Goal: Transaction & Acquisition: Purchase product/service

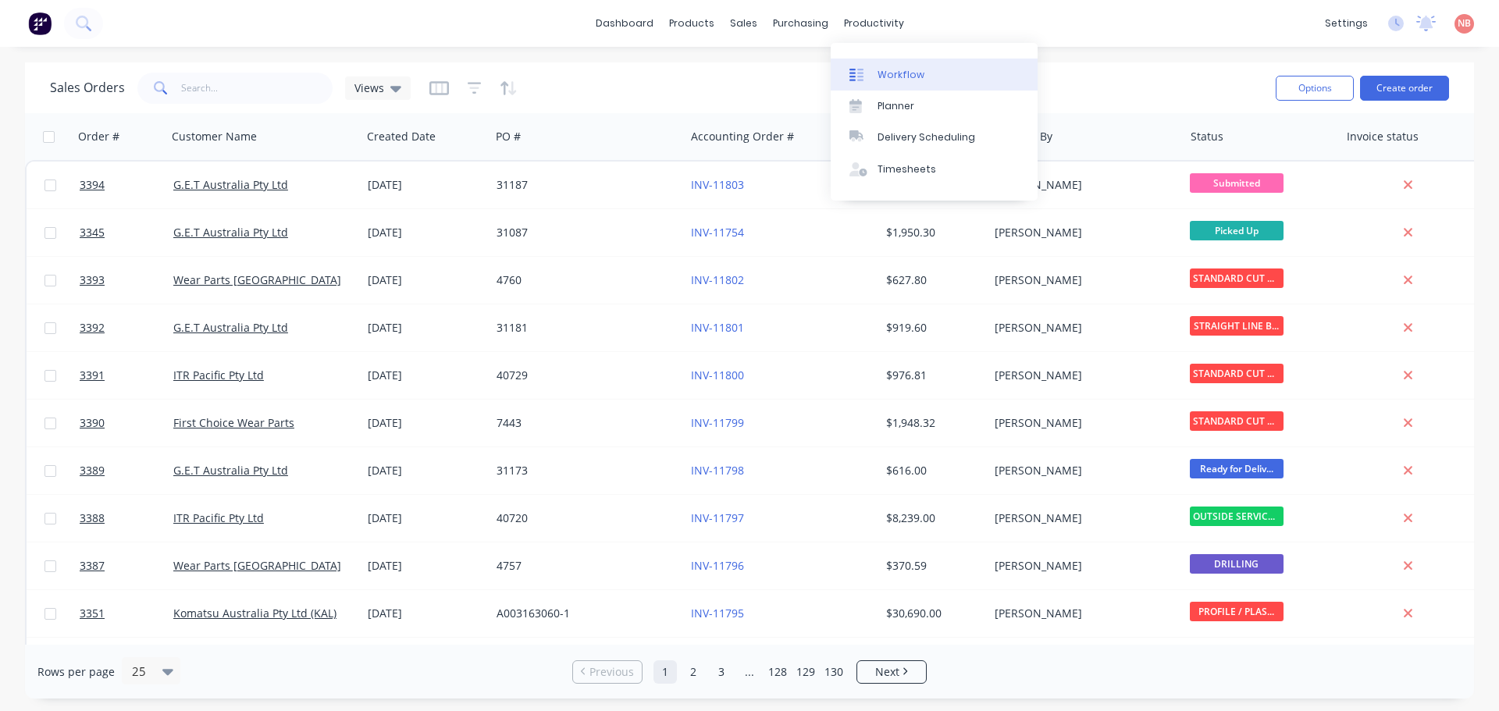
click at [887, 69] on div "Workflow" at bounding box center [900, 75] width 47 height 14
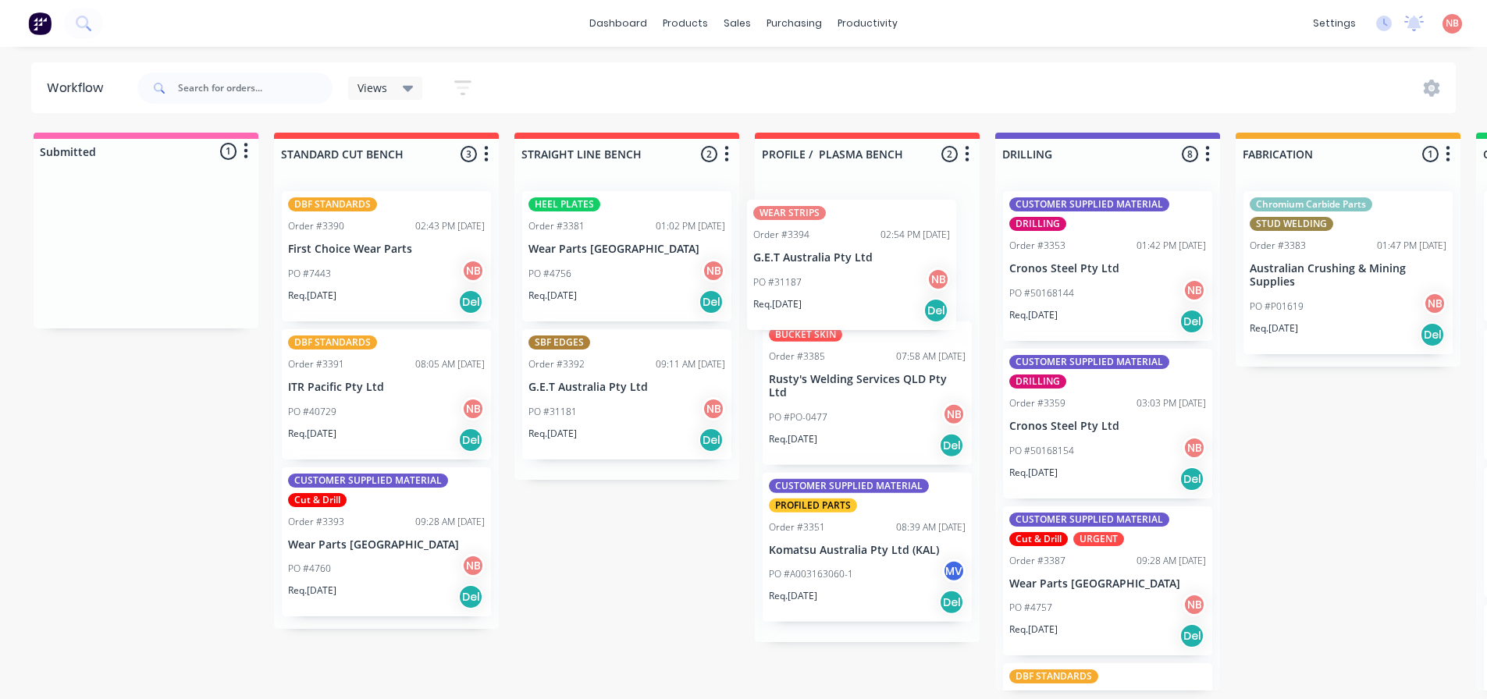
drag, startPoint x: 117, startPoint y: 276, endPoint x: 828, endPoint y: 290, distance: 711.2
click at [828, 290] on div "Submitted 1 Status colour #FF69B4 hex #FF69B4 Save Cancel Summaries Total order…" at bounding box center [1289, 412] width 2603 height 558
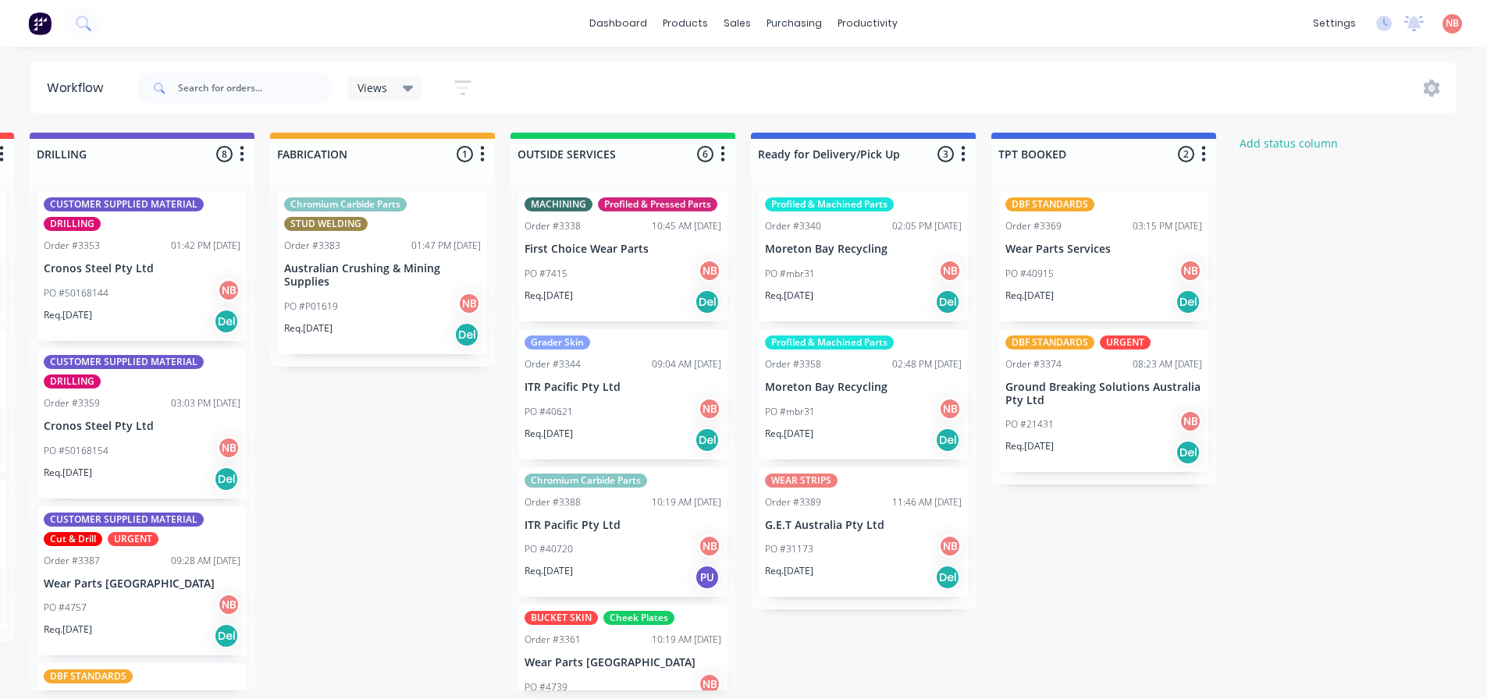
scroll to position [0, 970]
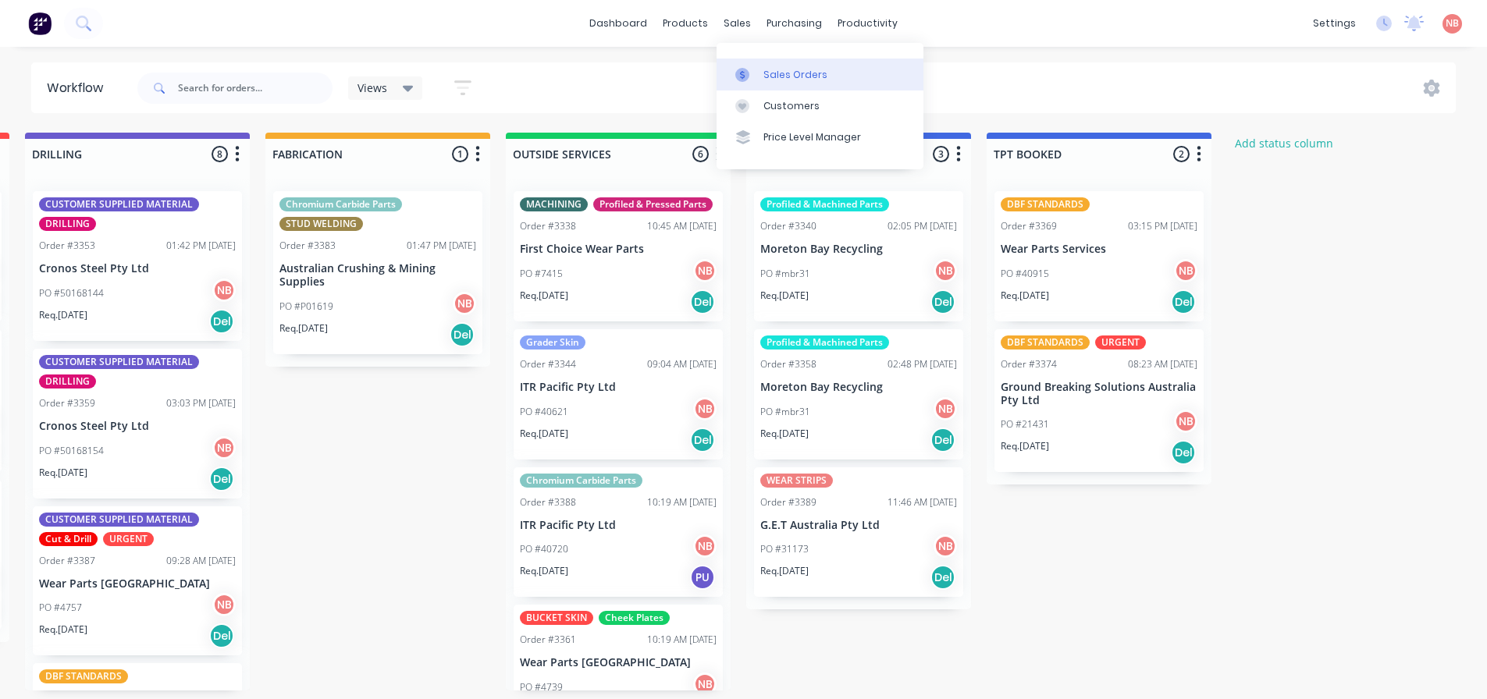
click at [763, 69] on div "Sales Orders" at bounding box center [795, 75] width 64 height 14
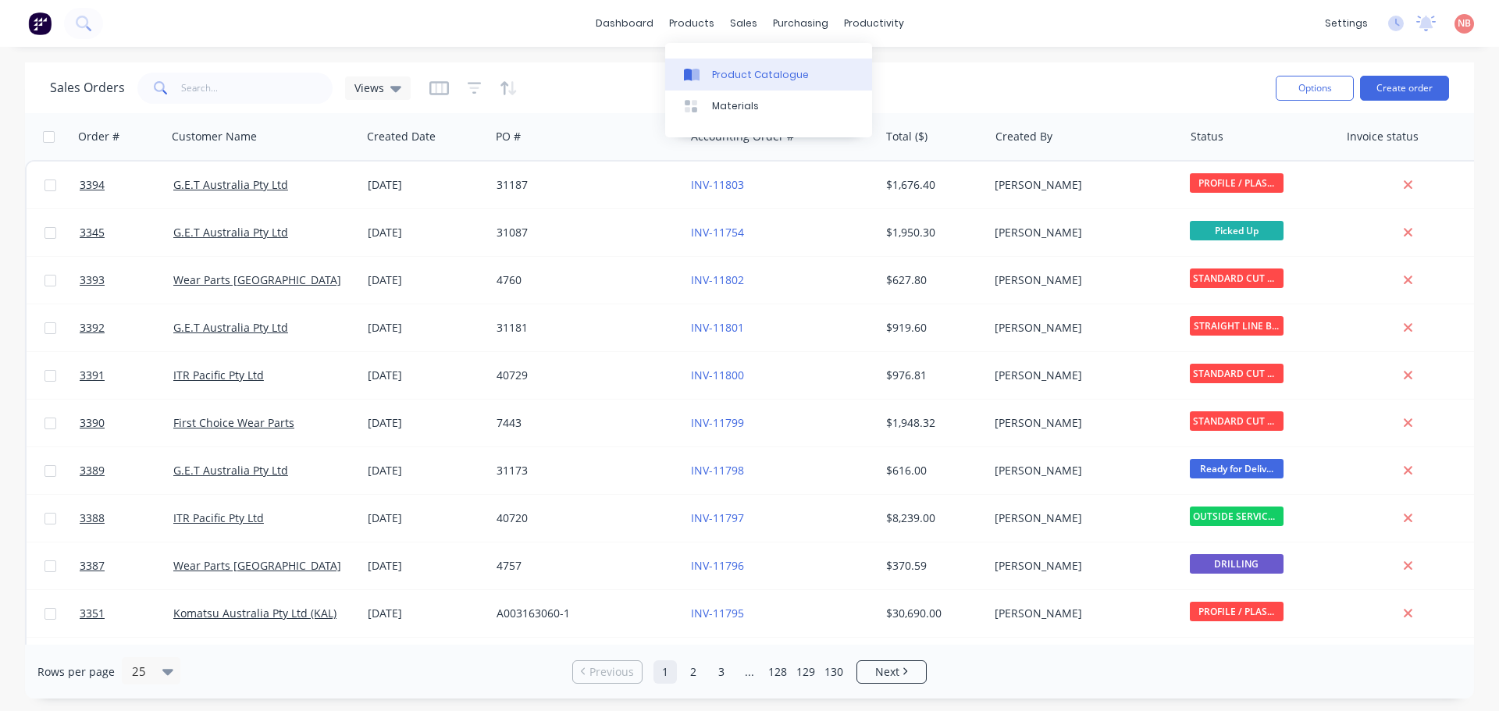
click at [706, 73] on div at bounding box center [695, 75] width 23 height 14
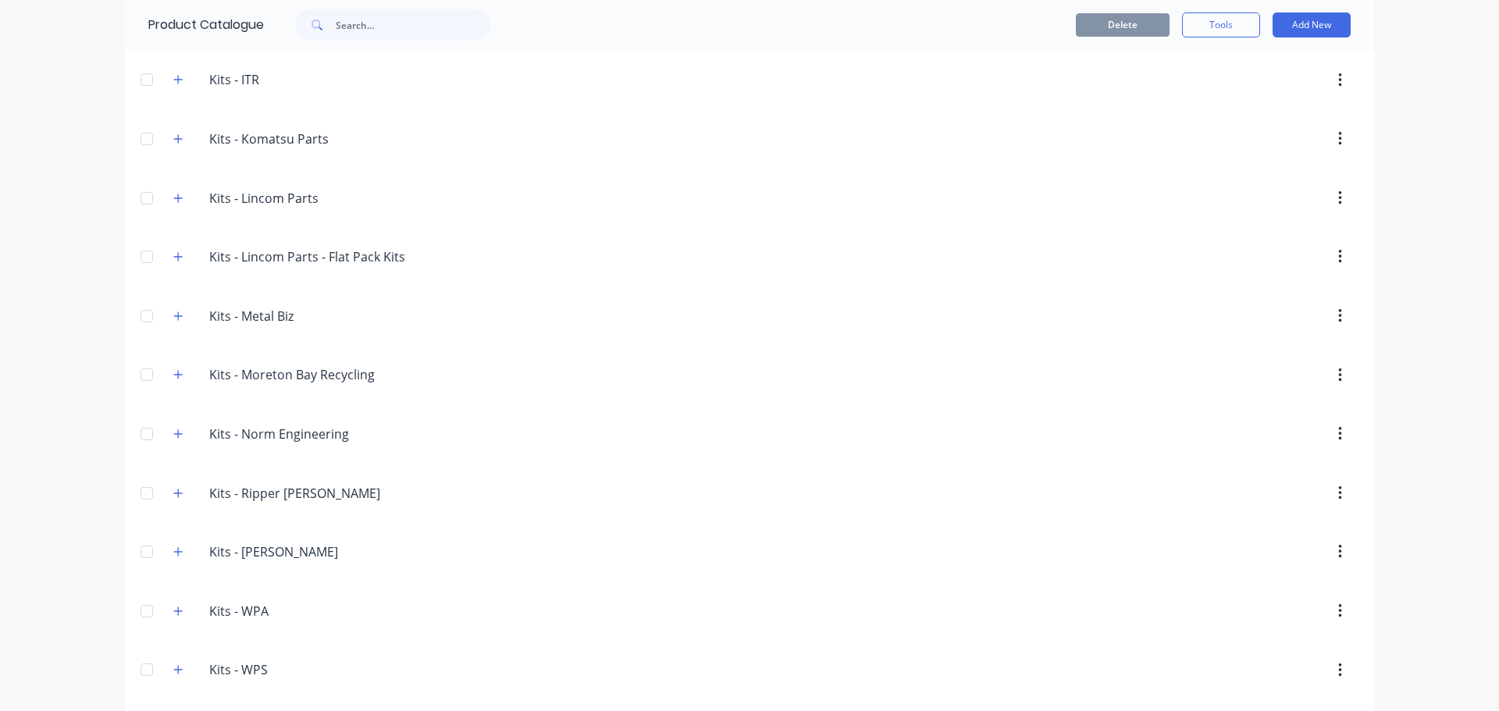
scroll to position [2654, 0]
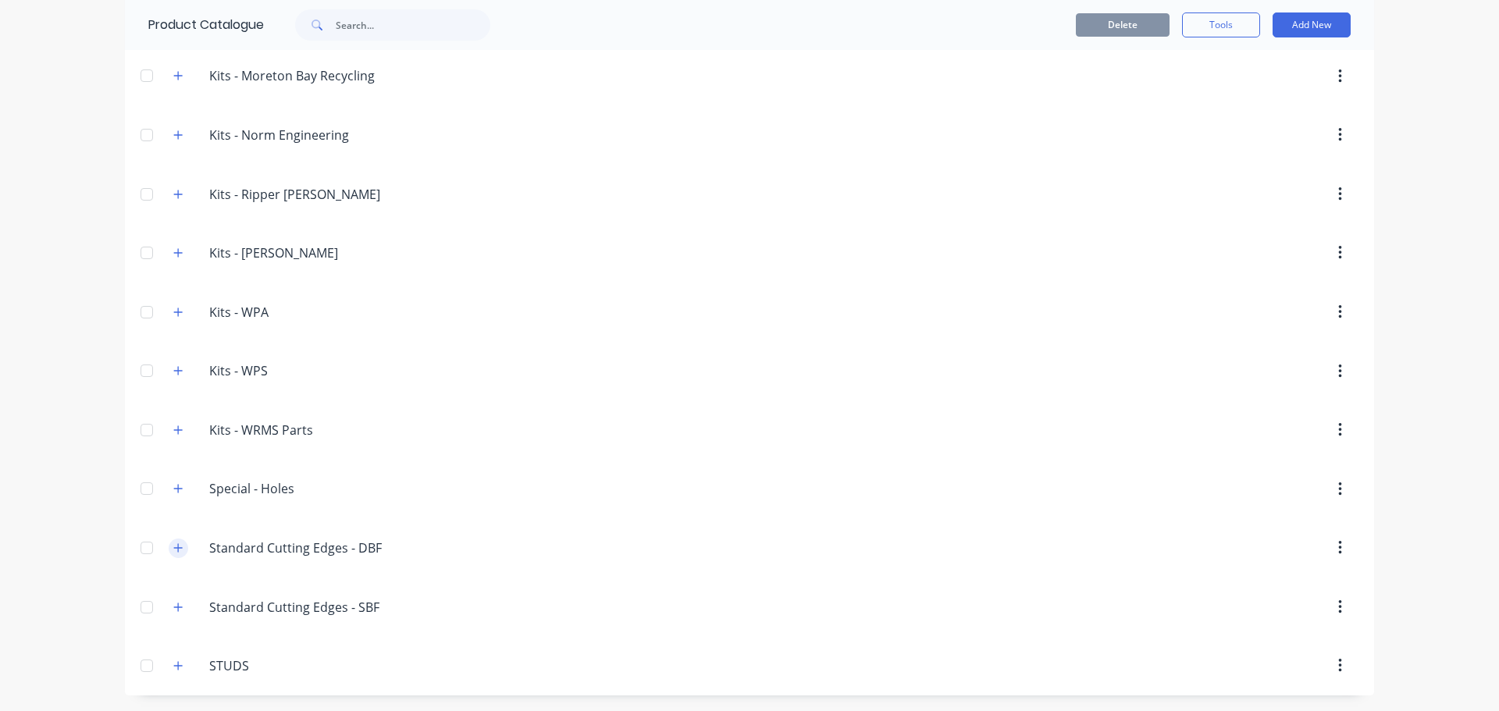
click at [173, 547] on icon "button" at bounding box center [177, 547] width 9 height 11
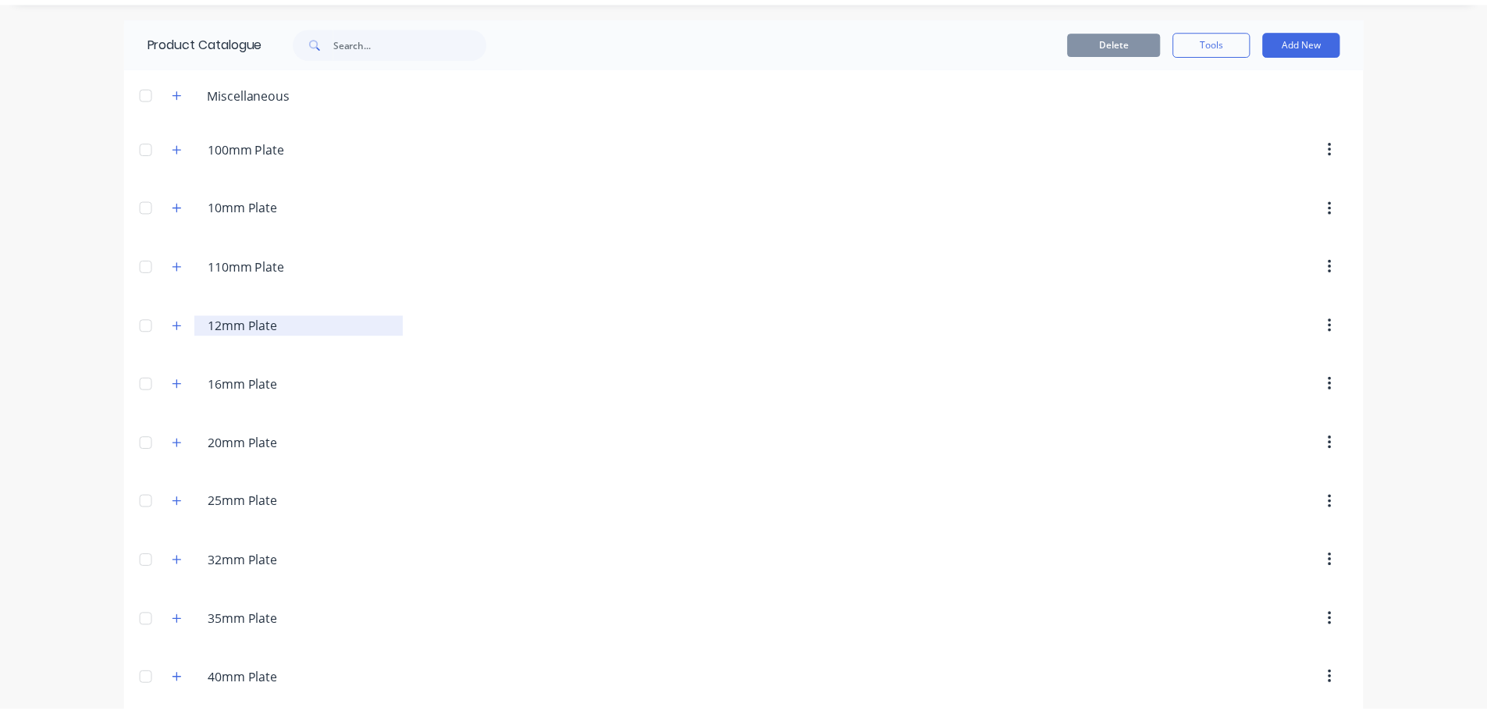
scroll to position [0, 0]
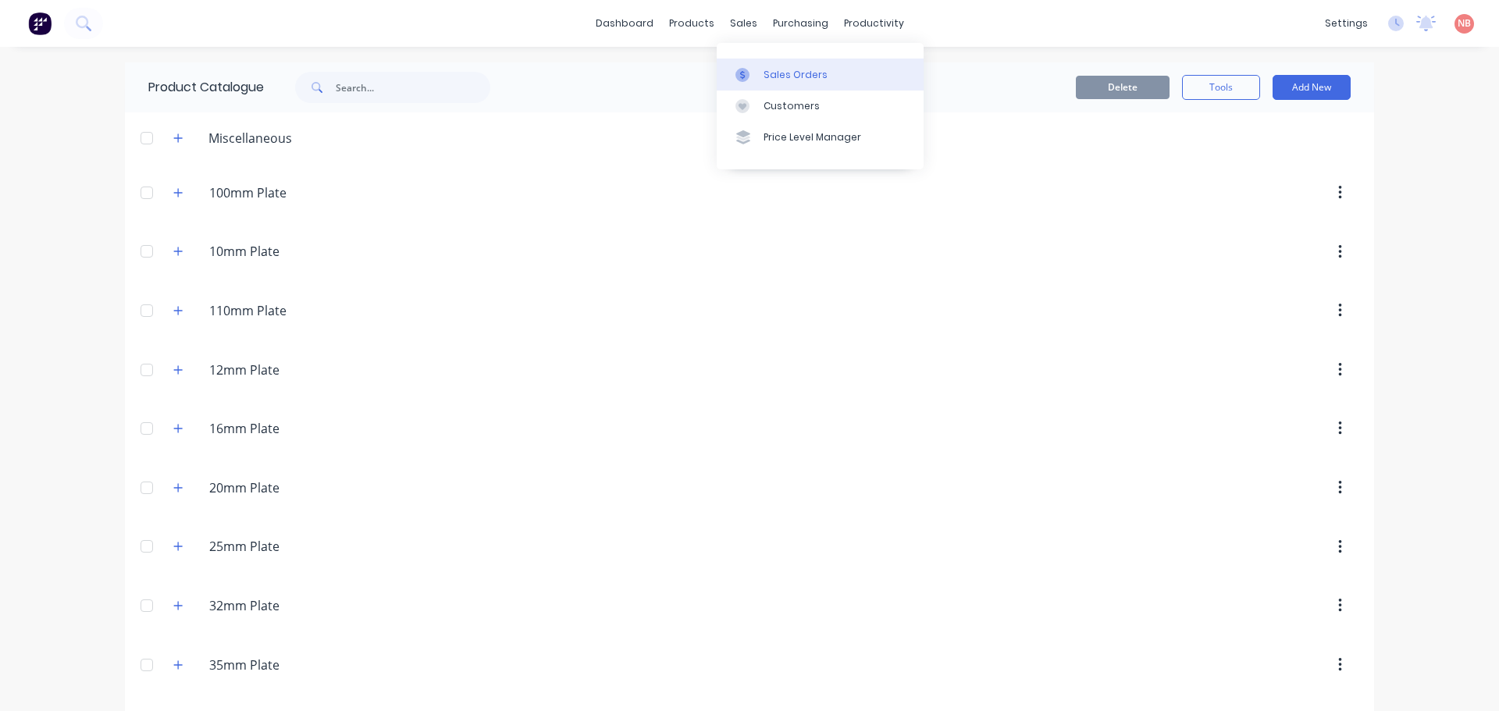
click at [736, 66] on link "Sales Orders" at bounding box center [820, 74] width 207 height 31
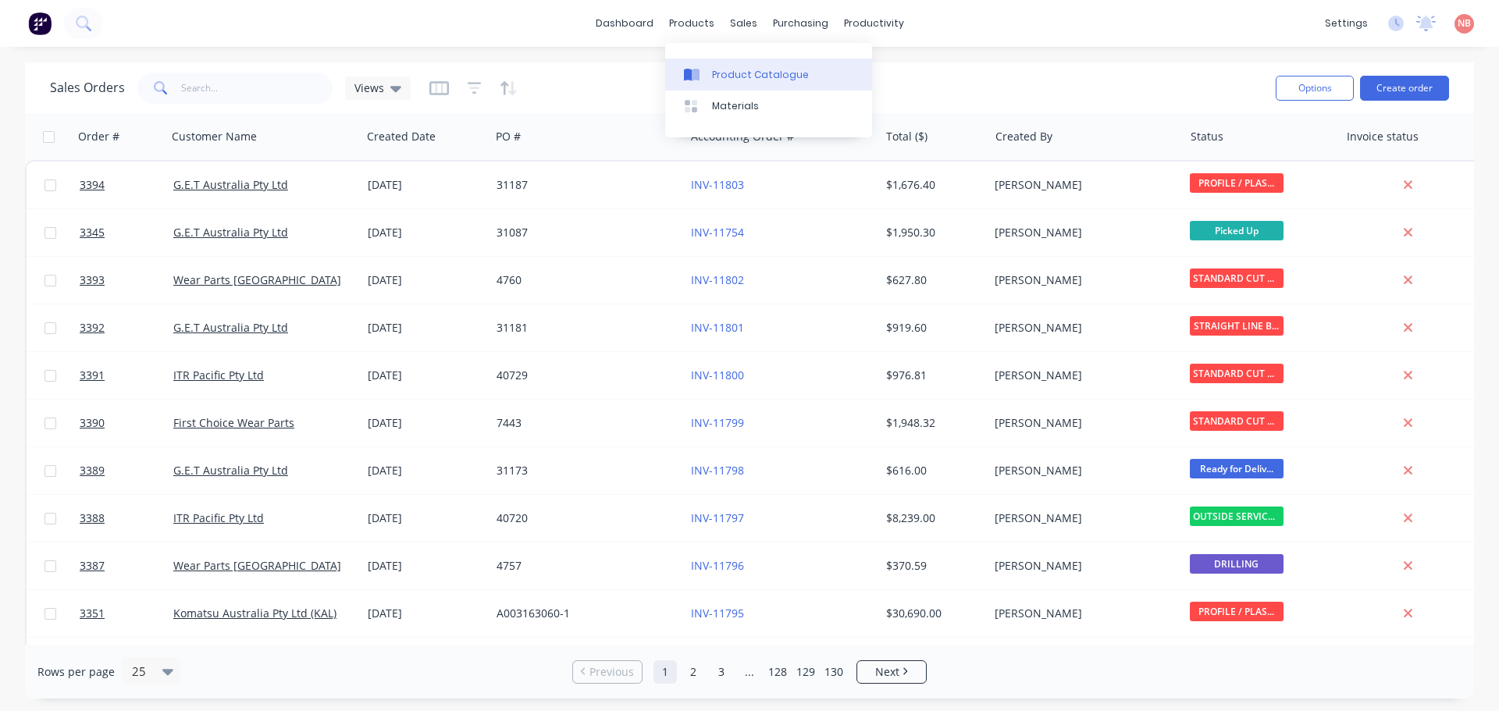
click at [695, 73] on icon at bounding box center [696, 75] width 8 height 12
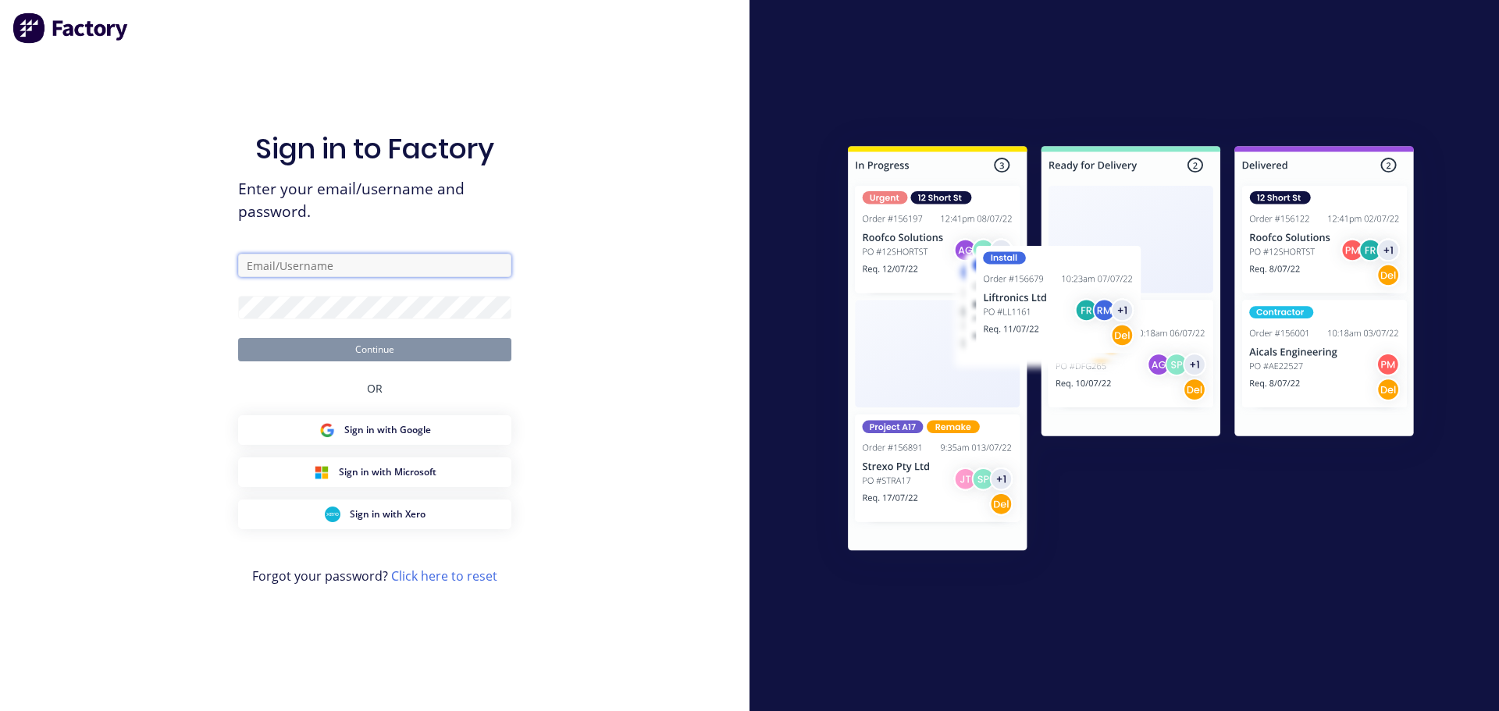
click at [290, 270] on input "text" at bounding box center [374, 265] width 273 height 23
type input "[EMAIL_ADDRESS][DOMAIN_NAME]"
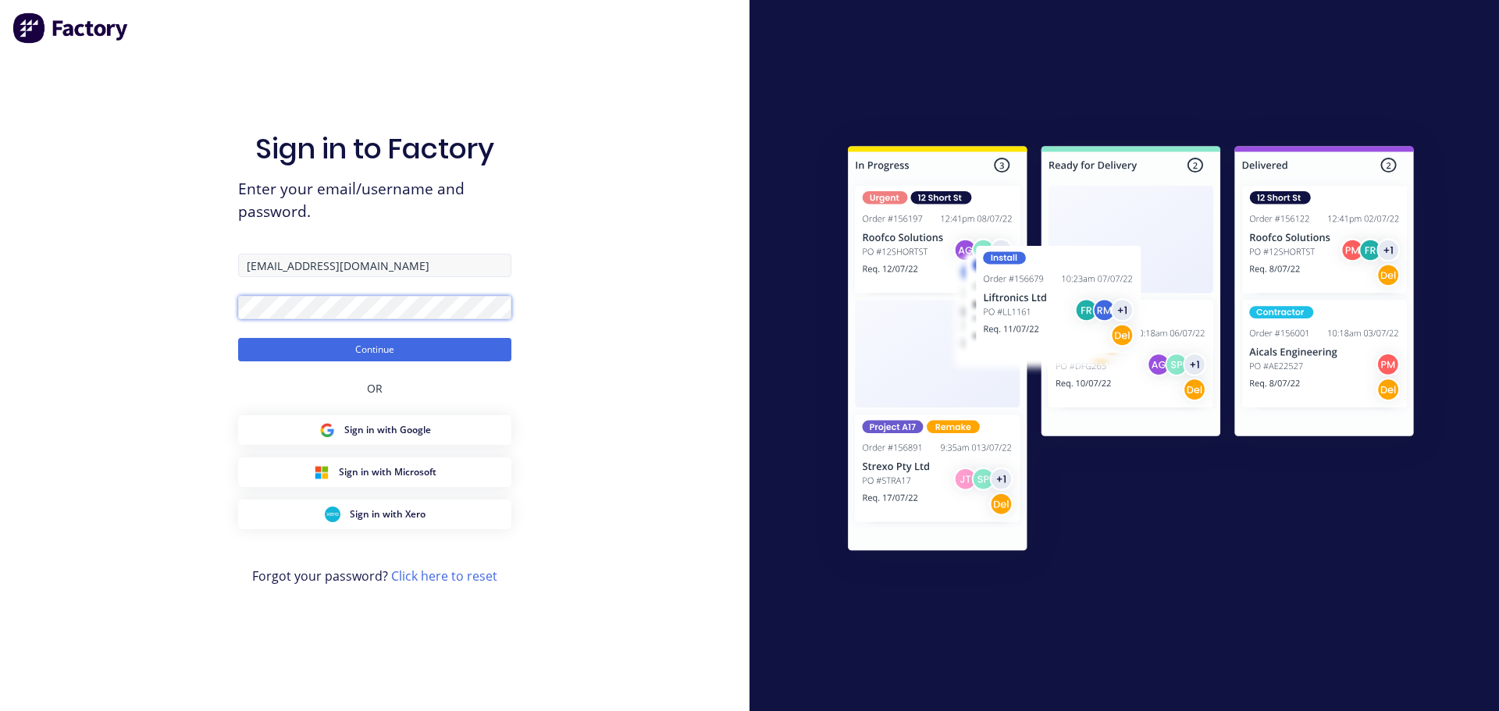
click at [238, 338] on button "Continue" at bounding box center [374, 349] width 273 height 23
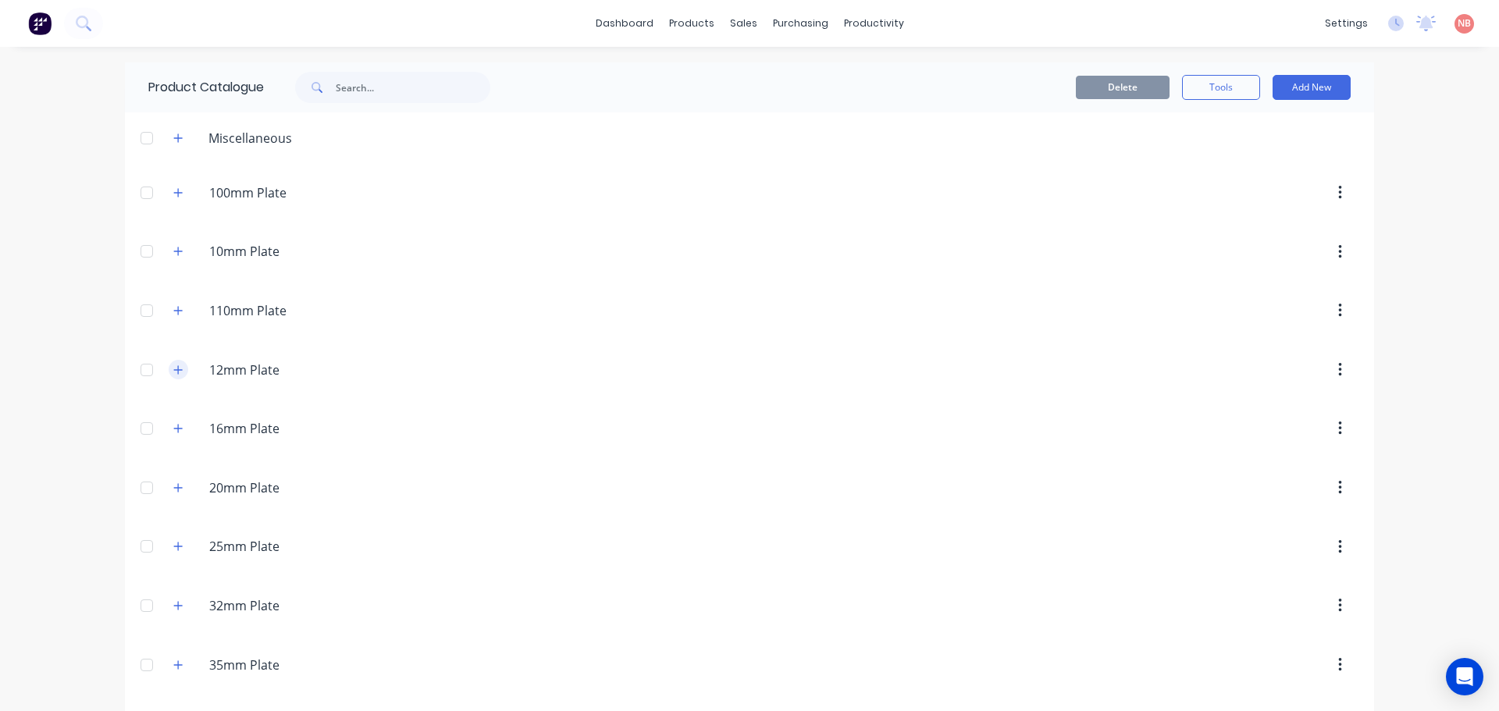
click at [177, 378] on button "button" at bounding box center [179, 370] width 20 height 20
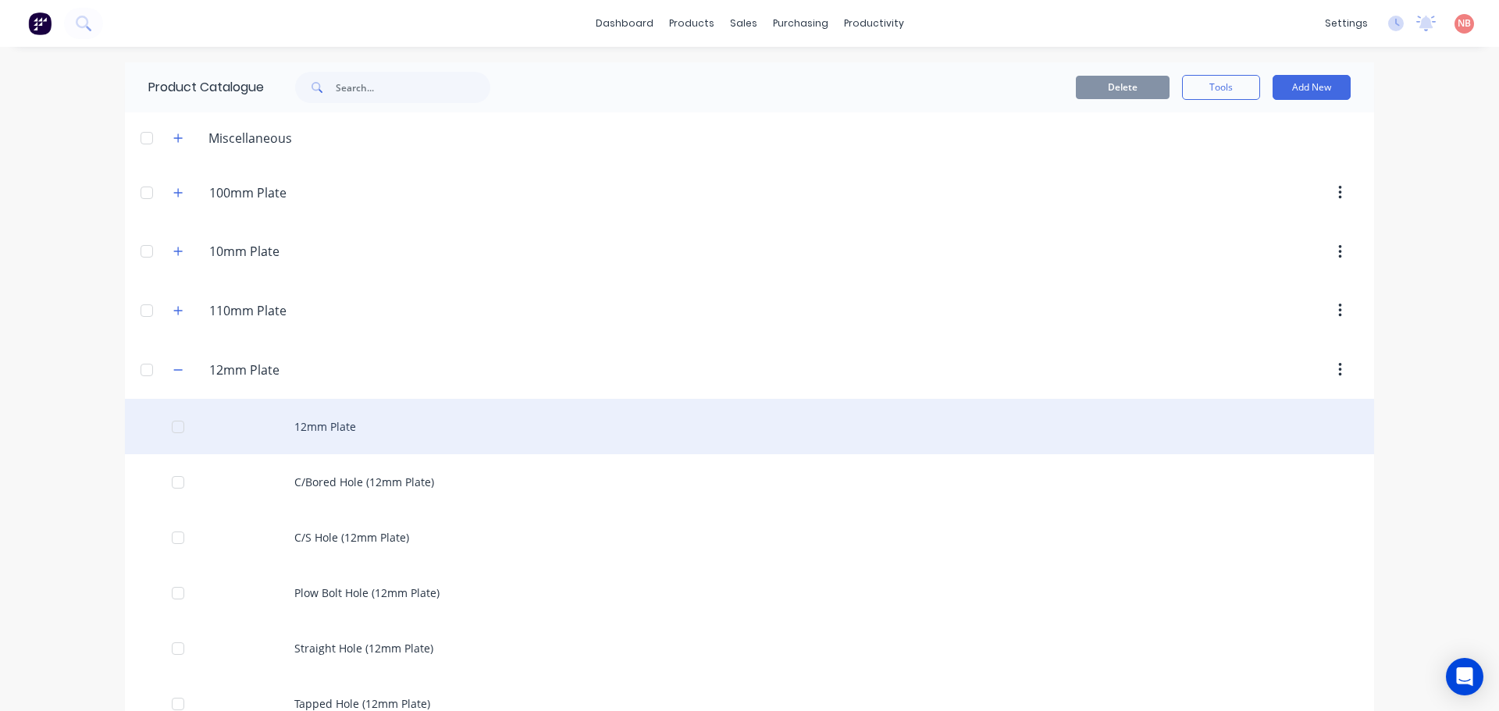
click at [315, 421] on div "12mm Plate" at bounding box center [749, 426] width 1249 height 55
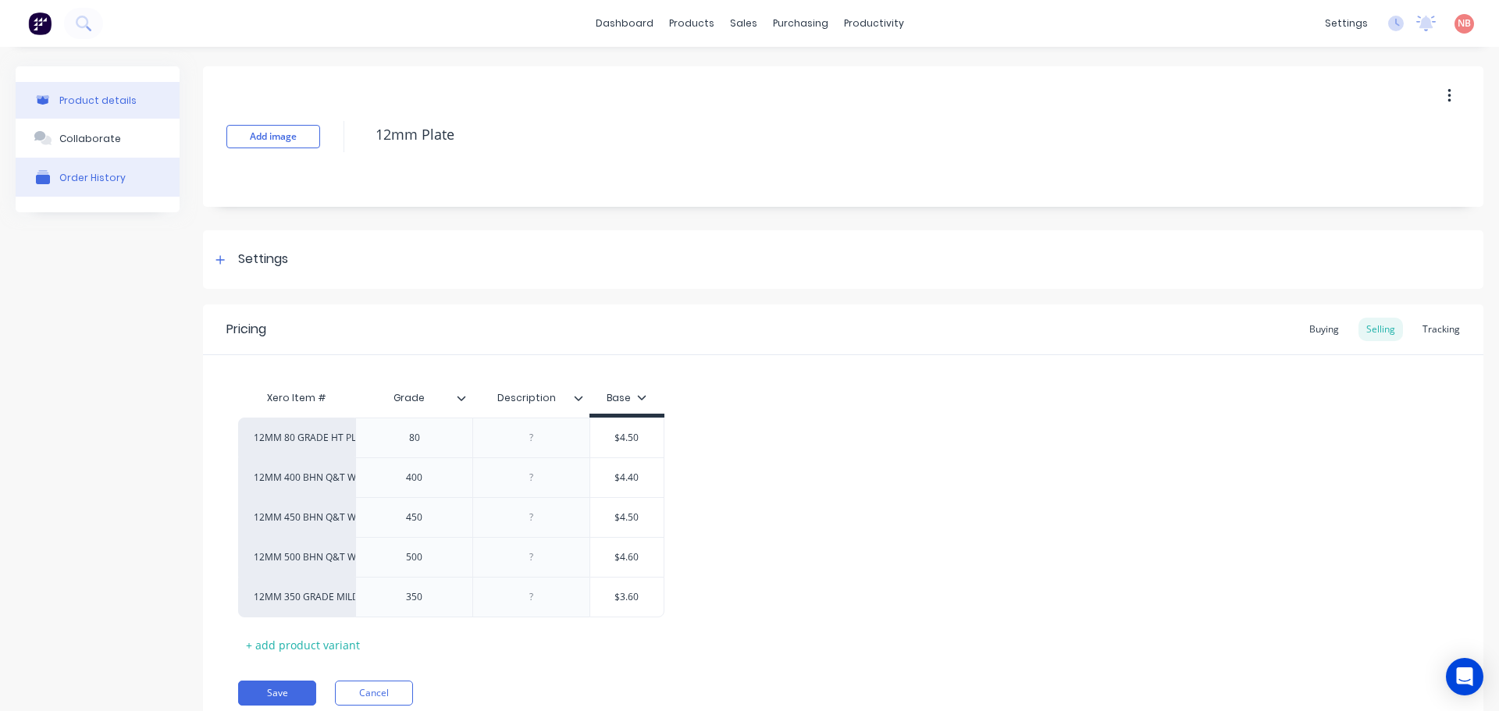
click at [127, 182] on button "Order History" at bounding box center [98, 177] width 164 height 39
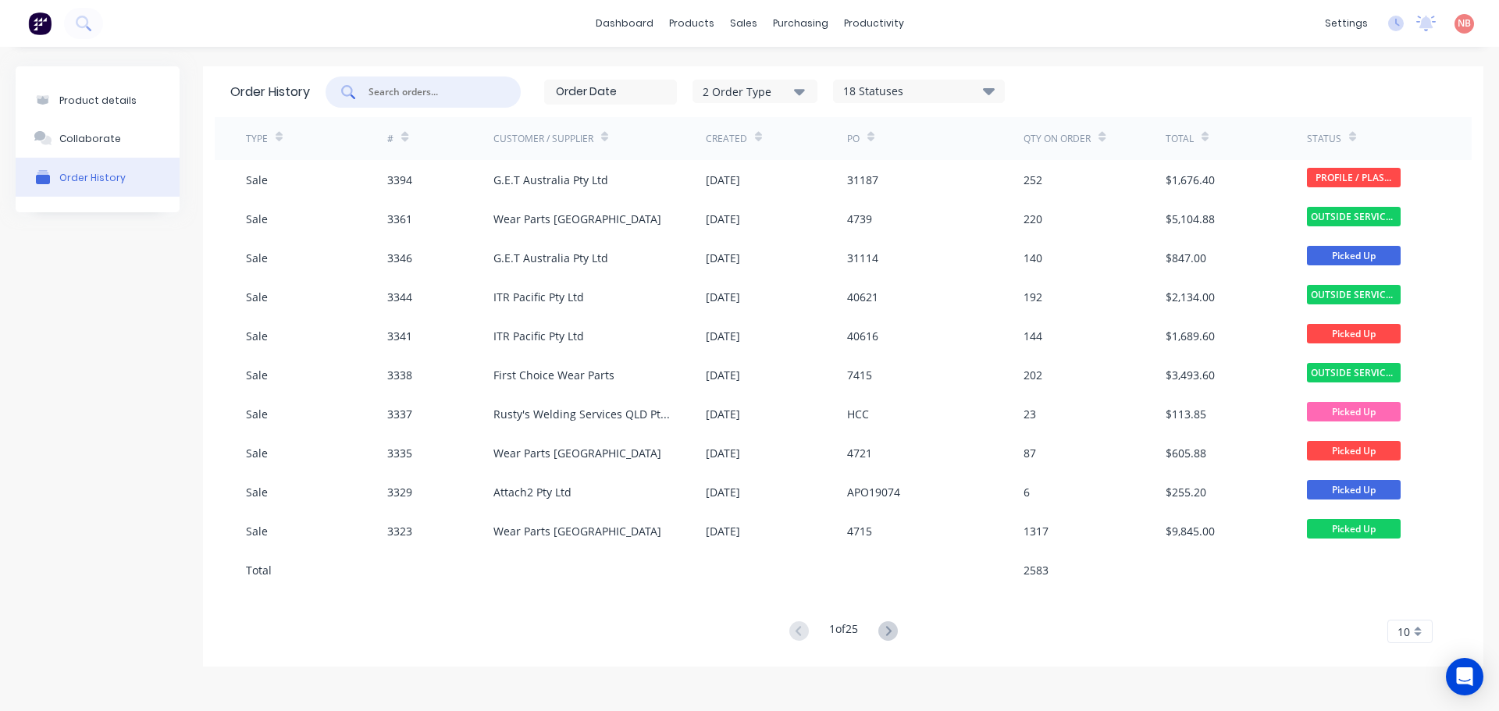
click at [458, 97] on input "text" at bounding box center [432, 92] width 130 height 16
type input "dbf"
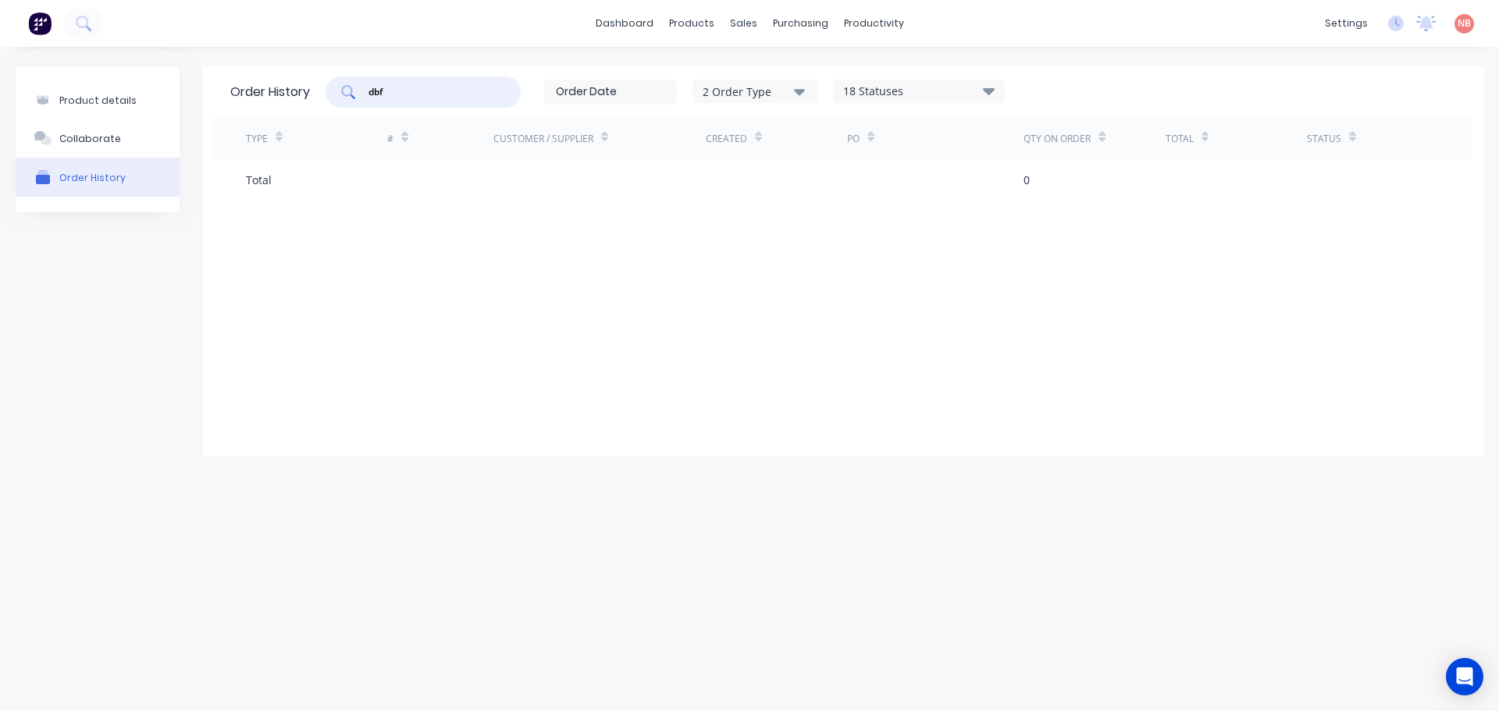
drag, startPoint x: 437, startPoint y: 96, endPoint x: 325, endPoint y: 105, distance: 112.0
click at [325, 105] on div "Order History dbf 2 Order Type 18 Statuses Sales Order Status All Archived Draf…" at bounding box center [843, 91] width 1257 height 51
type input "cutt"
click at [763, 64] on link "Sales Orders" at bounding box center [825, 74] width 207 height 31
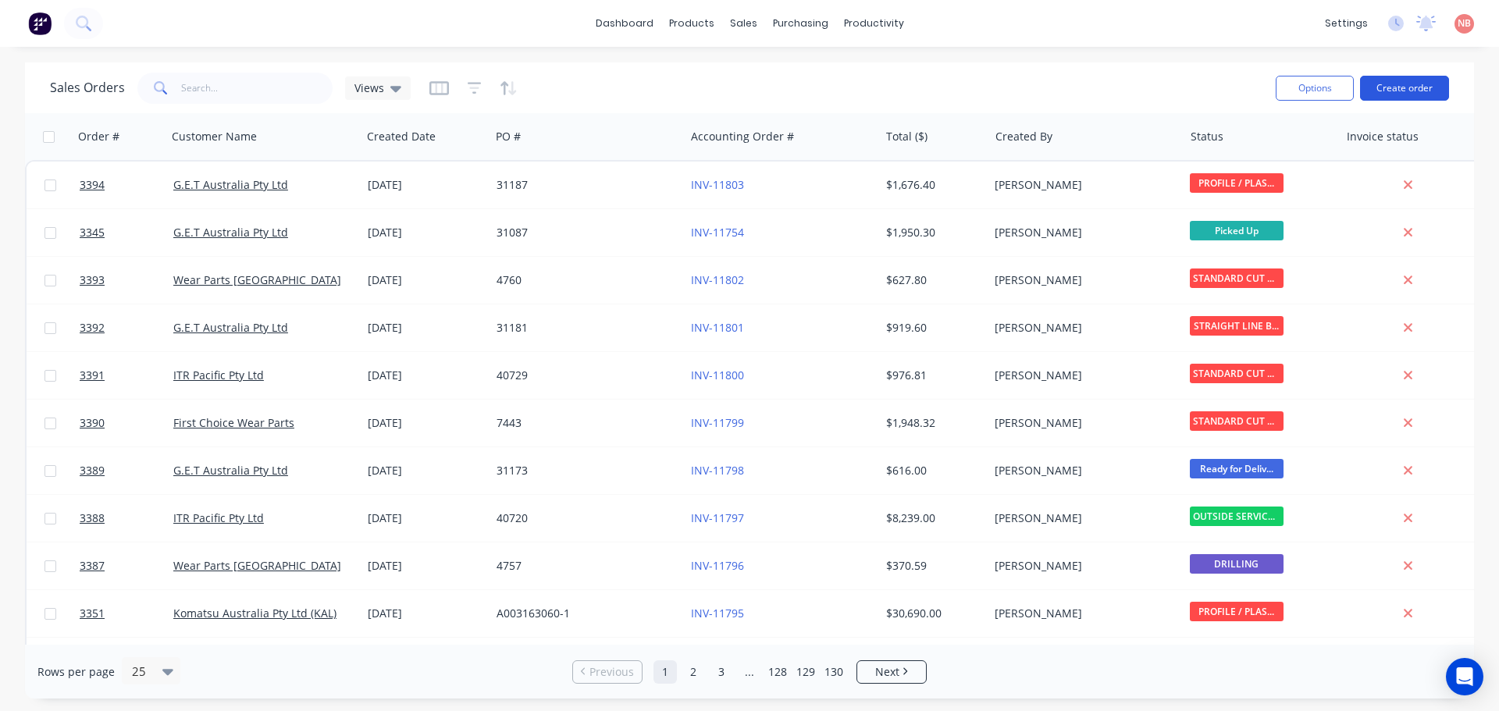
click at [1400, 87] on button "Create order" at bounding box center [1404, 88] width 89 height 25
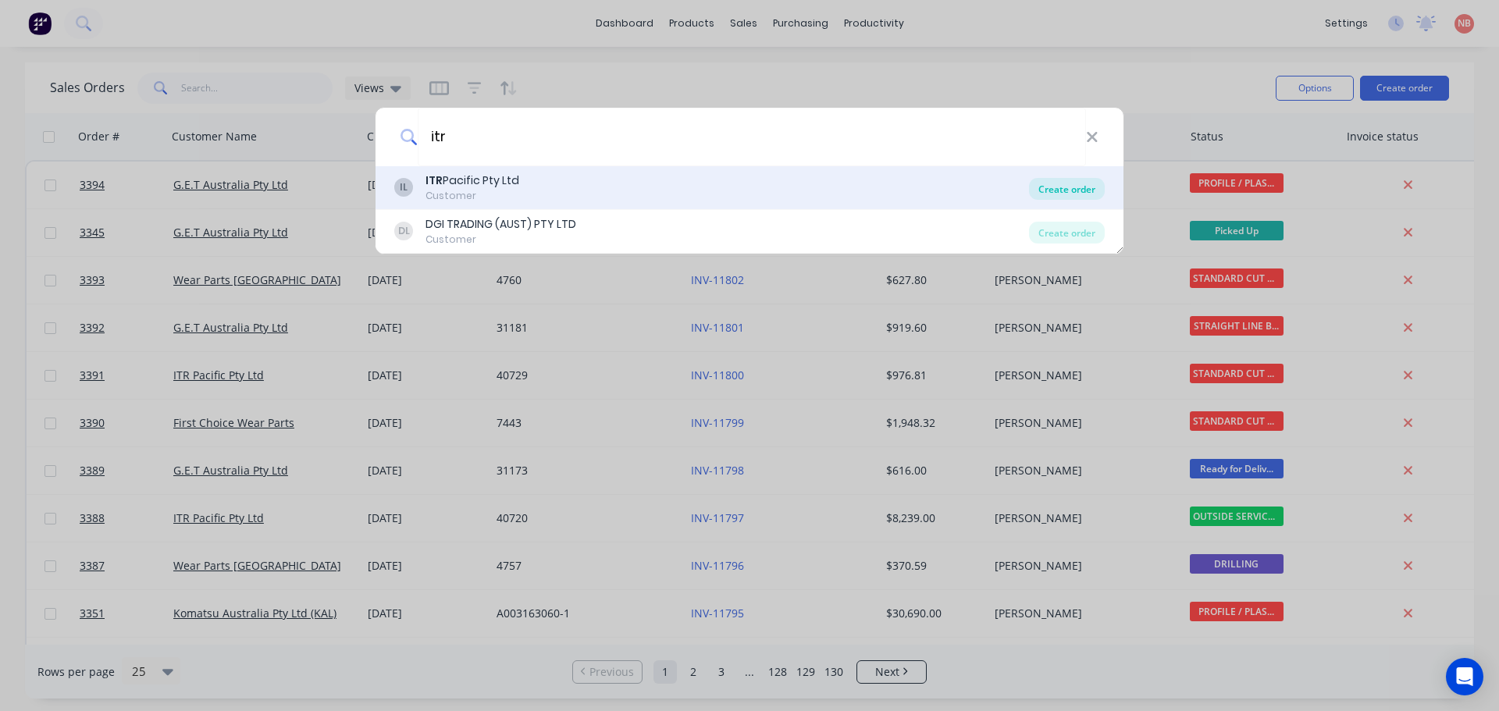
type input "itr"
click at [1047, 197] on div "Create order" at bounding box center [1067, 189] width 76 height 22
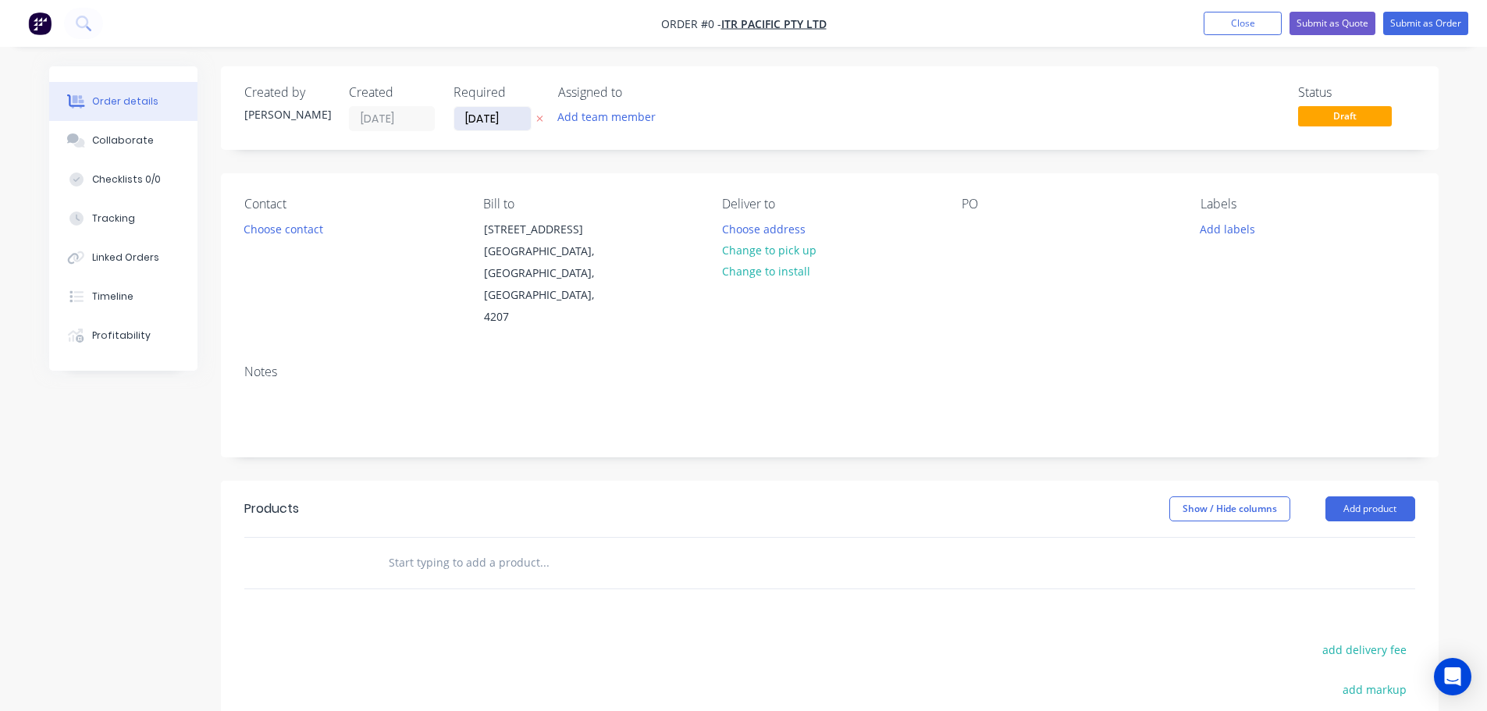
click at [503, 117] on input "[DATE]" at bounding box center [492, 118] width 76 height 23
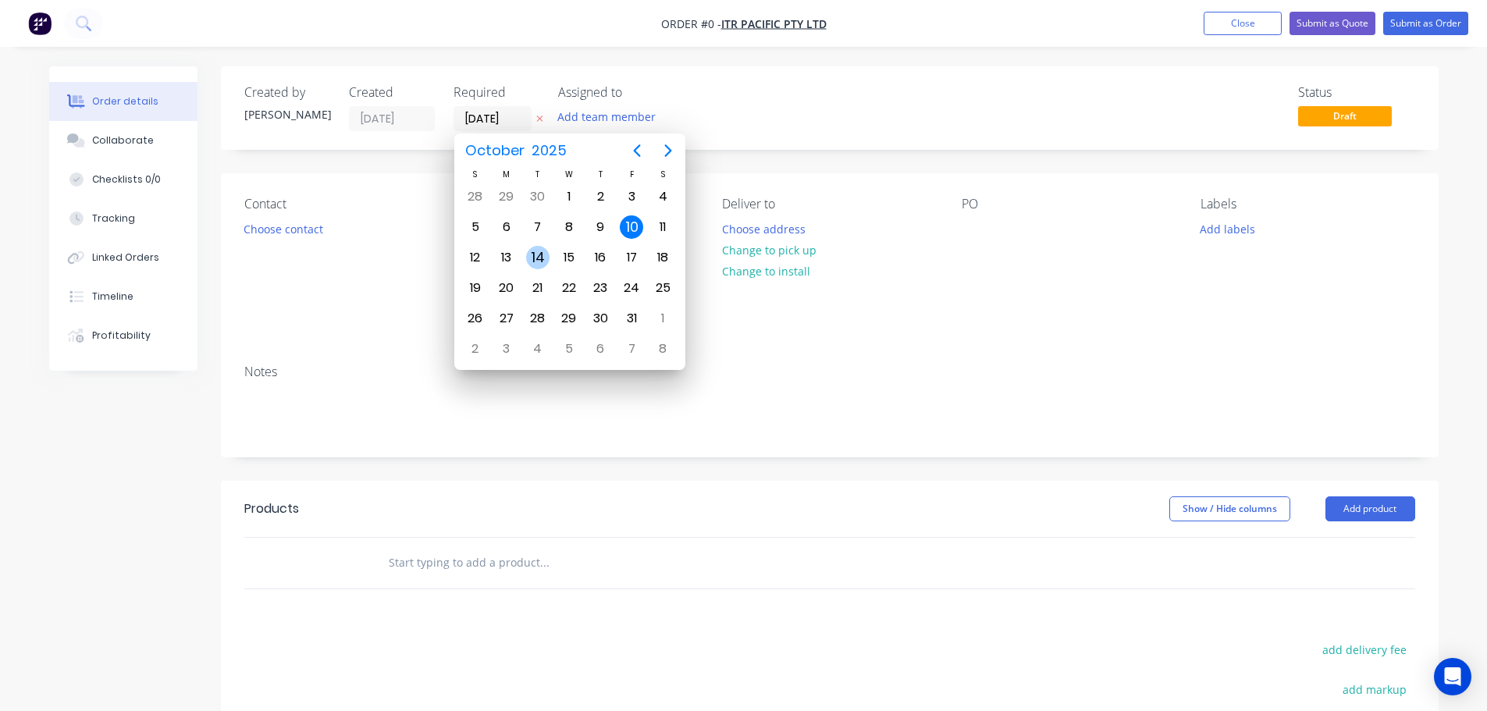
click at [532, 261] on div "14" at bounding box center [537, 257] width 23 height 23
type input "[DATE]"
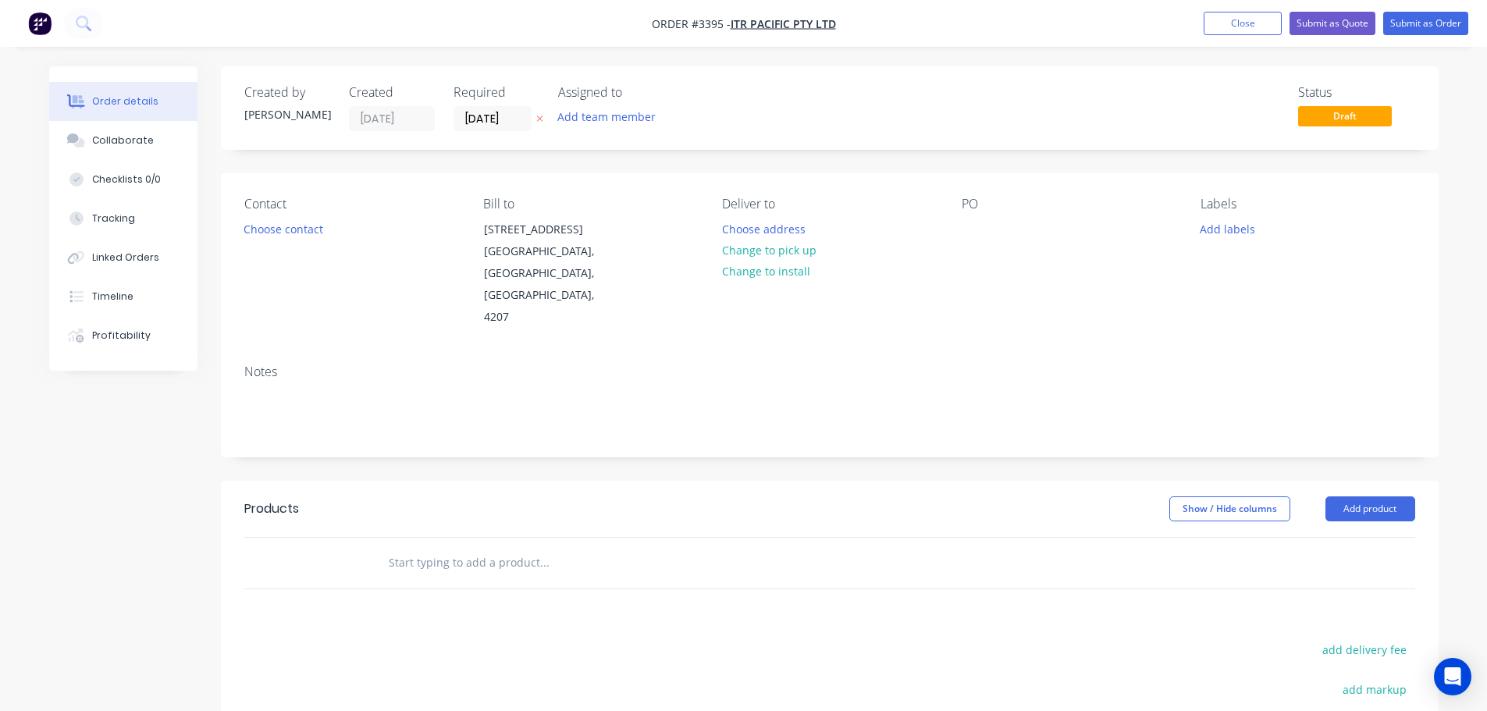
click at [578, 128] on div "Add team member" at bounding box center [636, 117] width 156 height 23
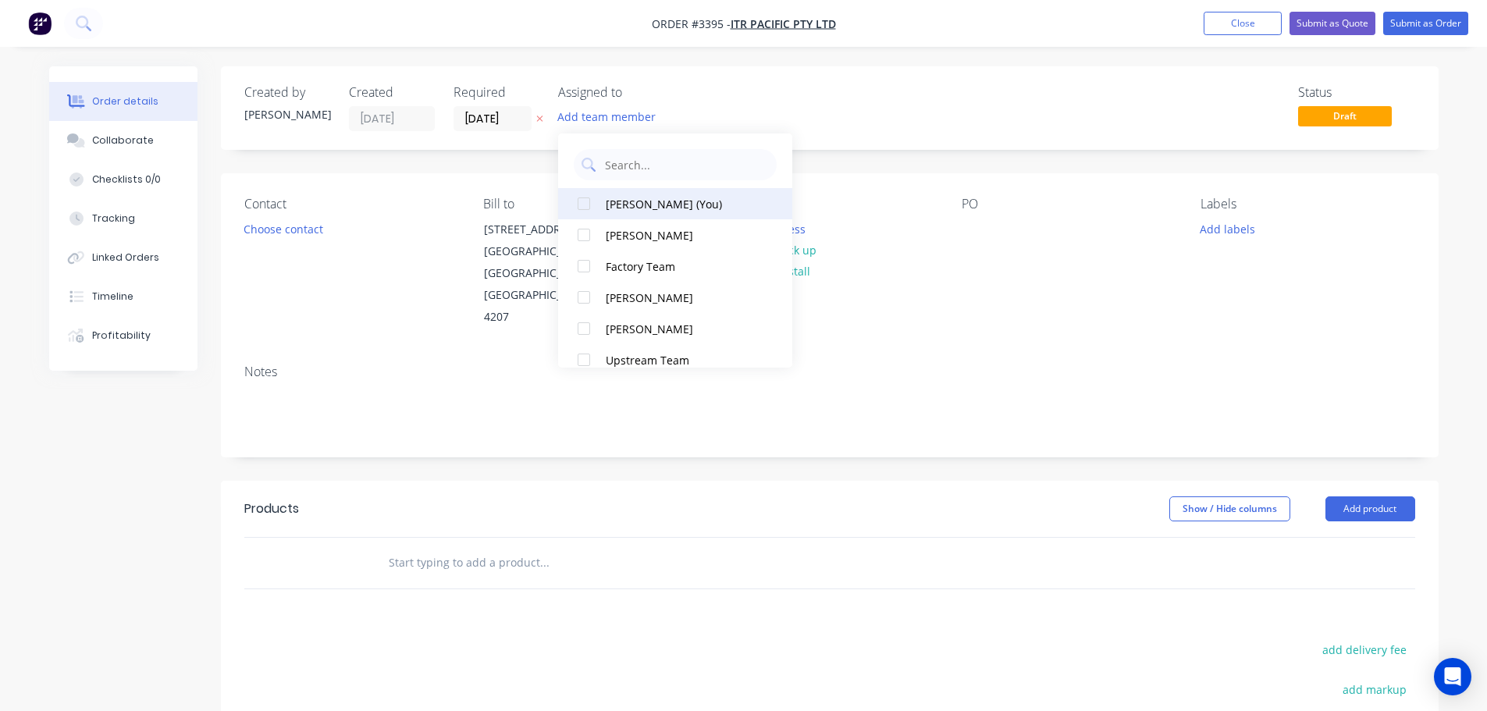
click at [604, 202] on button "[PERSON_NAME] (You)" at bounding box center [675, 203] width 234 height 31
click at [249, 234] on button "Choose contact" at bounding box center [283, 228] width 96 height 21
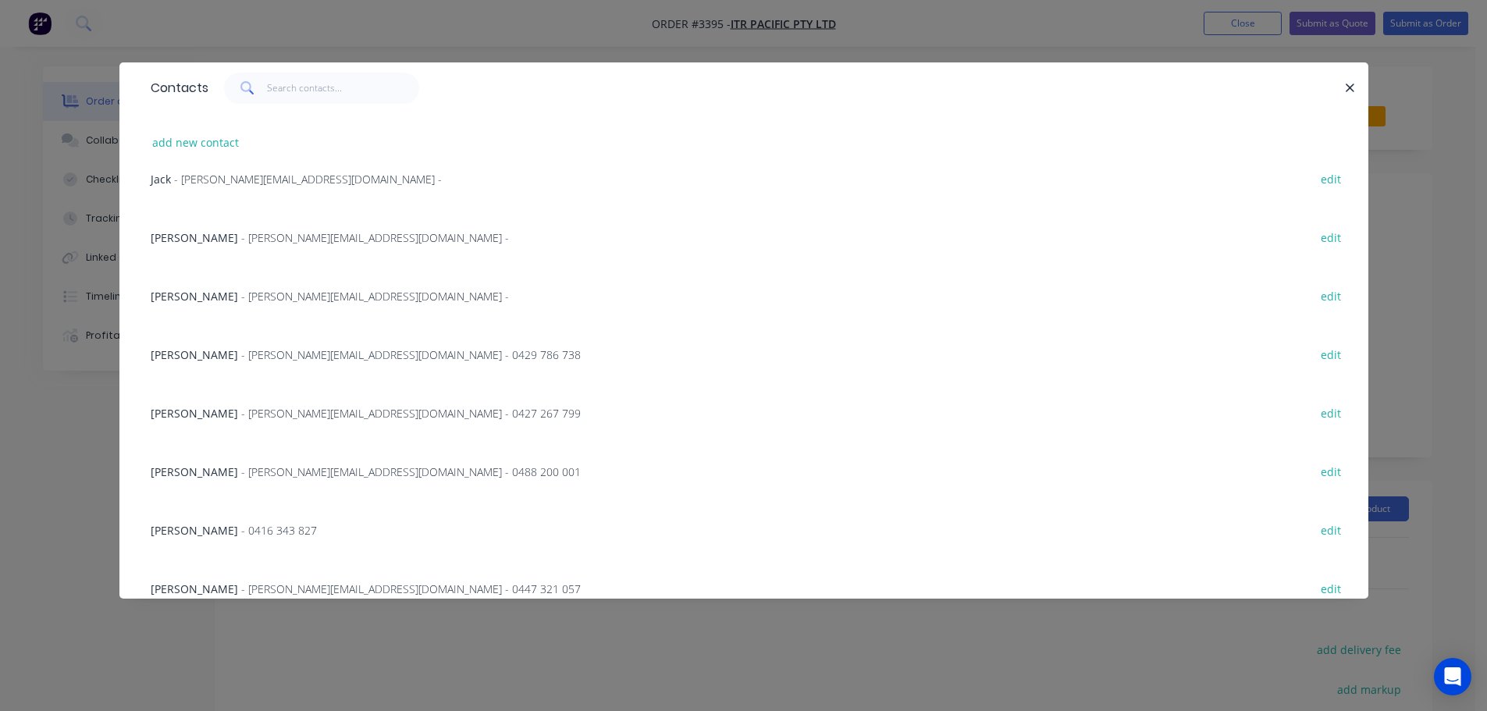
scroll to position [156, 0]
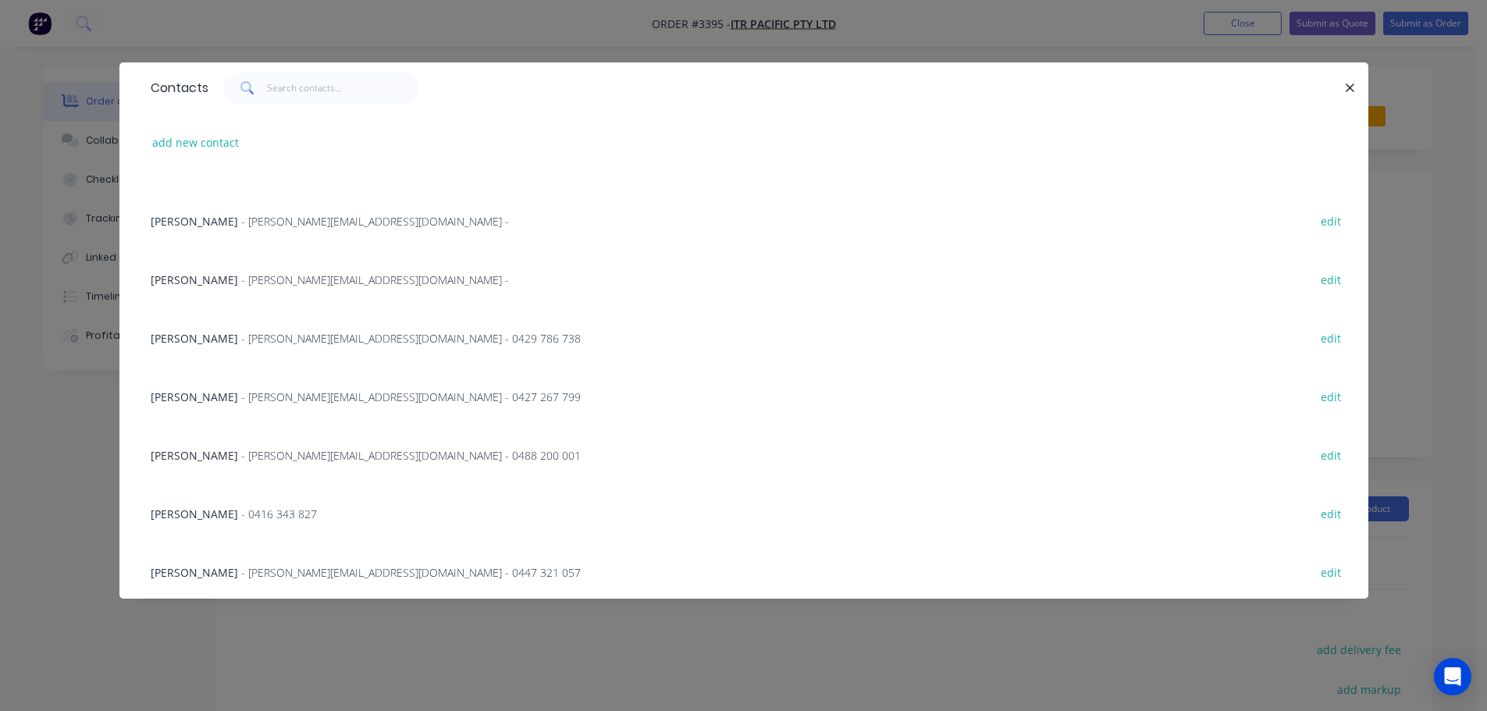
click at [227, 386] on div "[PERSON_NAME] - [PERSON_NAME][EMAIL_ADDRESS][DOMAIN_NAME] - 0427 267 799 edit" at bounding box center [744, 396] width 1202 height 59
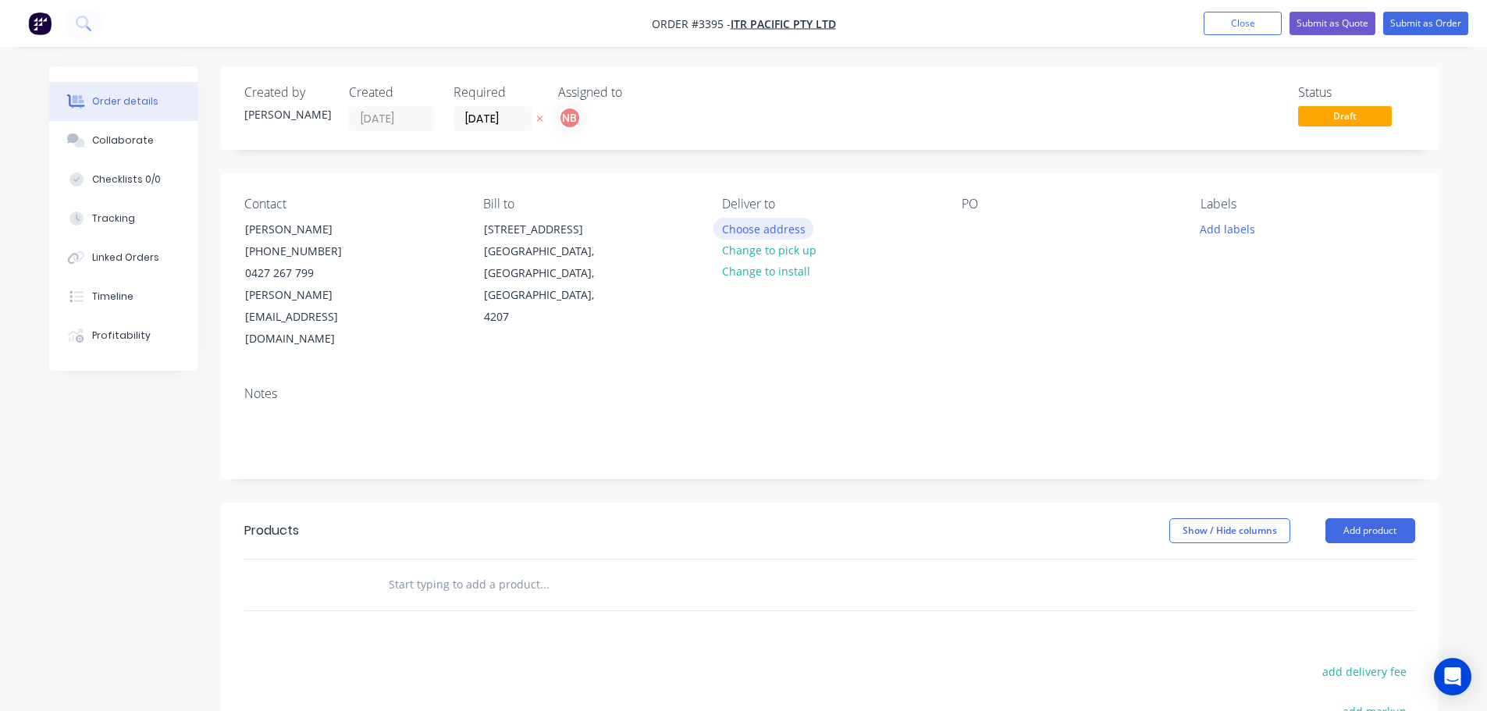
click at [729, 229] on button "Choose address" at bounding box center [763, 228] width 100 height 21
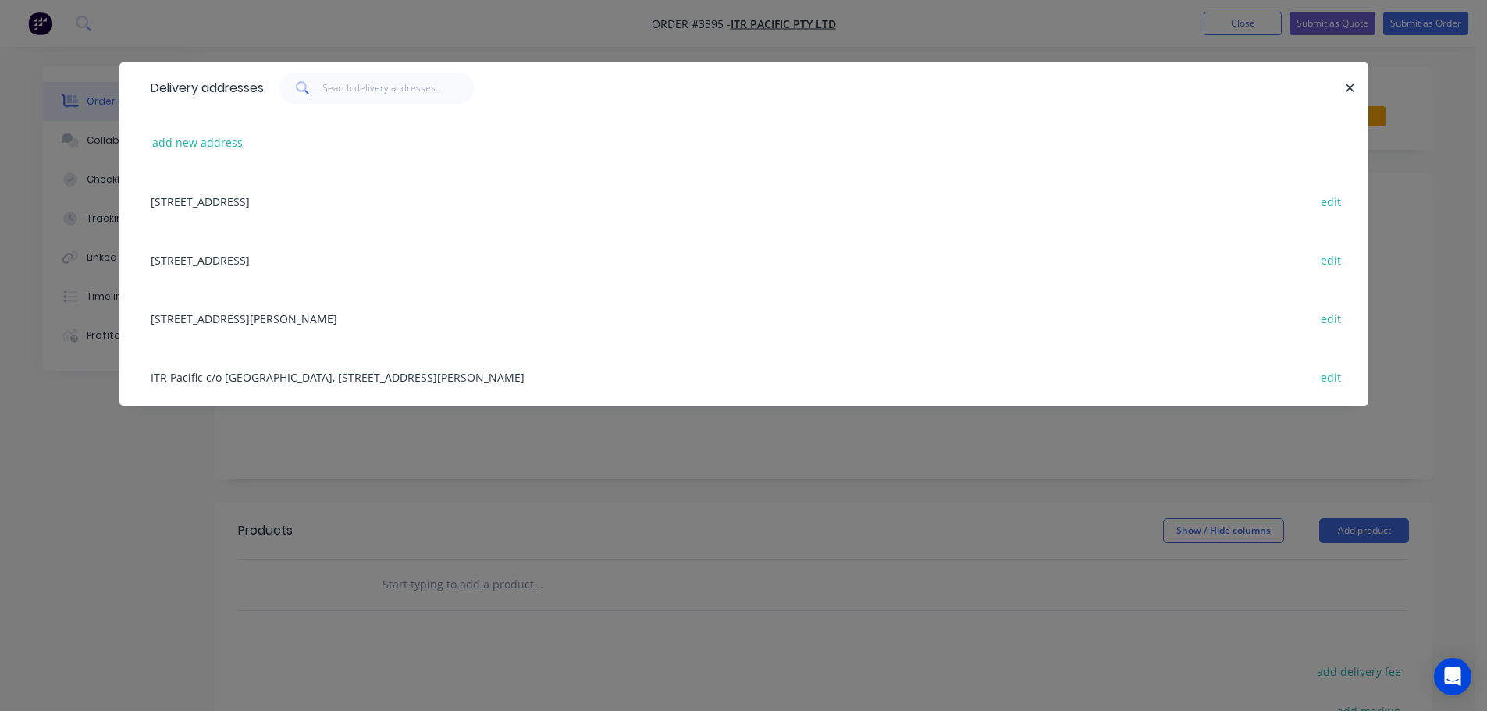
click at [235, 311] on div "[STREET_ADDRESS][PERSON_NAME] edit" at bounding box center [744, 318] width 1202 height 59
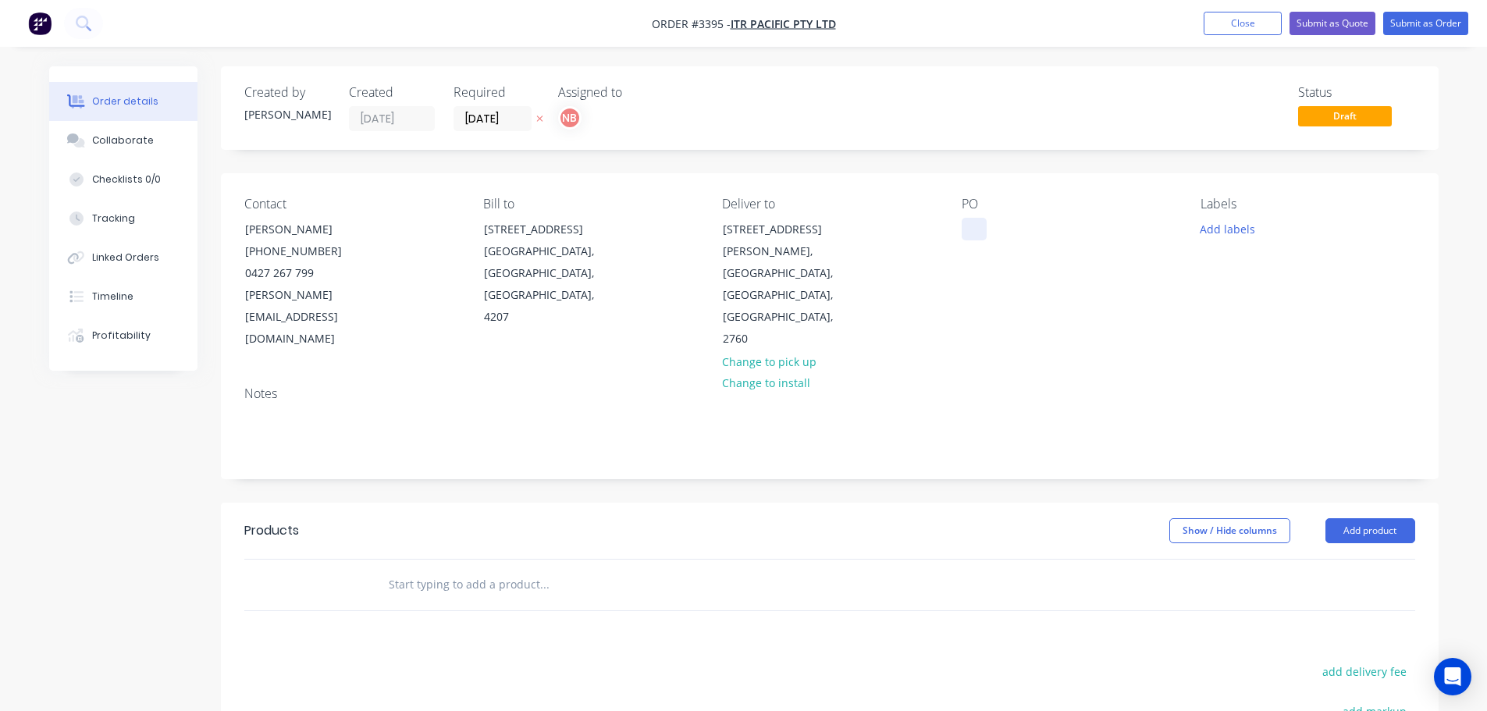
click at [978, 231] on div at bounding box center [974, 229] width 25 height 23
click at [1233, 229] on button "Add labels" at bounding box center [1228, 228] width 72 height 21
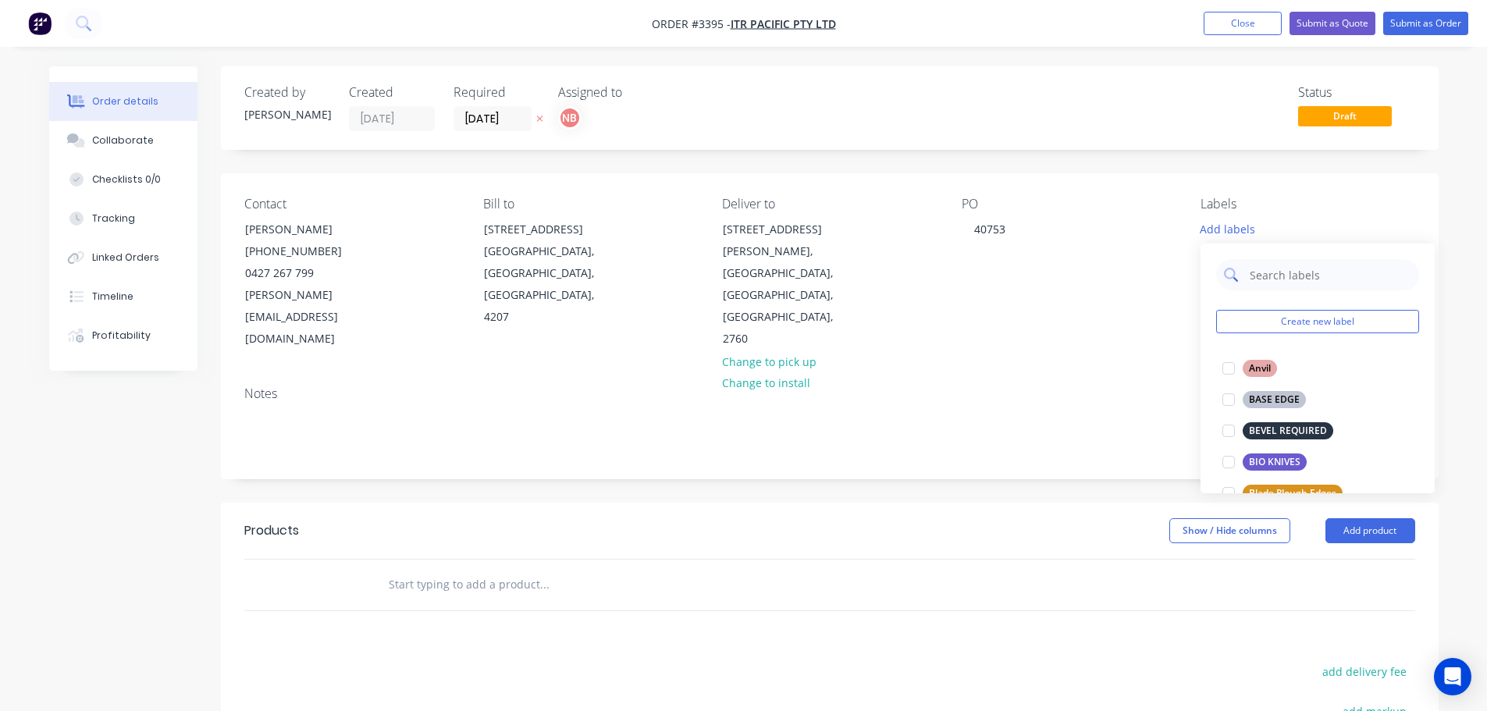
click at [1273, 279] on input "text" at bounding box center [1329, 274] width 163 height 31
type input "we"
click at [1270, 489] on div "WEAR STRIPS" at bounding box center [1279, 493] width 73 height 17
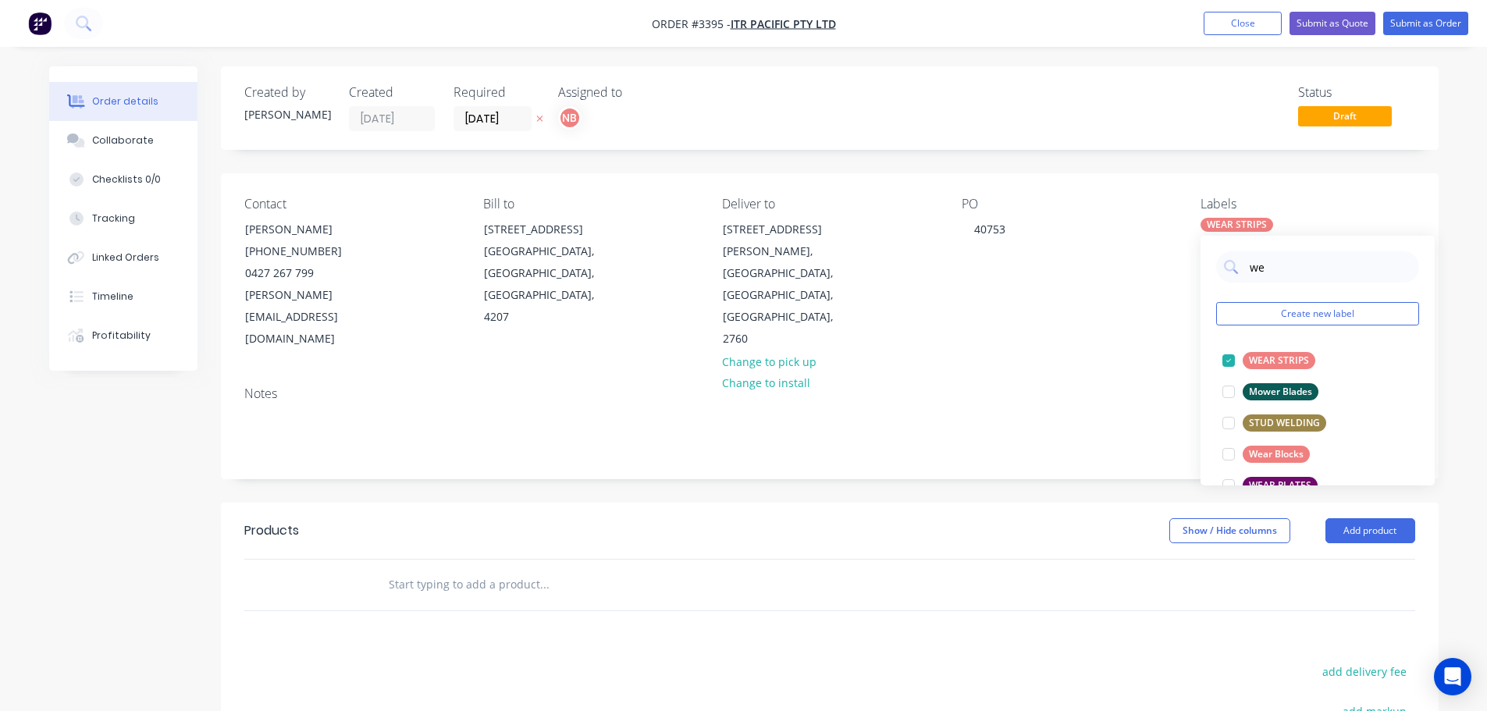
click at [959, 518] on div "Show / Hide columns Add product" at bounding box center [954, 530] width 922 height 25
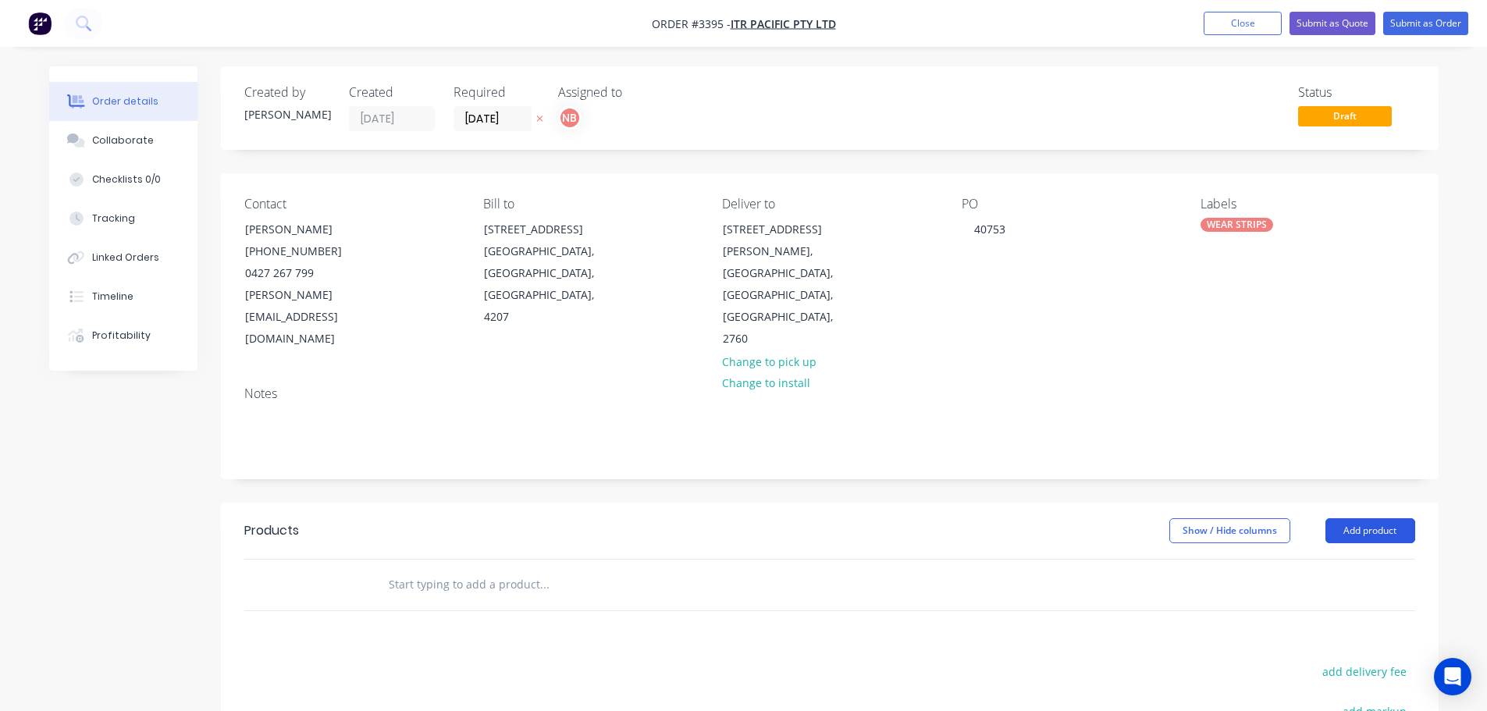
click at [1395, 518] on button "Add product" at bounding box center [1370, 530] width 90 height 25
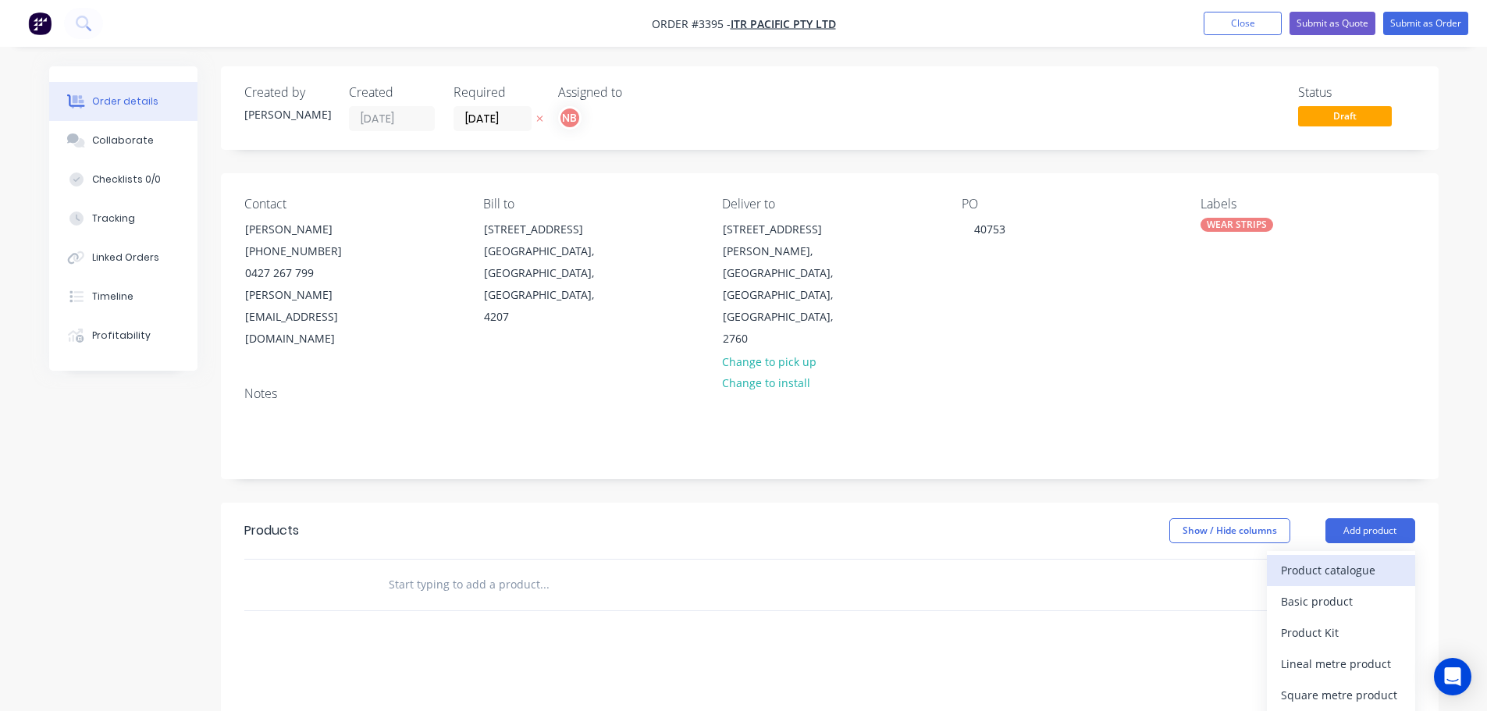
click at [1332, 559] on div "Product catalogue" at bounding box center [1341, 570] width 120 height 23
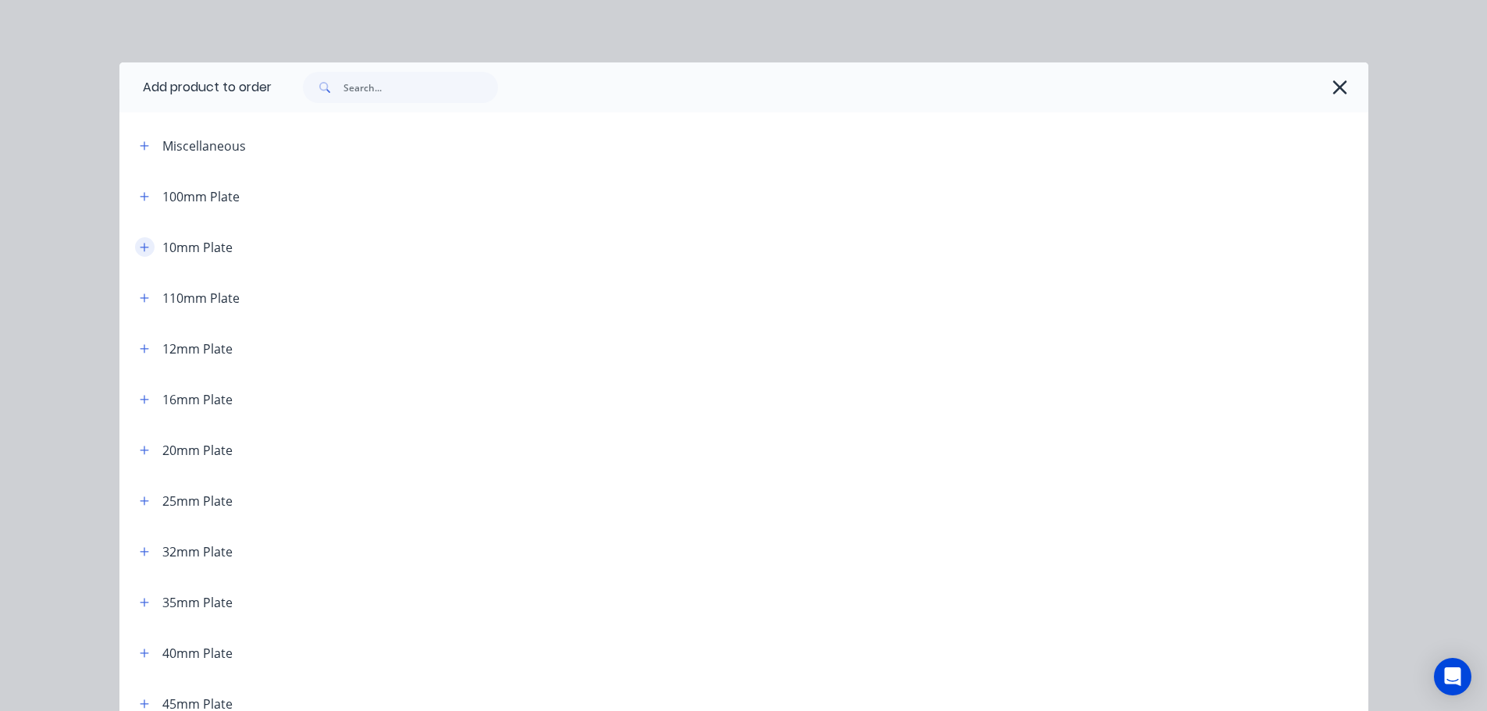
click at [140, 242] on icon "button" at bounding box center [144, 247] width 9 height 11
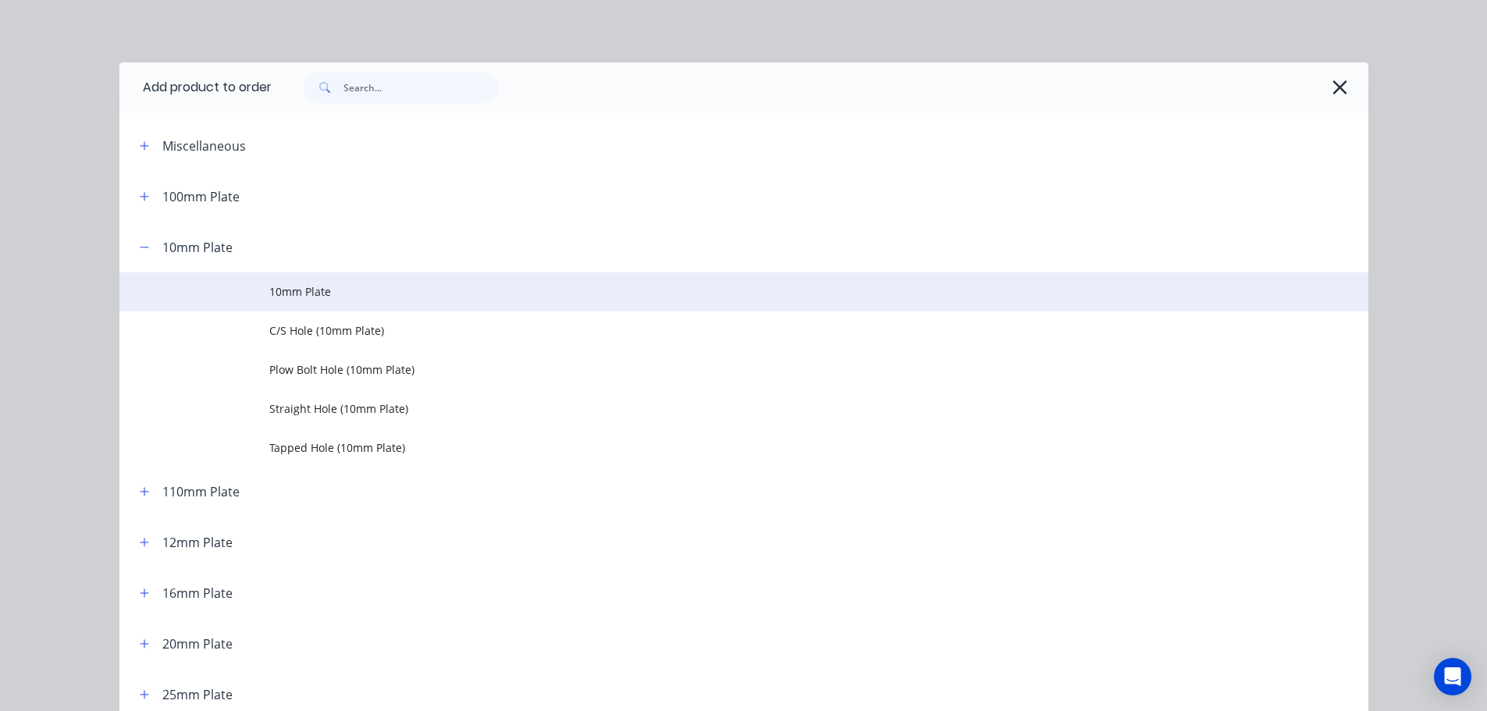
click at [260, 289] on td at bounding box center [194, 291] width 150 height 39
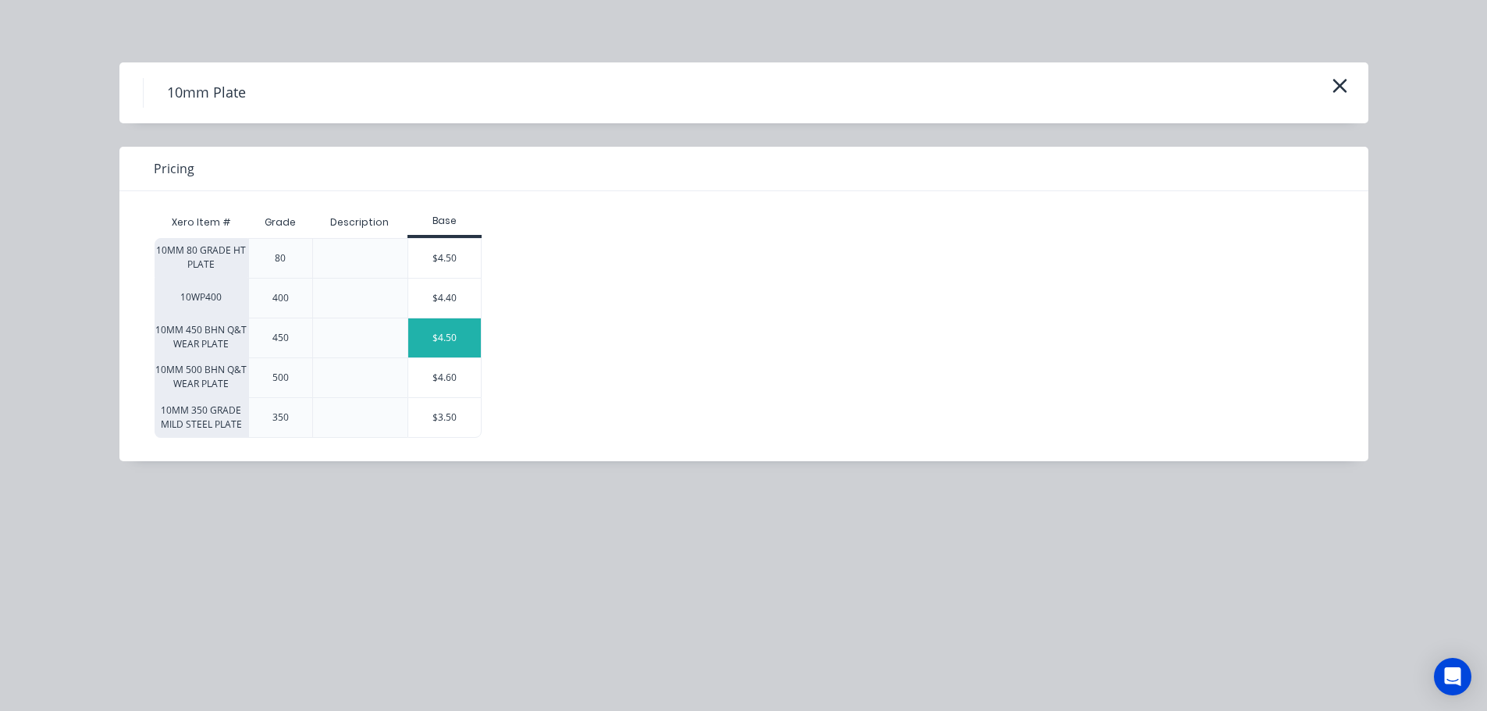
click at [447, 343] on div "$4.50" at bounding box center [444, 337] width 73 height 39
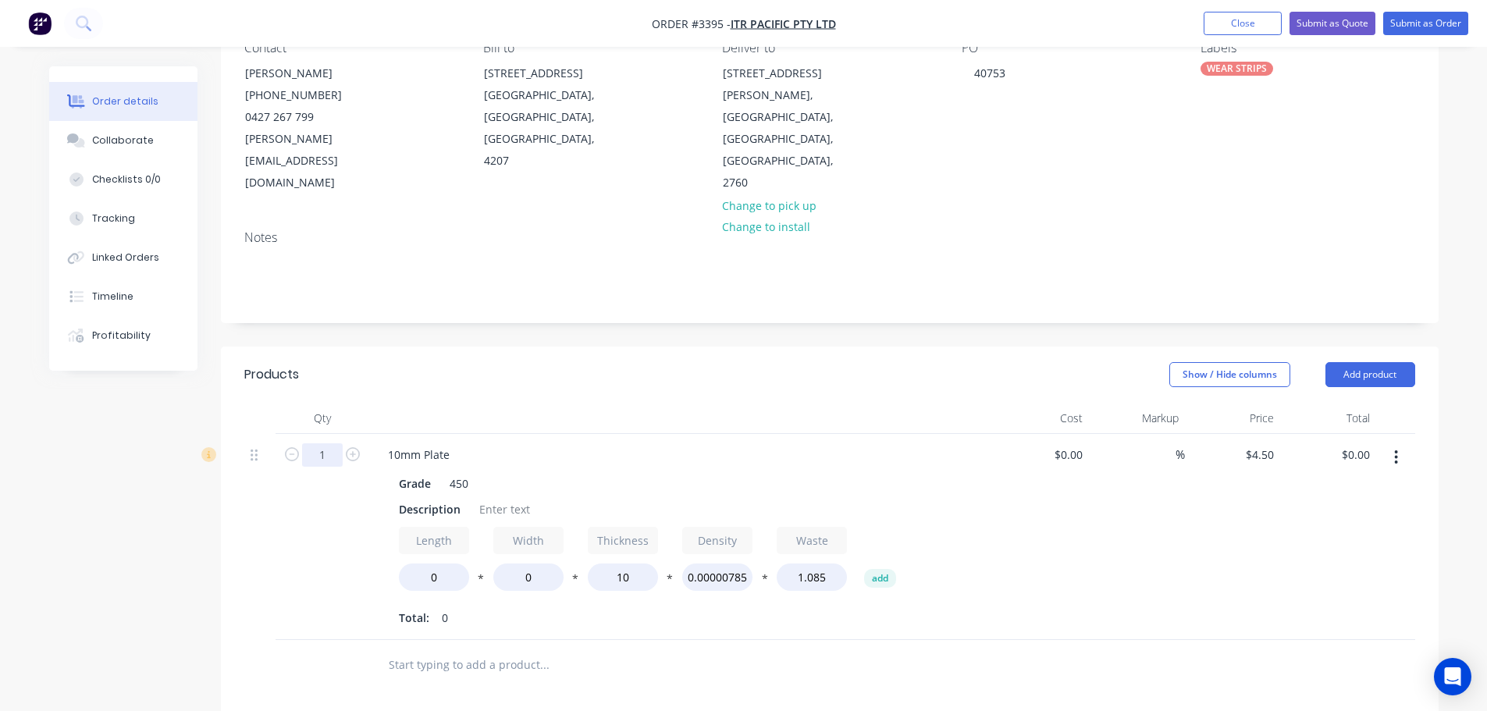
click at [316, 443] on input "1" at bounding box center [322, 454] width 41 height 23
type input "5"
click at [437, 347] on header "Products Show / Hide columns Add product" at bounding box center [830, 375] width 1218 height 56
click at [426, 498] on div "Description" at bounding box center [430, 509] width 74 height 23
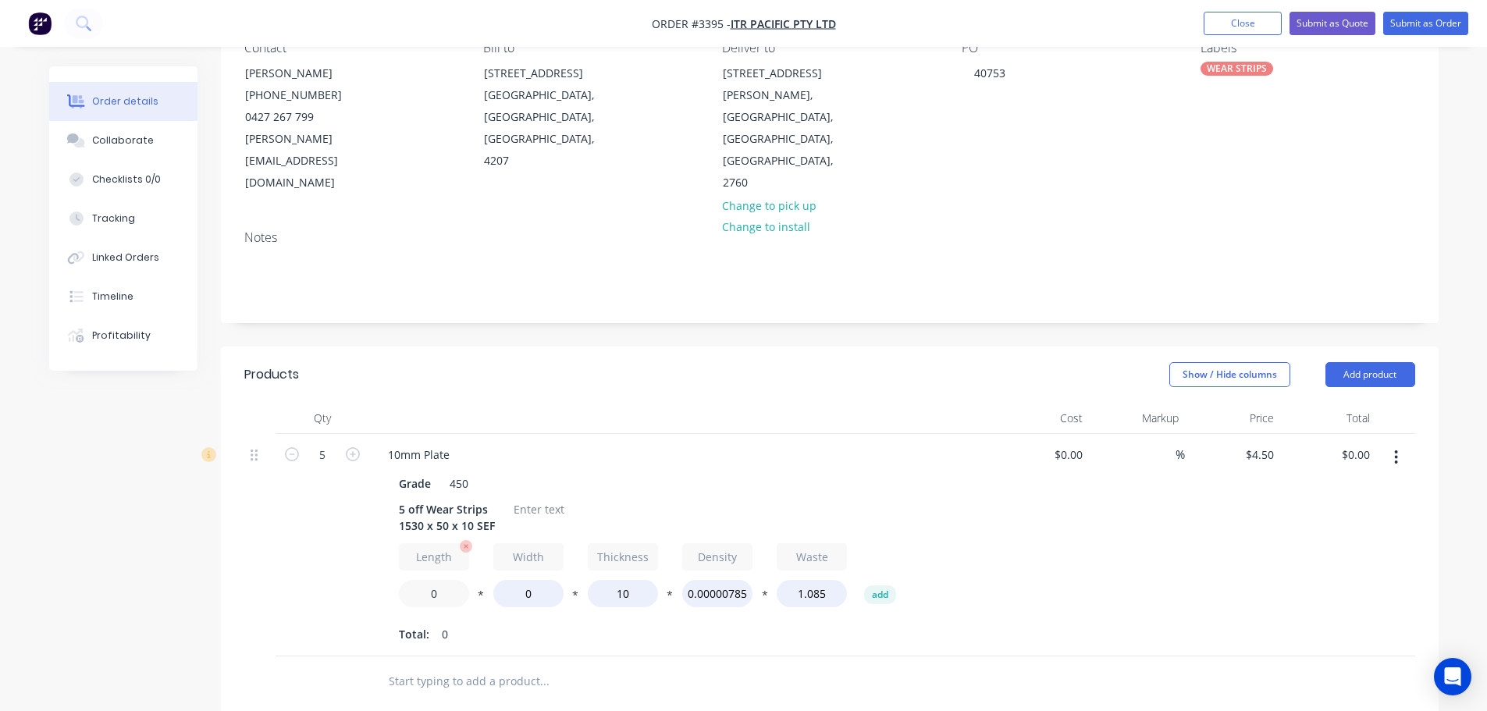
click at [413, 580] on input "0" at bounding box center [434, 593] width 70 height 27
type input "1530"
click at [508, 580] on input "0" at bounding box center [528, 593] width 70 height 27
type input "50"
type input "$157.50"
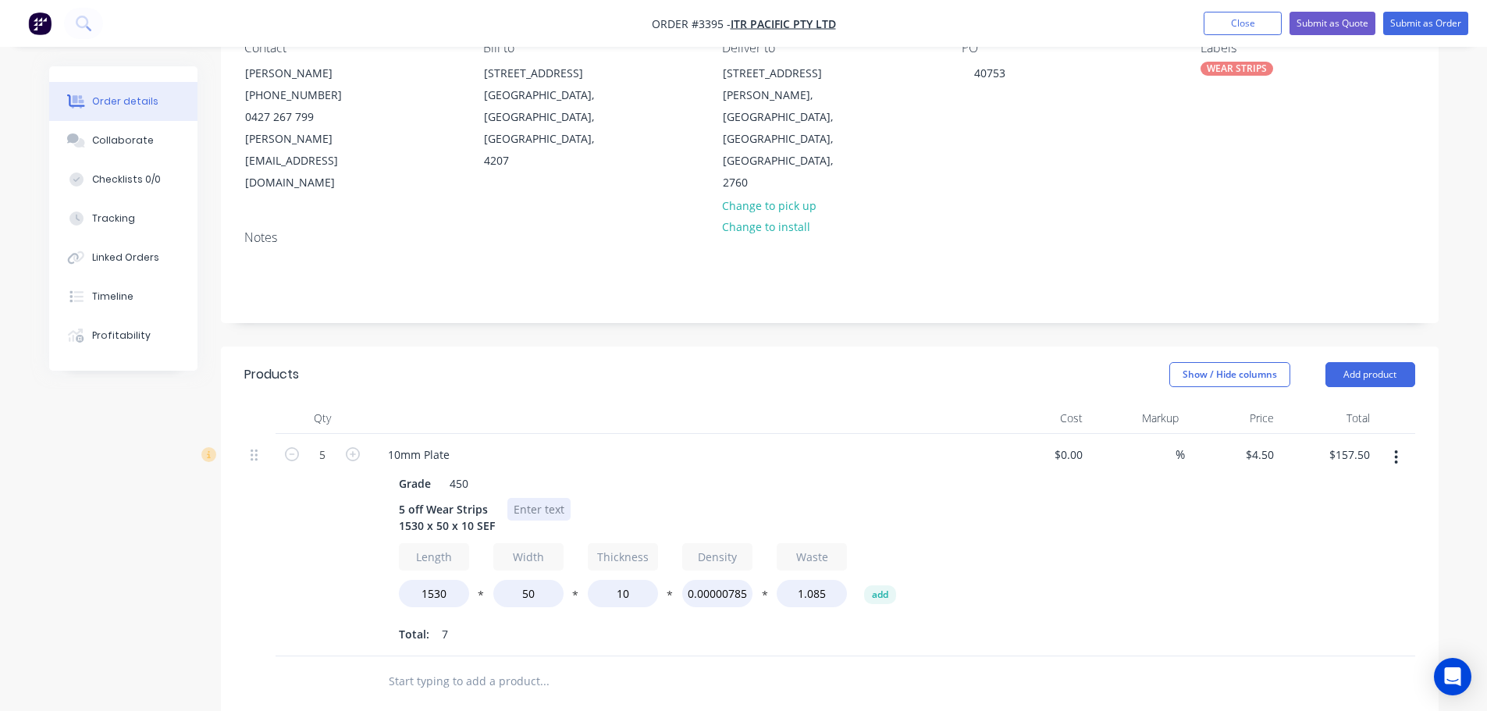
click at [545, 498] on div at bounding box center [538, 509] width 63 height 23
click at [1349, 362] on button "Add product" at bounding box center [1370, 374] width 90 height 25
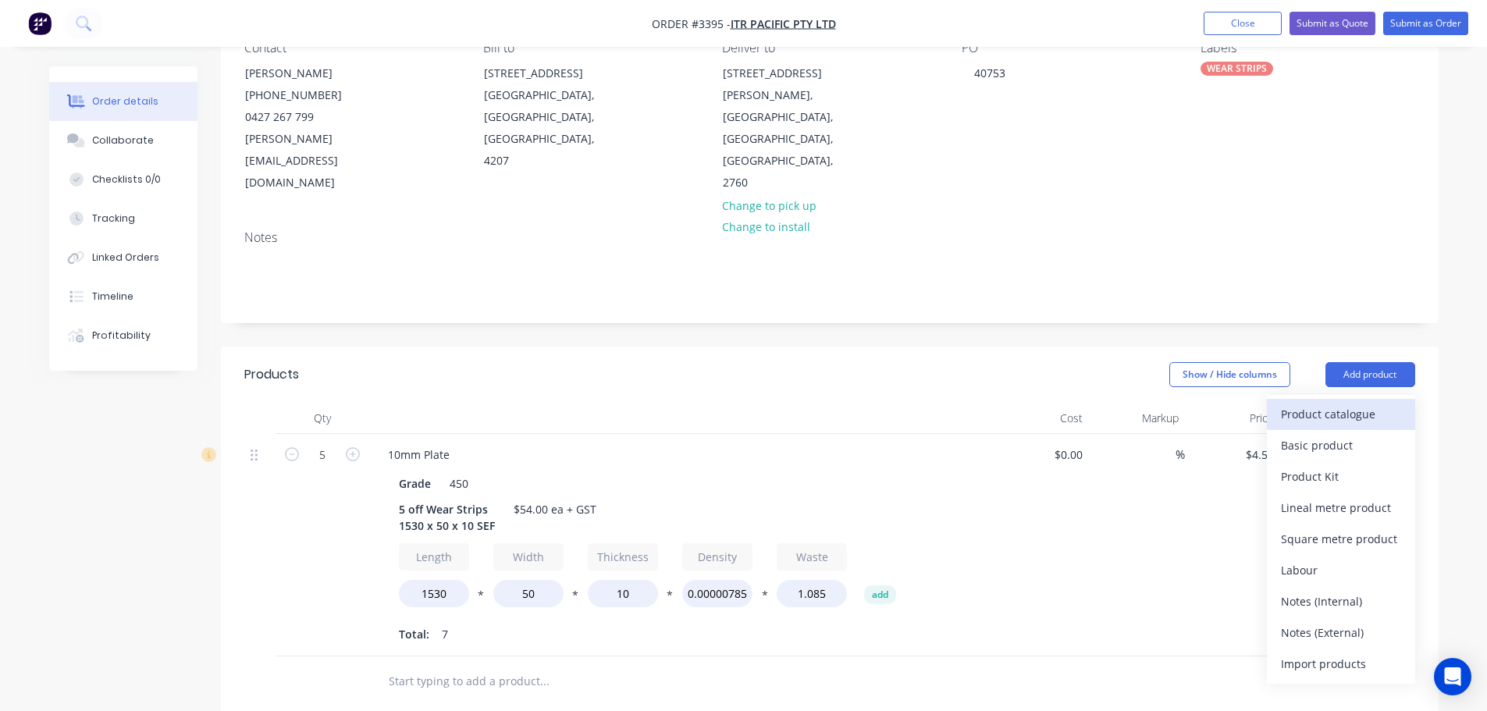
click at [1333, 403] on div "Product catalogue" at bounding box center [1341, 414] width 120 height 23
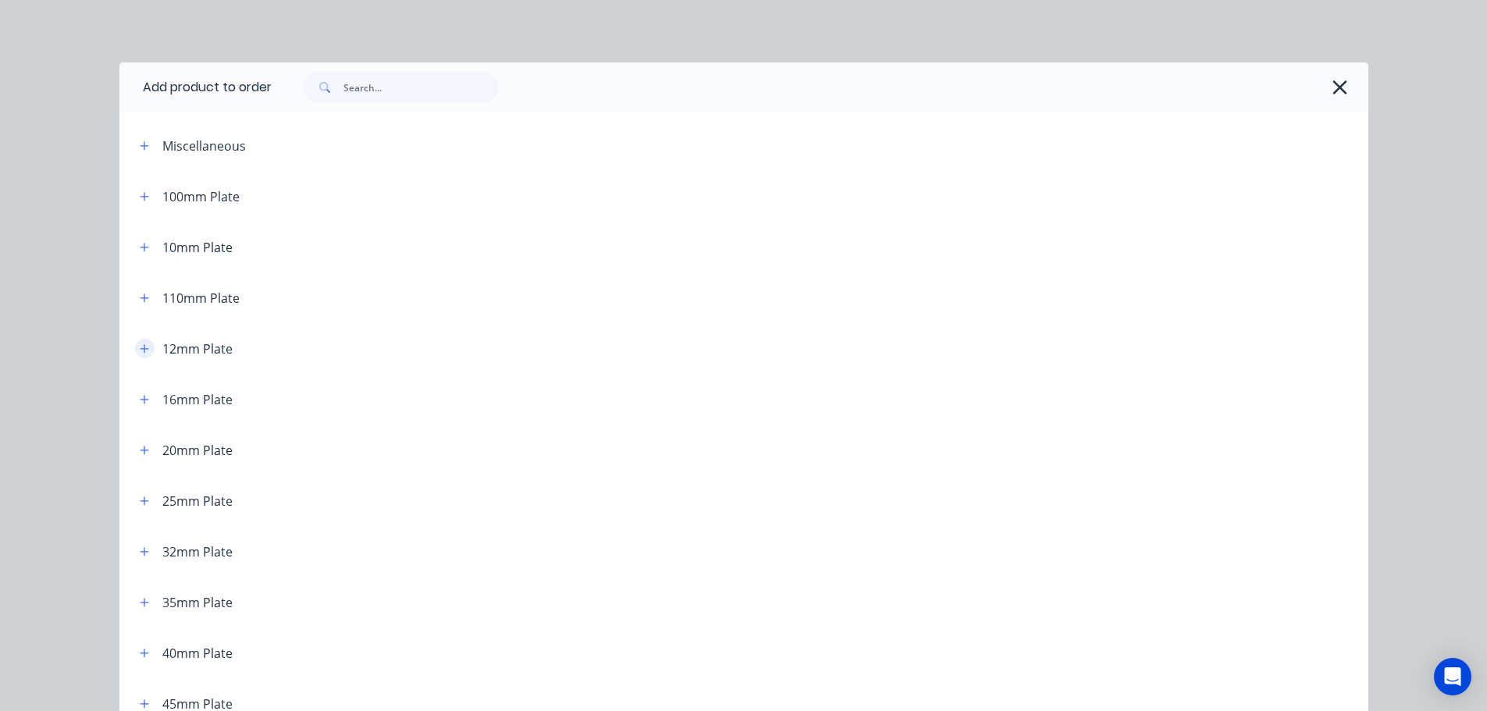
click at [140, 347] on icon "button" at bounding box center [144, 348] width 9 height 11
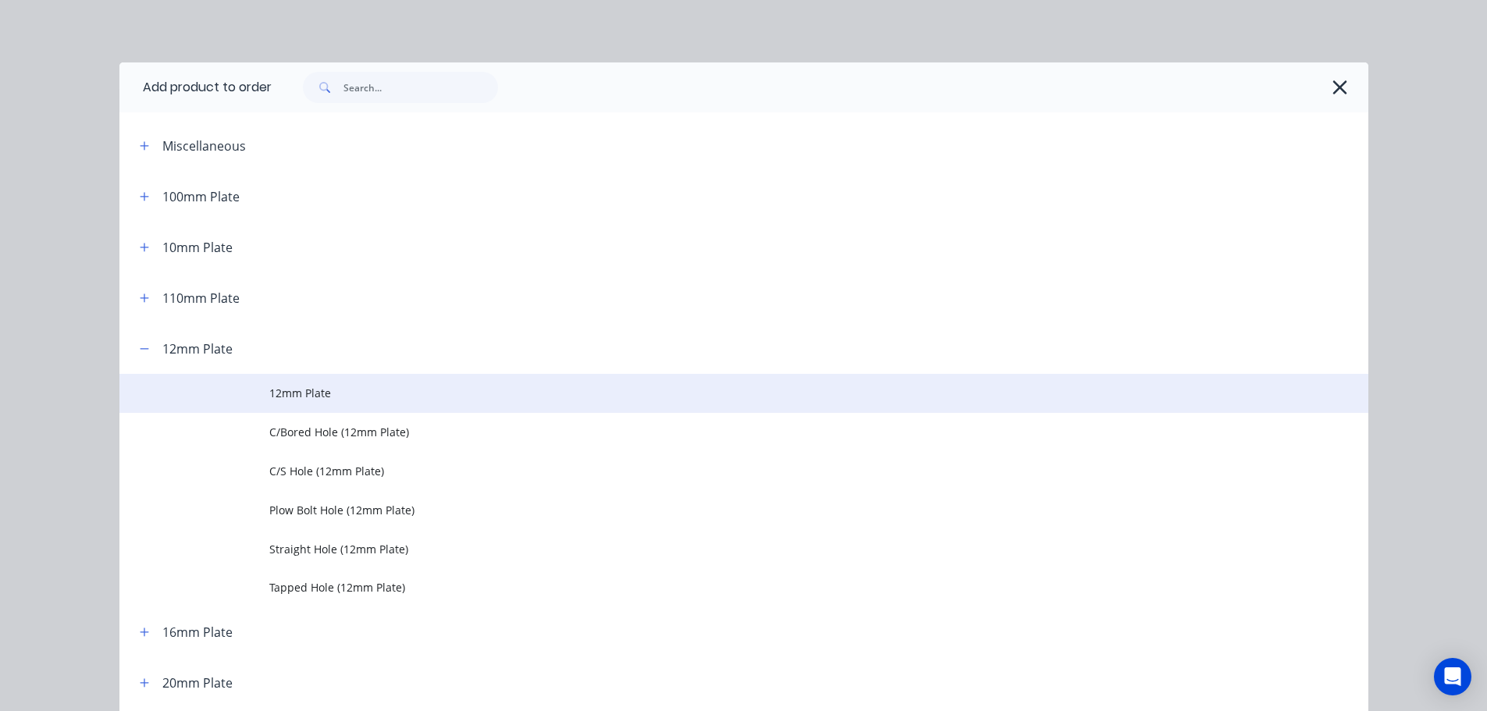
click at [295, 400] on span "12mm Plate" at bounding box center [708, 393] width 879 height 16
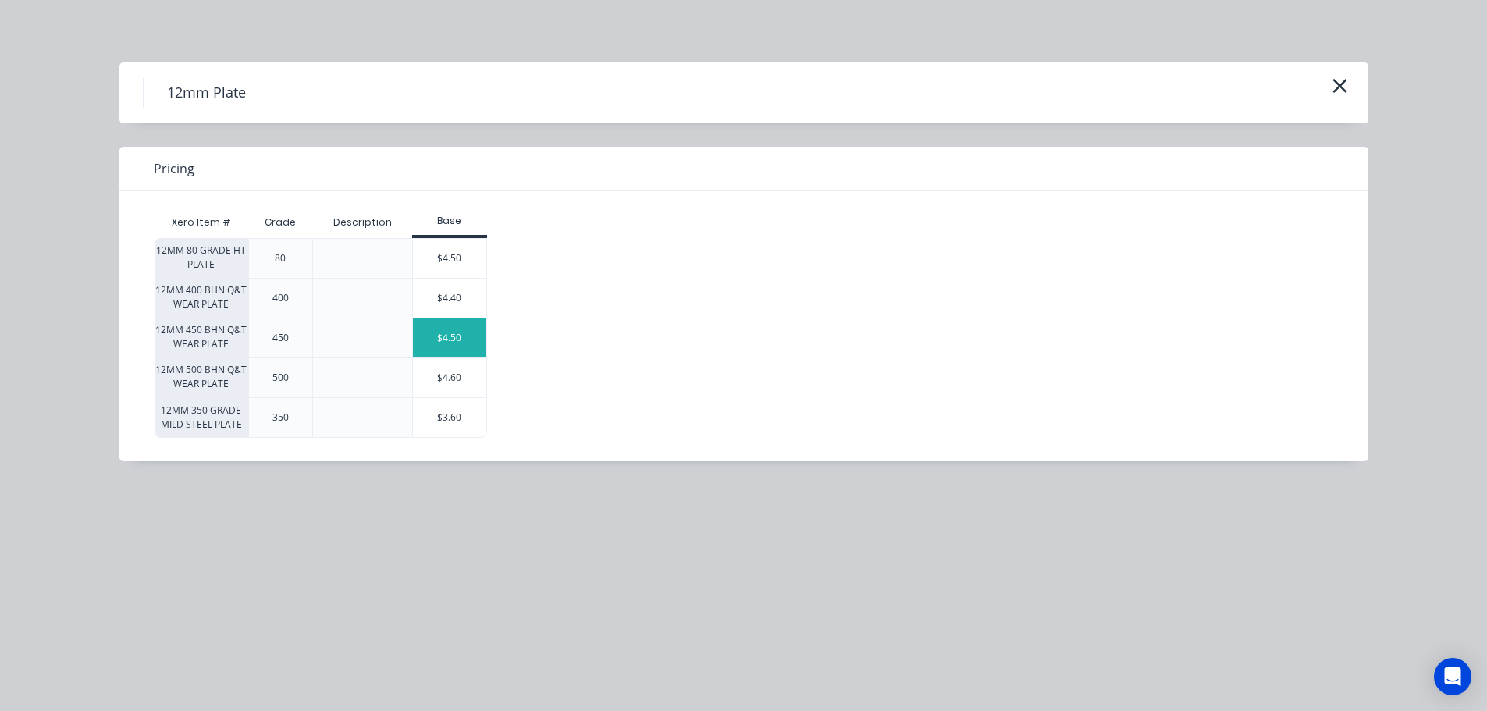
click at [439, 341] on div "$4.50" at bounding box center [449, 337] width 73 height 39
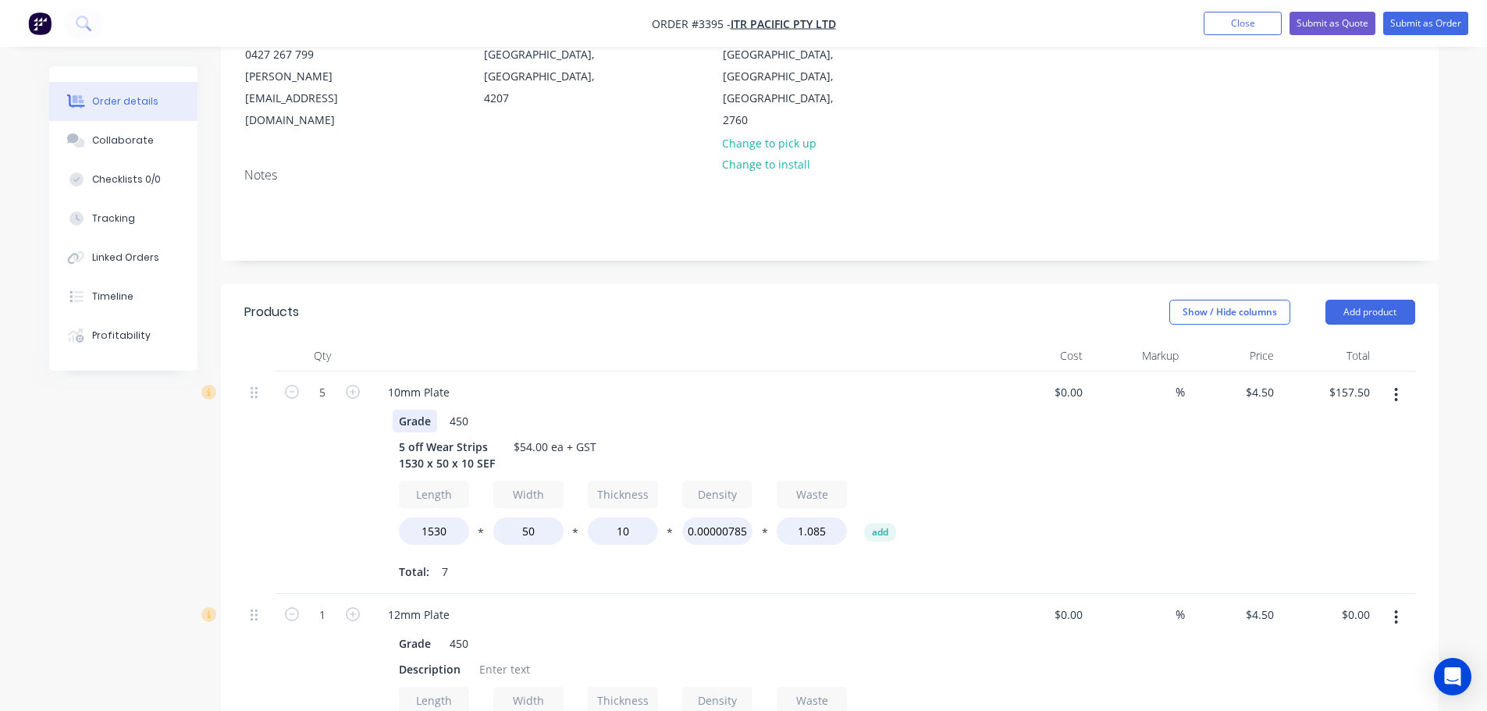
scroll to position [312, 0]
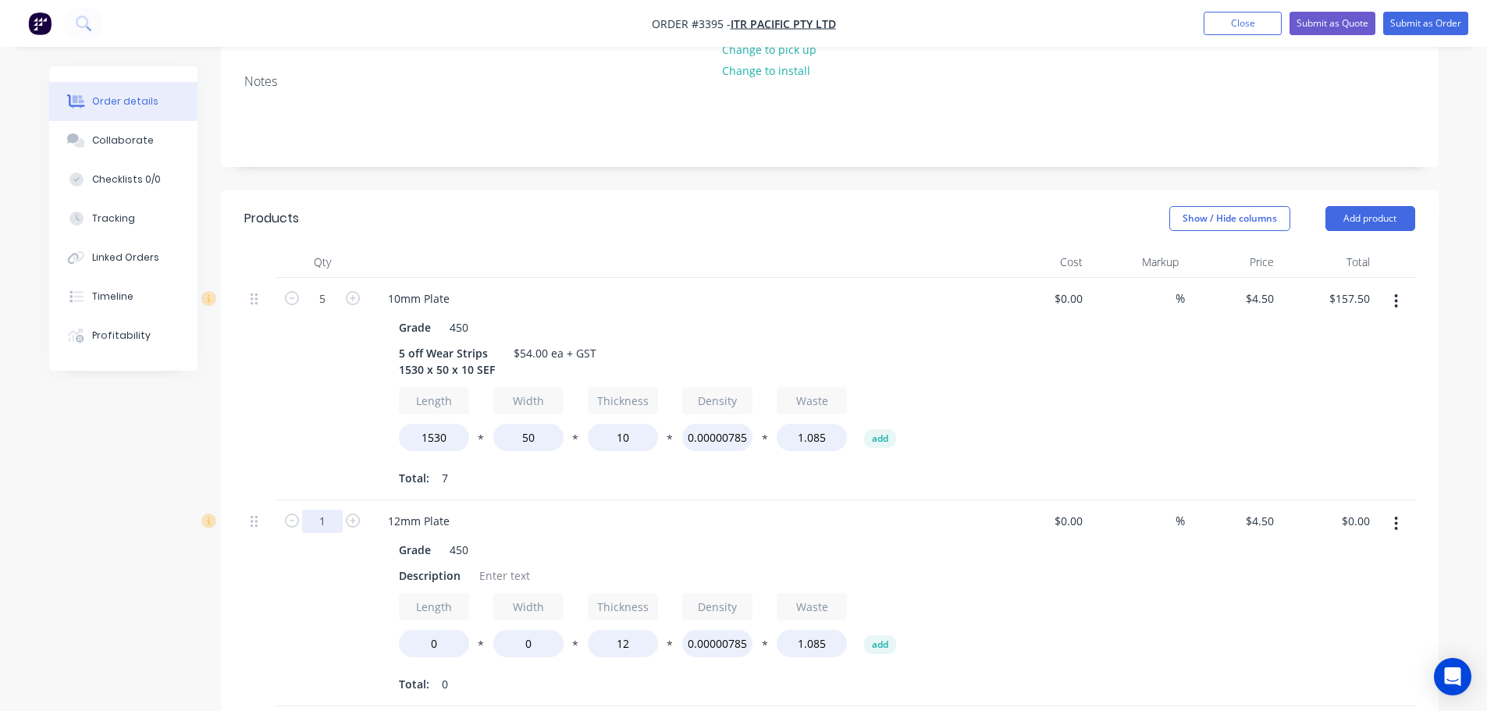
click at [322, 510] on input "1" at bounding box center [322, 521] width 41 height 23
type input "10"
click at [281, 432] on div "5" at bounding box center [323, 389] width 94 height 222
click at [409, 564] on div "Description" at bounding box center [430, 575] width 74 height 23
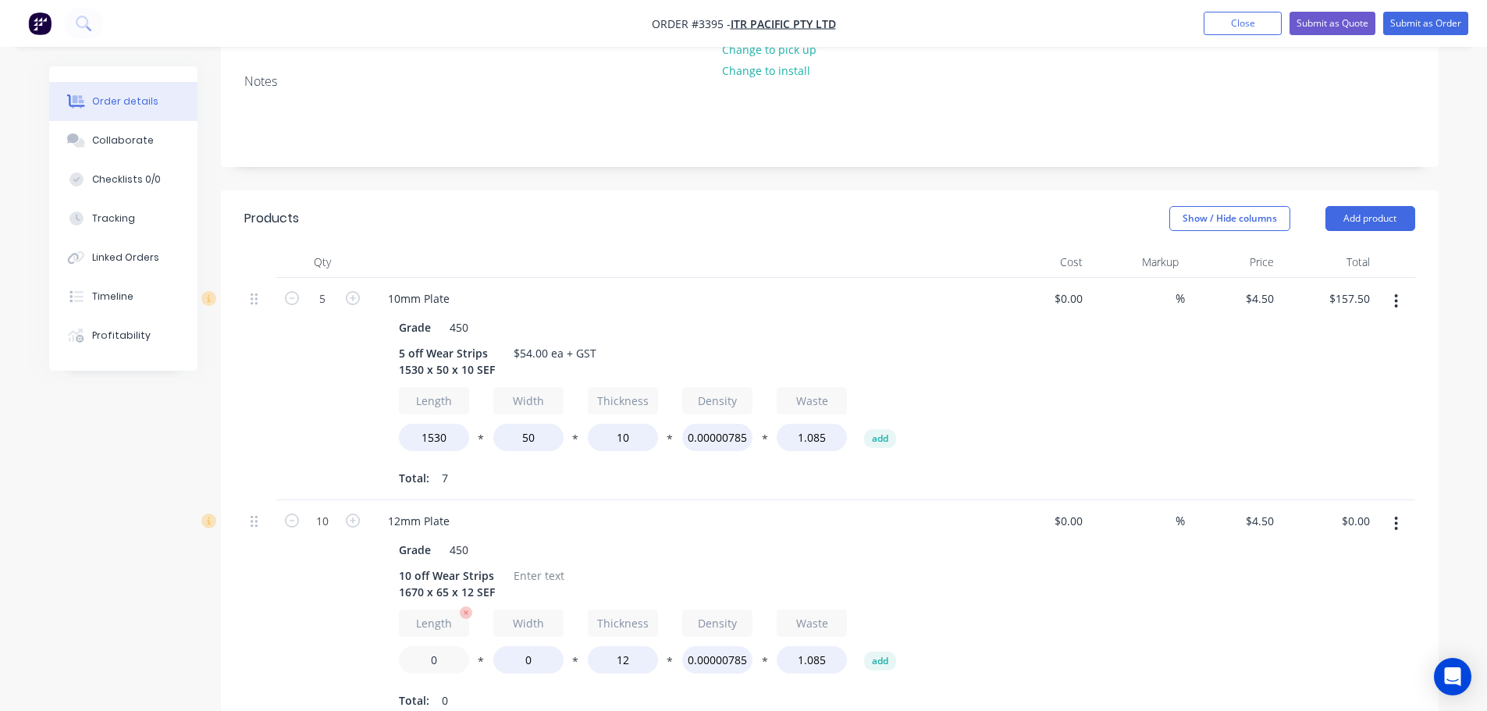
click at [425, 646] on input "0" at bounding box center [434, 659] width 70 height 27
type input "1670"
click at [536, 646] on input "0" at bounding box center [528, 659] width 70 height 27
type input "65"
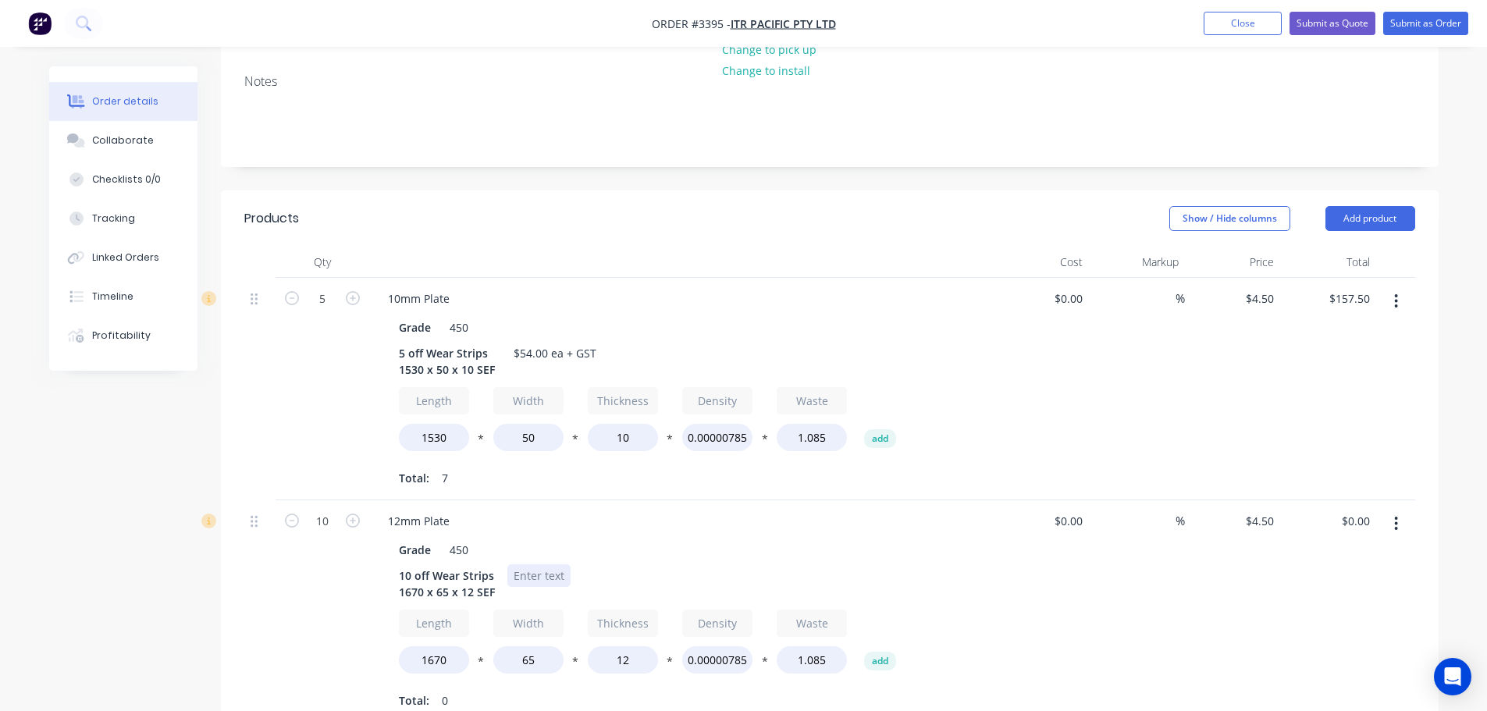
type input "$495.00"
click at [526, 564] on div at bounding box center [538, 575] width 63 height 23
click at [547, 500] on div "12mm Plate Grade 450 10 off Wear Strips 1670 x 65 x 12 SEF $65.00 ea + GST Leng…" at bounding box center [681, 611] width 624 height 222
click at [1373, 206] on button "Add product" at bounding box center [1370, 218] width 90 height 25
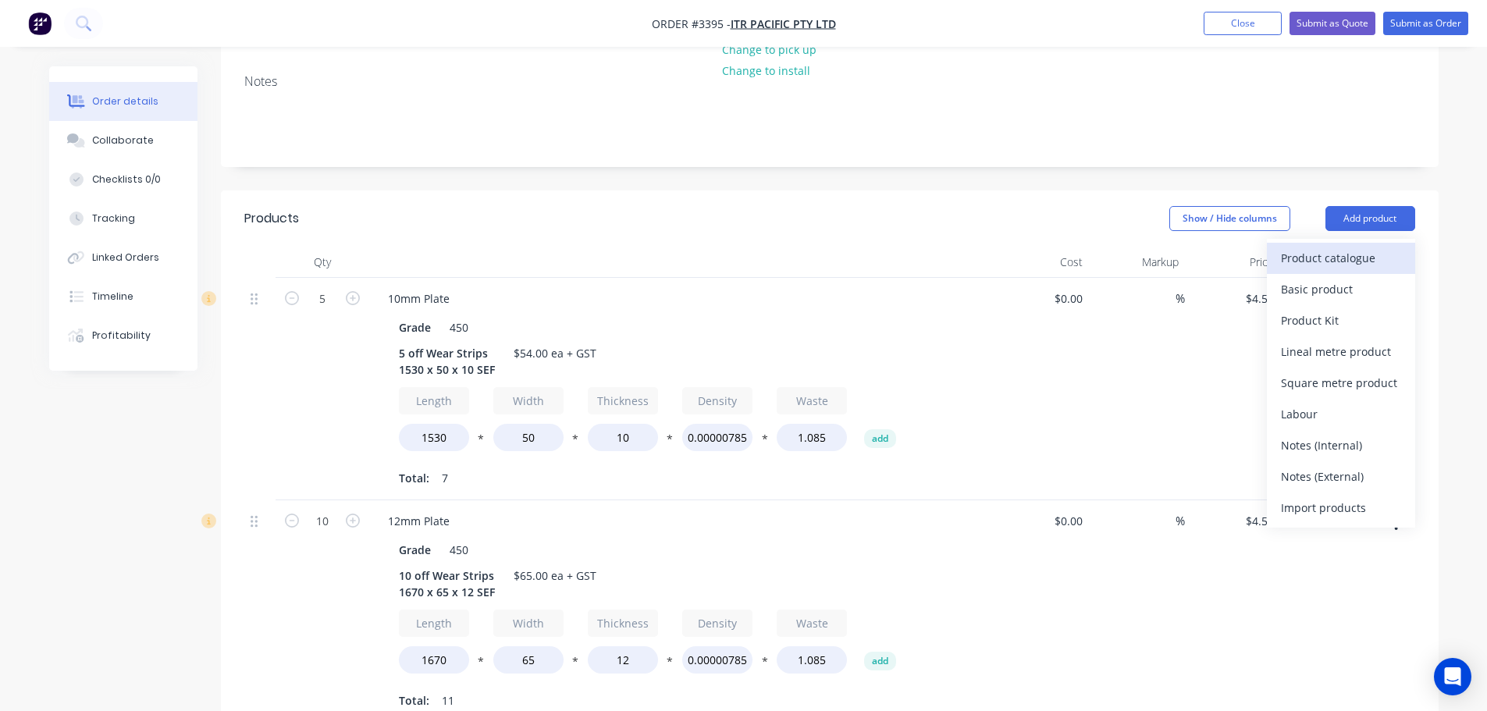
click at [1357, 247] on div "Product catalogue" at bounding box center [1341, 258] width 120 height 23
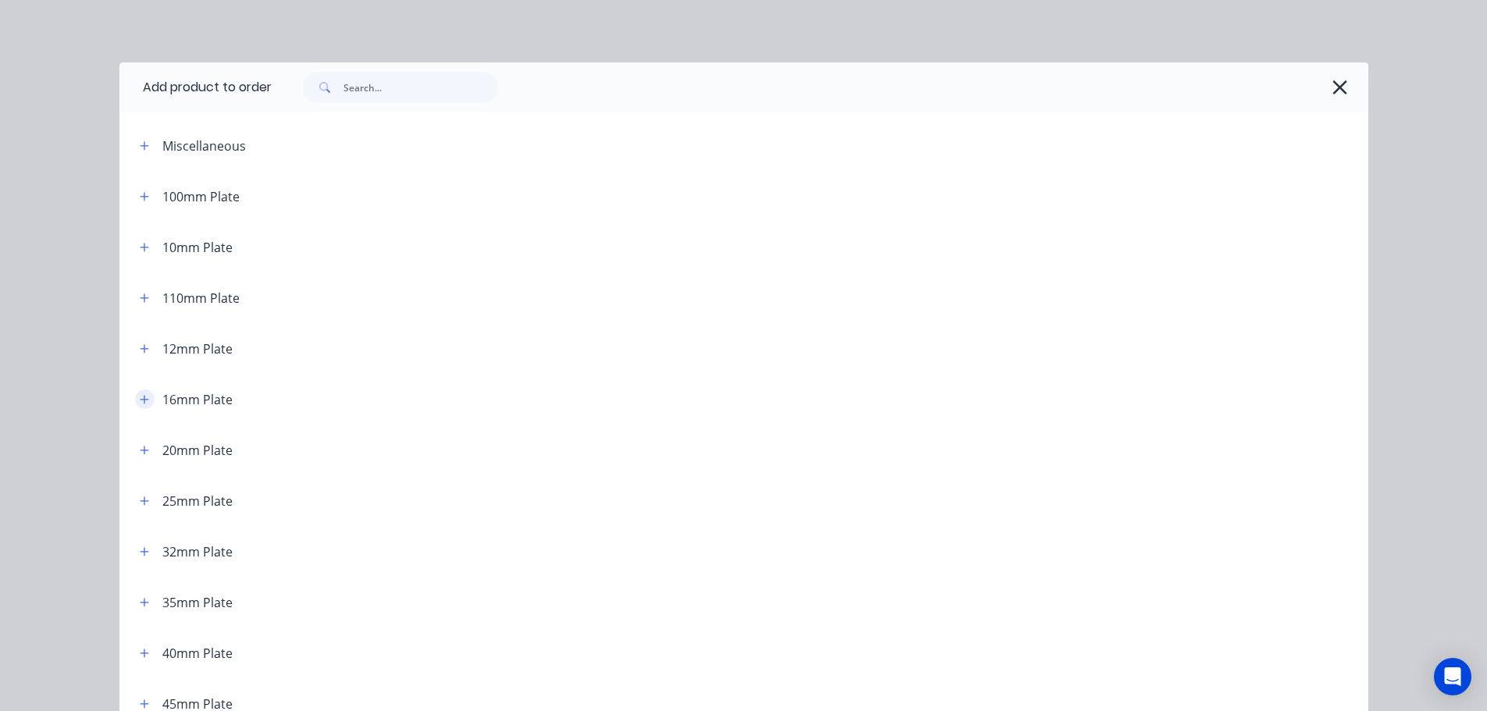
click at [140, 402] on icon "button" at bounding box center [144, 399] width 9 height 11
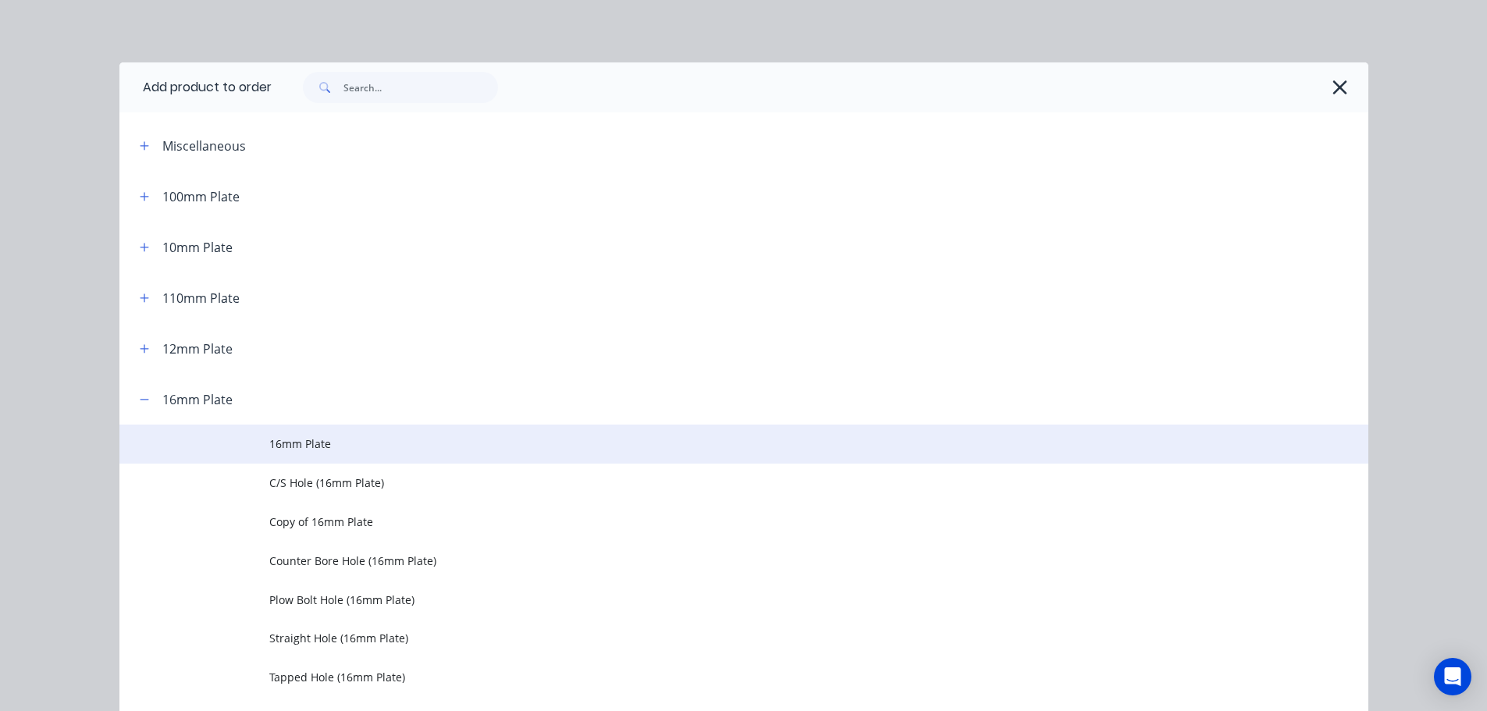
click at [242, 448] on td at bounding box center [194, 444] width 150 height 39
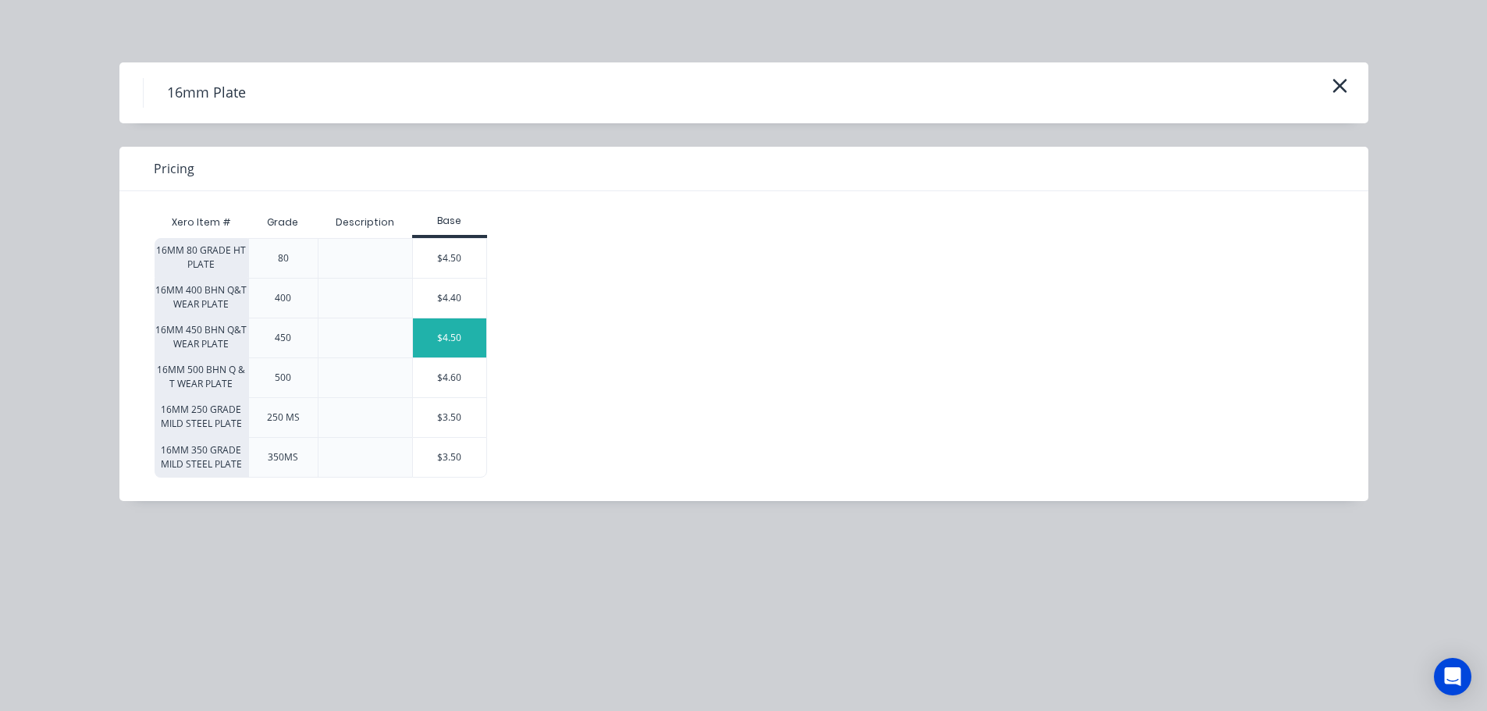
click at [437, 337] on div "$4.50" at bounding box center [449, 337] width 73 height 39
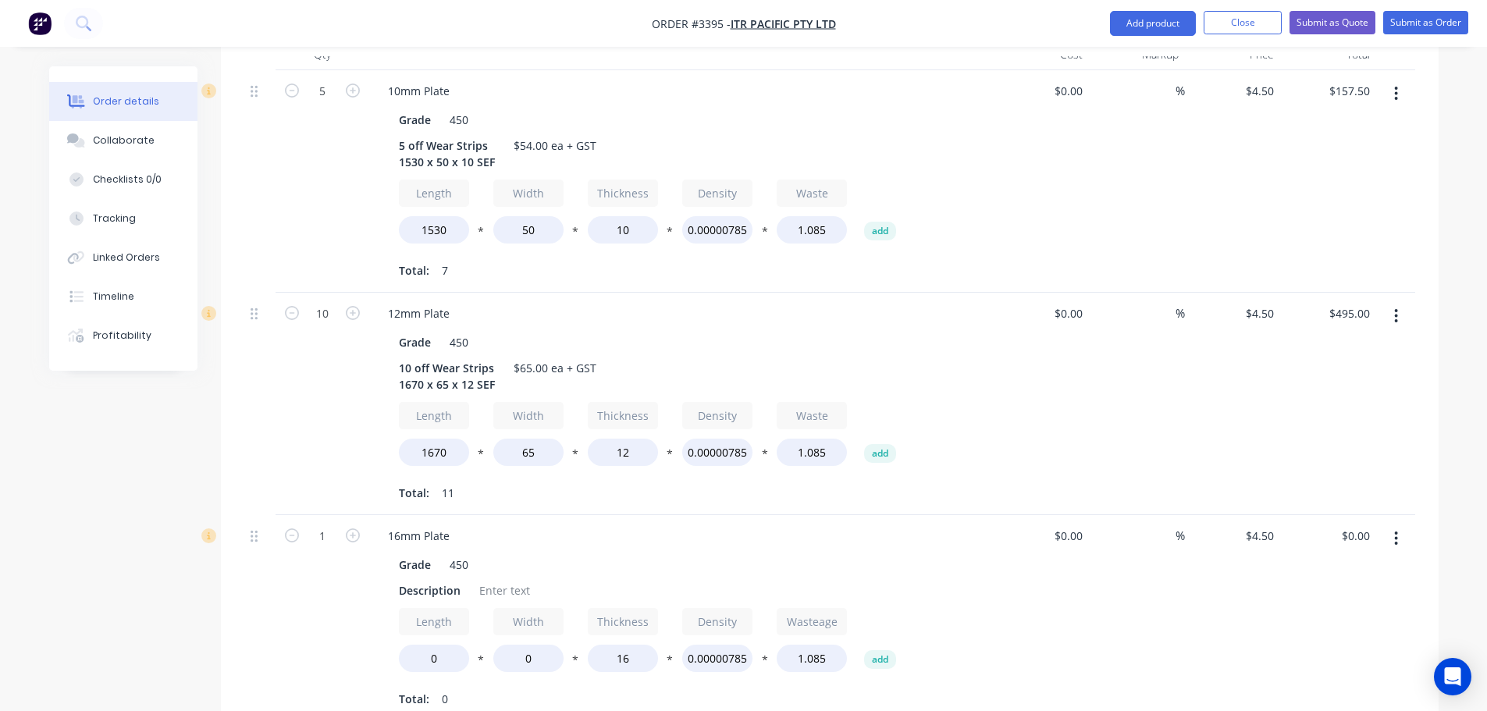
scroll to position [546, 0]
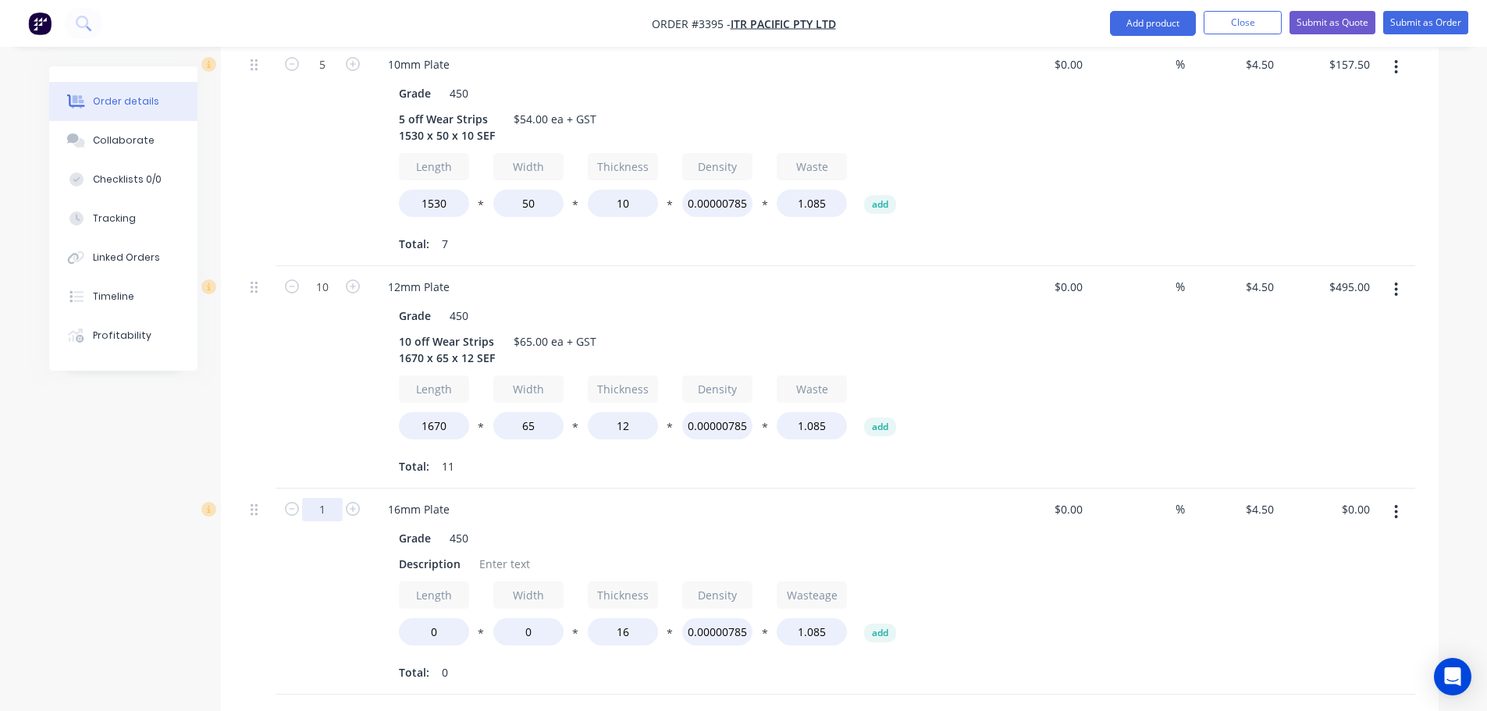
click at [323, 498] on input "1" at bounding box center [322, 509] width 41 height 23
type input "10"
click at [416, 553] on div "Description" at bounding box center [430, 564] width 74 height 23
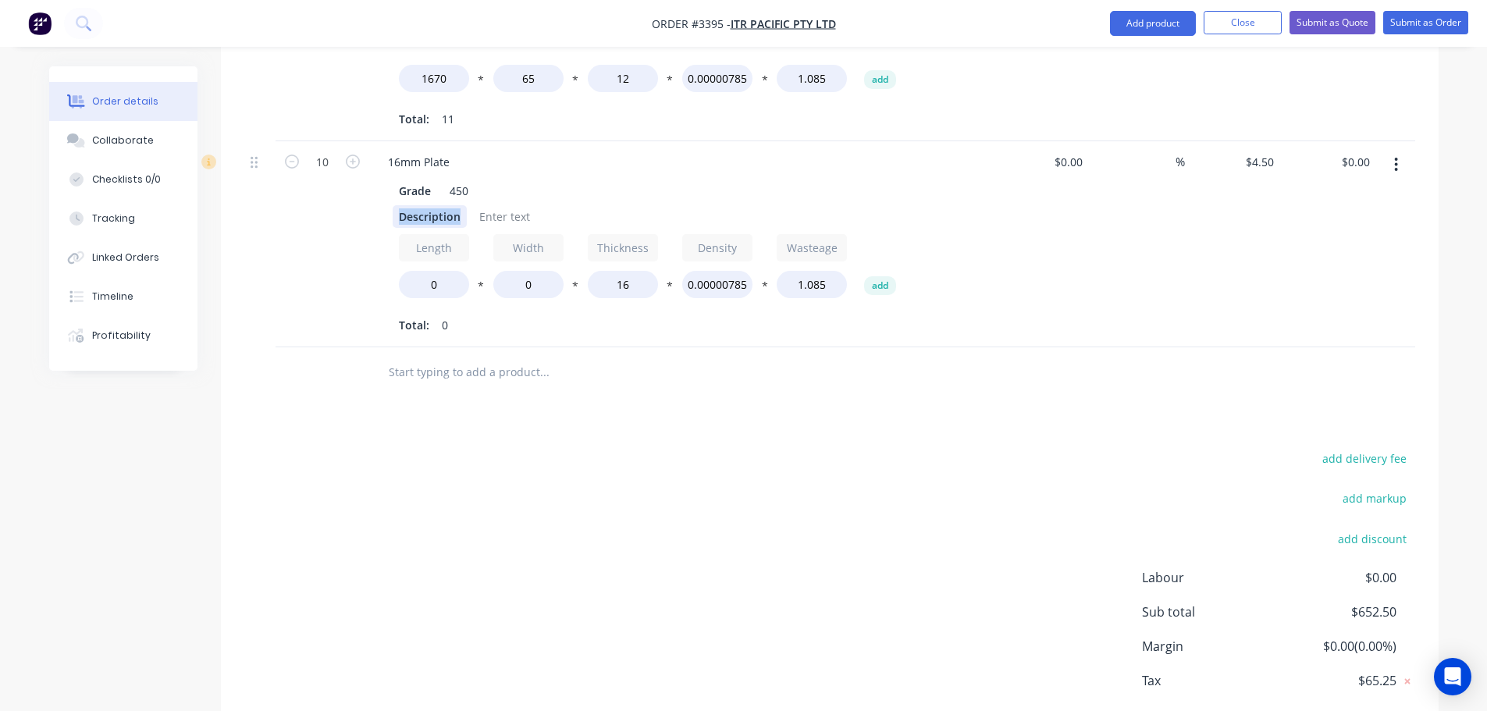
scroll to position [935, 0]
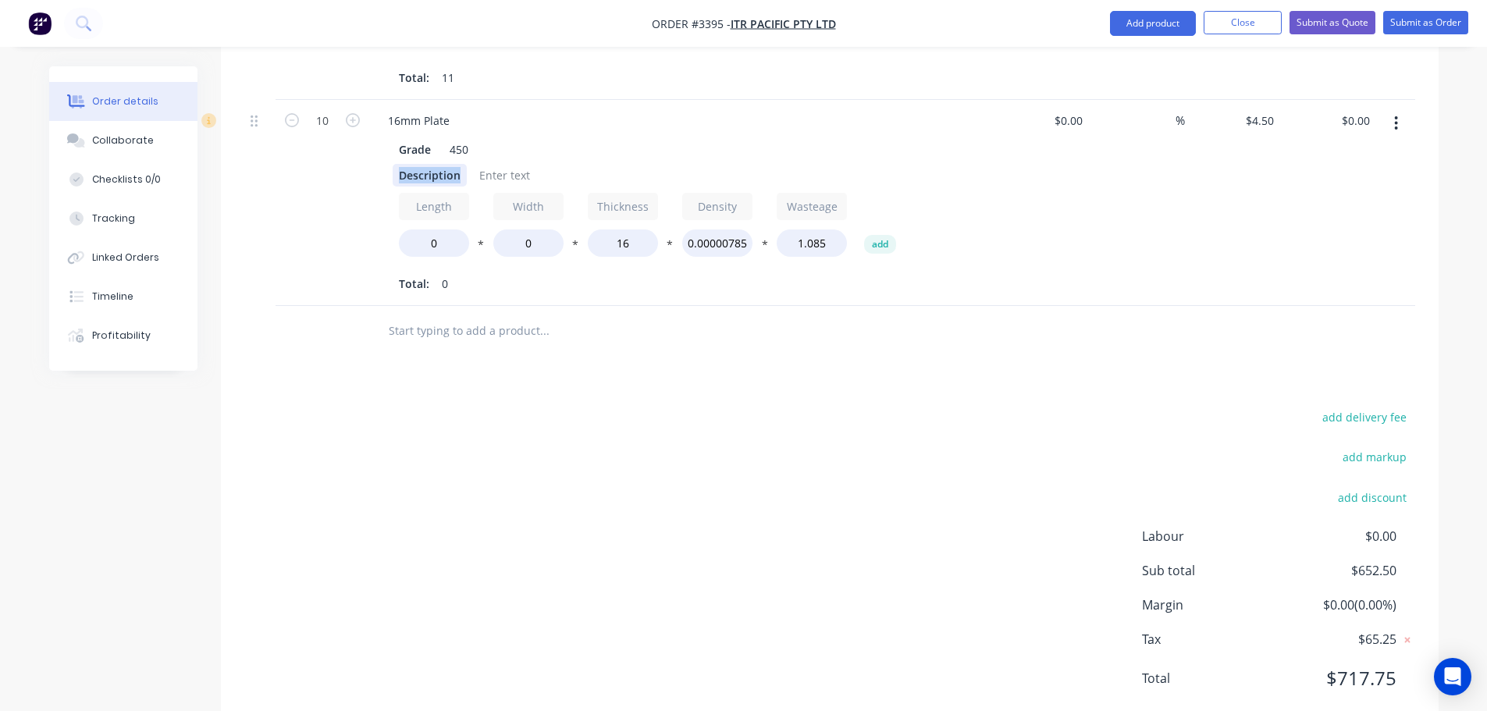
click at [423, 164] on div "Description" at bounding box center [430, 175] width 74 height 23
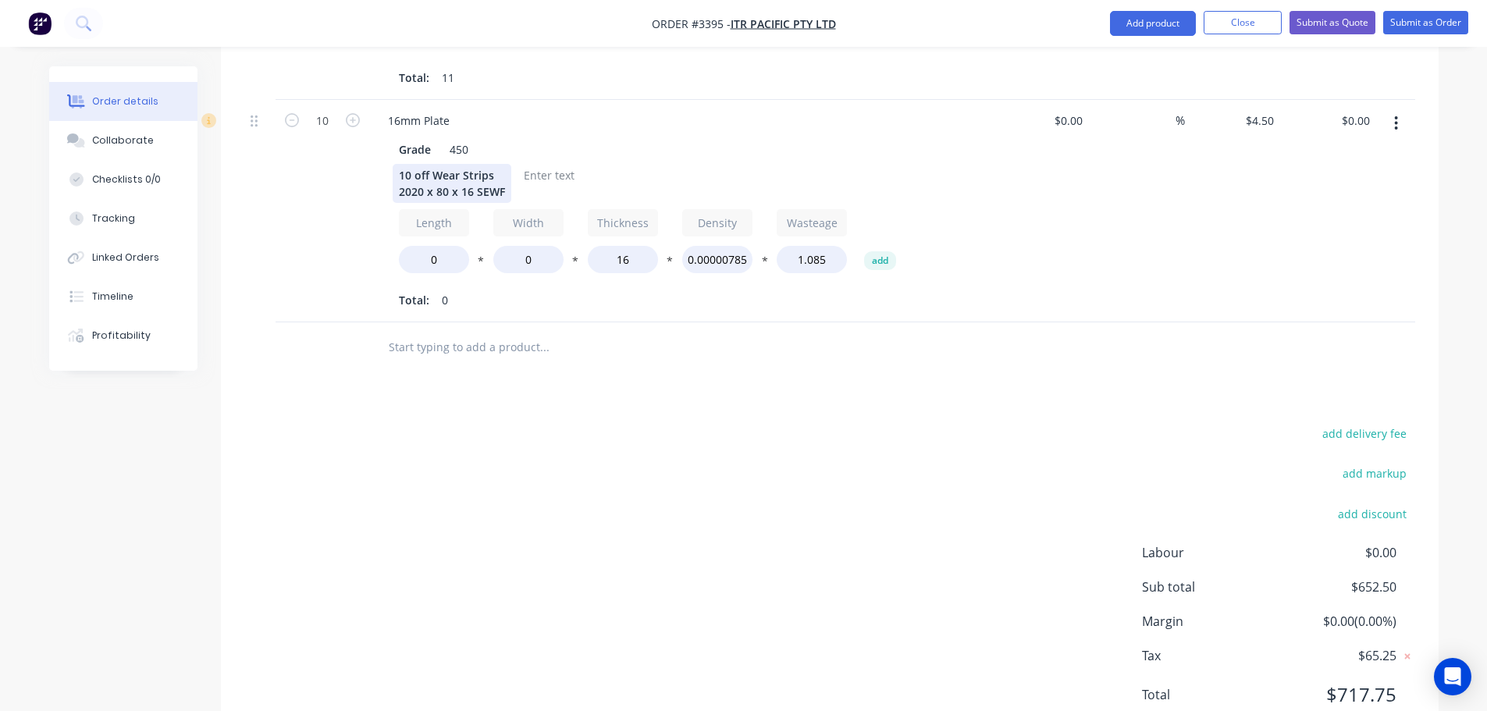
click at [494, 164] on div "10 off Wear Strips 2020 x 80 x 16 SEWF" at bounding box center [452, 183] width 119 height 39
click at [423, 246] on input "0" at bounding box center [434, 259] width 70 height 27
type input "2020"
click at [512, 246] on input "0" at bounding box center [528, 259] width 70 height 27
type input "80"
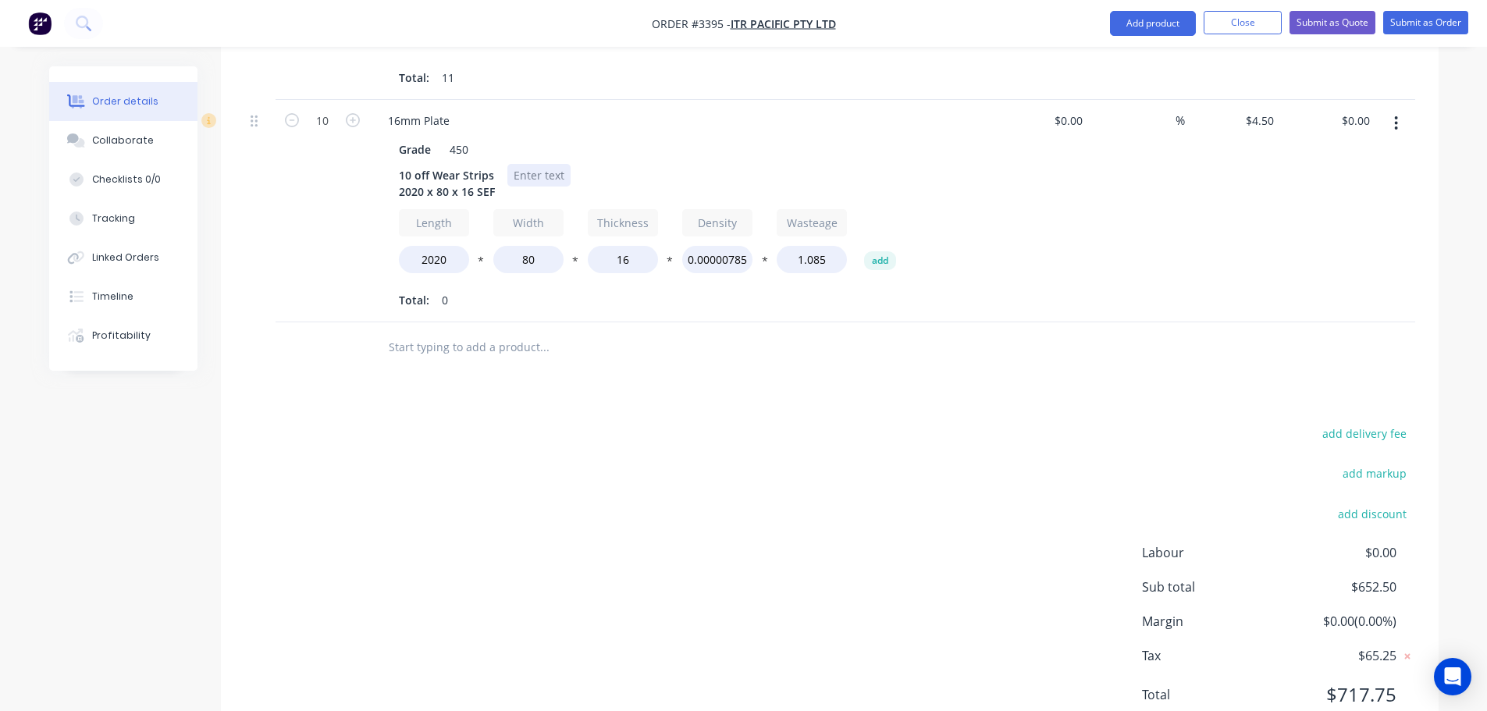
type input "$990.00"
click at [519, 164] on div at bounding box center [538, 175] width 63 height 23
click at [597, 423] on div "add delivery fee add markup add discount Labour $0.00 Sub total $1,642.50 Margi…" at bounding box center [829, 573] width 1171 height 301
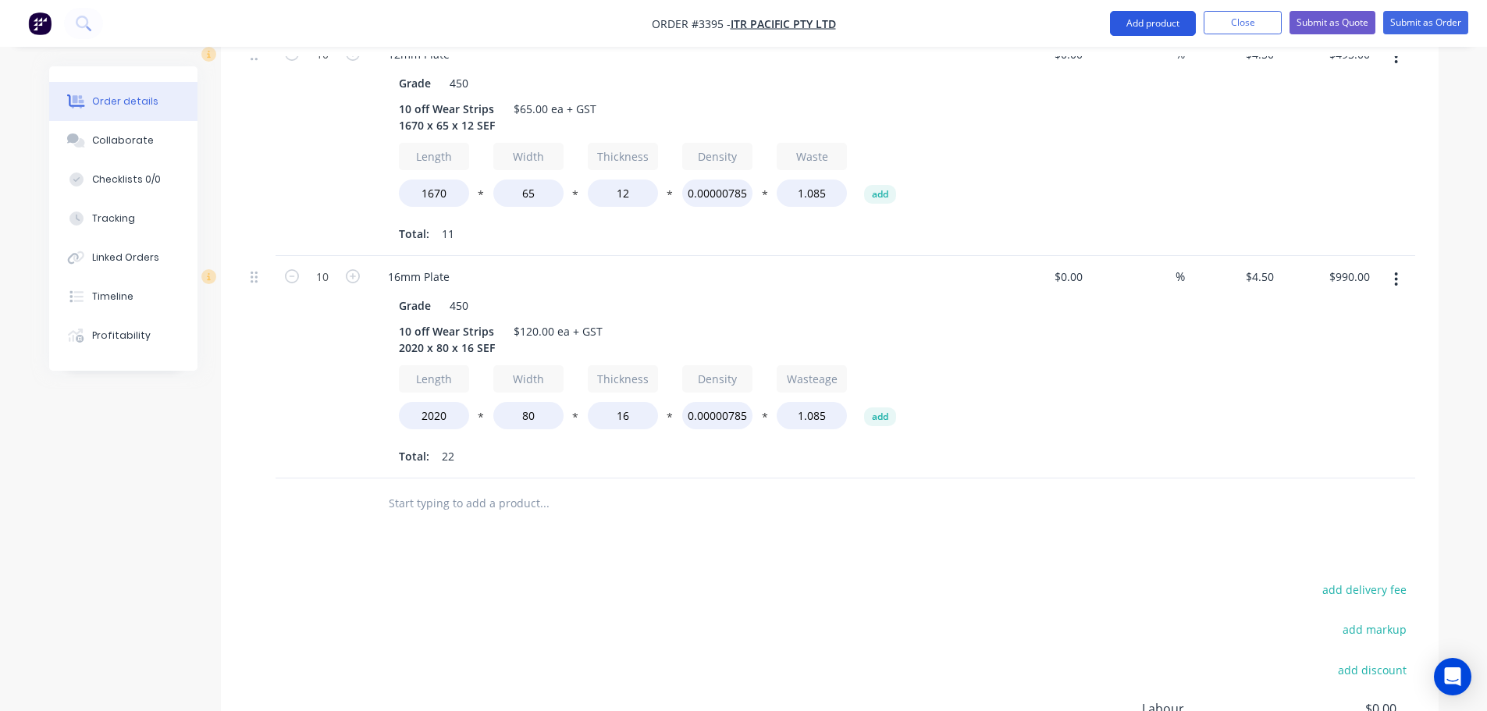
click at [1144, 16] on button "Add product" at bounding box center [1153, 23] width 86 height 25
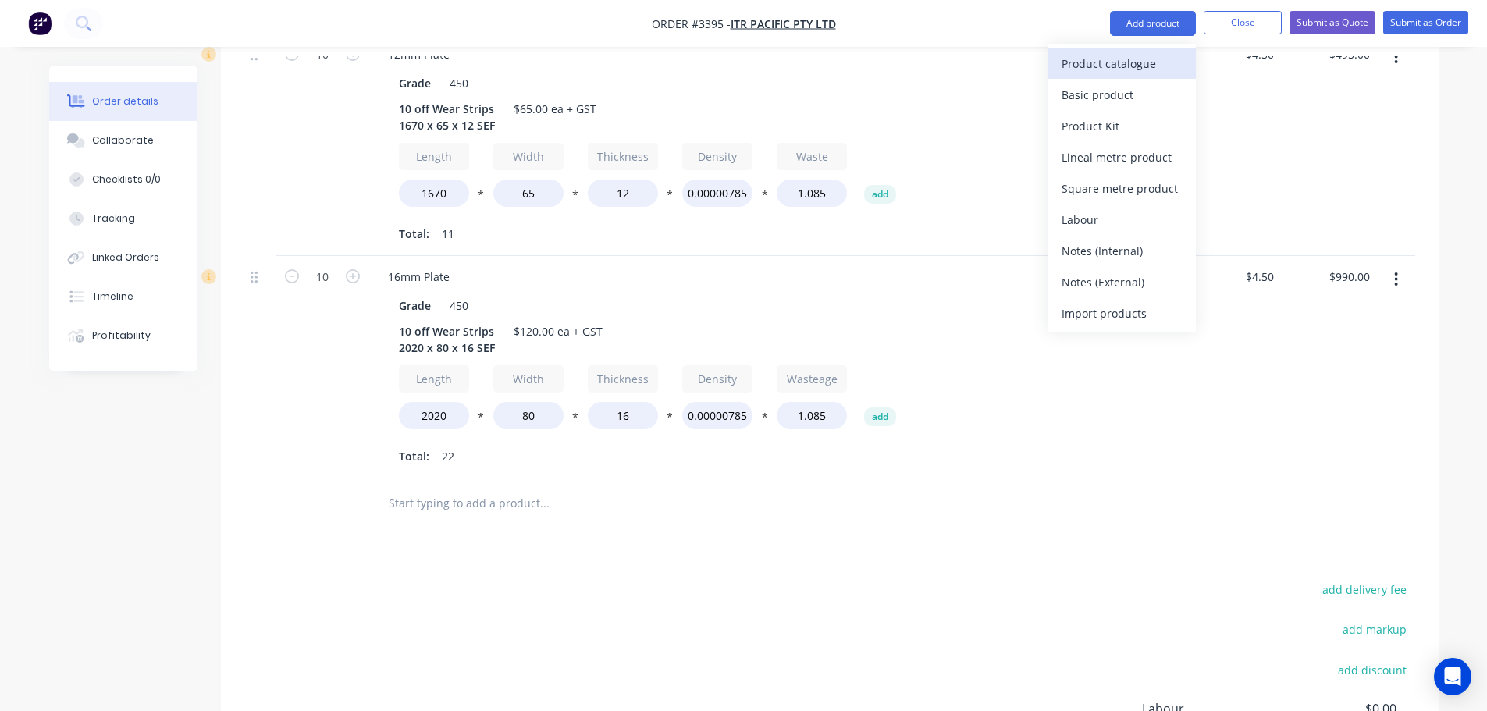
click at [1136, 52] on div "Product catalogue" at bounding box center [1122, 63] width 120 height 23
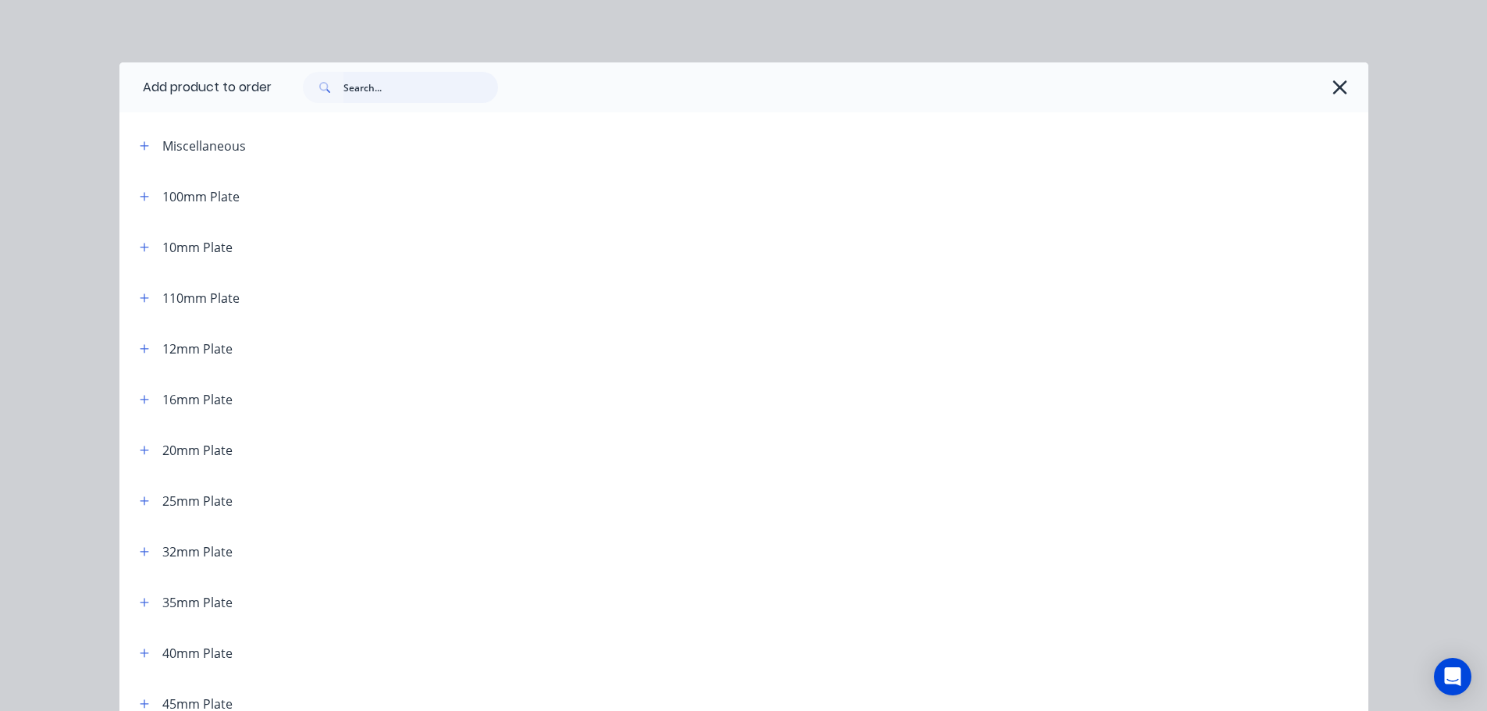
click at [437, 78] on input "text" at bounding box center [420, 87] width 155 height 31
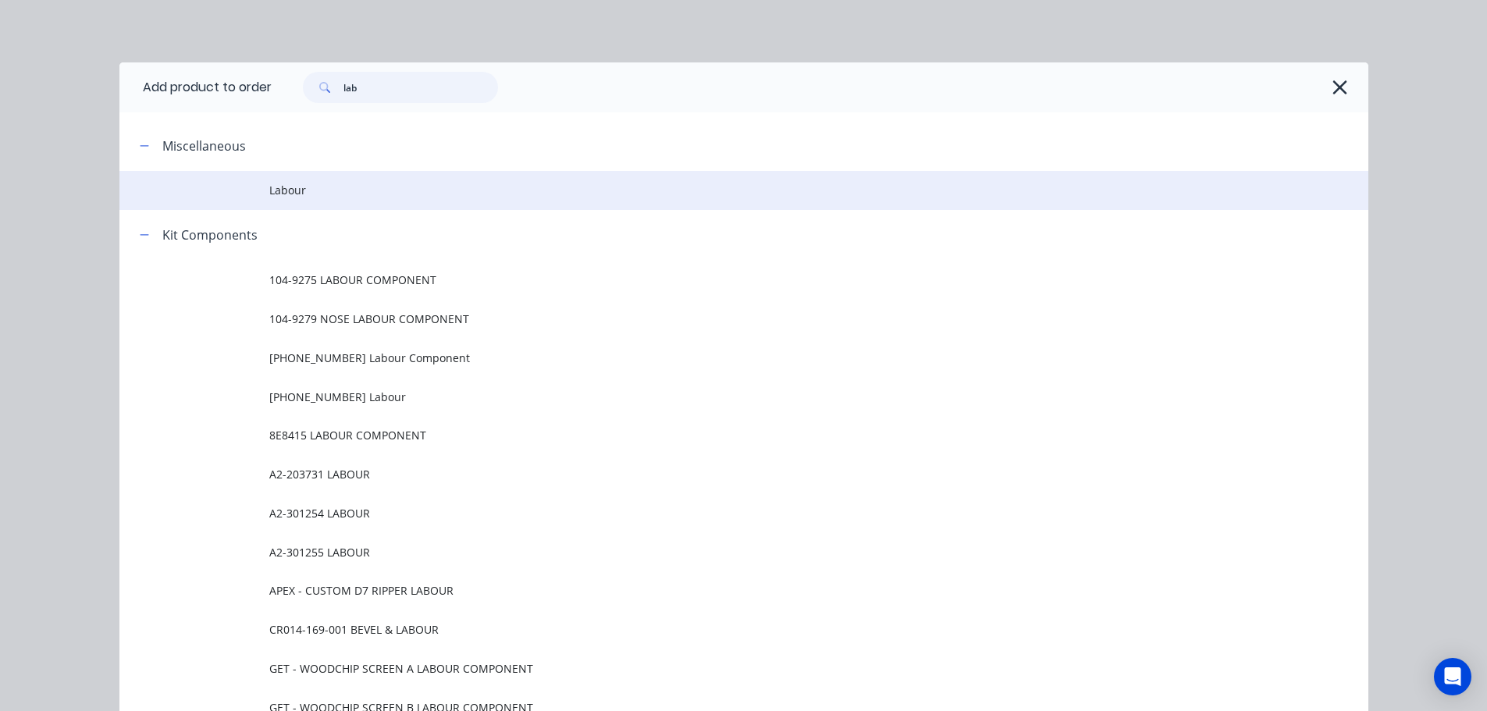
type input "lab"
click at [297, 198] on span "Labour" at bounding box center [708, 190] width 879 height 16
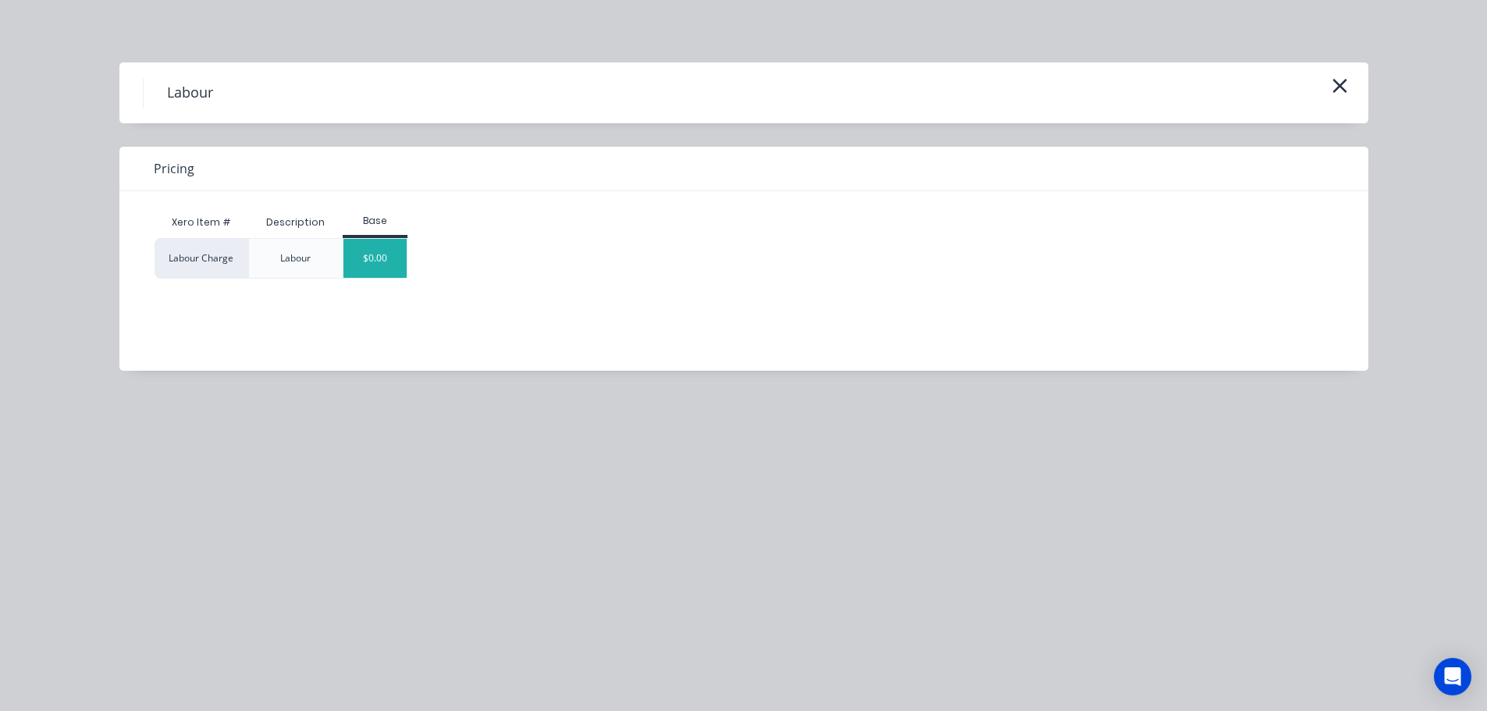
click at [364, 259] on div "$0.00" at bounding box center [374, 258] width 63 height 39
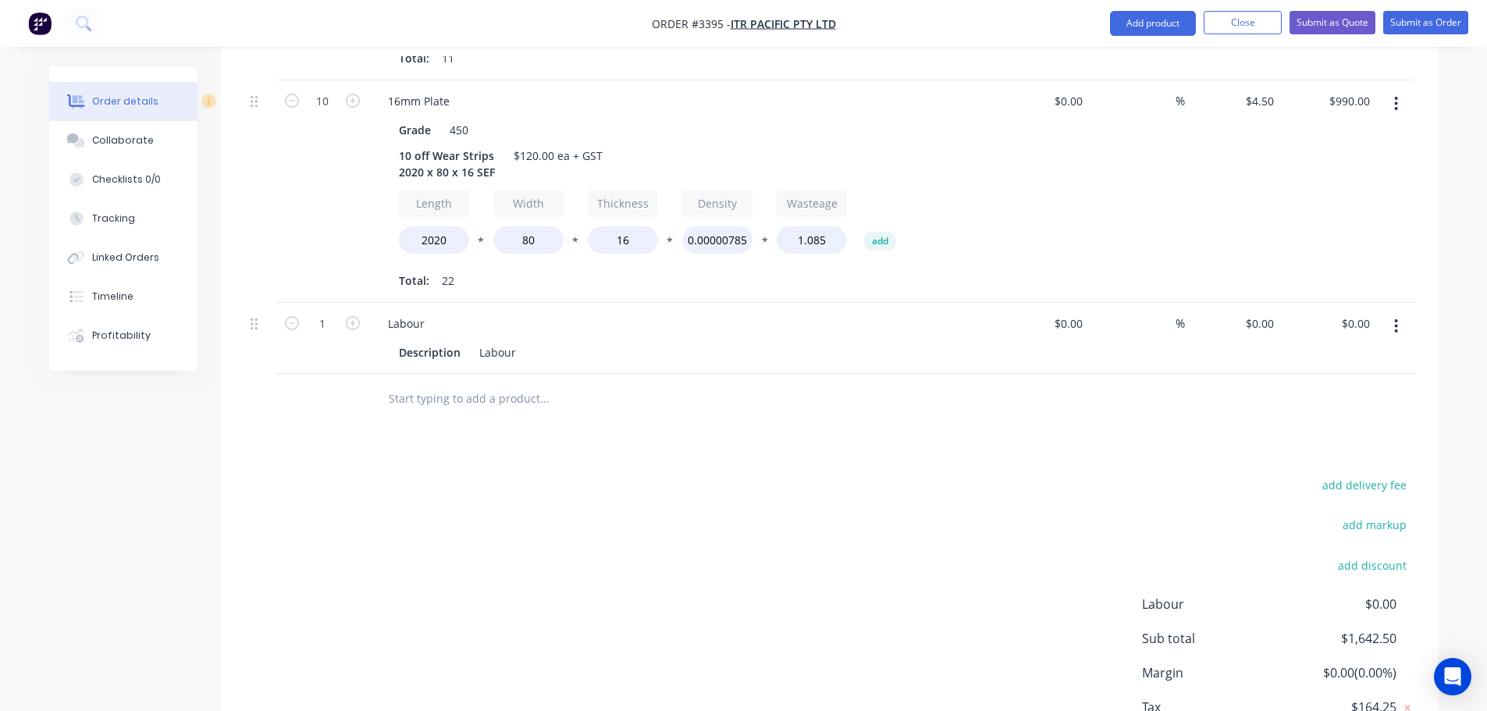
scroll to position [1023, 0]
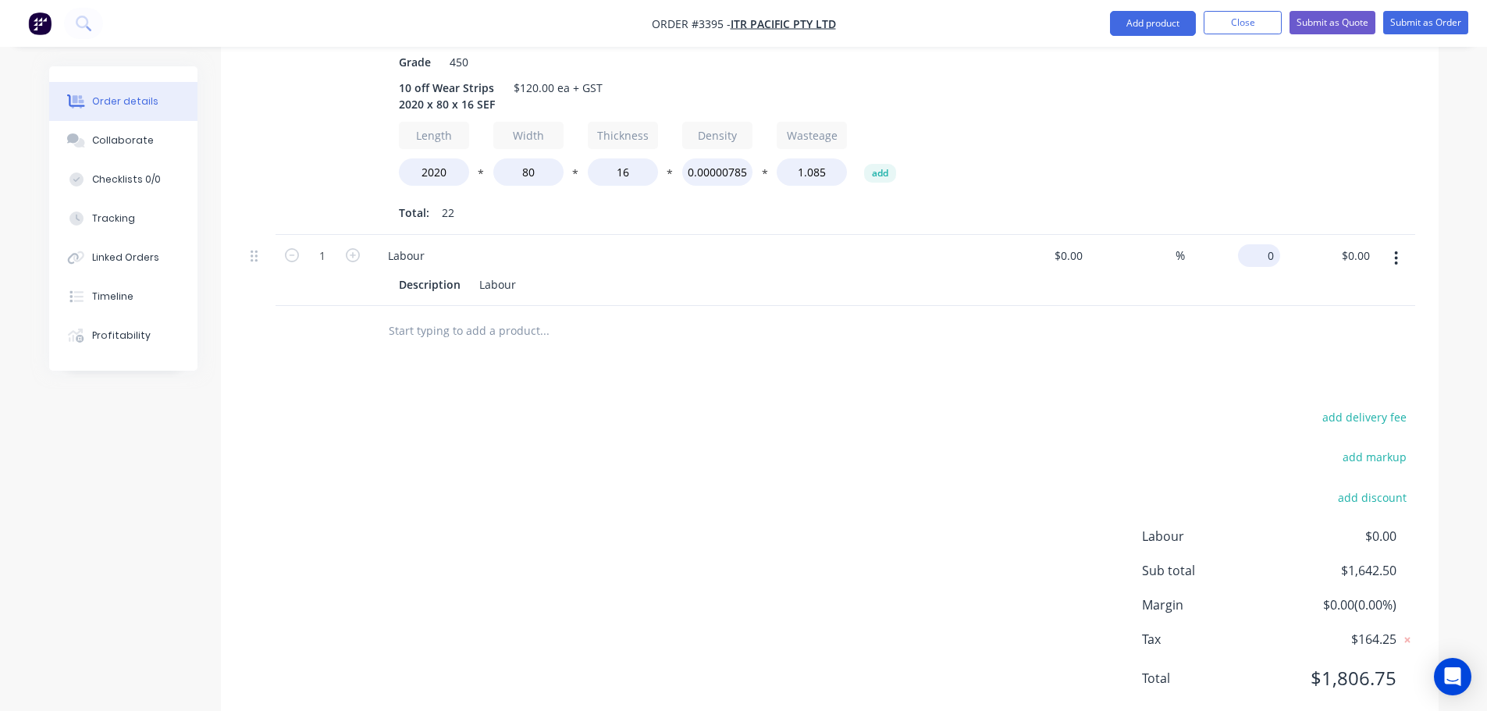
click at [1256, 244] on div "0 $0.00" at bounding box center [1259, 255] width 42 height 23
type input "$477.50"
click at [988, 410] on div "add delivery fee add markup add discount Labour $0.00 Sub total $1,642.50 Margi…" at bounding box center [829, 557] width 1171 height 301
click at [109, 135] on div "Collaborate" at bounding box center [123, 140] width 62 height 14
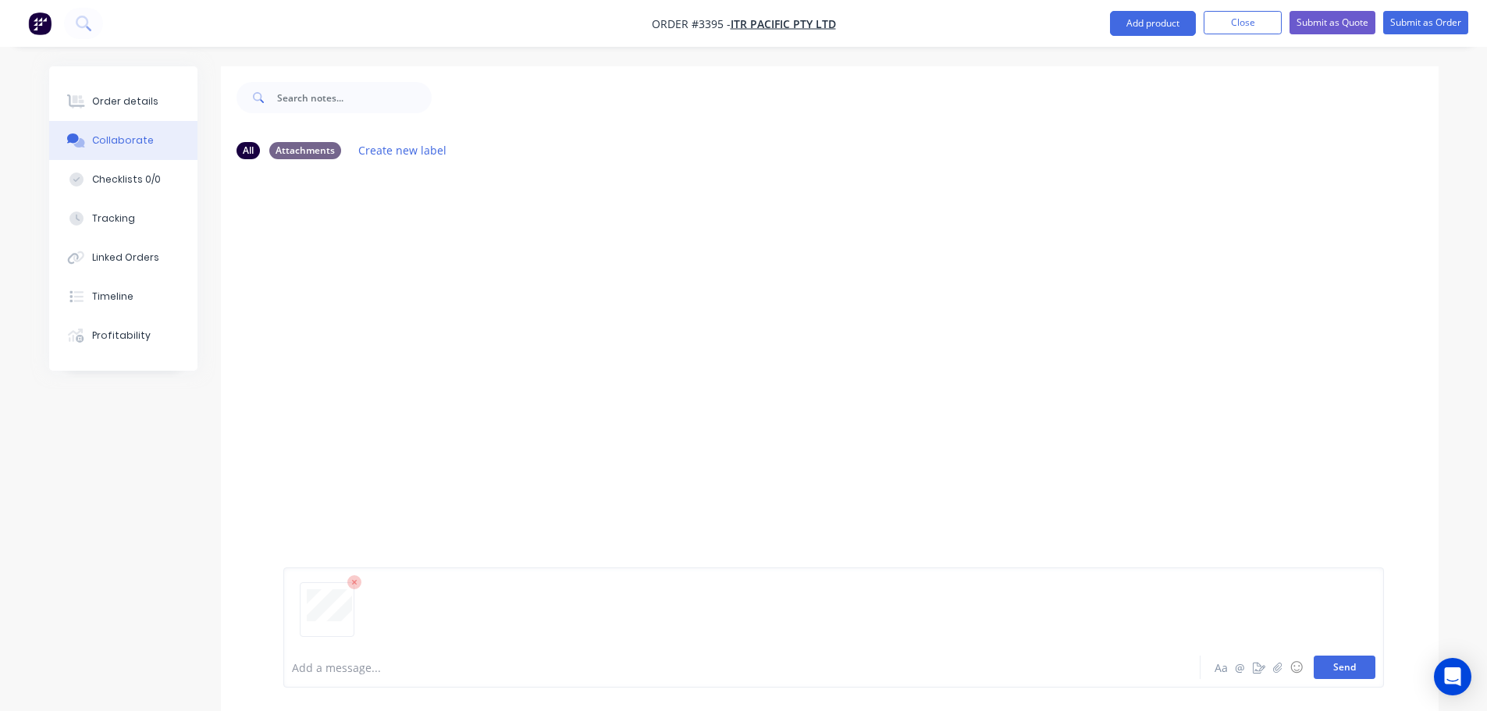
click at [1334, 667] on button "Send" at bounding box center [1345, 667] width 62 height 23
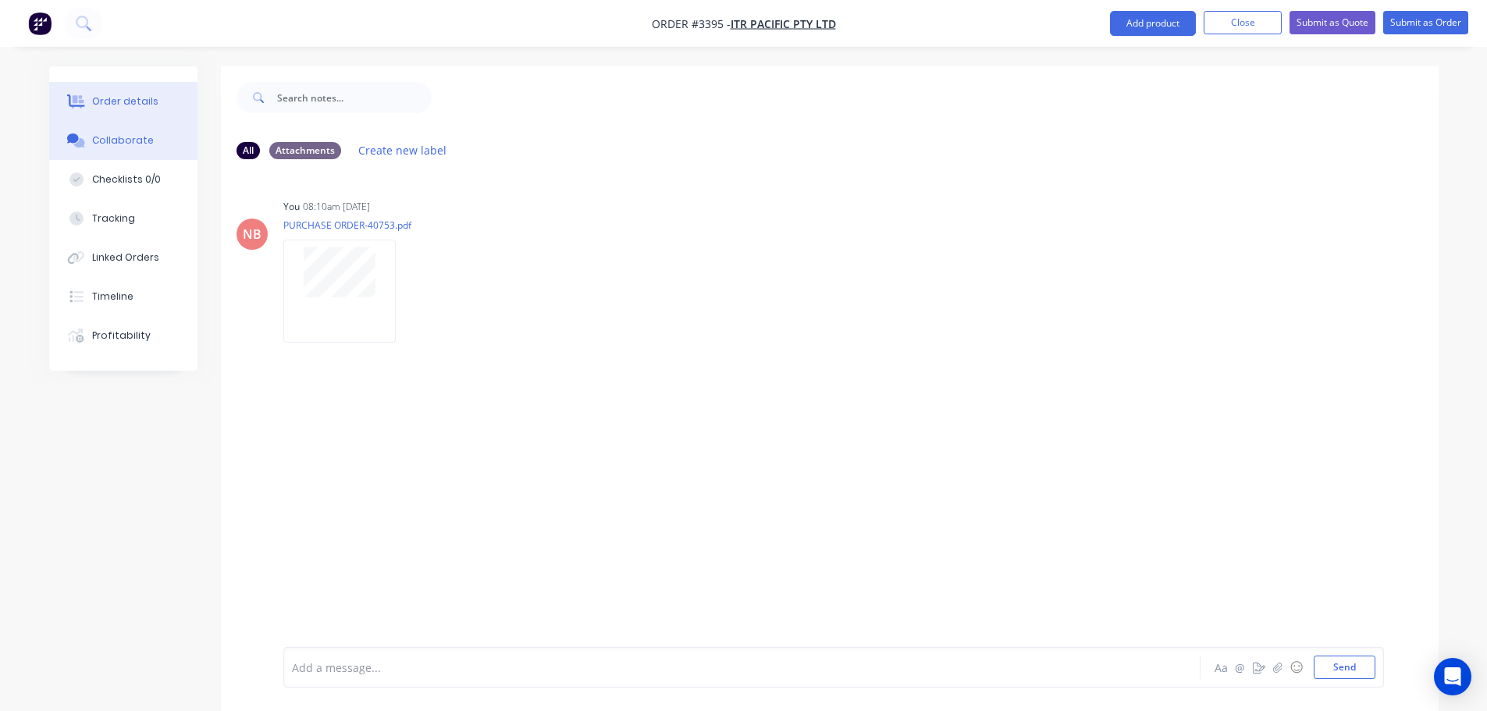
click at [155, 96] on button "Order details" at bounding box center [123, 101] width 148 height 39
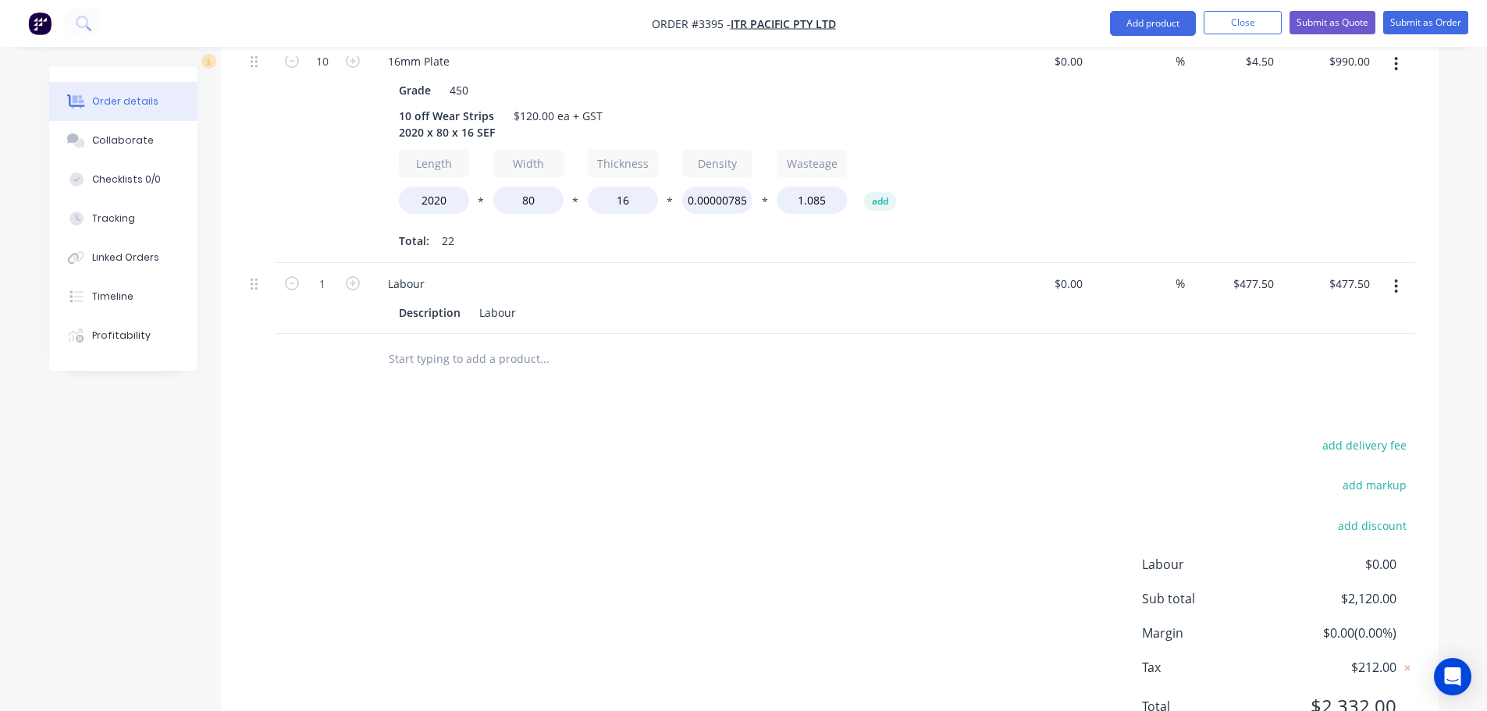
scroll to position [1015, 0]
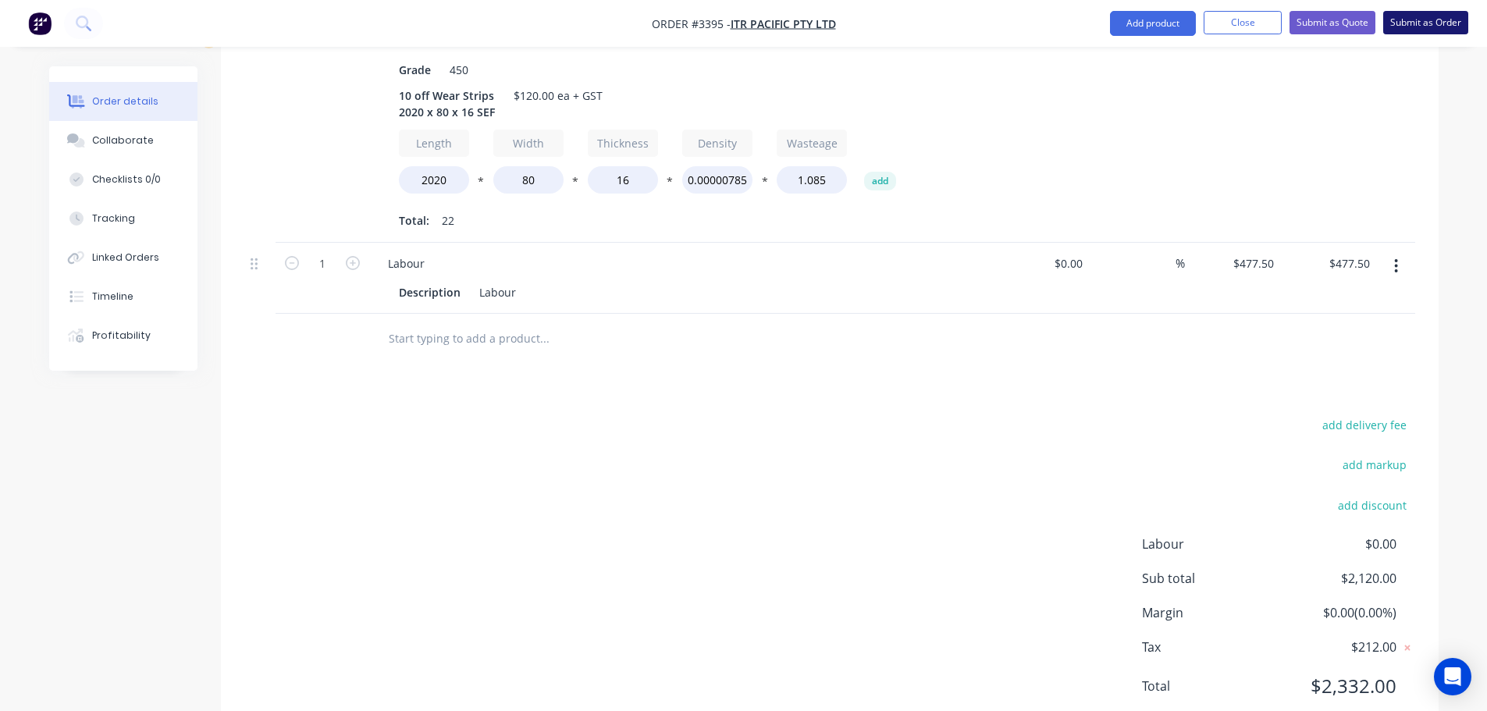
click at [1397, 23] on button "Submit as Order" at bounding box center [1425, 22] width 85 height 23
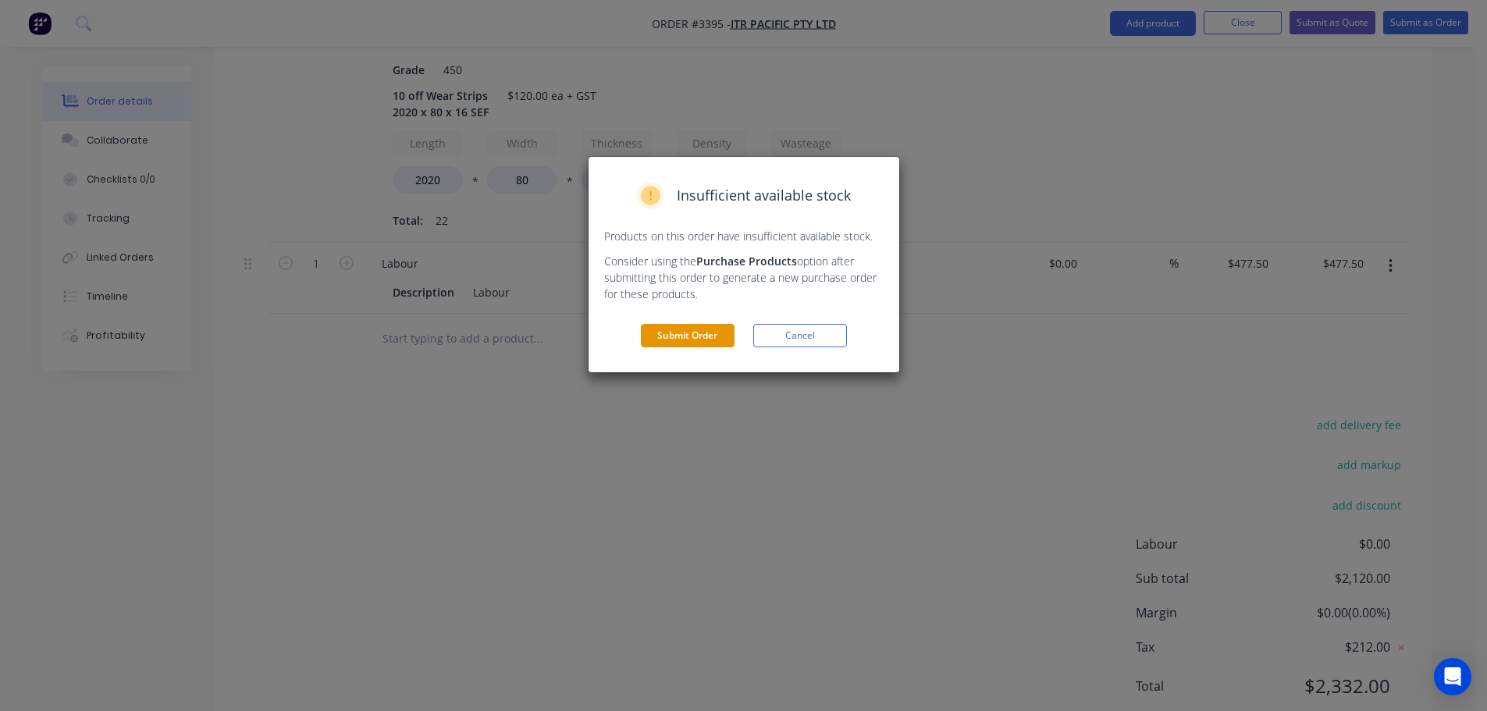
click at [710, 336] on button "Submit Order" at bounding box center [688, 335] width 94 height 23
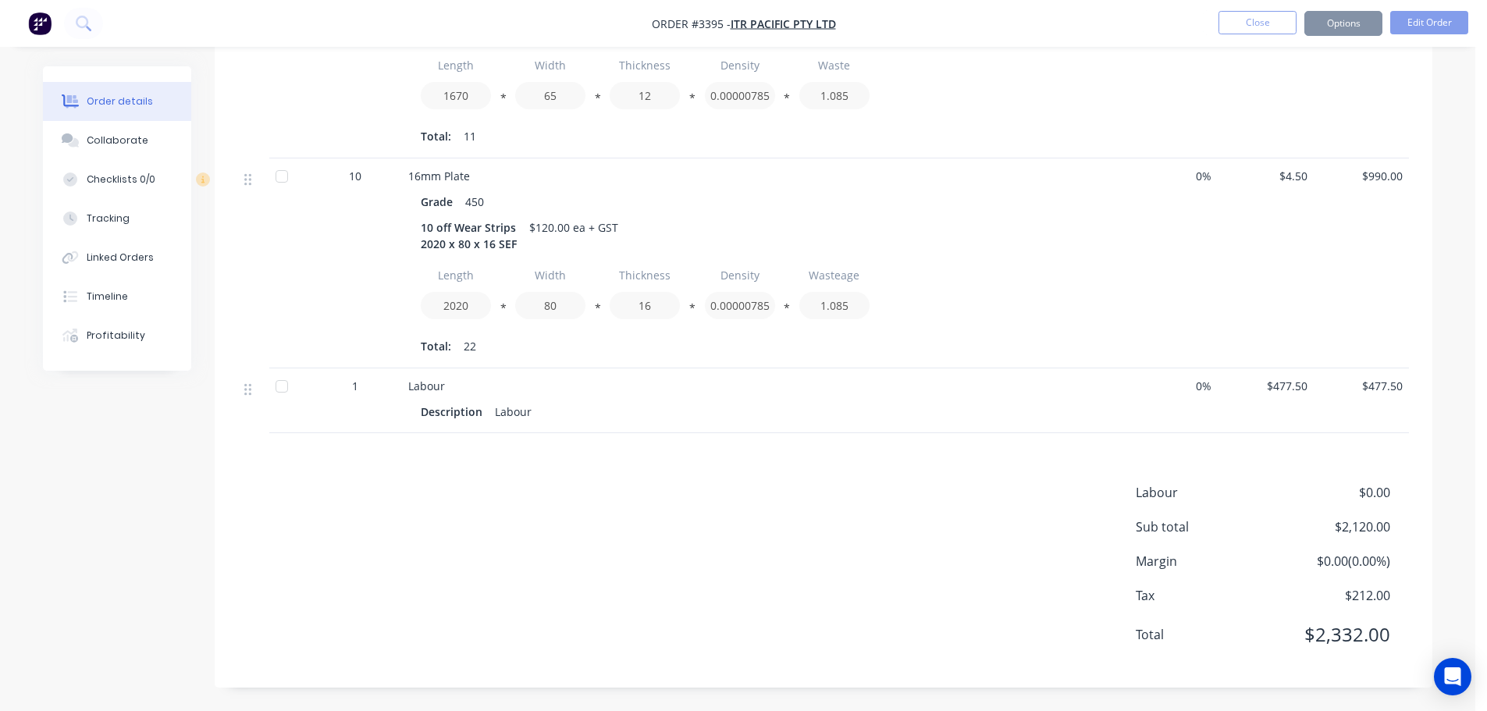
scroll to position [805, 0]
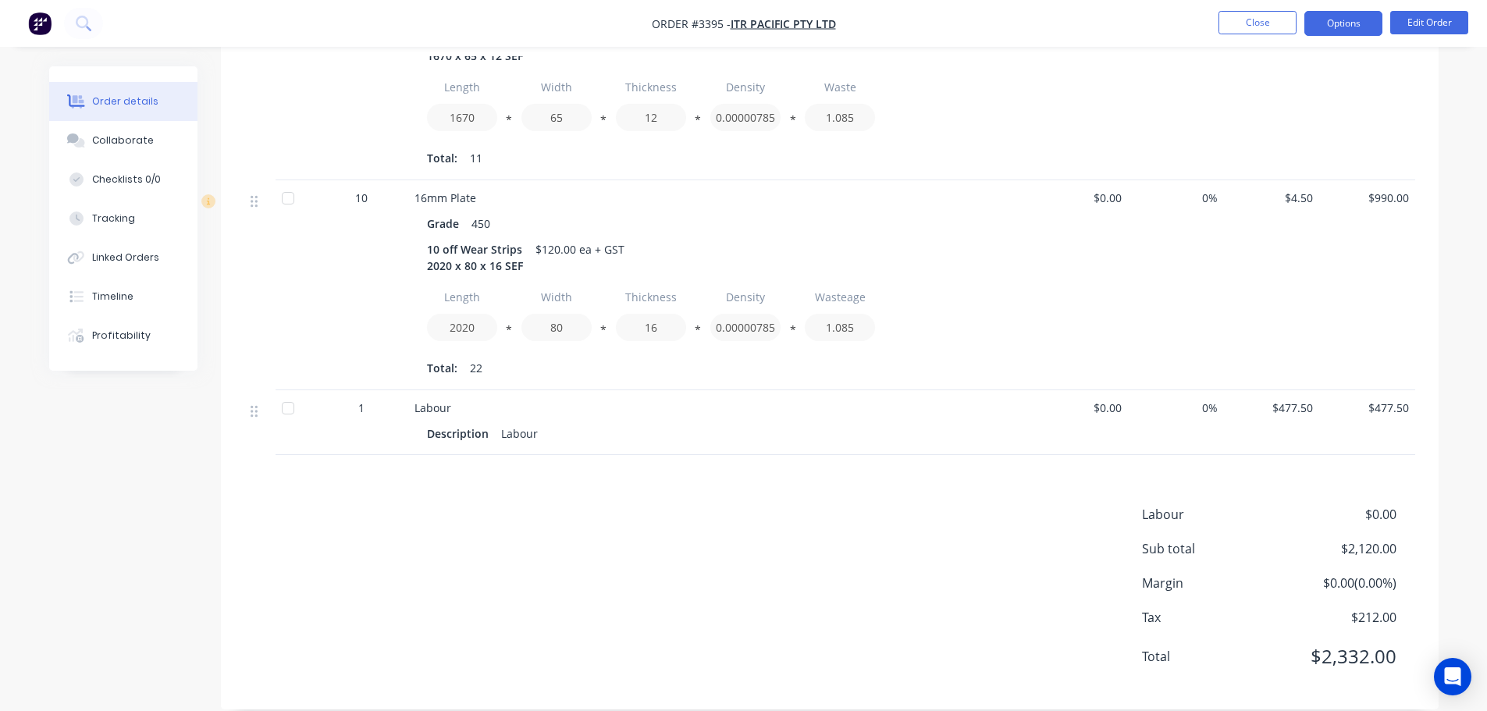
click at [1334, 35] on button "Options" at bounding box center [1343, 23] width 78 height 25
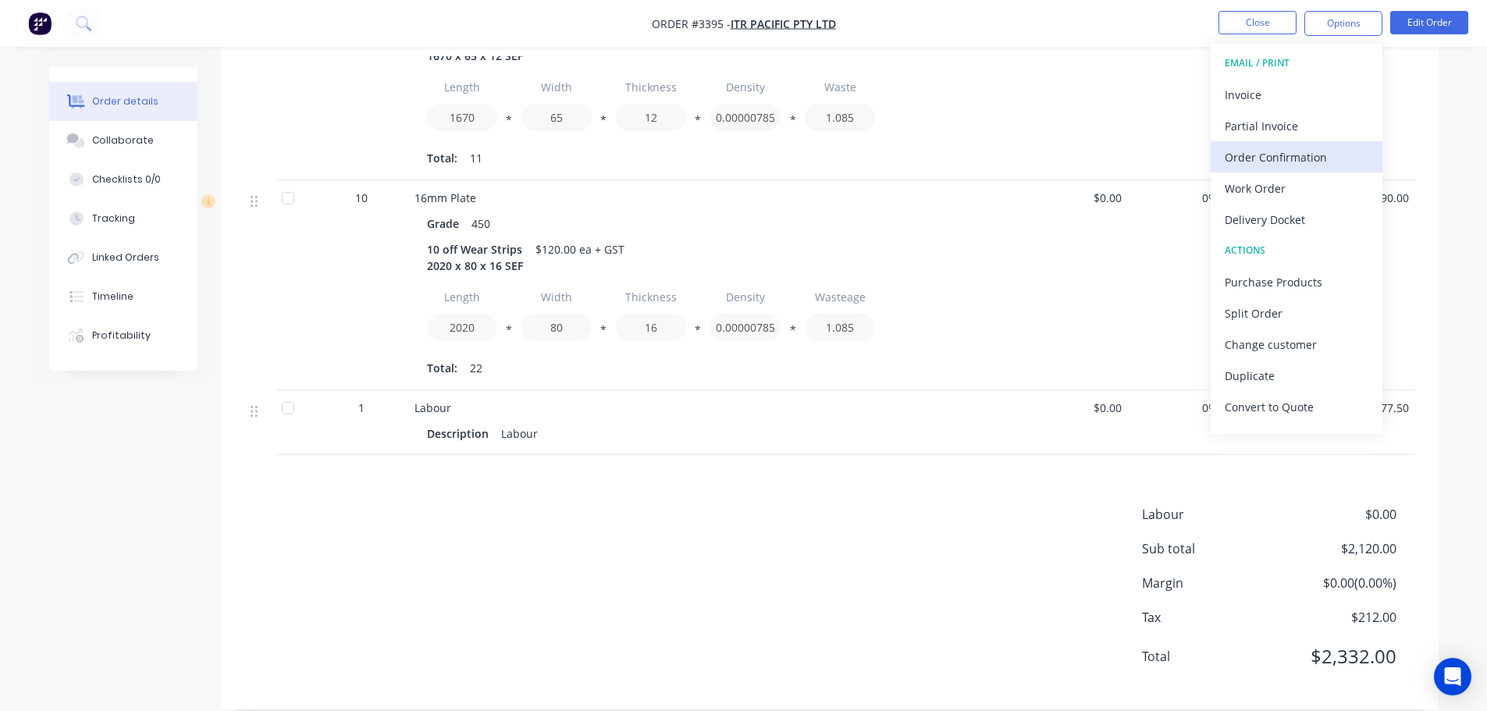
click at [1254, 165] on div "Order Confirmation" at bounding box center [1297, 157] width 144 height 23
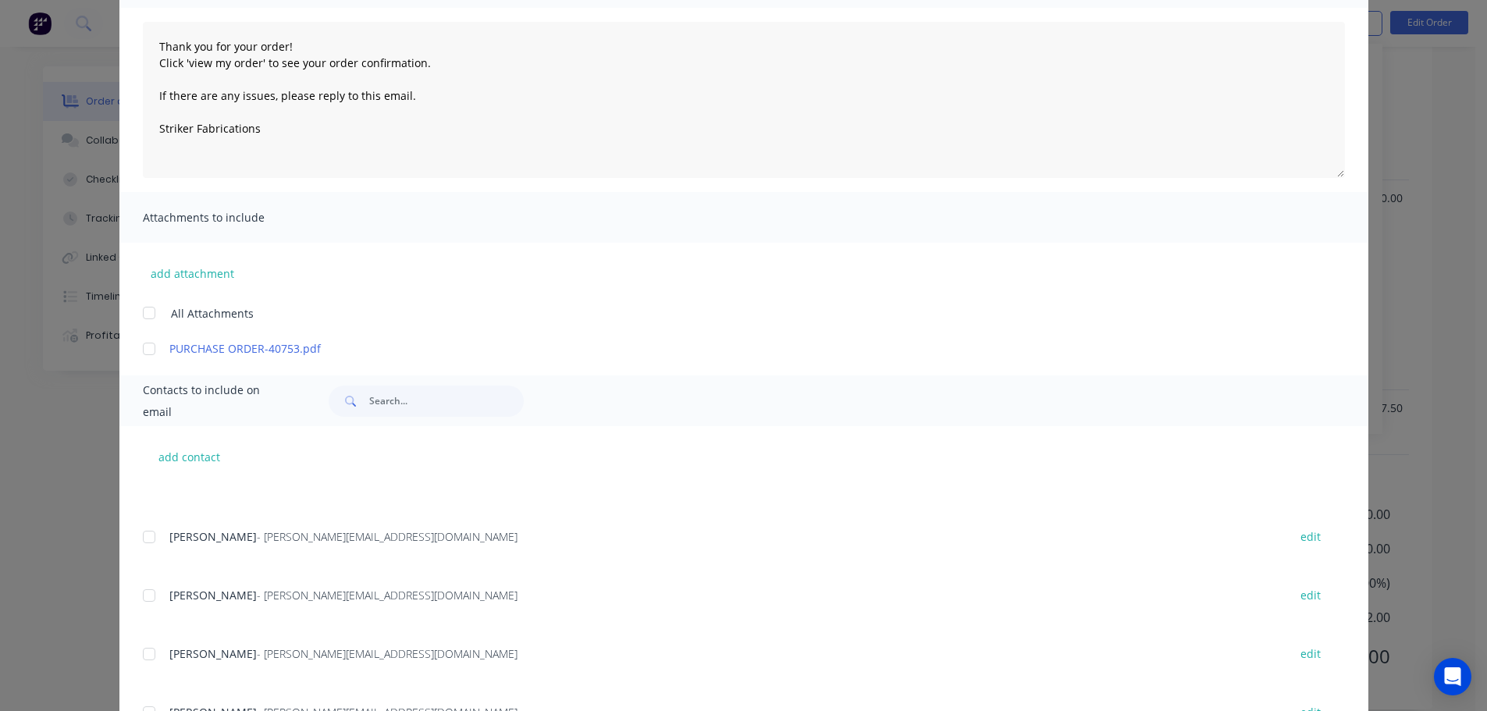
scroll to position [234, 0]
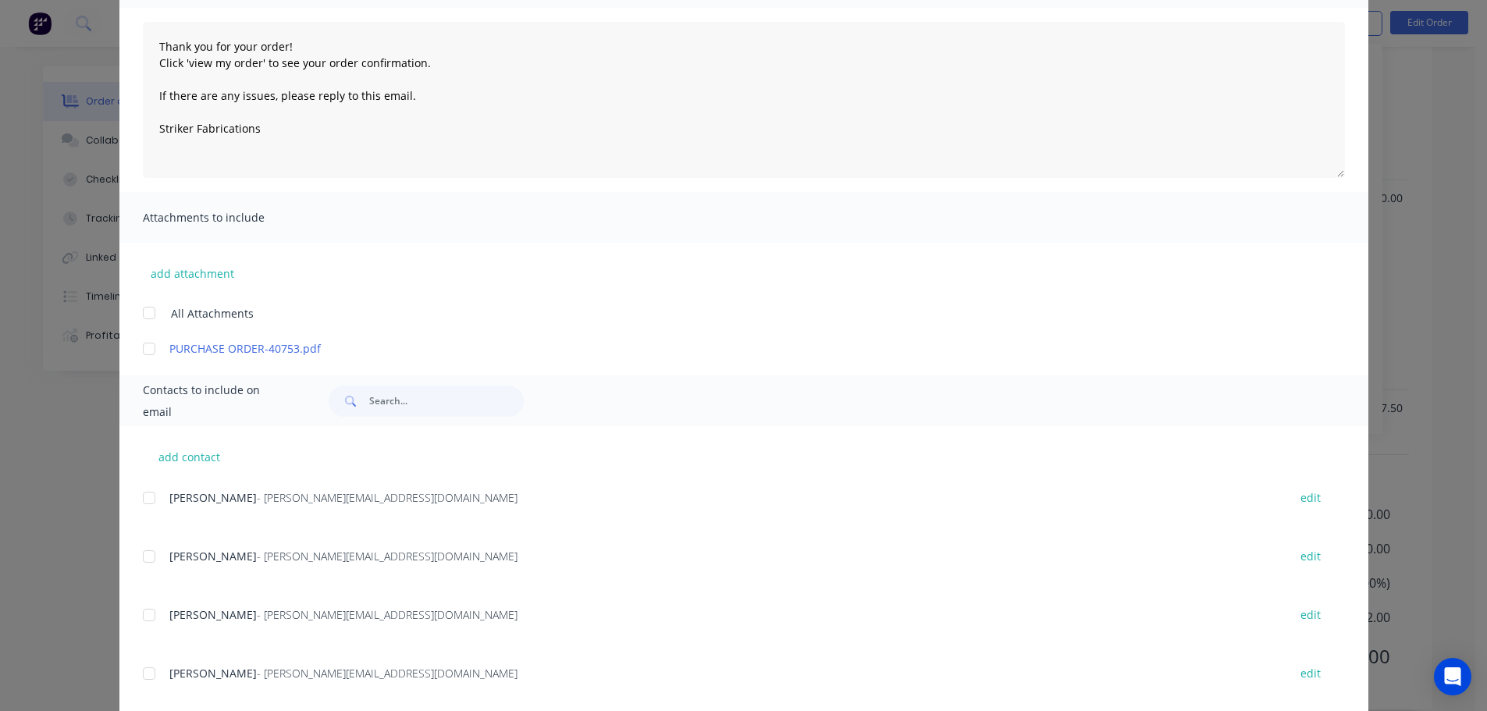
click at [144, 606] on div at bounding box center [148, 614] width 31 height 31
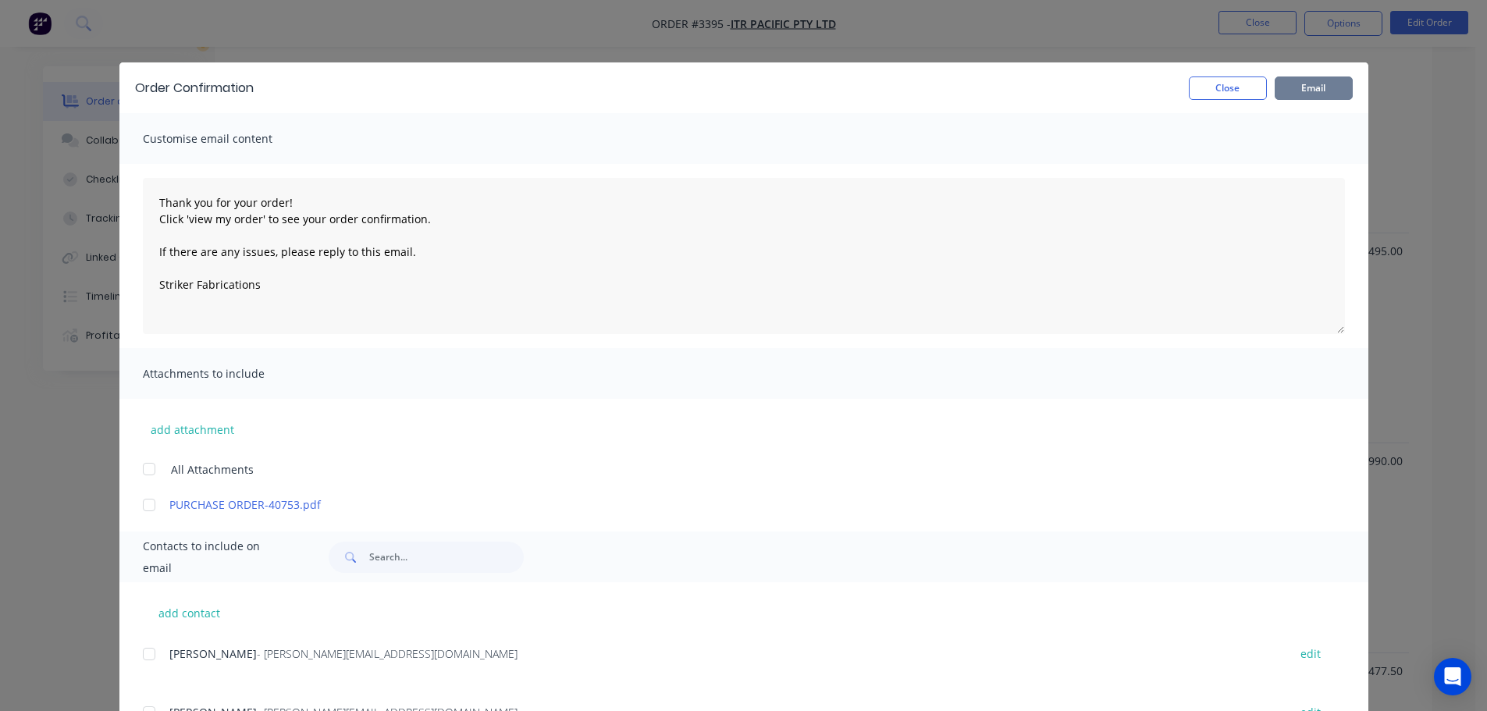
scroll to position [493, 0]
click at [1283, 98] on button "Email" at bounding box center [1314, 87] width 78 height 23
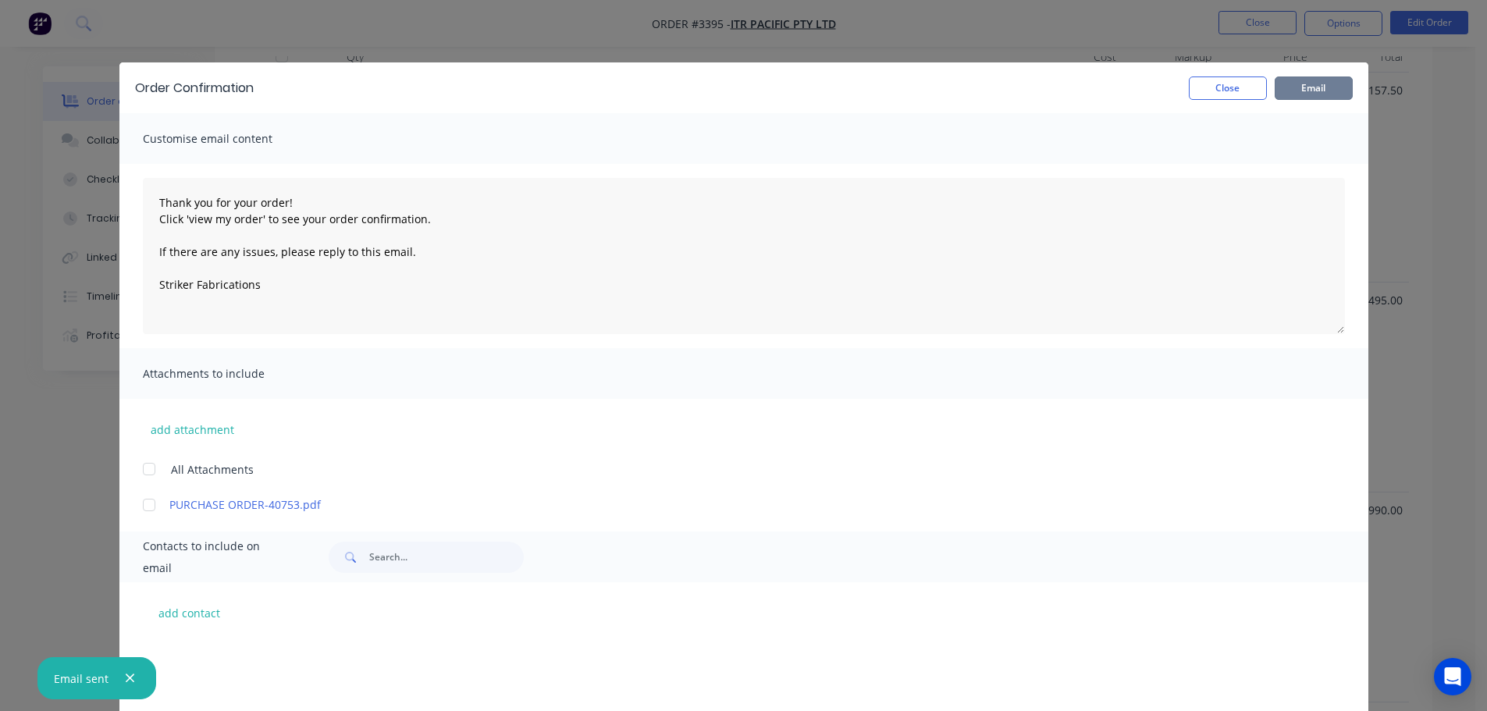
scroll to position [234, 0]
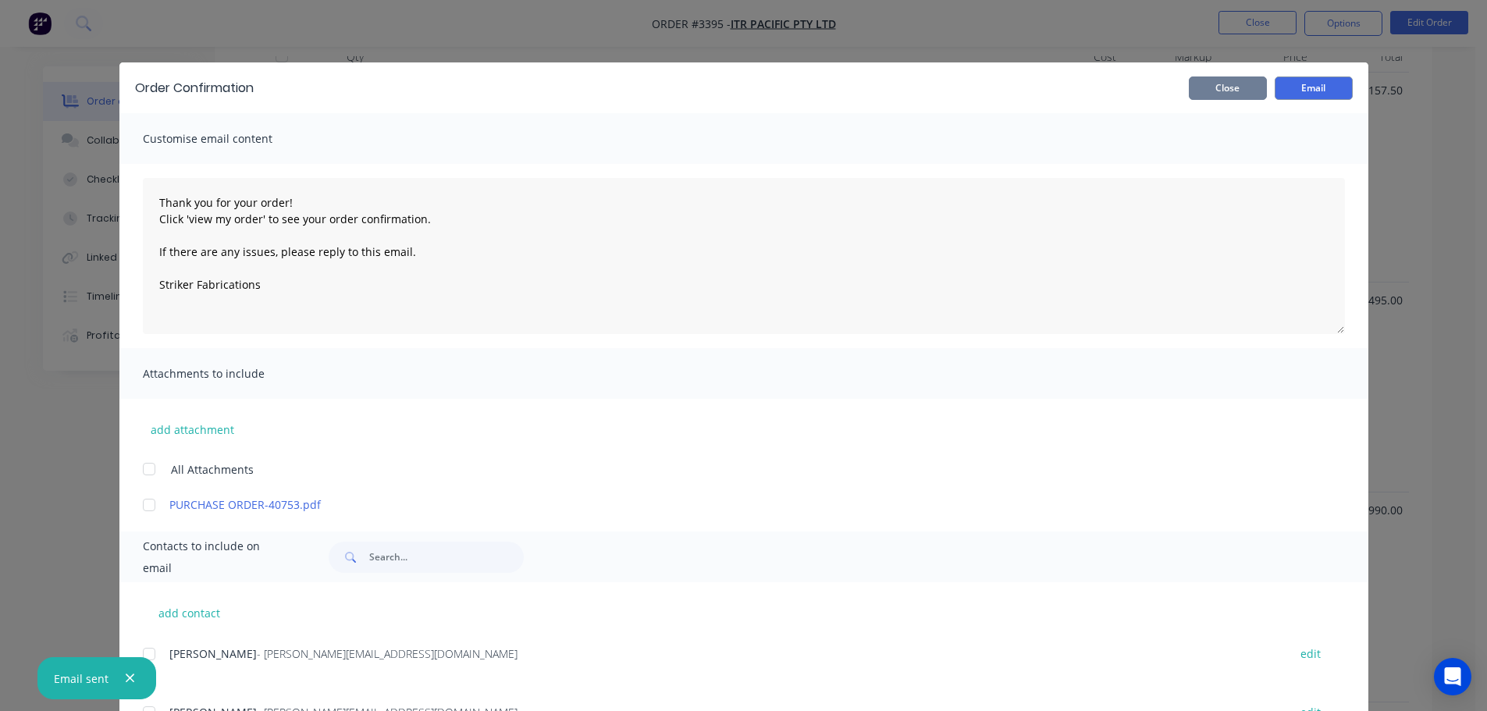
click at [1208, 85] on button "Close" at bounding box center [1228, 87] width 78 height 23
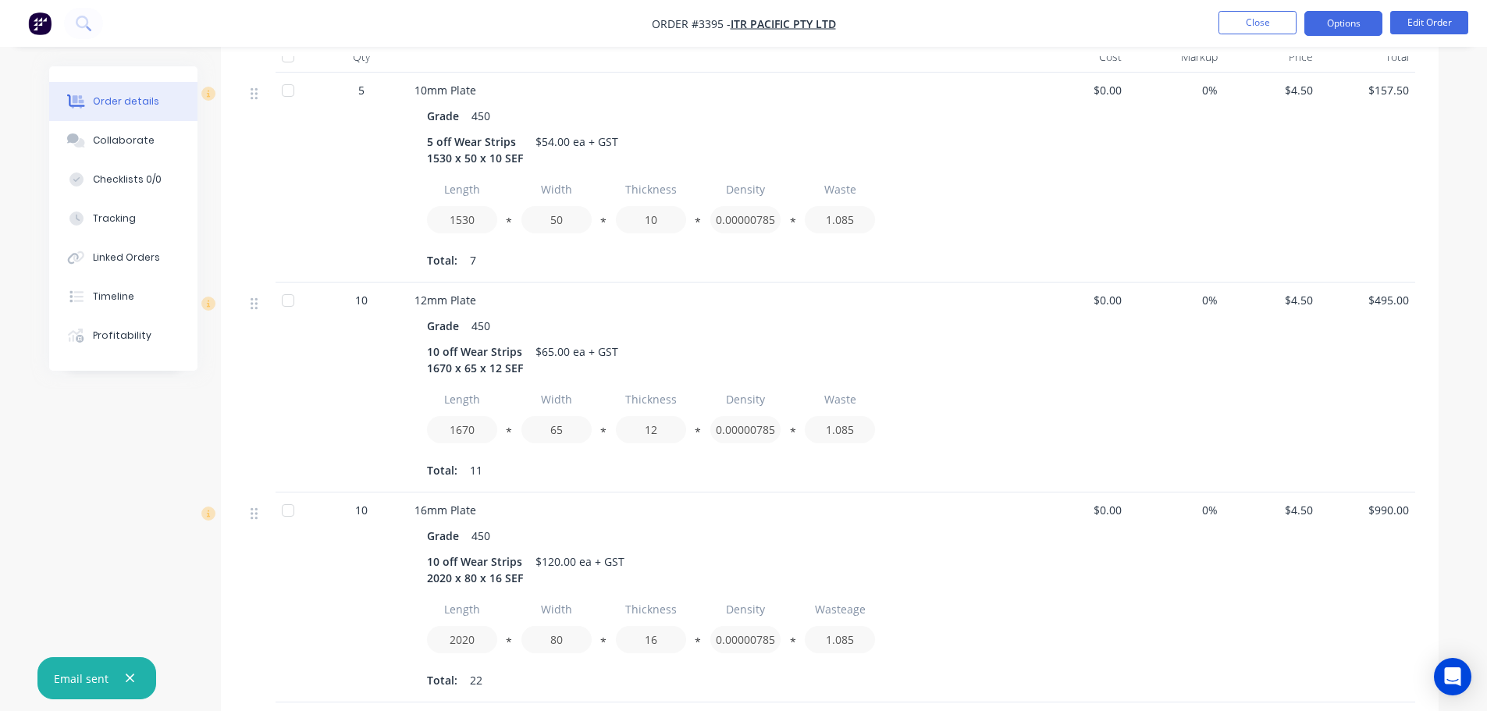
click at [1324, 21] on button "Options" at bounding box center [1343, 23] width 78 height 25
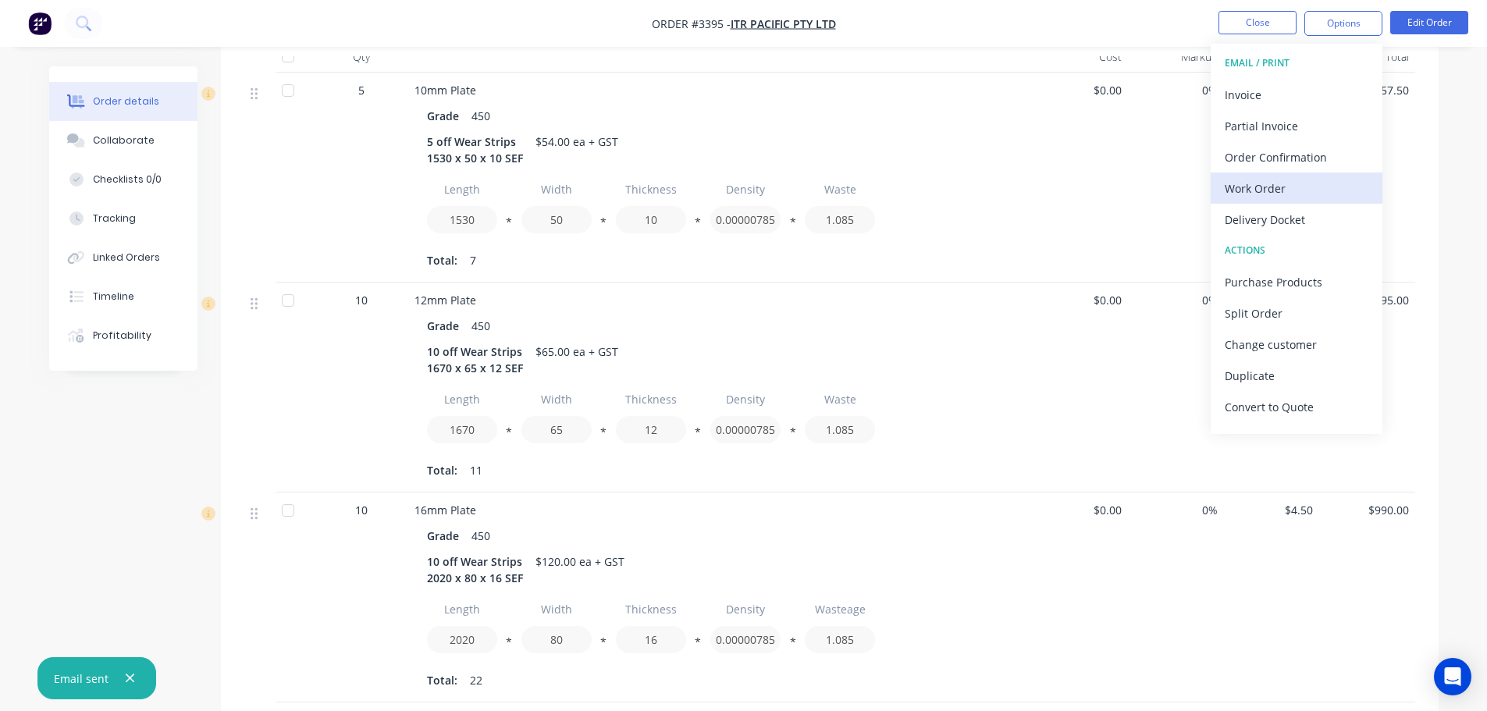
click at [1238, 183] on div "Work Order" at bounding box center [1297, 188] width 144 height 23
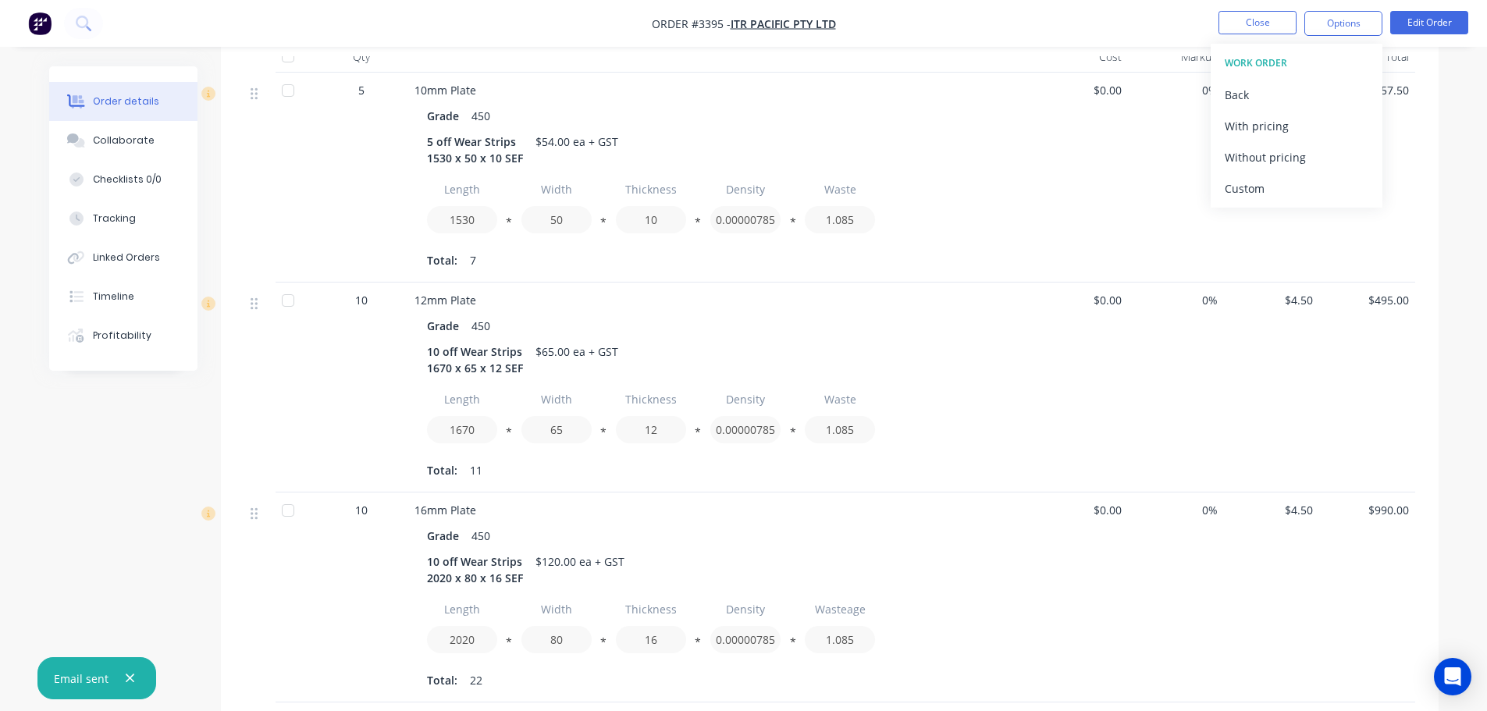
click at [1238, 183] on div "Custom" at bounding box center [1297, 188] width 144 height 23
click at [1241, 157] on div "Without pricing" at bounding box center [1297, 157] width 144 height 23
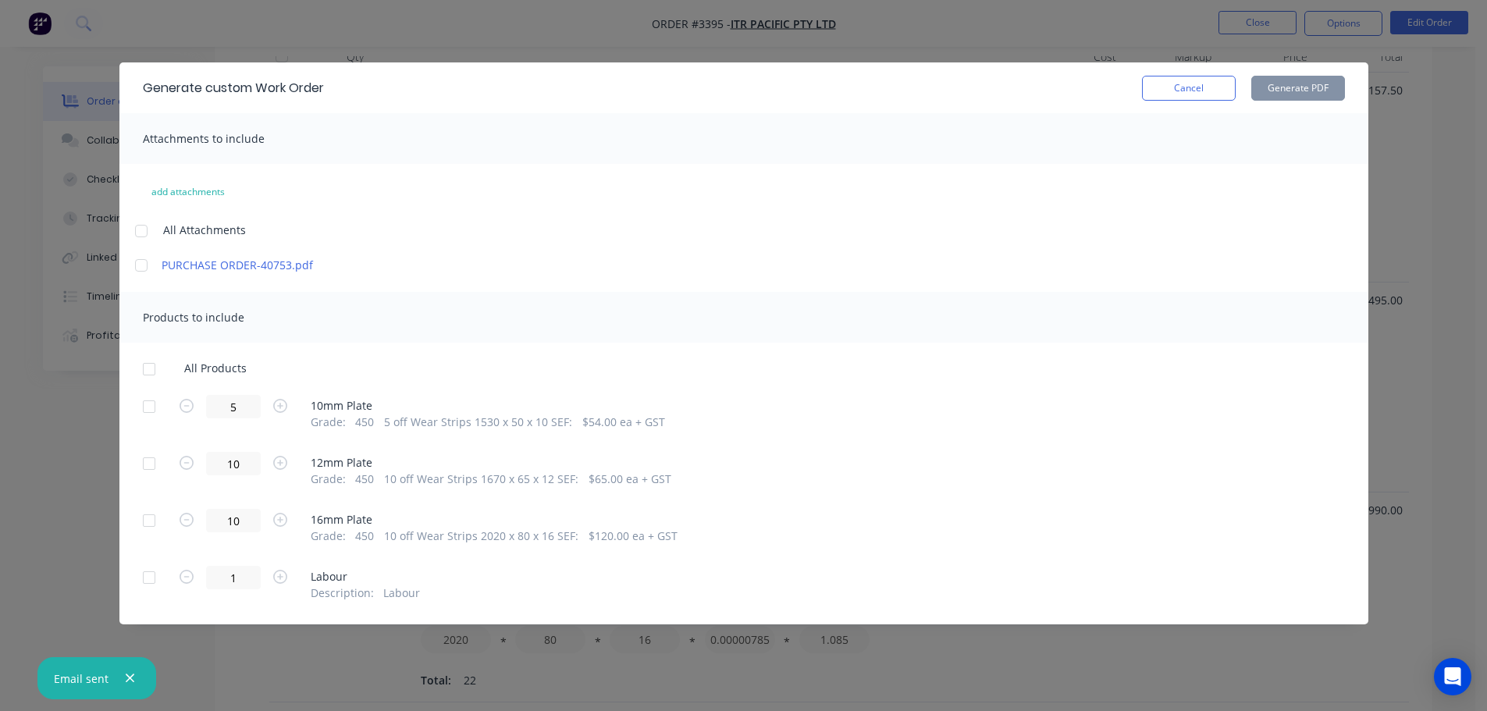
click at [155, 408] on div at bounding box center [148, 406] width 31 height 31
click at [144, 465] on div at bounding box center [148, 463] width 31 height 31
click at [148, 522] on div at bounding box center [148, 520] width 31 height 31
click at [1288, 91] on button "Generate PDF" at bounding box center [1298, 88] width 94 height 25
click at [1204, 91] on button "Cancel" at bounding box center [1189, 88] width 94 height 25
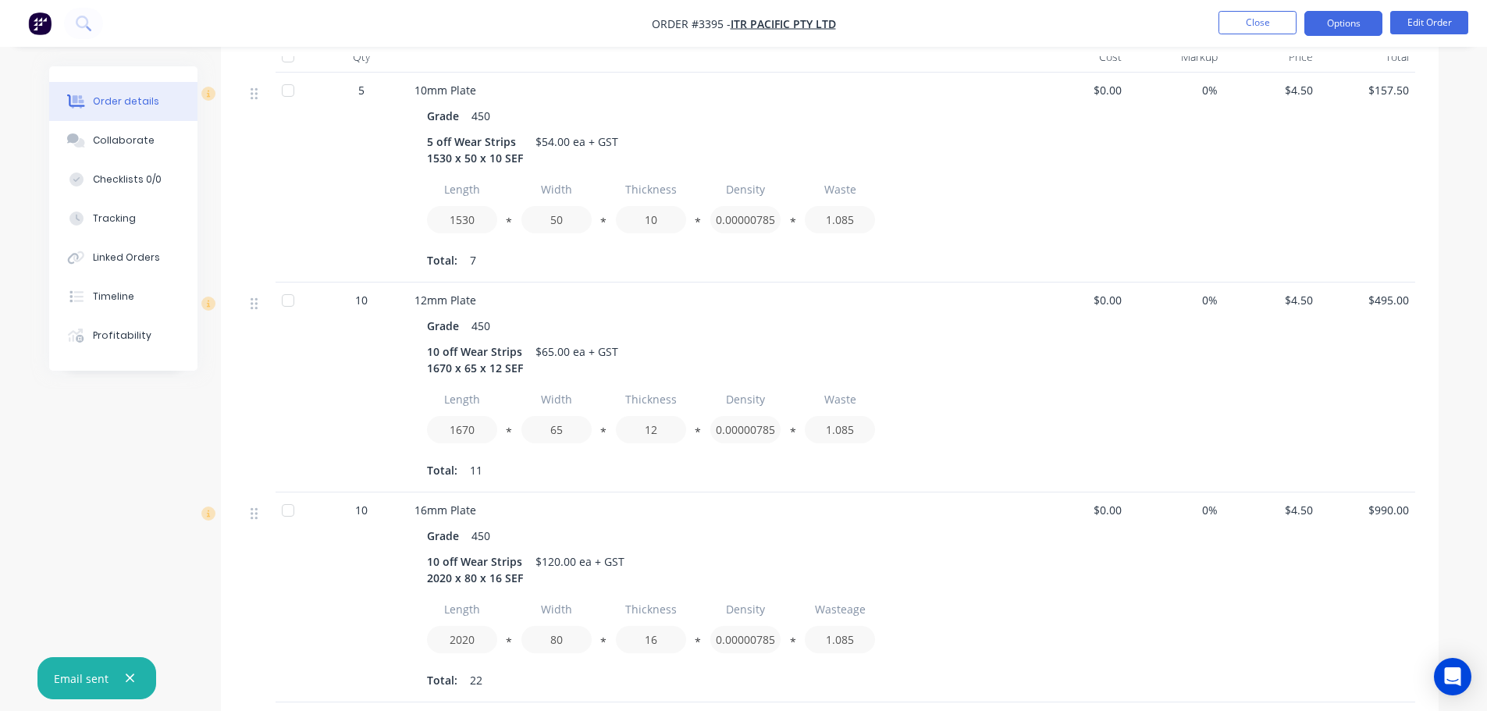
click at [1318, 21] on button "Options" at bounding box center [1343, 23] width 78 height 25
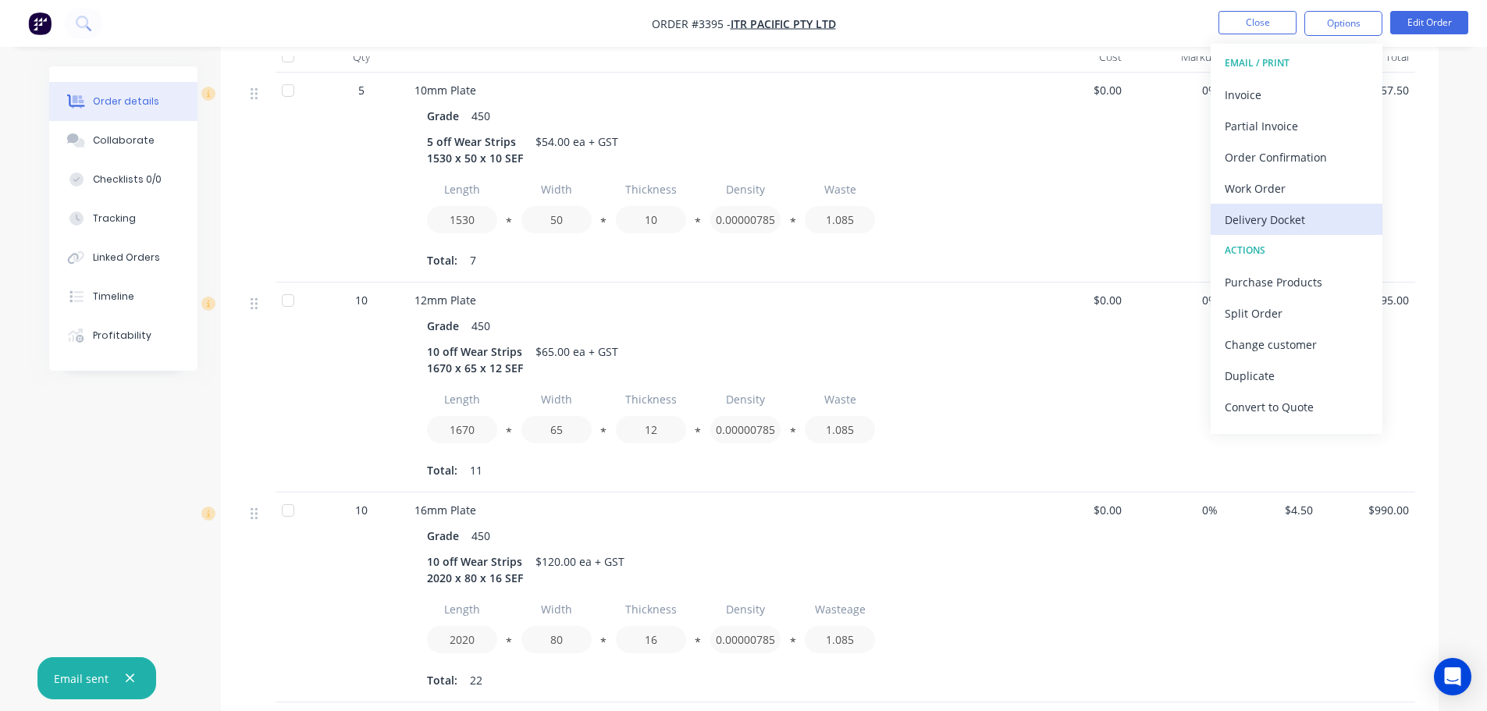
click at [1260, 215] on div "Delivery Docket" at bounding box center [1297, 219] width 144 height 23
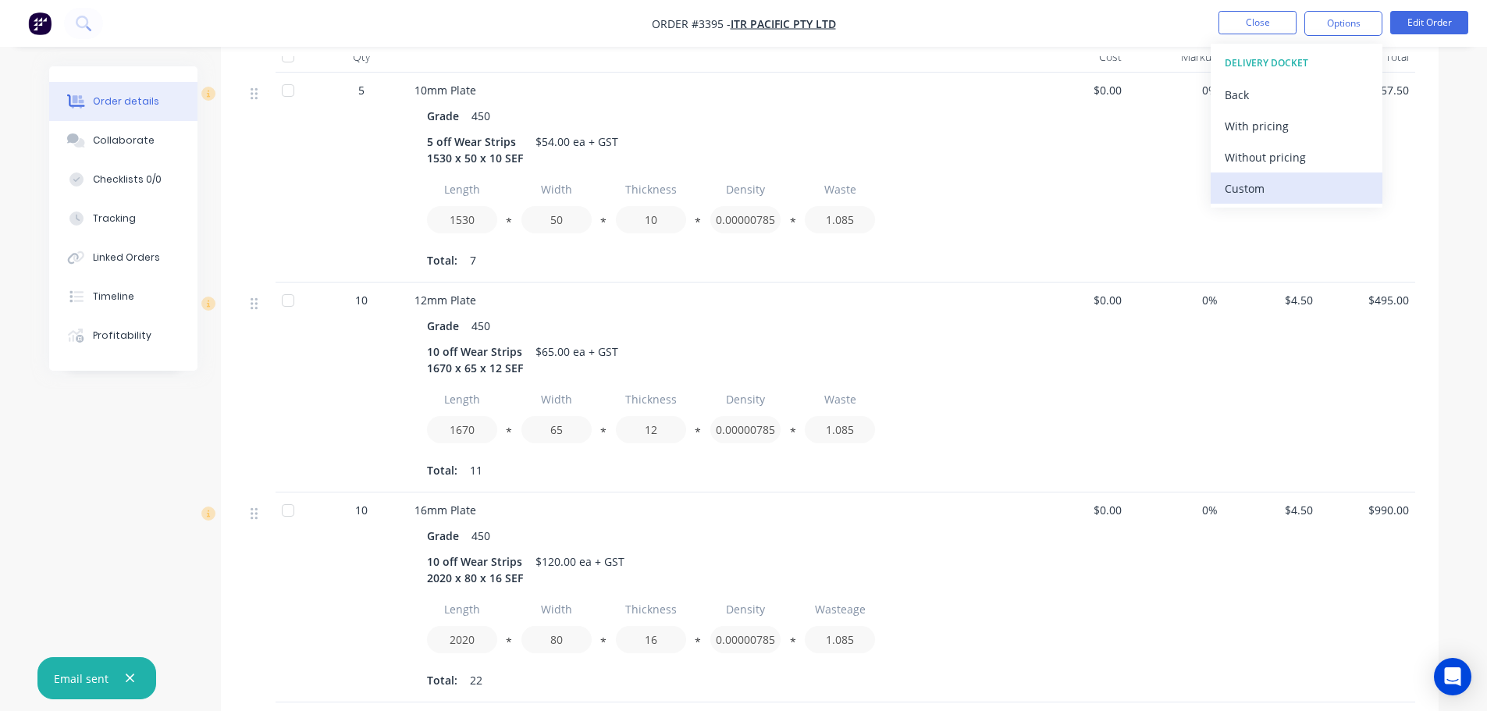
click at [1255, 194] on div "Custom" at bounding box center [1297, 188] width 144 height 23
click at [1251, 162] on div "Without pricing" at bounding box center [1297, 157] width 144 height 23
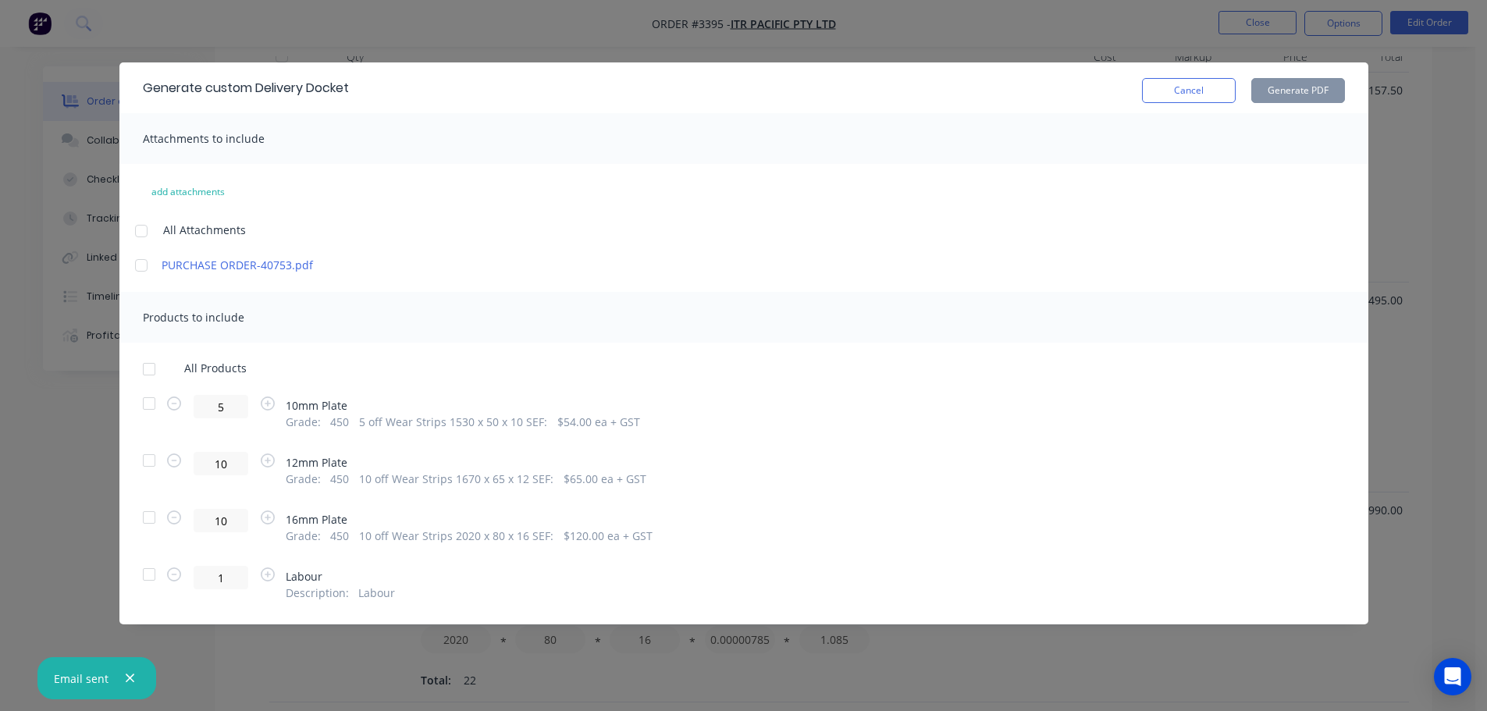
click at [144, 407] on div at bounding box center [148, 403] width 31 height 31
click at [148, 456] on div at bounding box center [148, 460] width 31 height 31
click at [147, 517] on div at bounding box center [148, 517] width 31 height 31
click at [1268, 88] on button "Generate PDF" at bounding box center [1298, 90] width 94 height 25
click at [1166, 89] on button "Cancel" at bounding box center [1189, 90] width 94 height 25
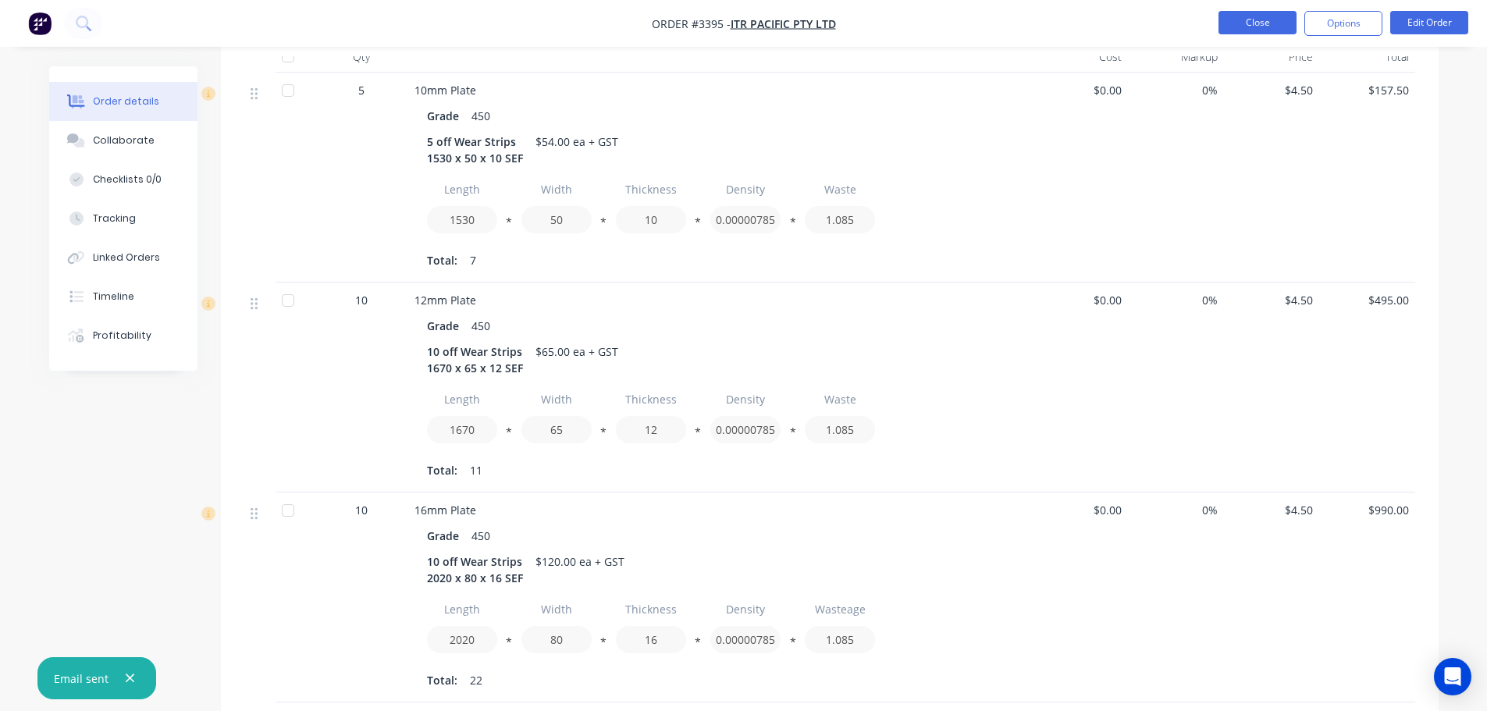
click at [1268, 20] on button "Close" at bounding box center [1257, 22] width 78 height 23
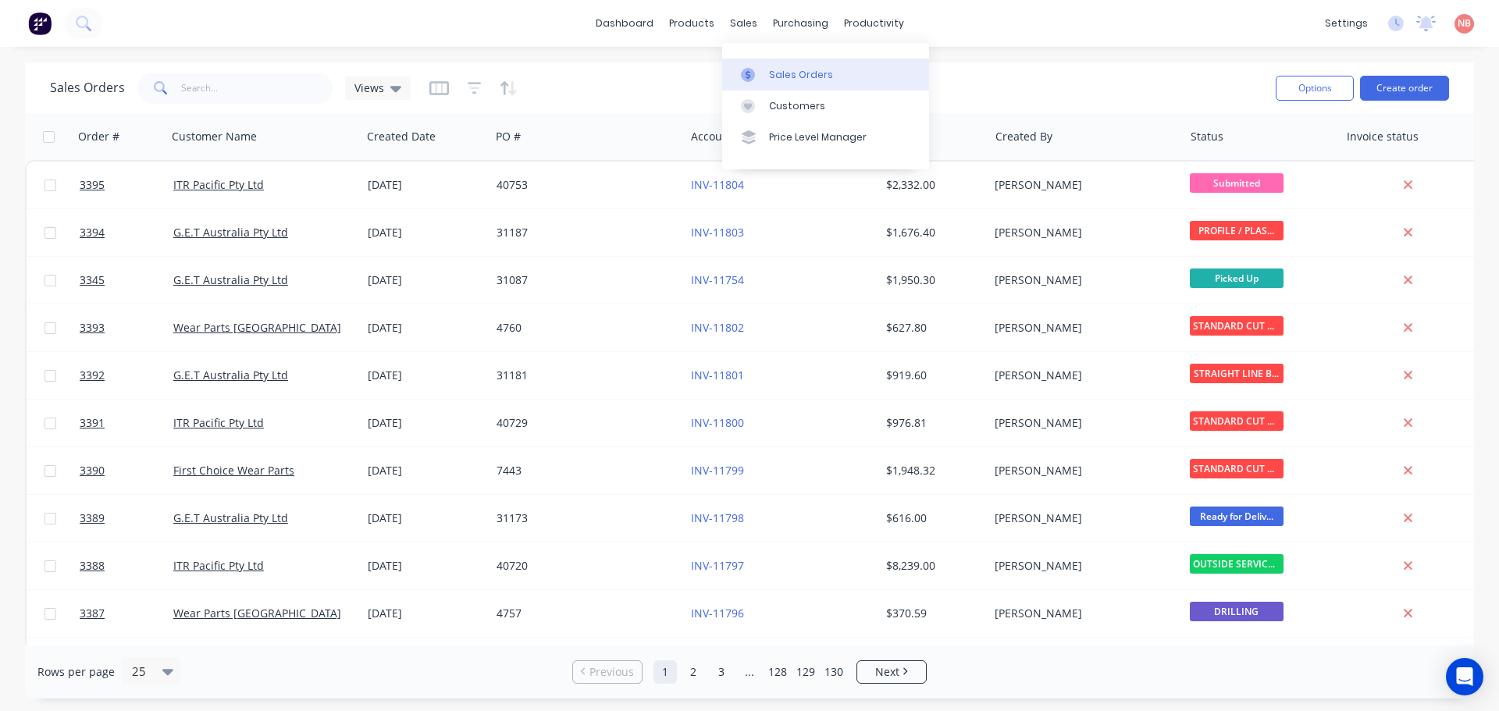
click at [759, 69] on div at bounding box center [752, 75] width 23 height 14
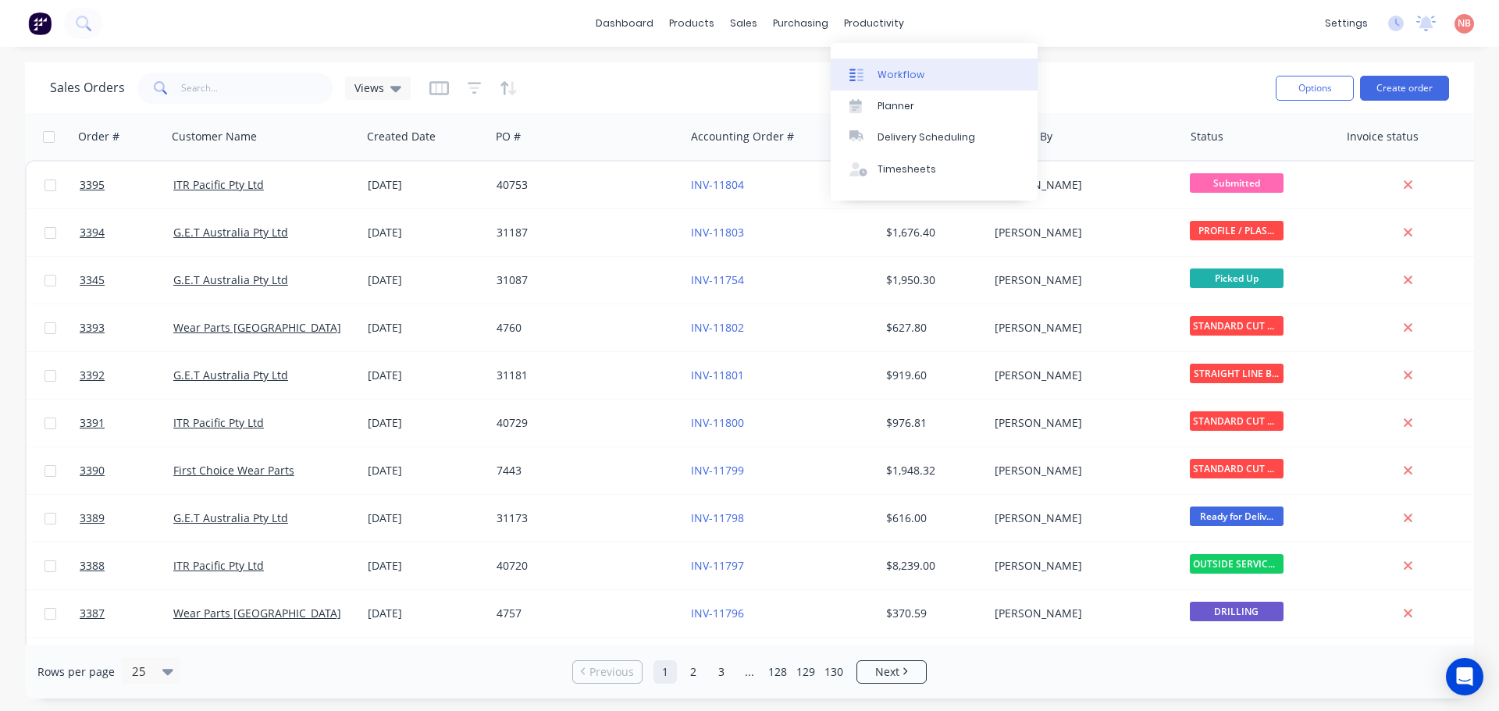
click at [873, 81] on link "Workflow" at bounding box center [933, 74] width 207 height 31
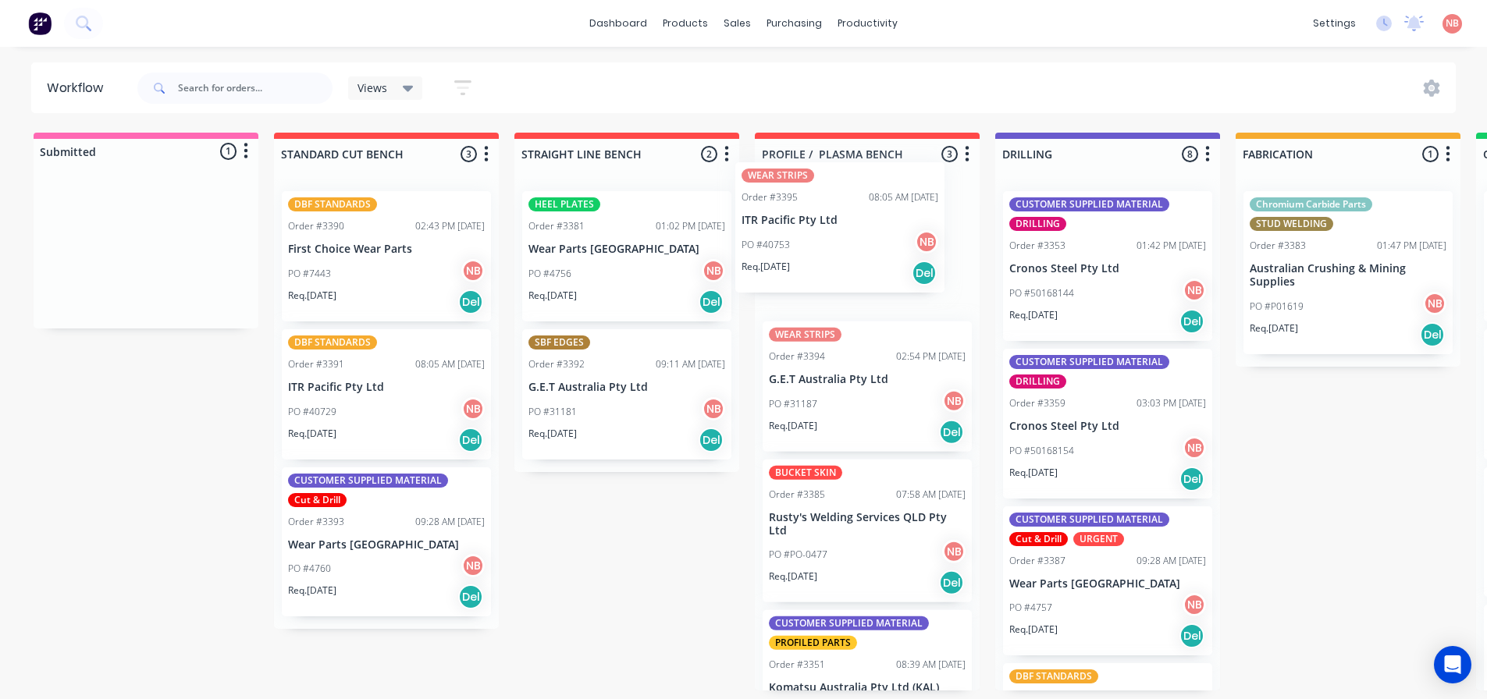
drag, startPoint x: 115, startPoint y: 229, endPoint x: 813, endPoint y: 206, distance: 698.2
click at [813, 206] on div "Submitted 1 Status colour #FF69B4 hex #FF69B4 Save Cancel Summaries Total order…" at bounding box center [1289, 412] width 2603 height 558
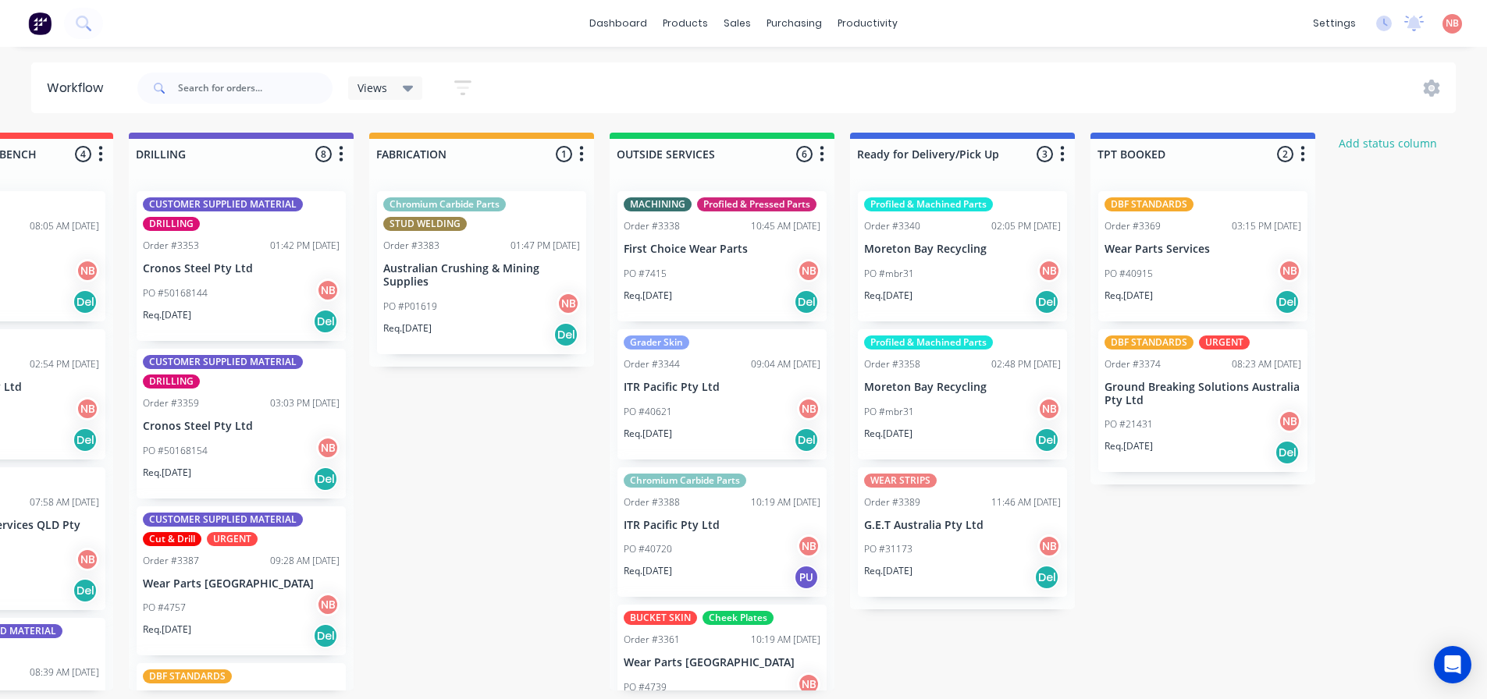
scroll to position [0, 880]
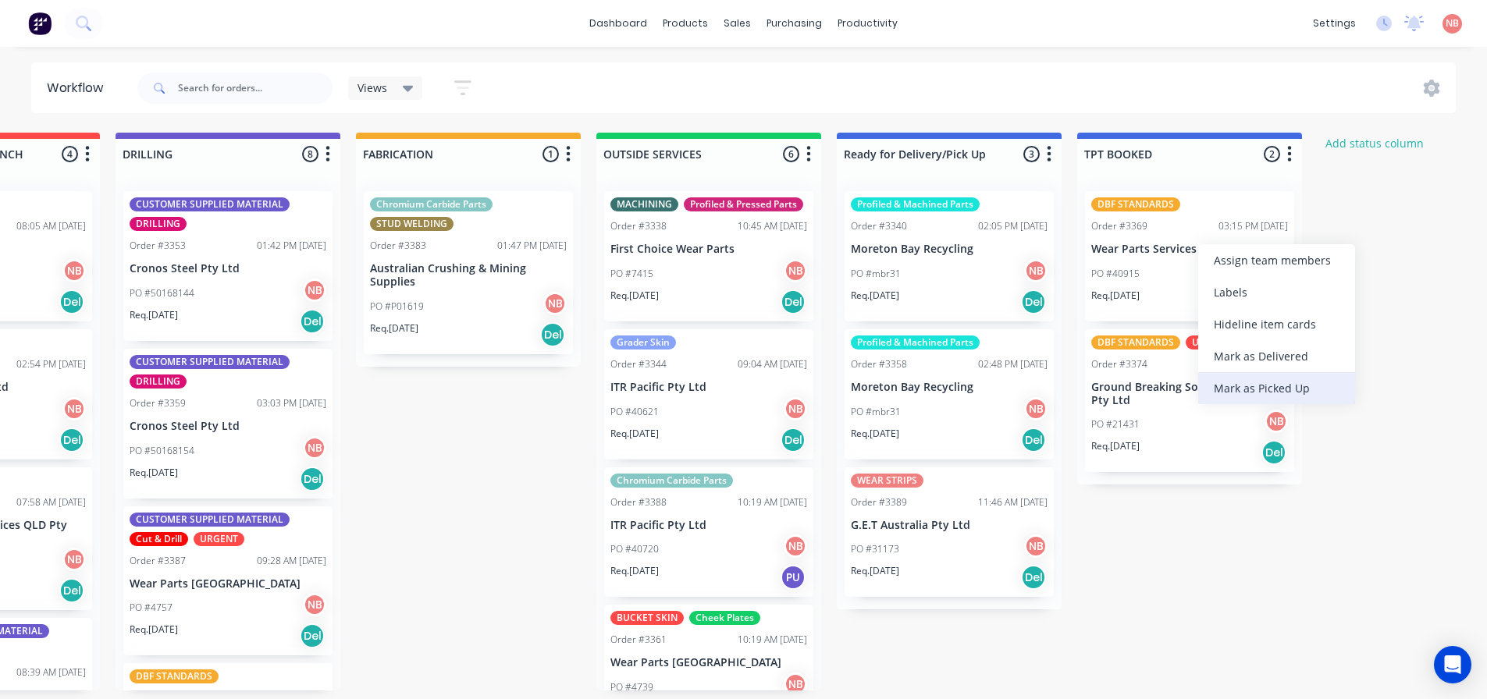
click at [1243, 387] on div "Mark as Picked Up" at bounding box center [1276, 388] width 157 height 32
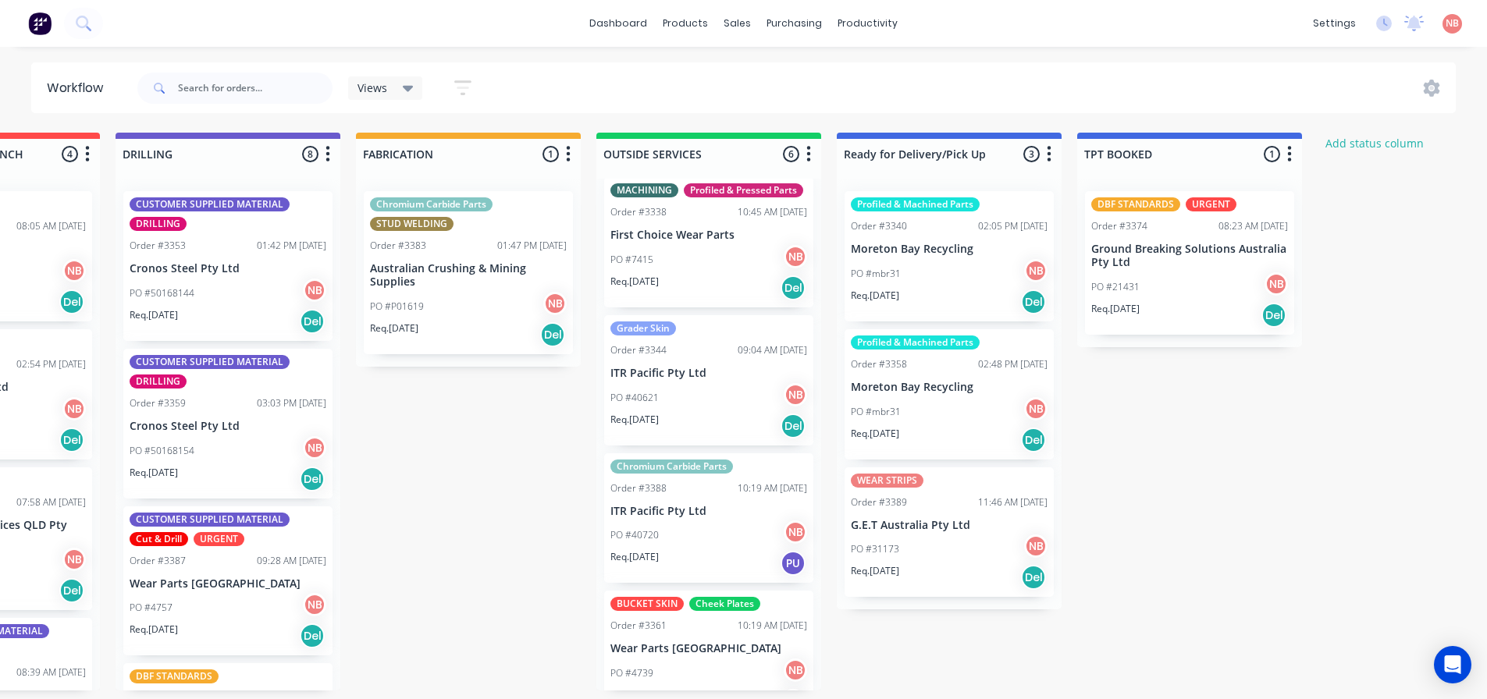
scroll to position [0, 0]
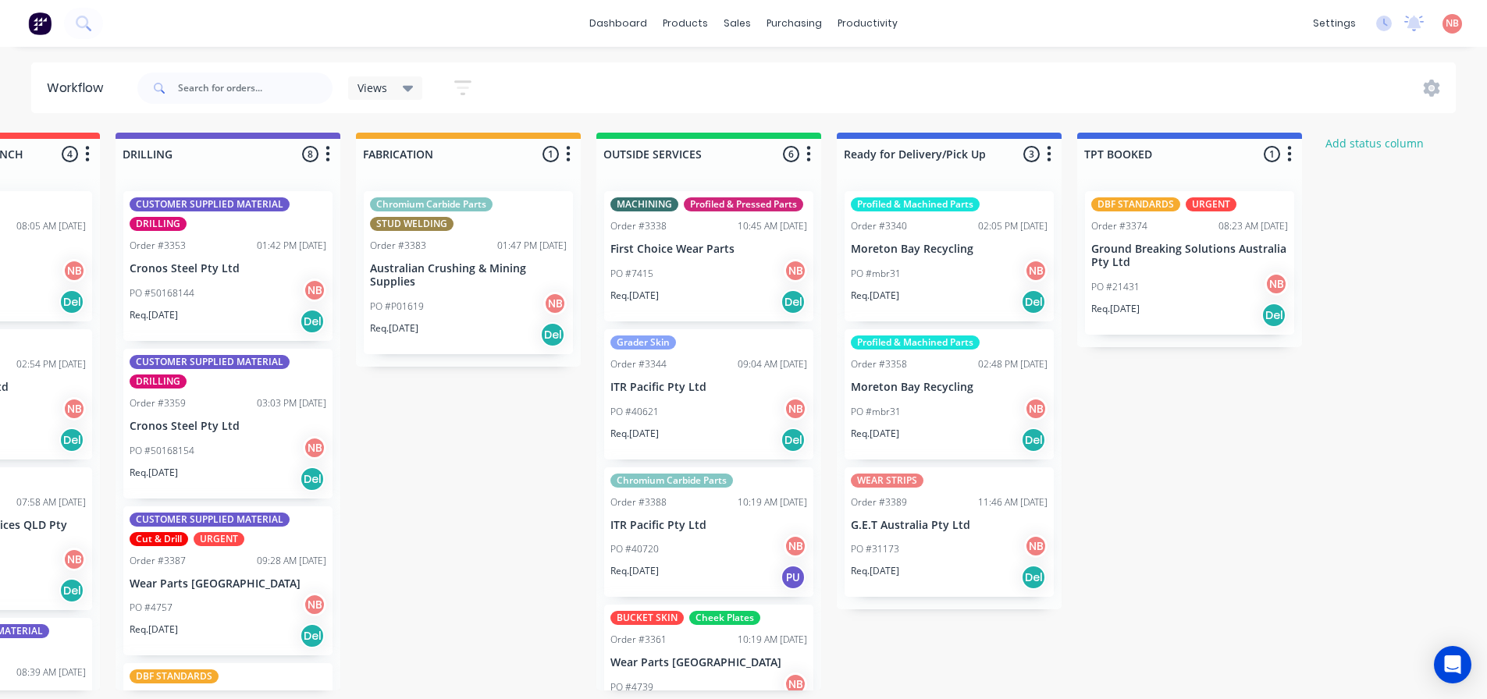
click at [699, 256] on p "First Choice Wear Parts" at bounding box center [708, 249] width 197 height 13
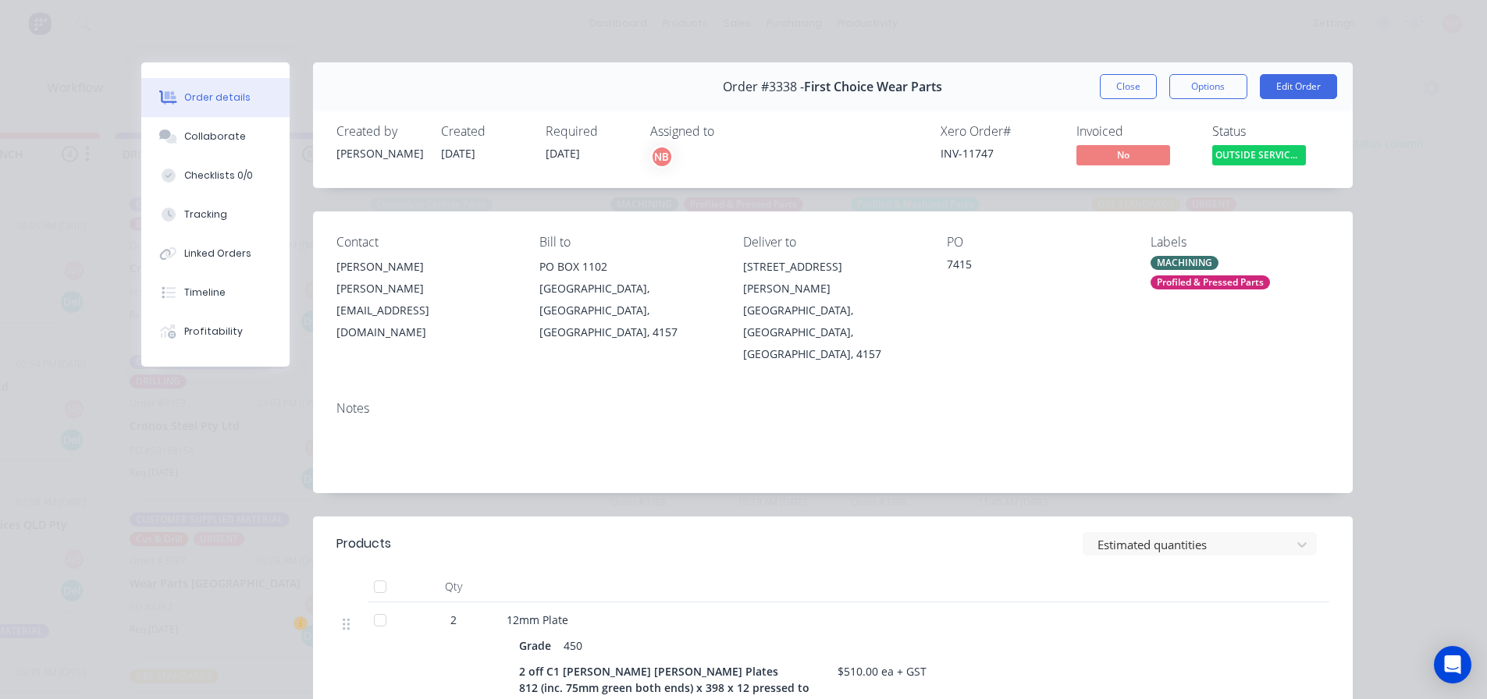
scroll to position [0, 880]
click at [1136, 73] on div "Order #3338 - First Choice Wear Parts Close Options Edit Order" at bounding box center [833, 86] width 1040 height 49
click at [1132, 80] on button "Close" at bounding box center [1128, 86] width 57 height 25
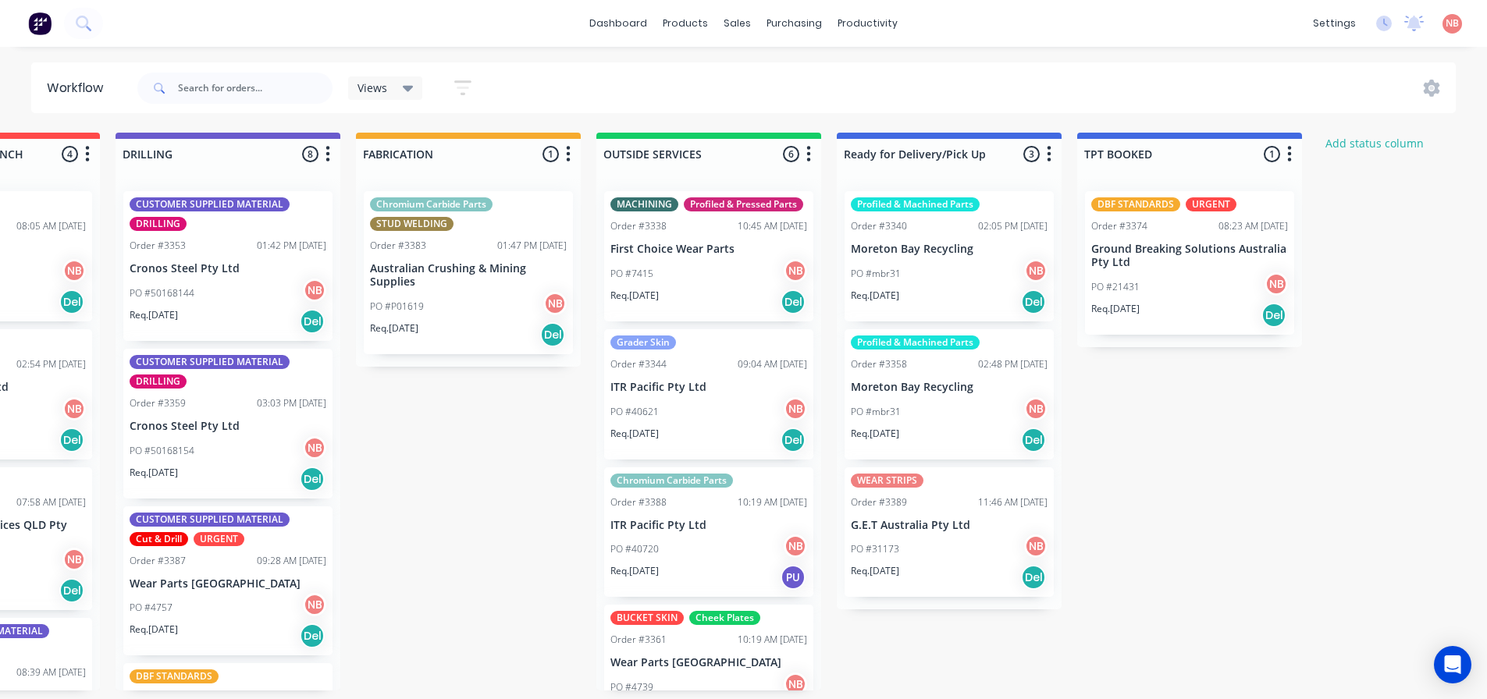
click at [646, 427] on div "PO #40621 NB" at bounding box center [708, 412] width 197 height 30
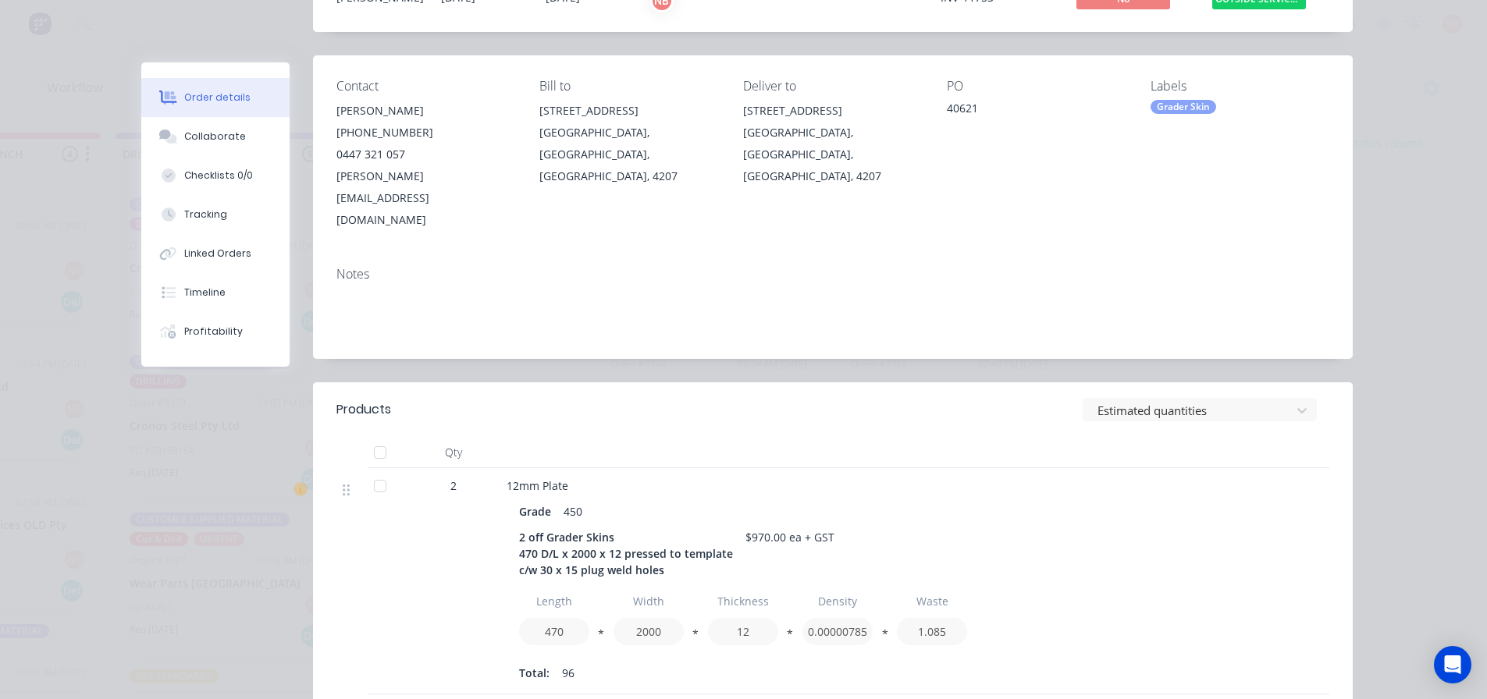
scroll to position [0, 0]
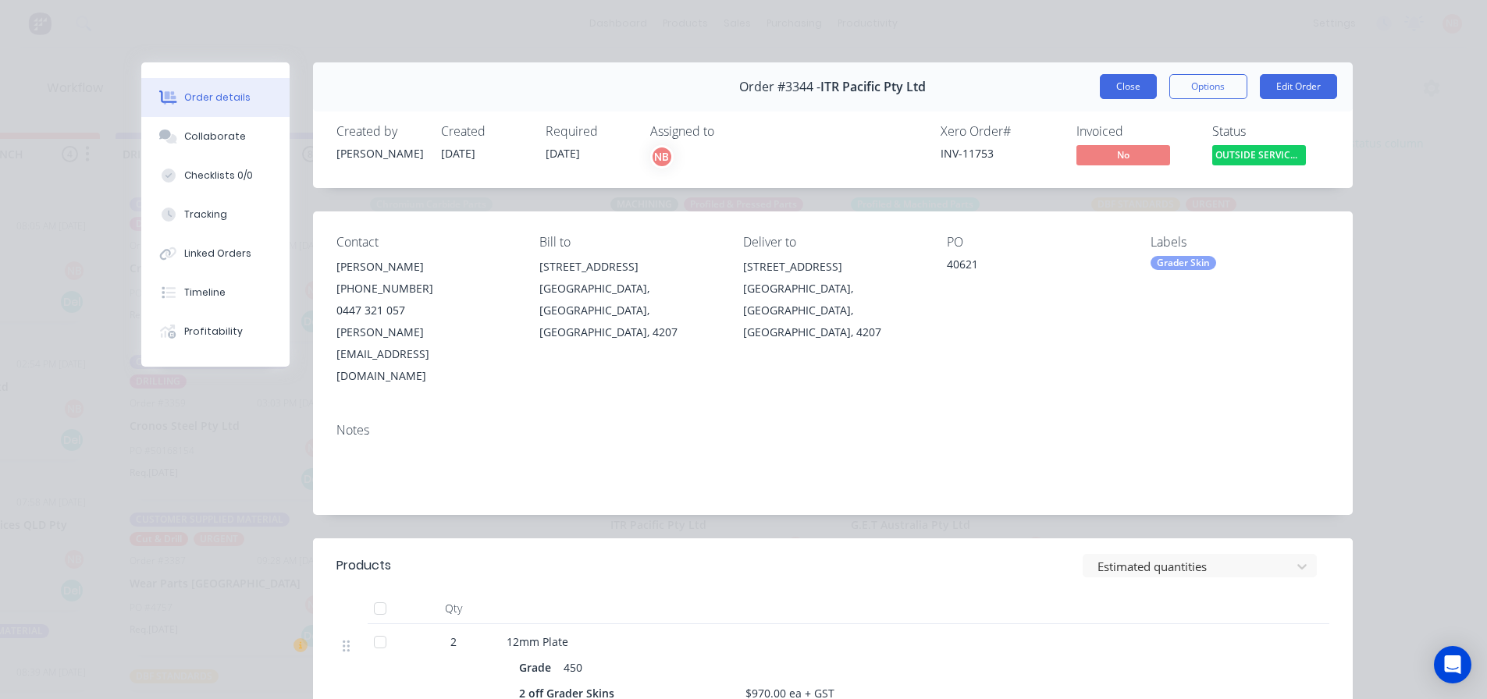
click at [1115, 85] on button "Close" at bounding box center [1128, 86] width 57 height 25
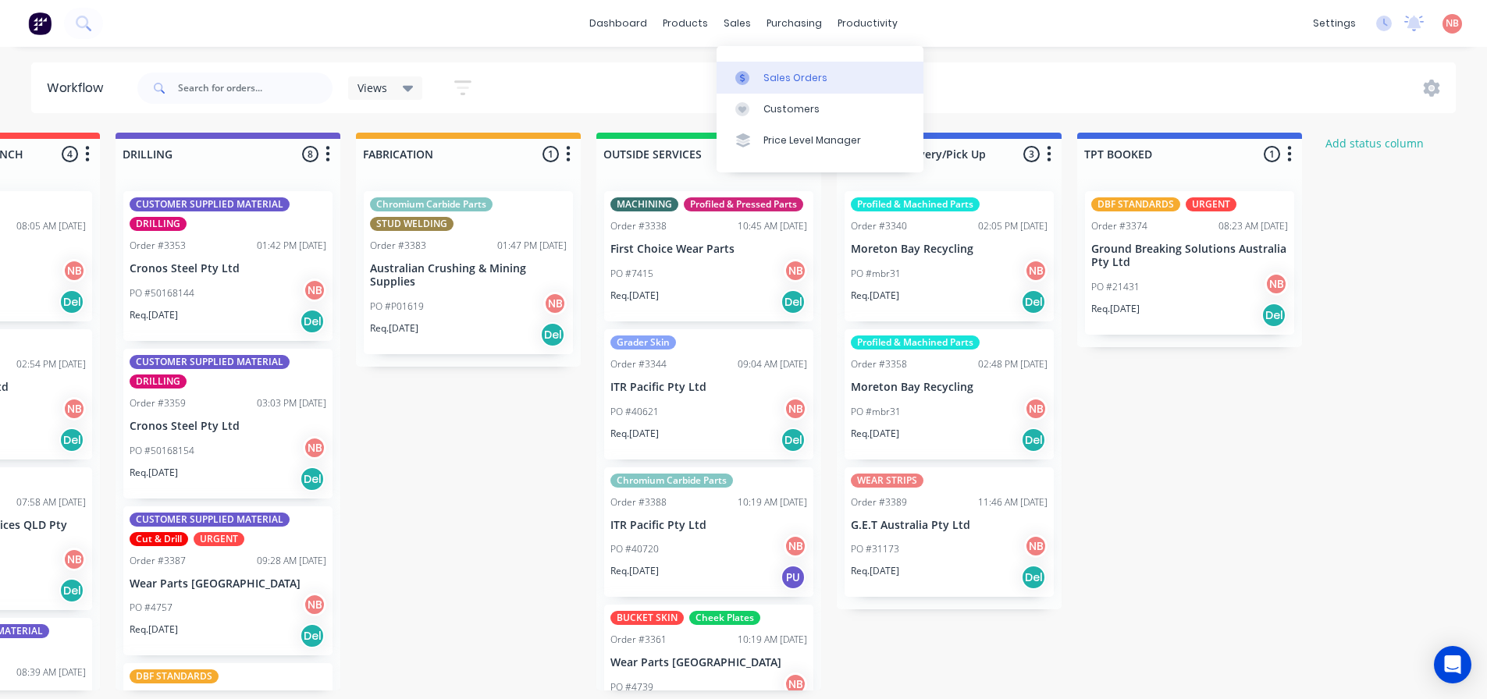
click at [770, 73] on div "Sales Orders" at bounding box center [795, 78] width 64 height 14
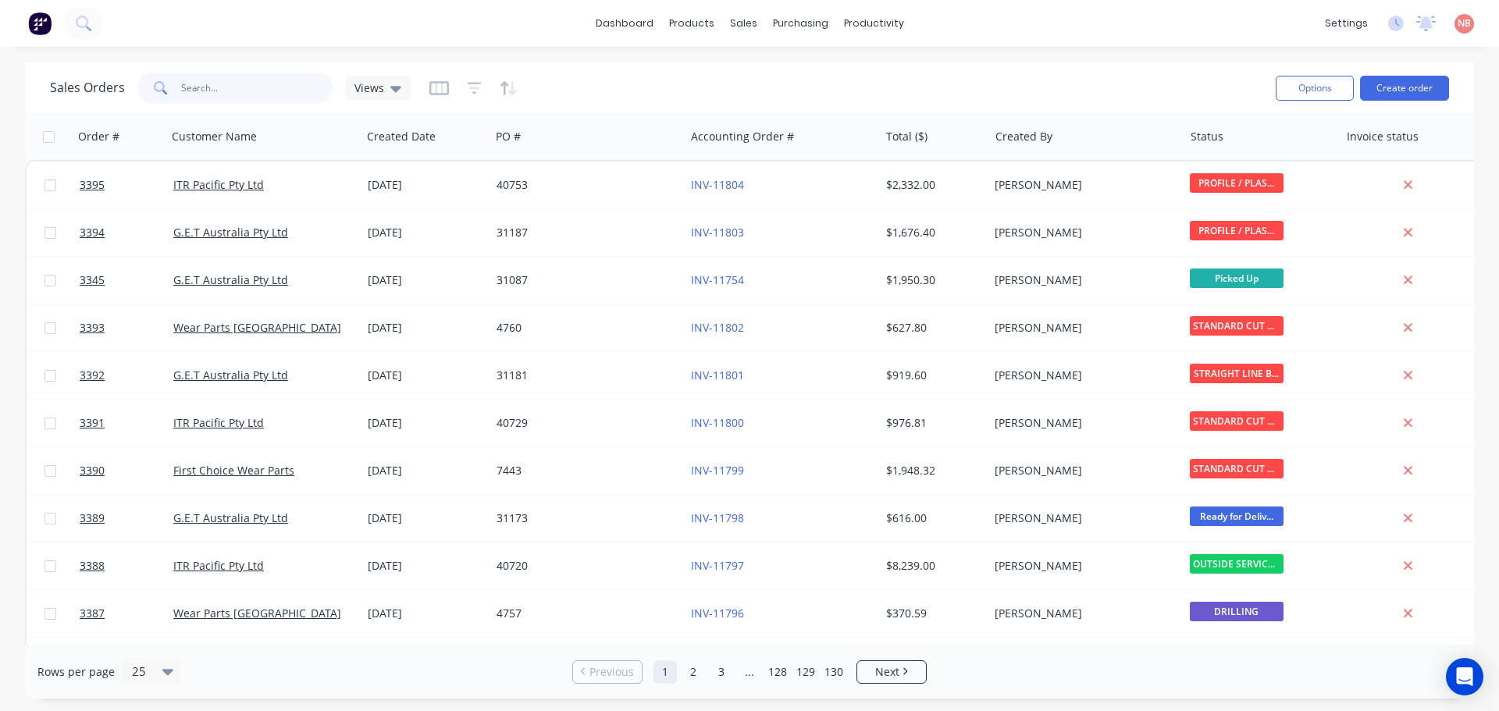
click at [287, 80] on input "text" at bounding box center [257, 88] width 152 height 31
click at [720, 69] on div "Product Catalogue" at bounding box center [760, 75] width 97 height 14
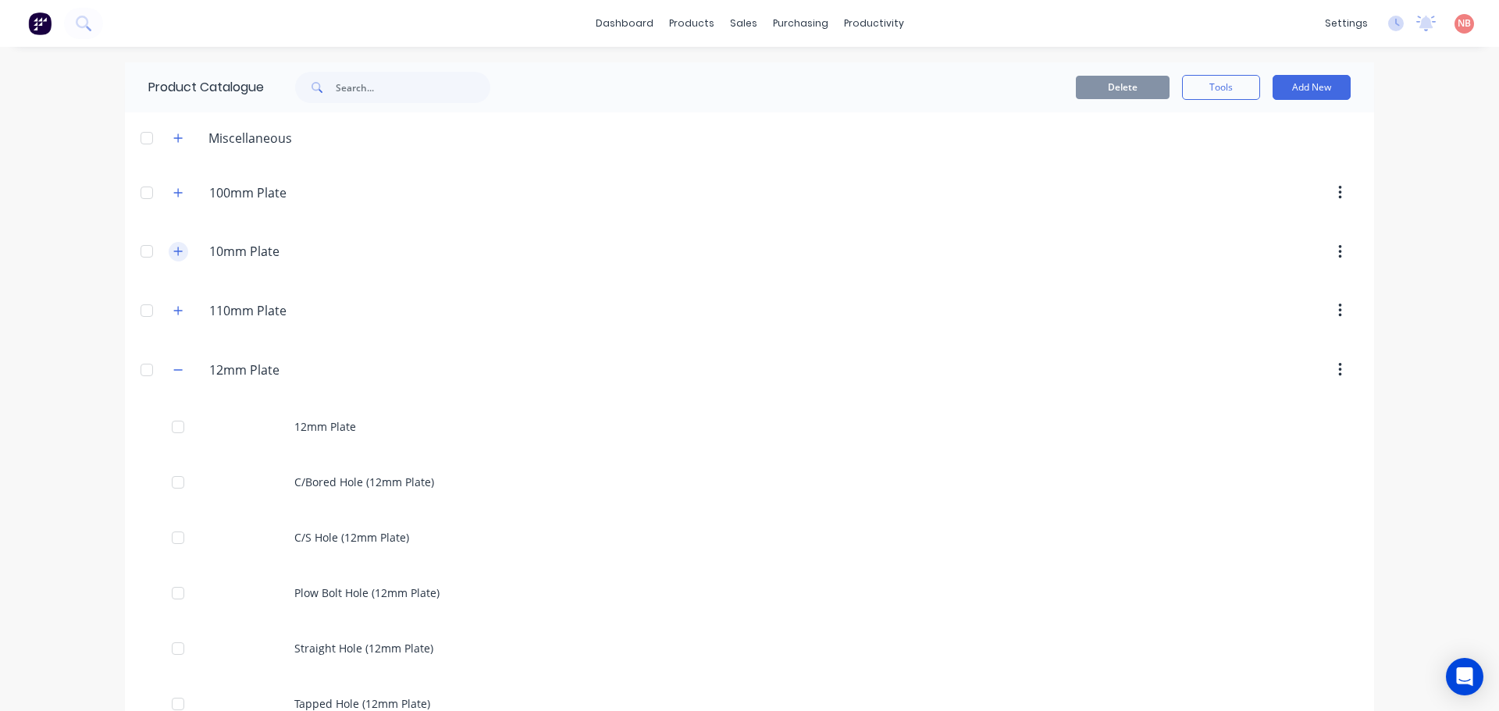
click at [175, 250] on icon "button" at bounding box center [177, 251] width 9 height 11
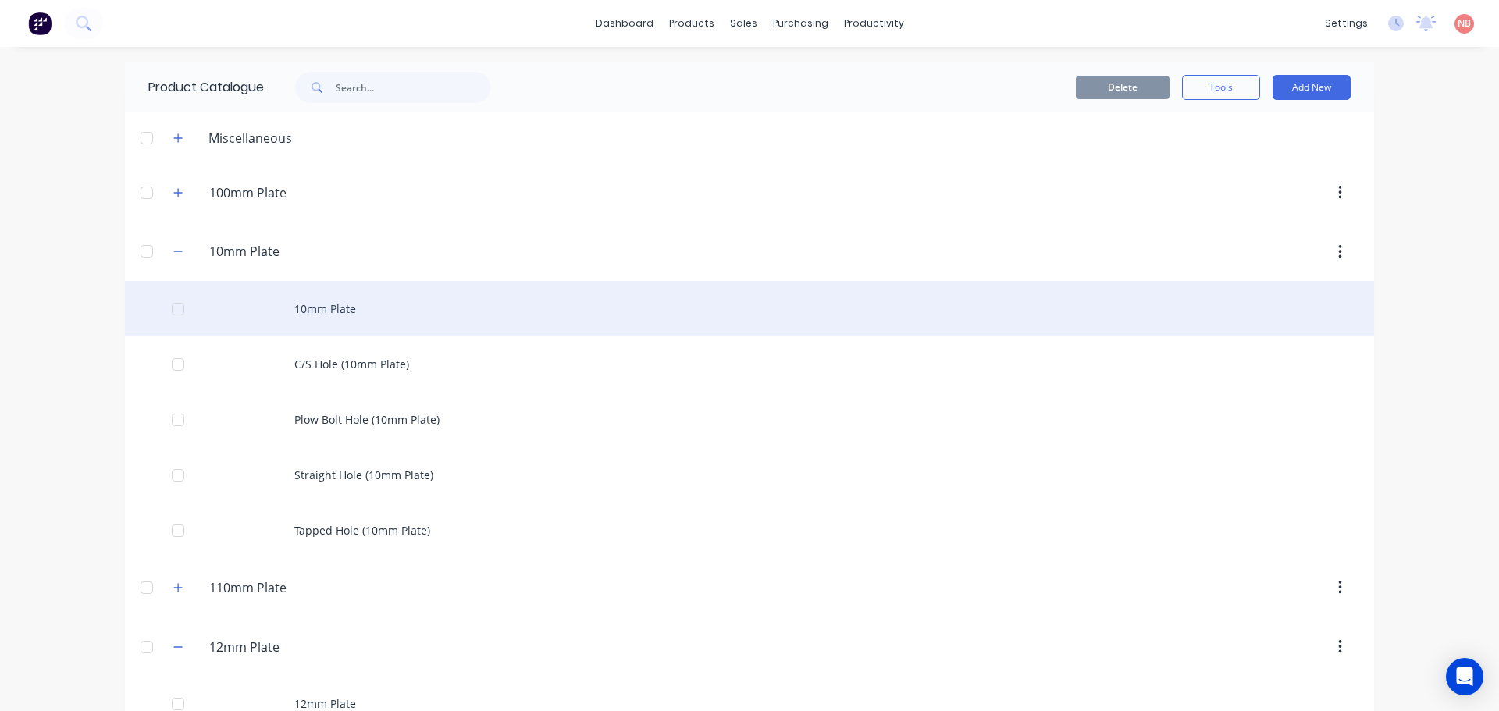
click at [300, 304] on div "10mm Plate" at bounding box center [749, 308] width 1249 height 55
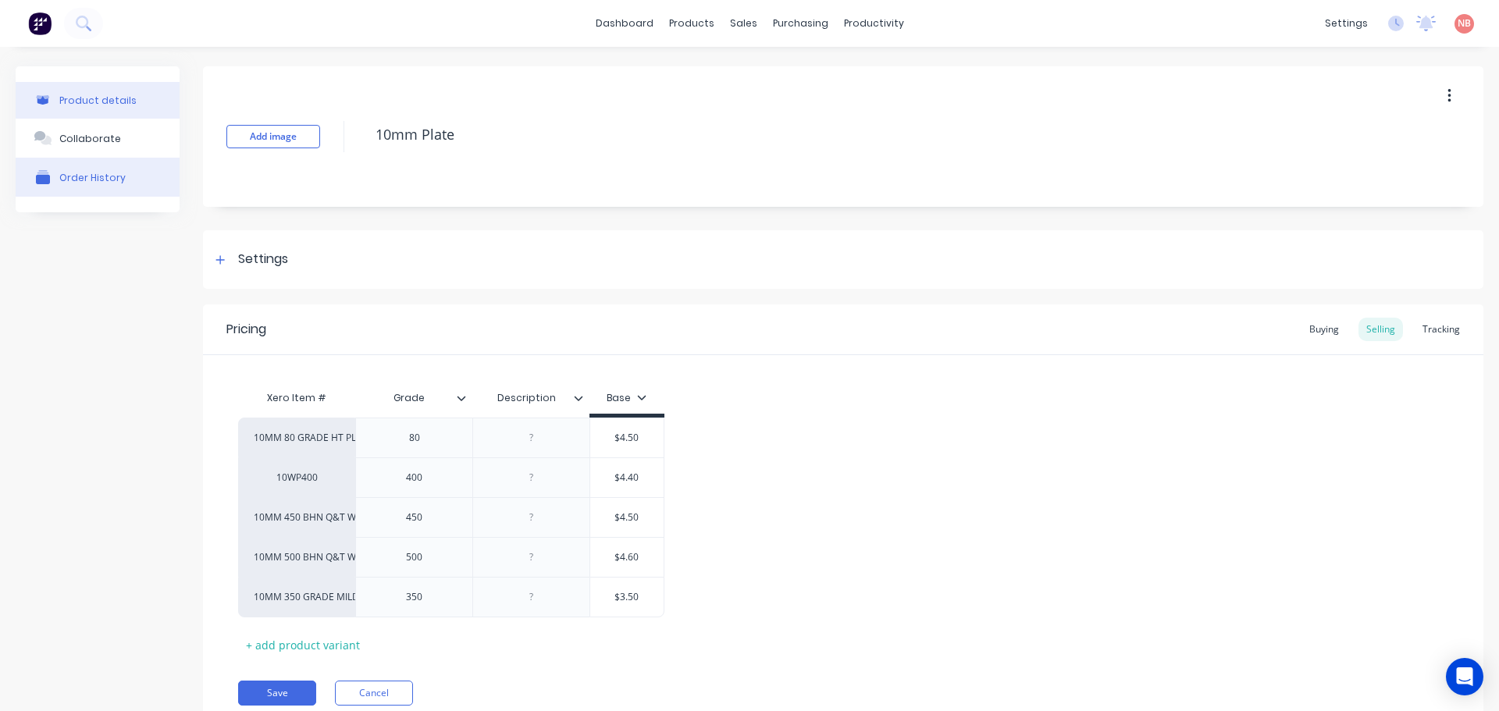
click at [65, 172] on div "Order History" at bounding box center [92, 178] width 66 height 12
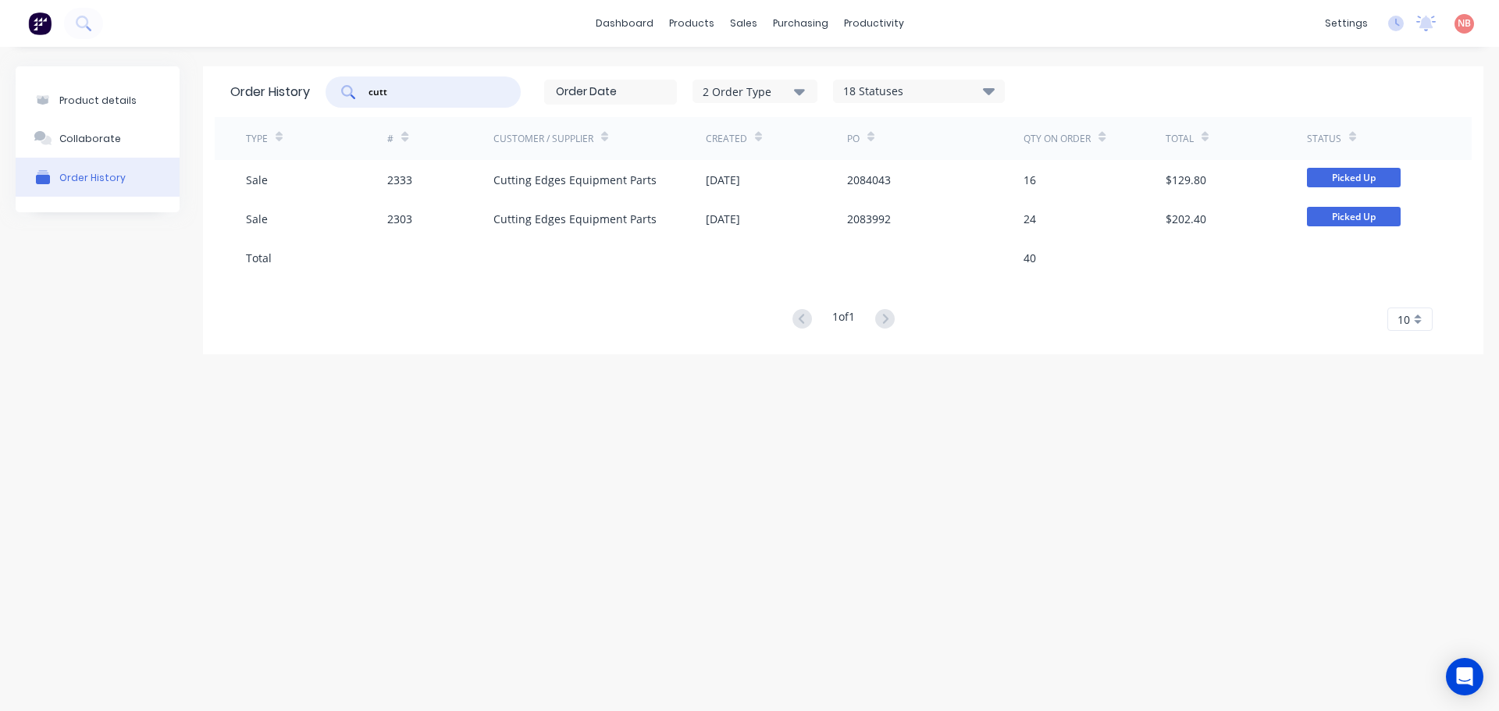
drag, startPoint x: 398, startPoint y: 95, endPoint x: 348, endPoint y: 94, distance: 50.0
click at [348, 94] on div "cutt" at bounding box center [422, 91] width 195 height 31
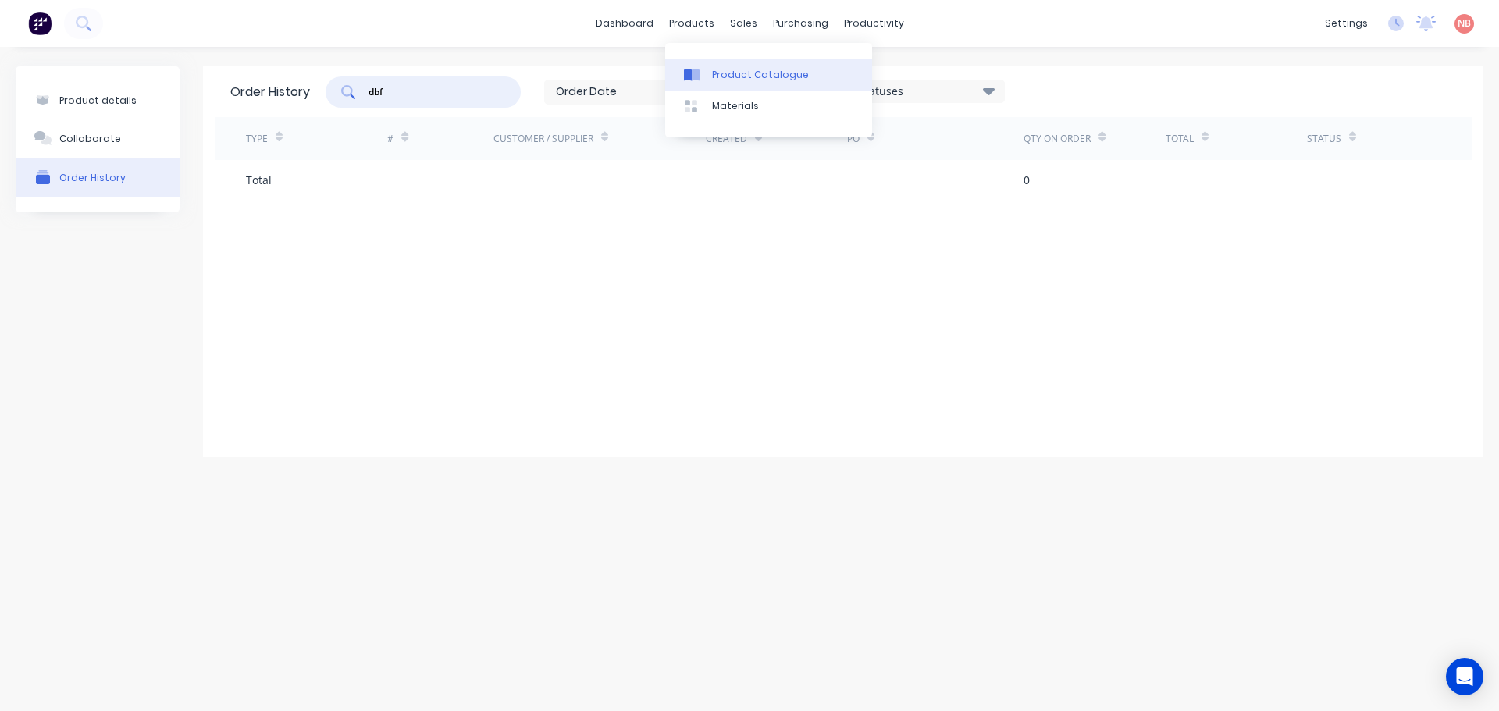
type input "dbf"
click at [709, 78] on link "Product Catalogue" at bounding box center [768, 74] width 207 height 31
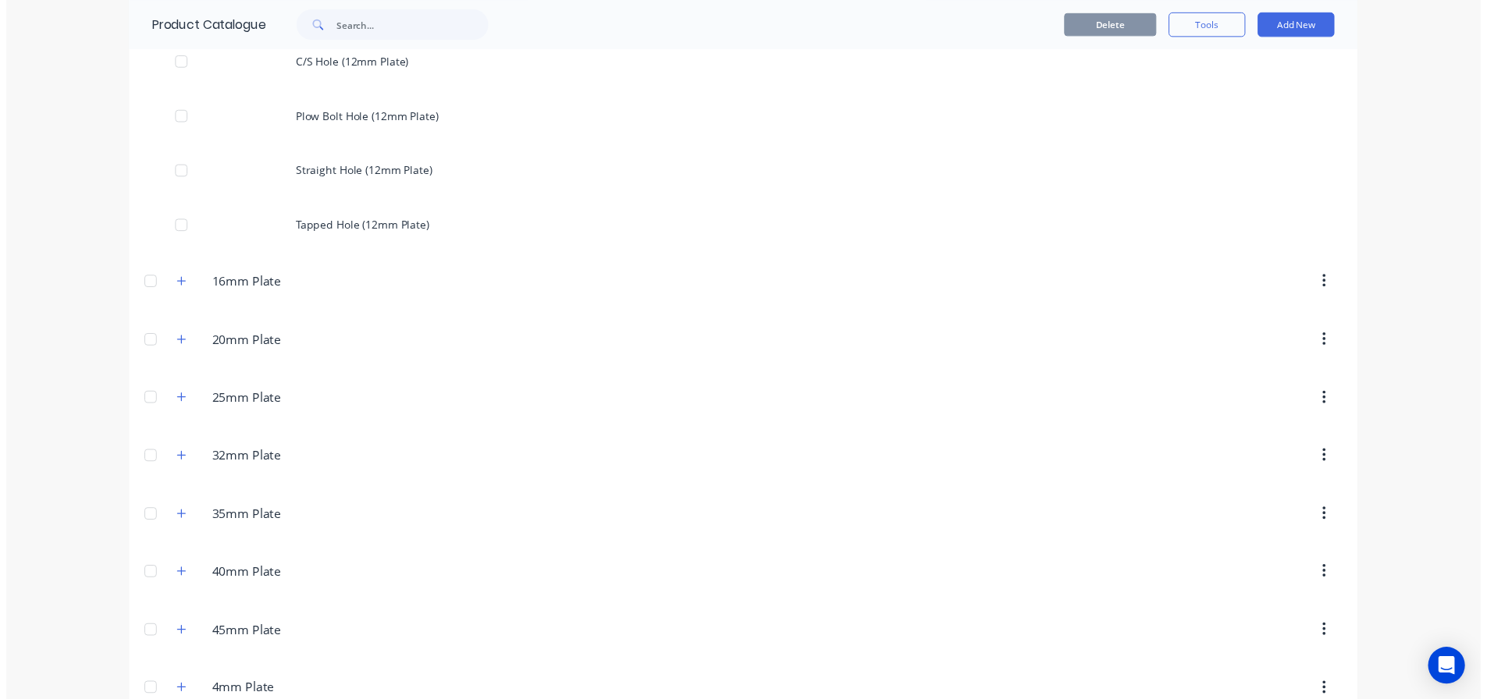
scroll to position [781, 0]
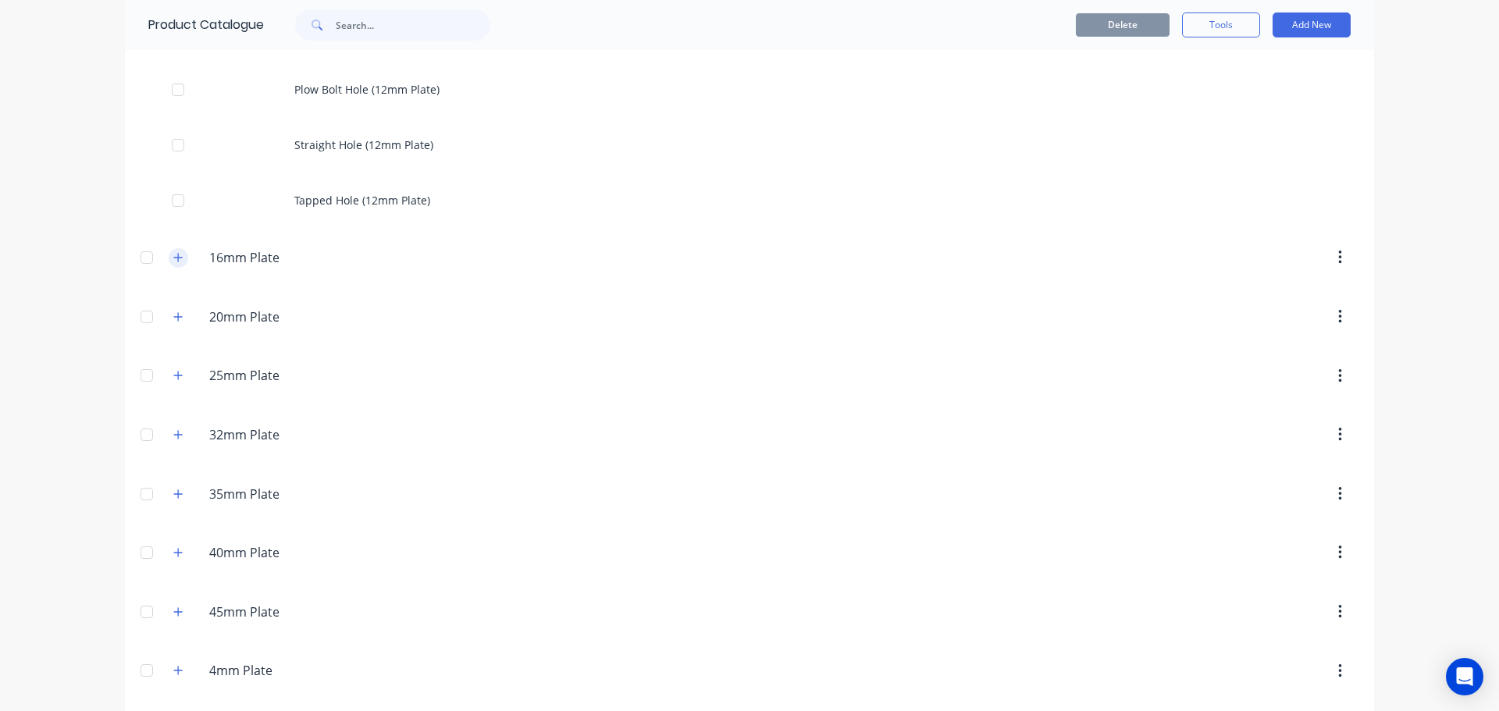
click at [176, 259] on icon "button" at bounding box center [177, 257] width 9 height 11
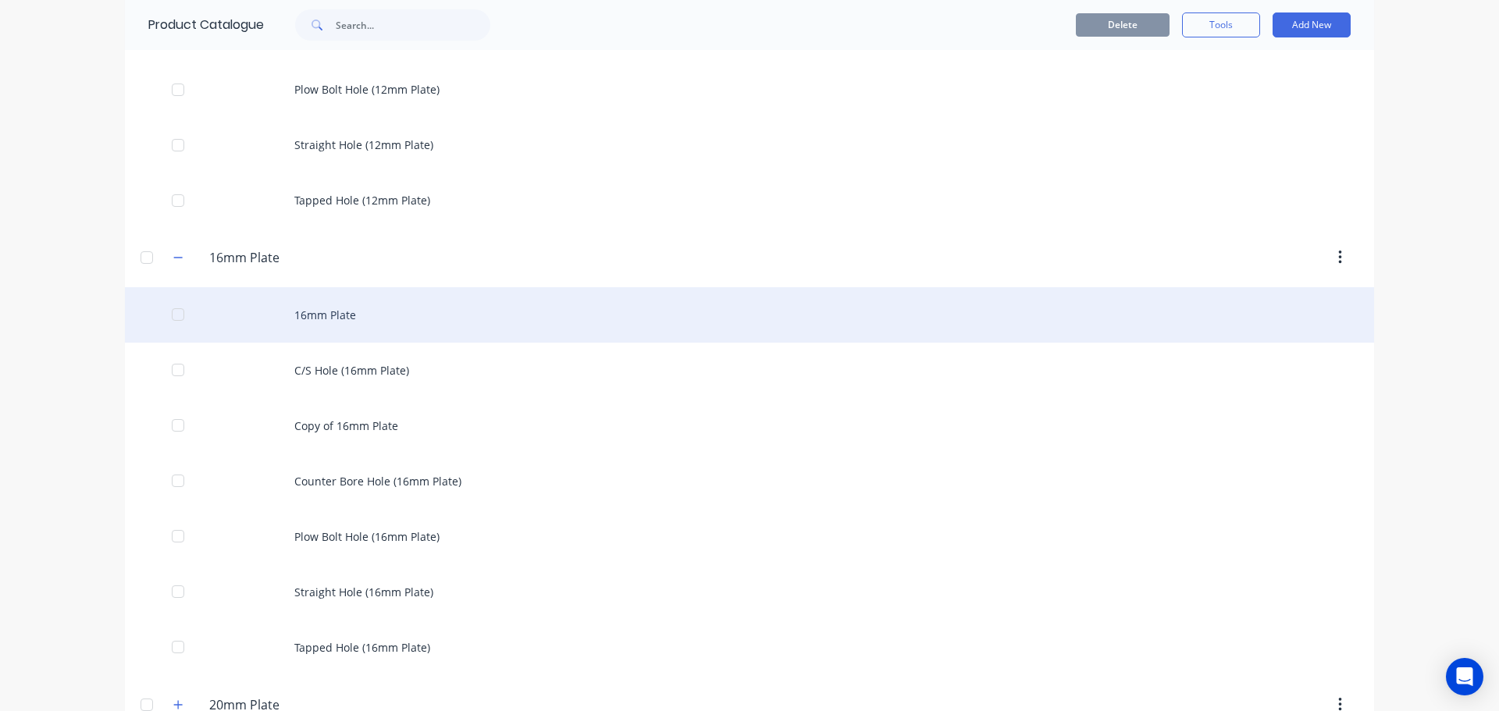
click at [344, 312] on div "16mm Plate" at bounding box center [749, 314] width 1249 height 55
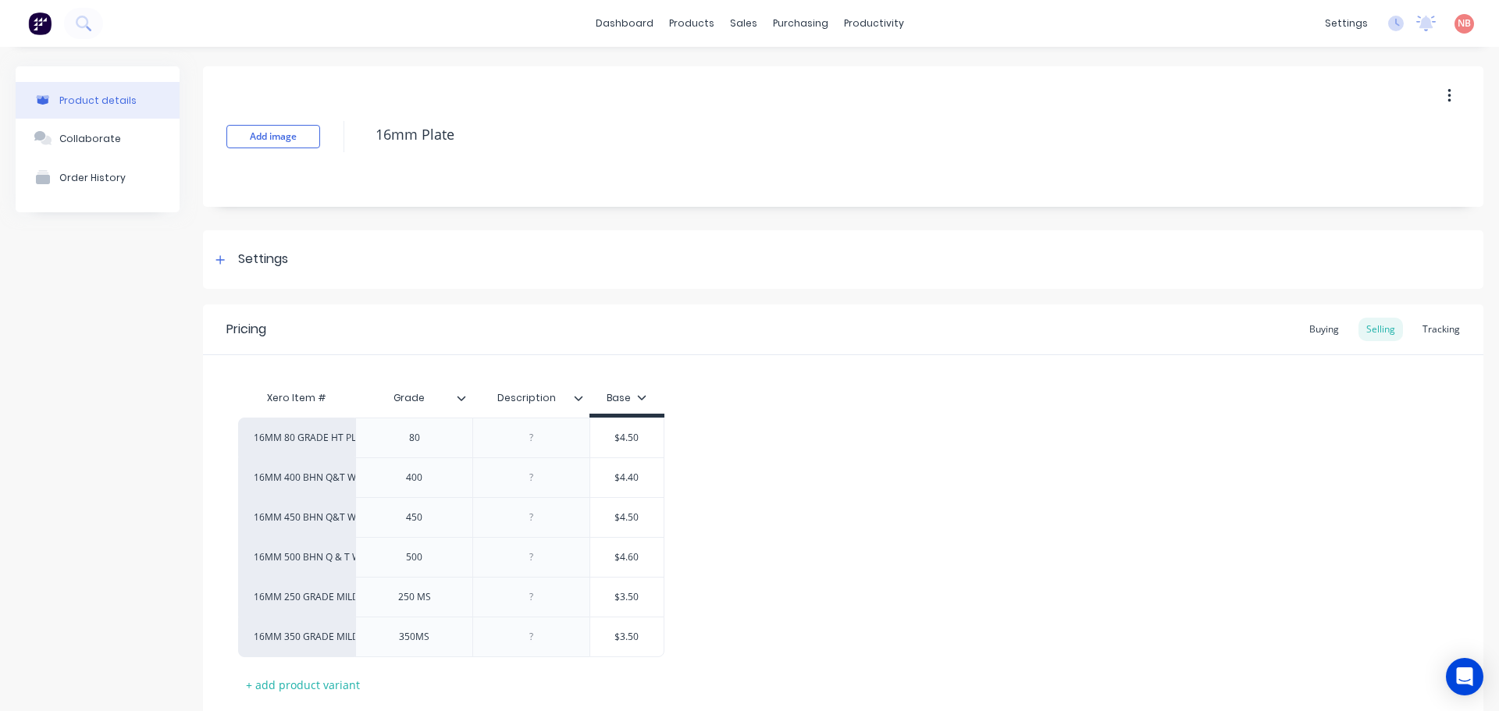
click at [119, 180] on div "Order History" at bounding box center [92, 178] width 66 height 12
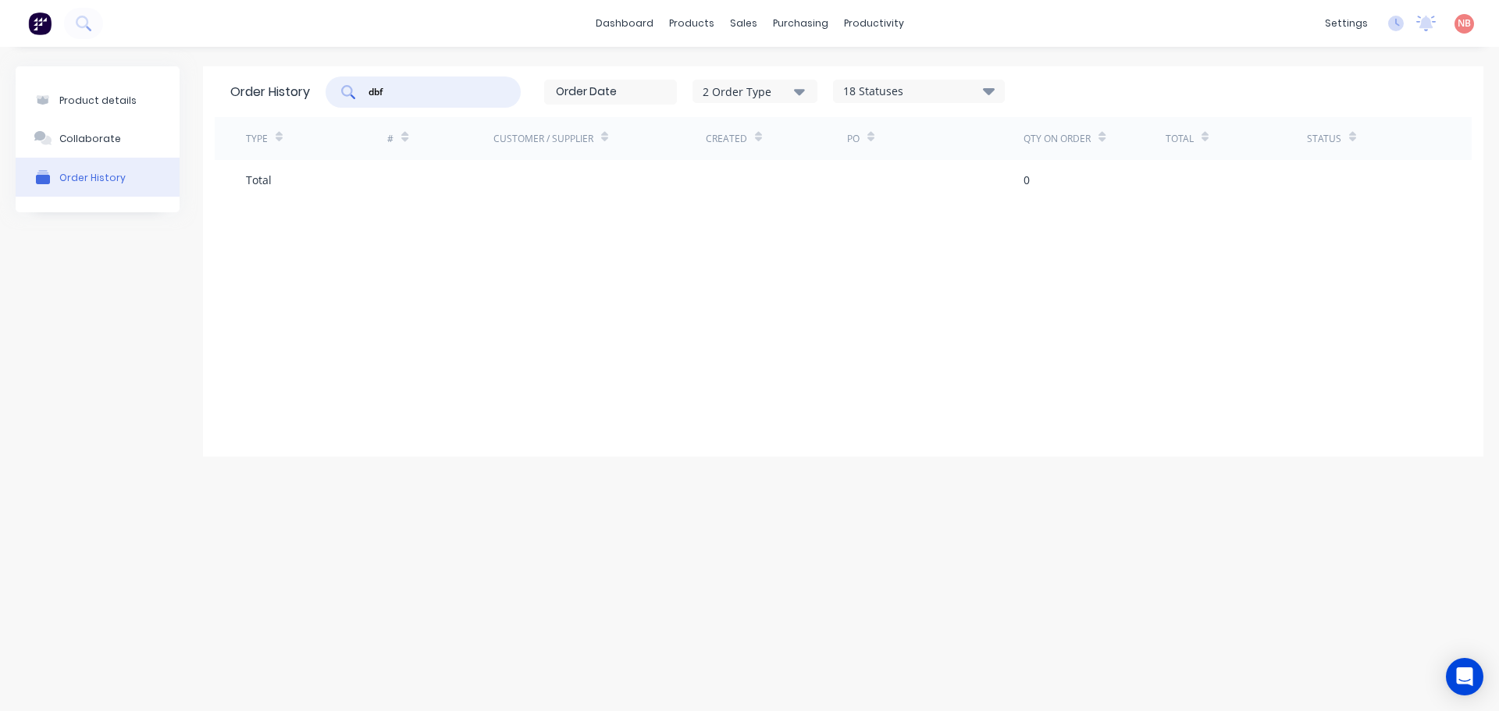
drag, startPoint x: 416, startPoint y: 97, endPoint x: 307, endPoint y: 101, distance: 109.4
click at [307, 101] on div "Order History dbf 2 Order Type 18 Statuses Sales Order Status All Archived Draf…" at bounding box center [843, 91] width 1257 height 51
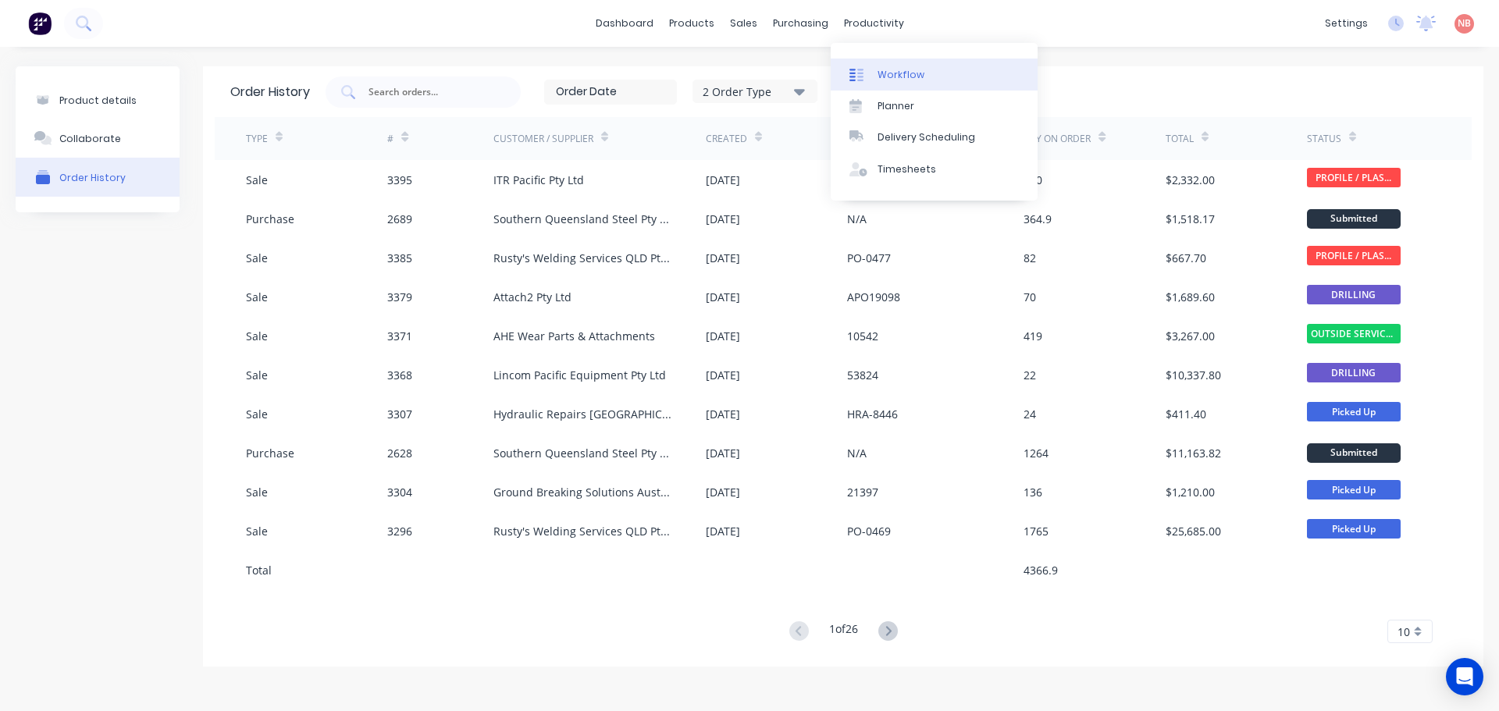
click at [875, 74] on link "Workflow" at bounding box center [933, 74] width 207 height 31
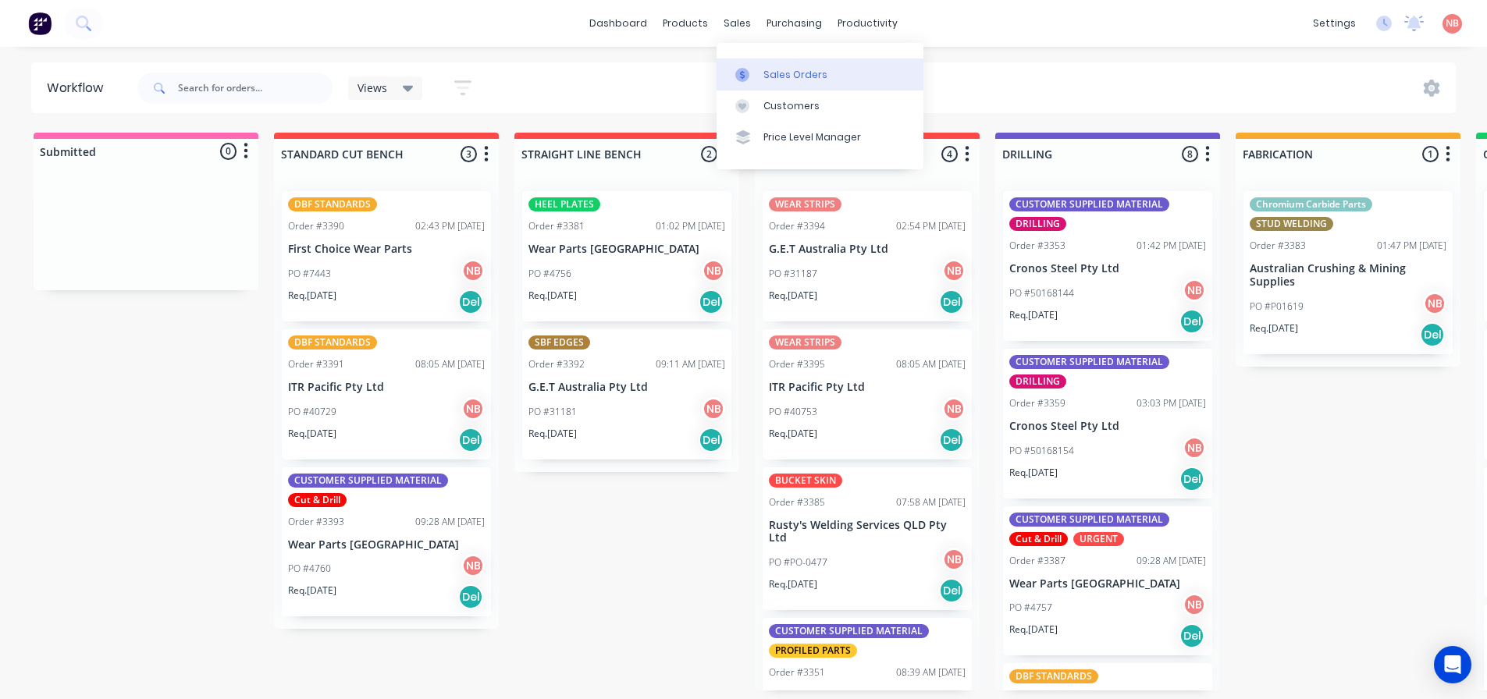
click at [760, 89] on link "Sales Orders" at bounding box center [820, 74] width 207 height 31
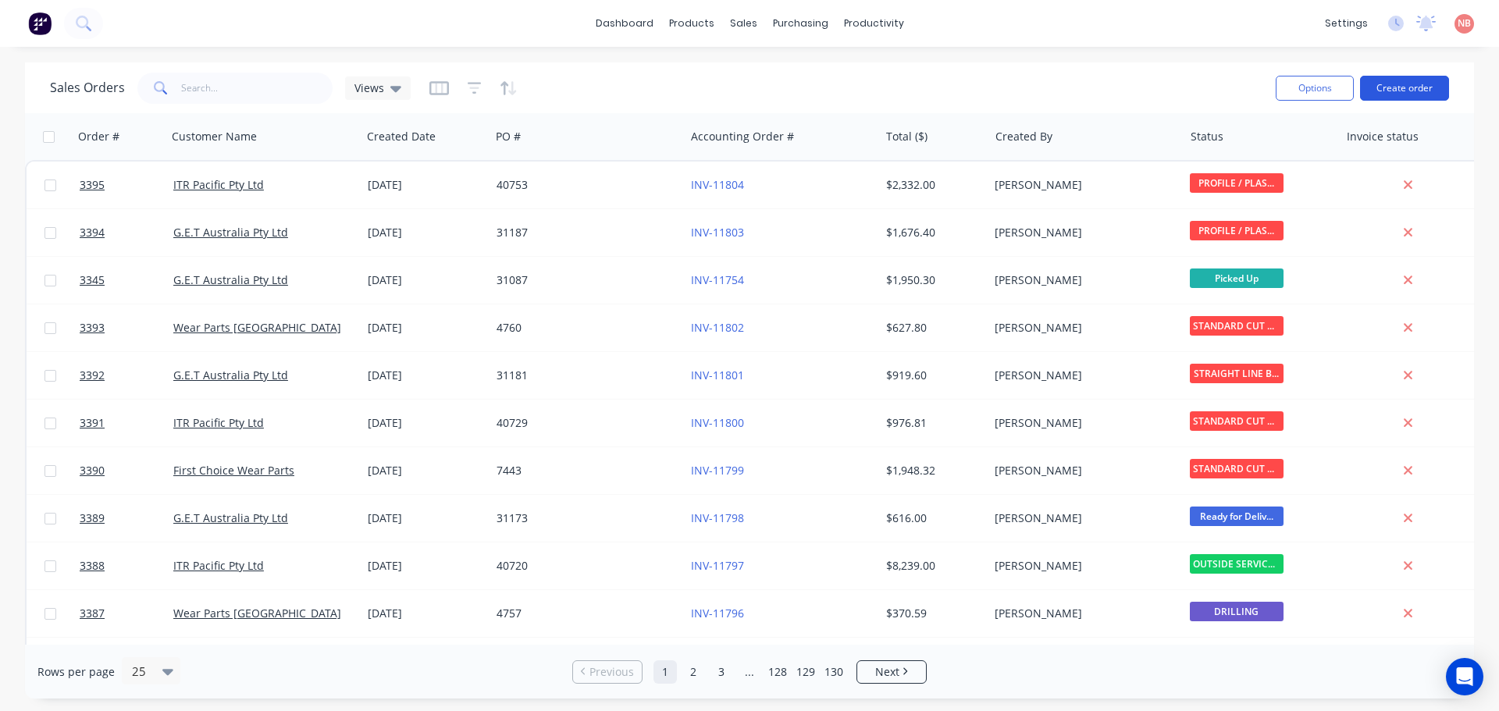
click at [1417, 91] on button "Create order" at bounding box center [1404, 88] width 89 height 25
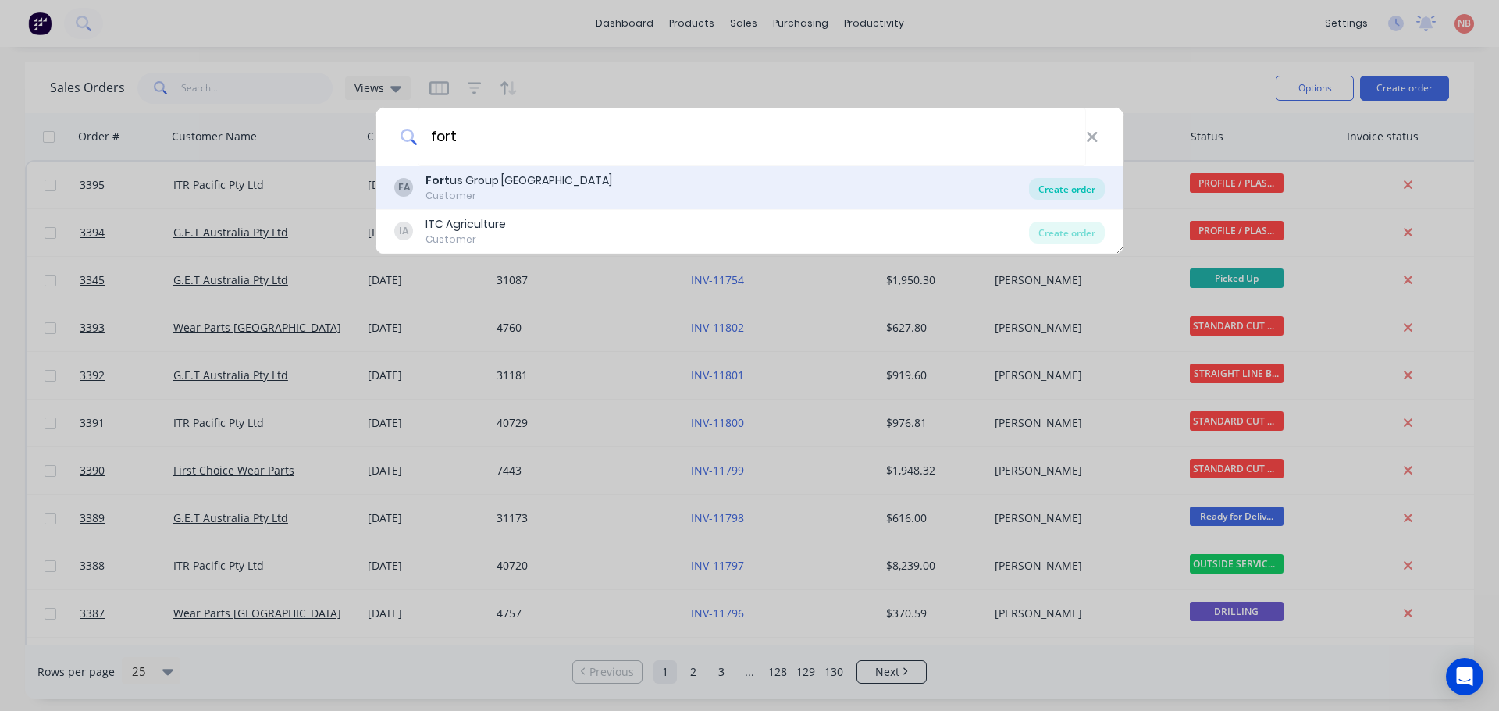
type input "fort"
click at [1084, 194] on div "Create order" at bounding box center [1067, 189] width 76 height 22
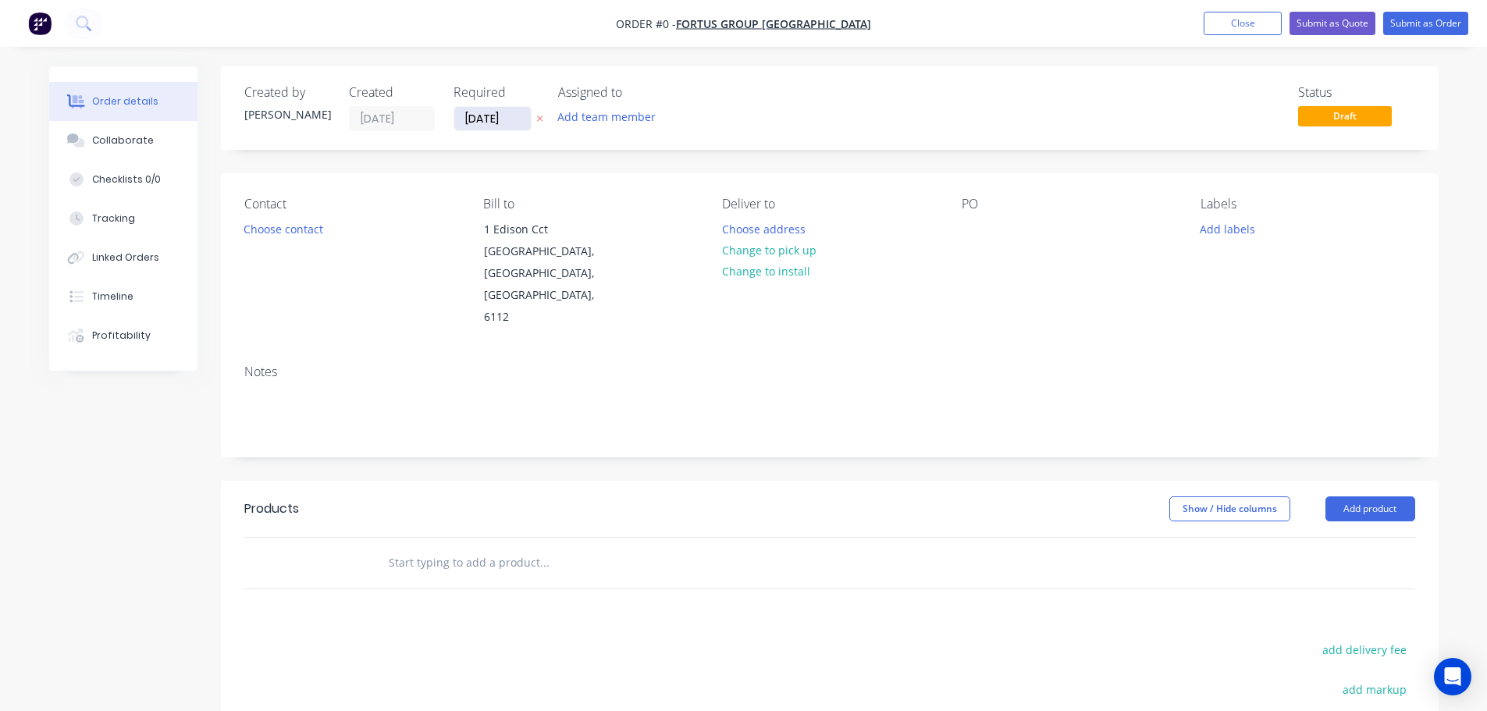
click at [479, 123] on input "[DATE]" at bounding box center [492, 118] width 76 height 23
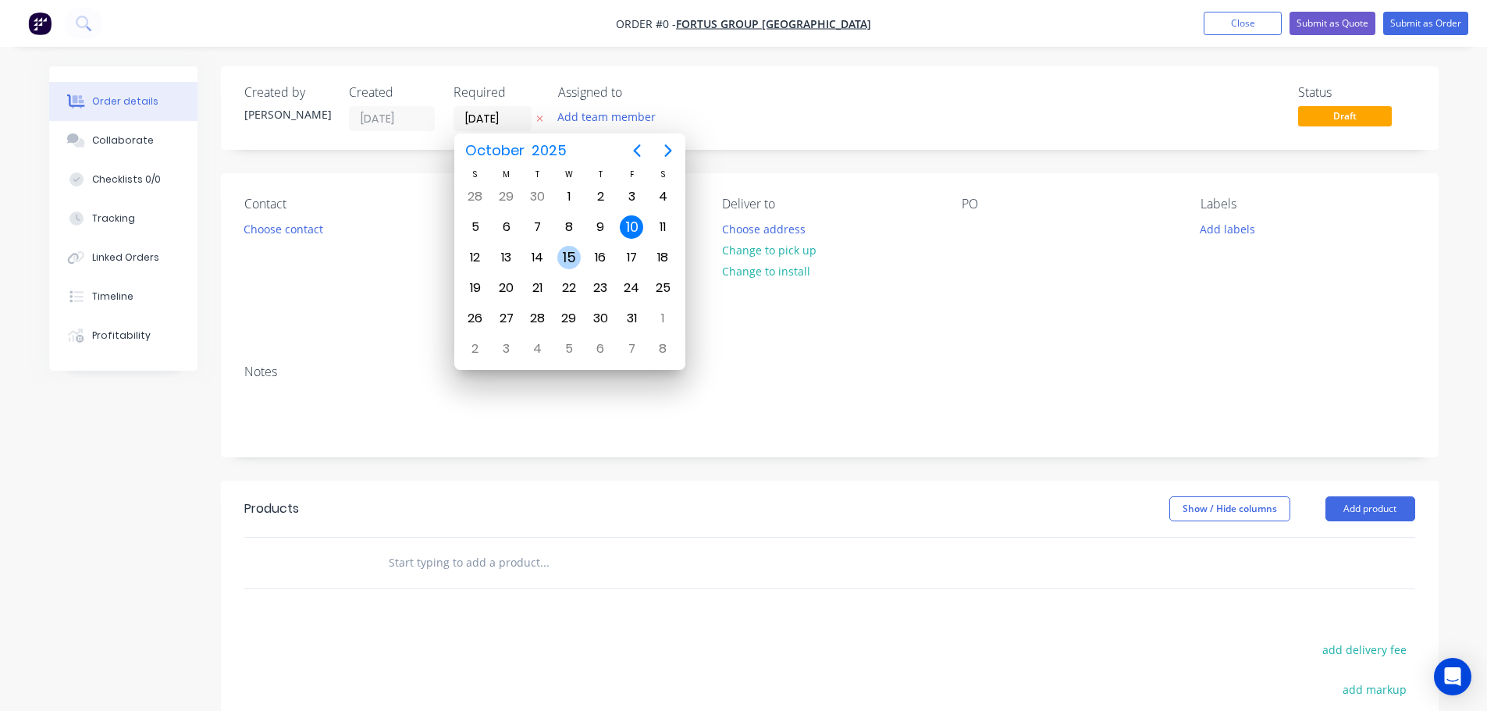
click at [569, 257] on div "15" at bounding box center [568, 257] width 23 height 23
type input "[DATE]"
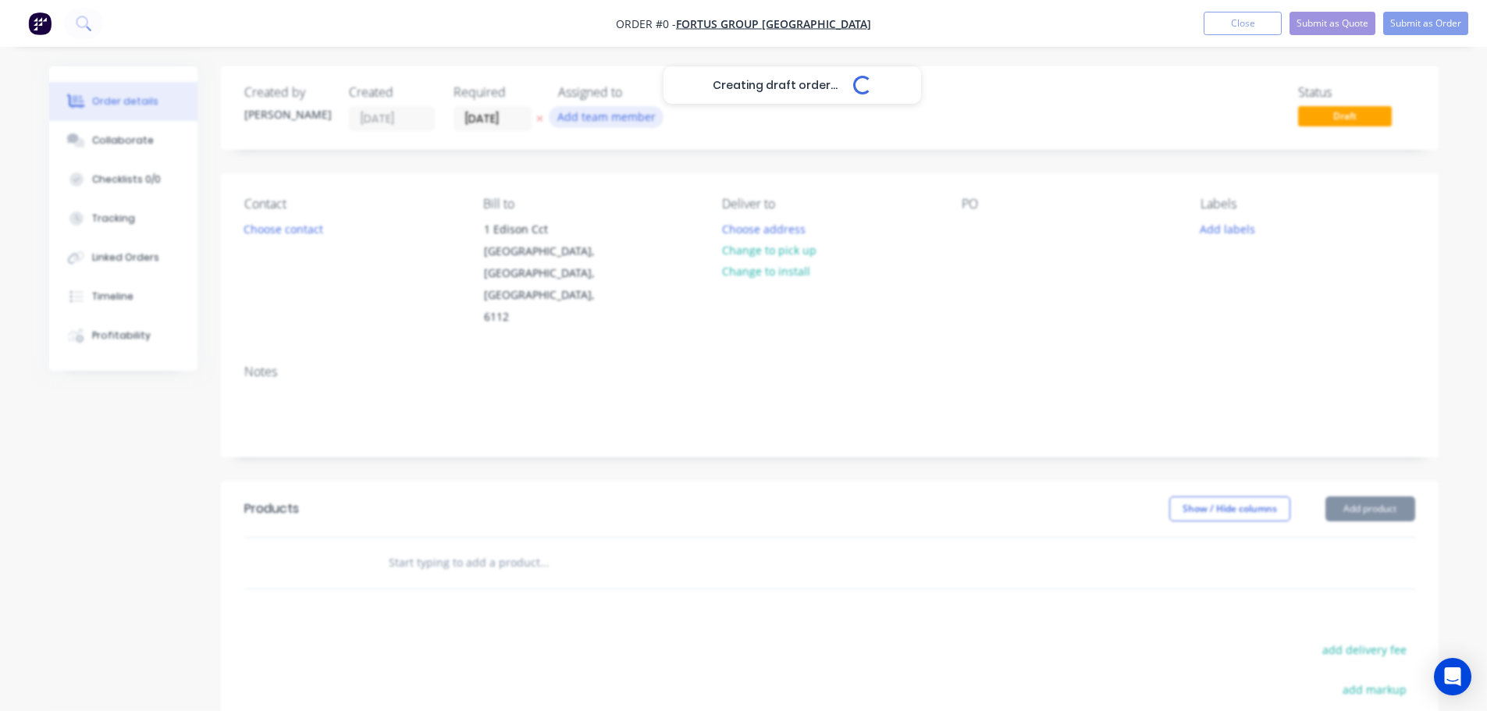
click at [596, 108] on button "Add team member" at bounding box center [606, 116] width 115 height 21
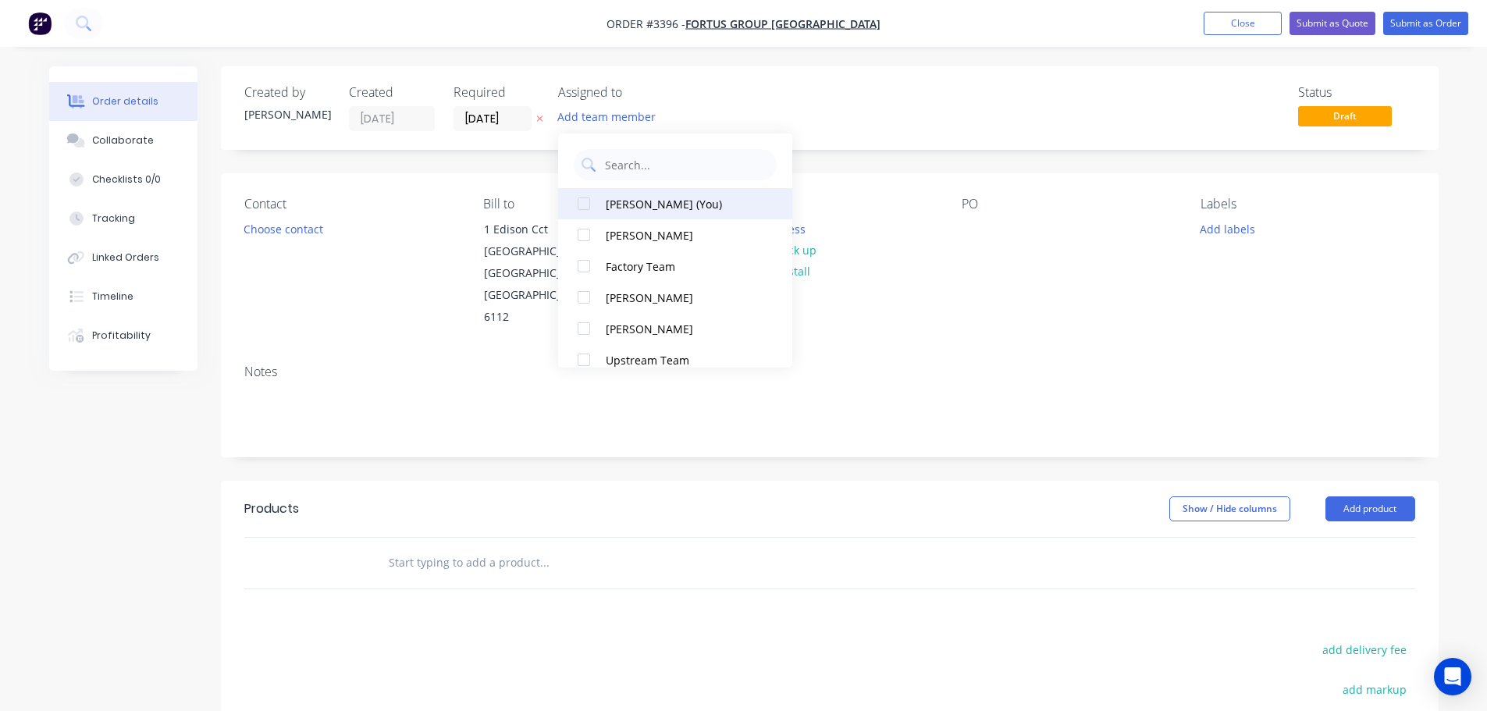
click at [614, 201] on div "[PERSON_NAME] (You)" at bounding box center [684, 204] width 156 height 16
click at [289, 233] on button "Choose contact" at bounding box center [283, 228] width 96 height 21
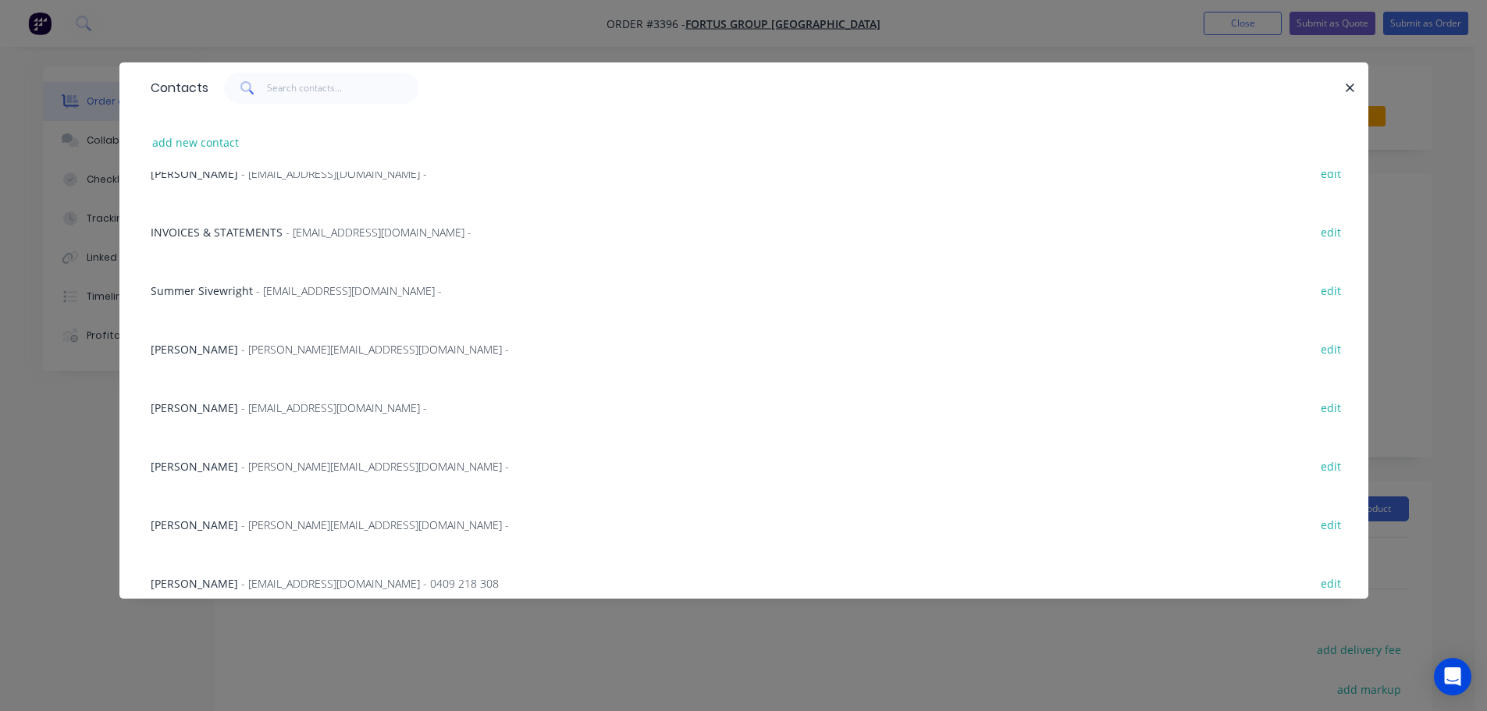
scroll to position [510, 0]
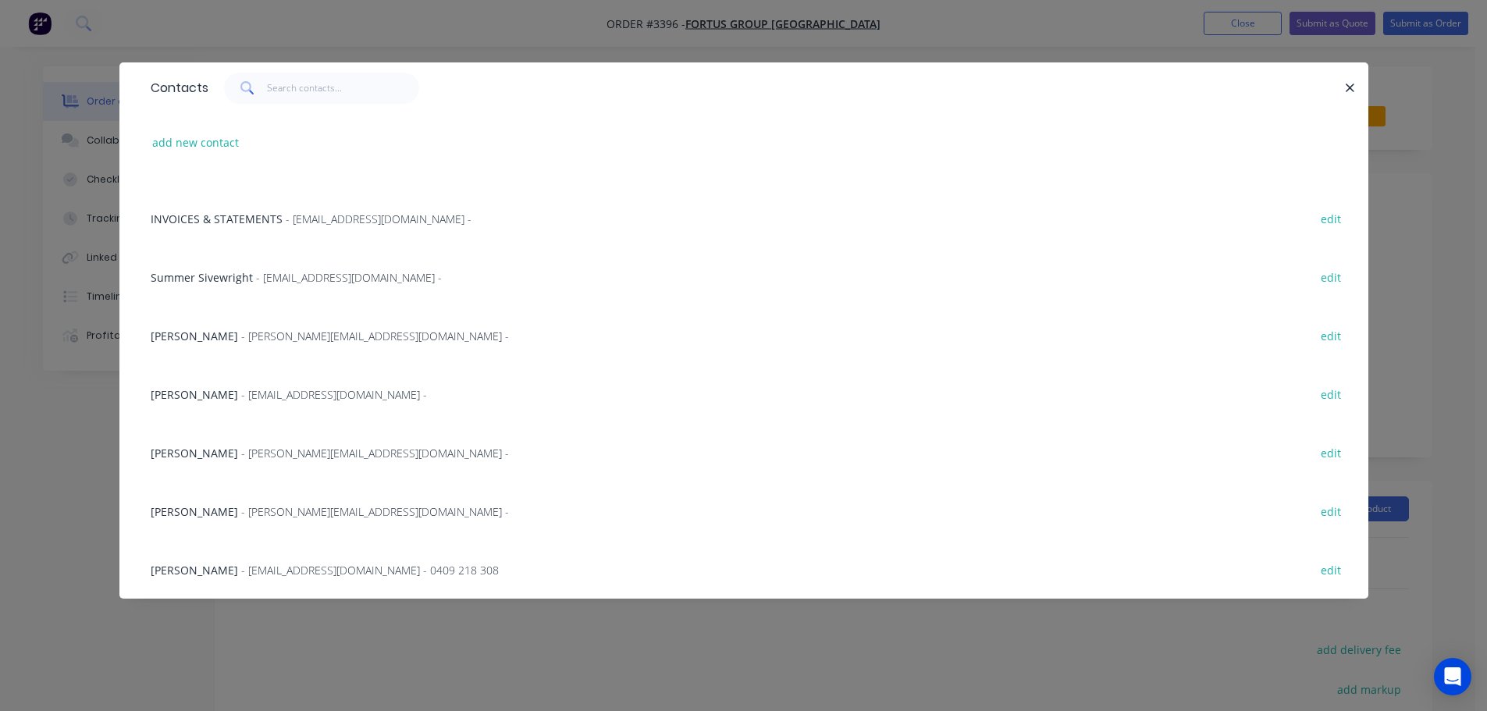
click at [207, 393] on span "[PERSON_NAME]" at bounding box center [194, 394] width 87 height 15
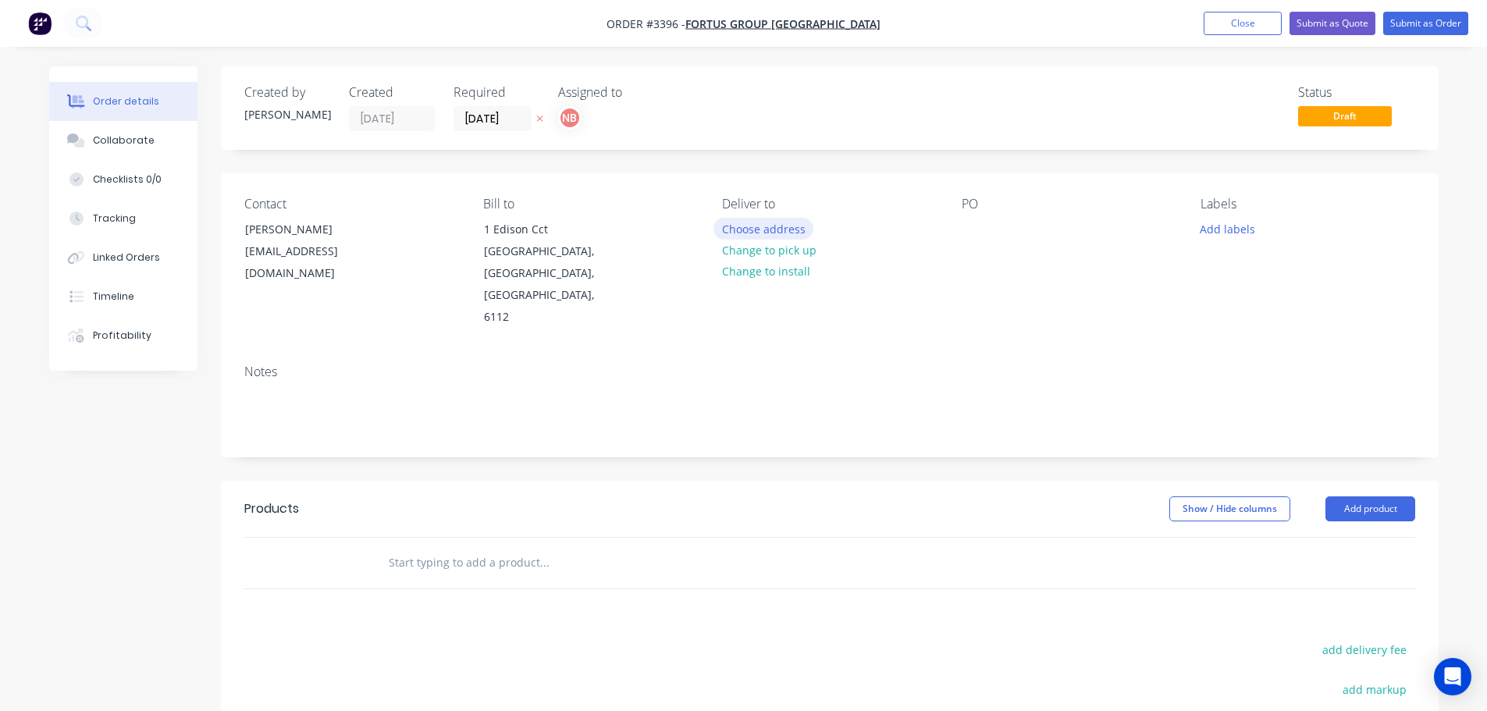
click at [781, 226] on button "Choose address" at bounding box center [763, 228] width 100 height 21
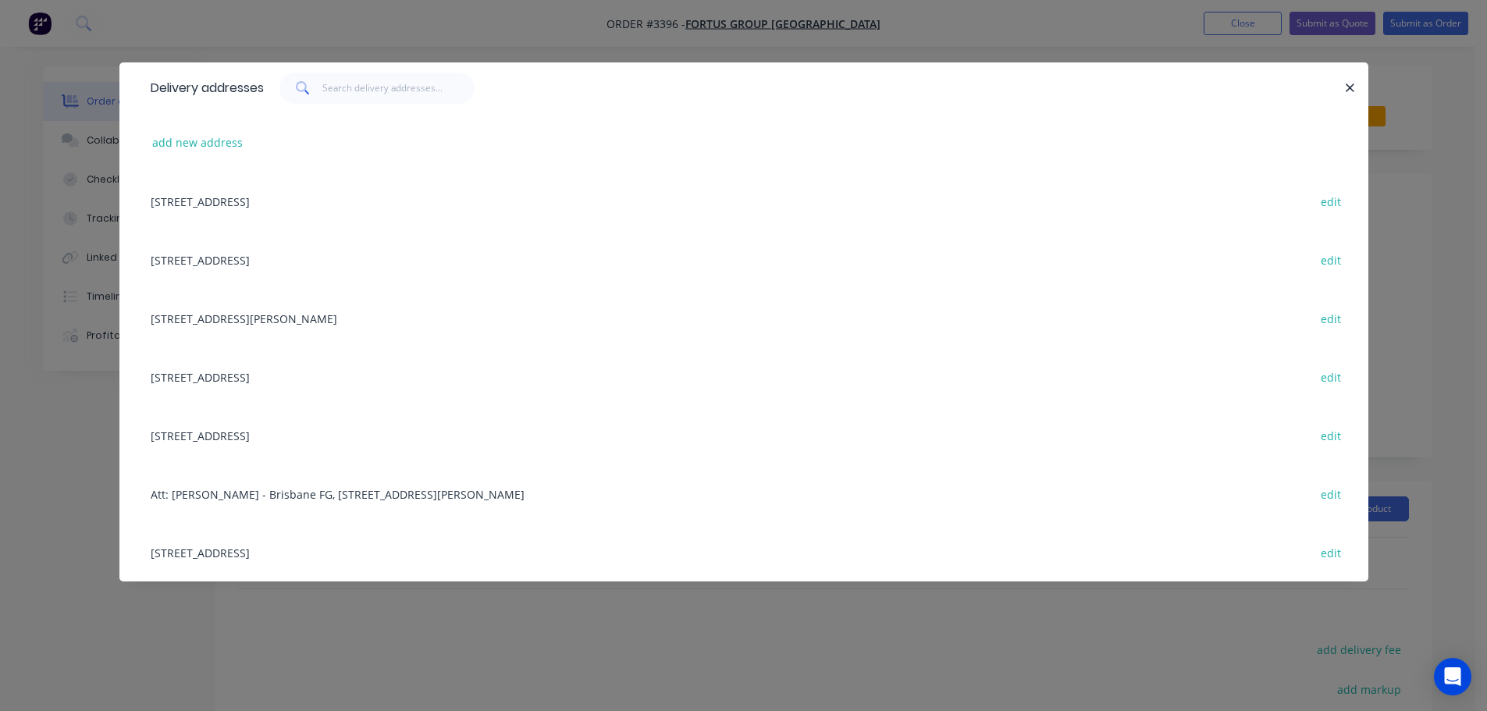
click at [315, 208] on div "[STREET_ADDRESS] edit" at bounding box center [744, 201] width 1202 height 59
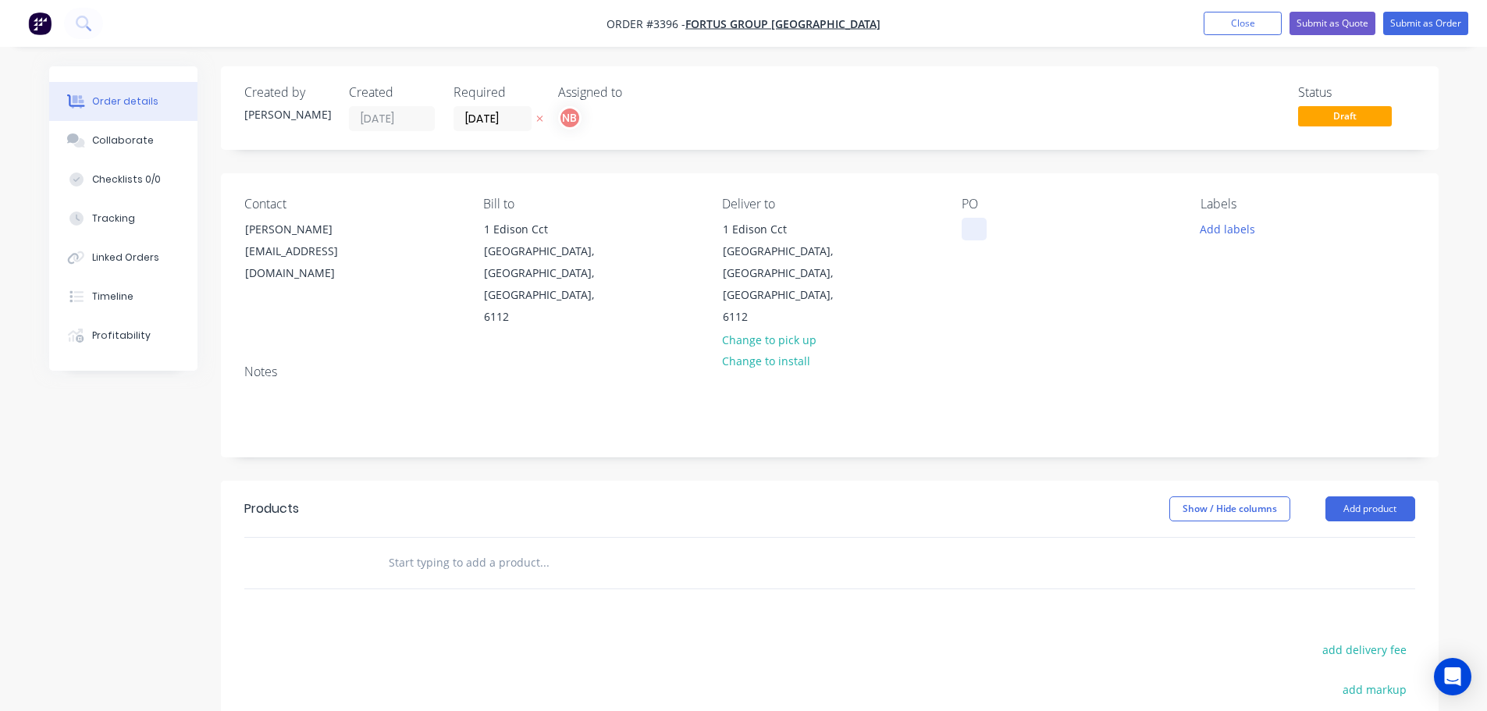
click at [971, 225] on div at bounding box center [974, 229] width 25 height 23
click at [1210, 228] on button "Add labels" at bounding box center [1228, 228] width 72 height 21
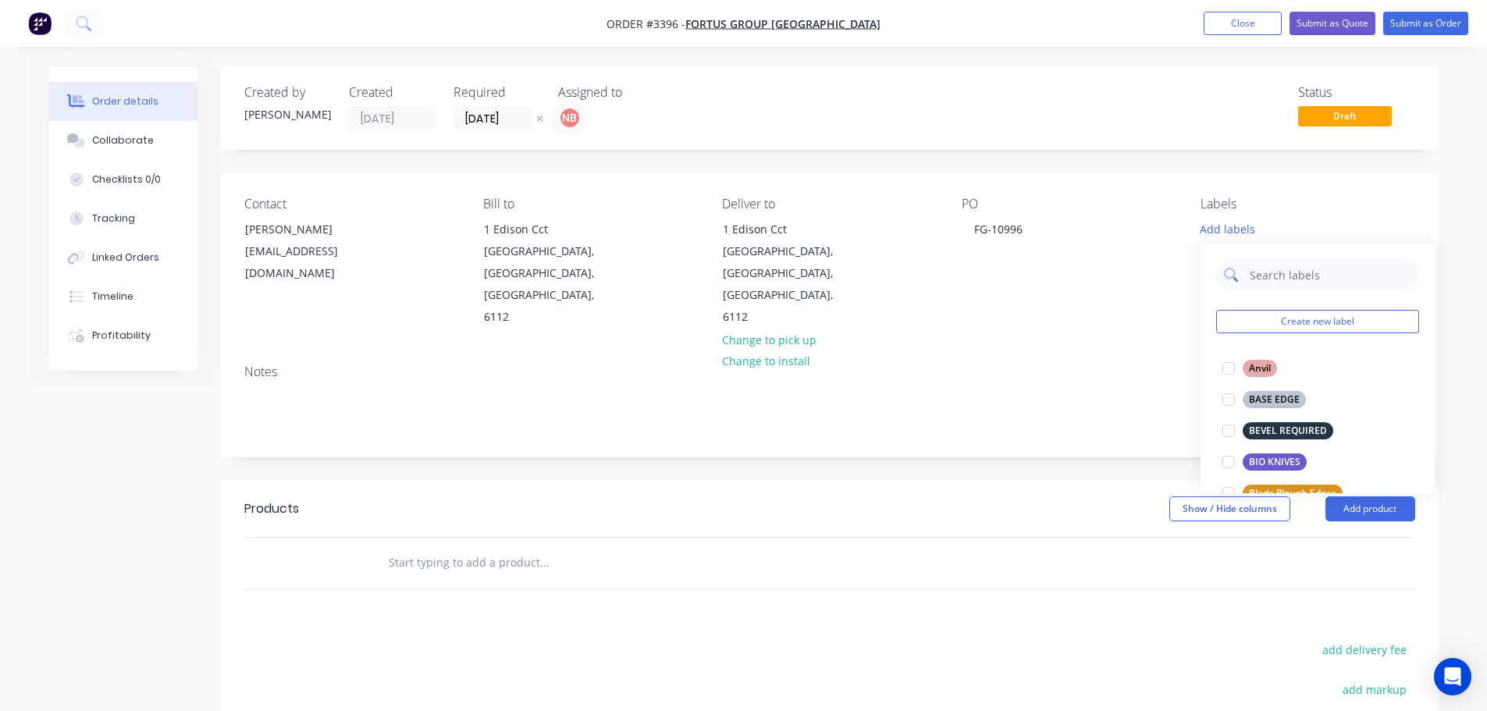
click at [1267, 271] on input "text" at bounding box center [1329, 274] width 163 height 31
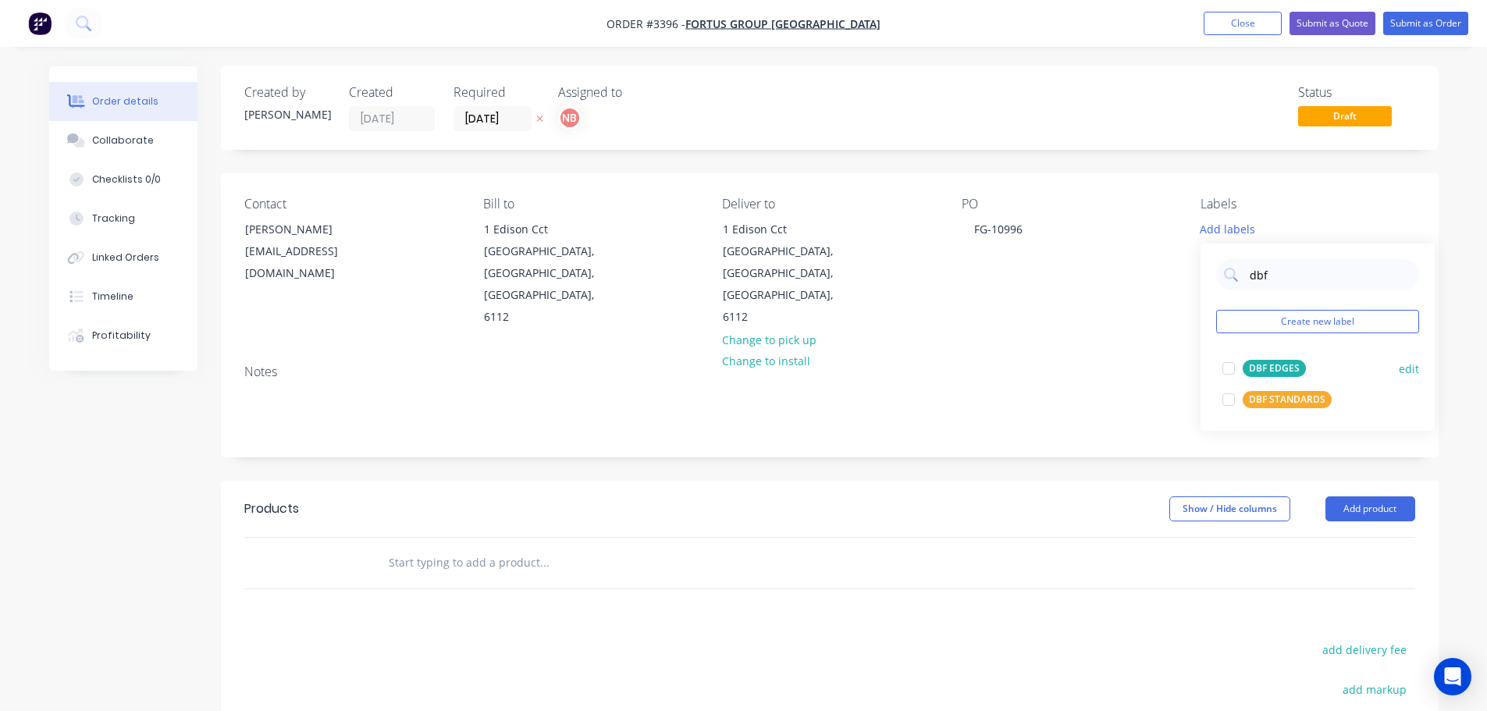
type input "dbf"
click at [1265, 359] on button "DBF EDGES" at bounding box center [1264, 368] width 96 height 22
click at [1125, 435] on div "Created by [PERSON_NAME] Created [DATE] Required [DATE] Assigned to NB Status D…" at bounding box center [830, 515] width 1218 height 898
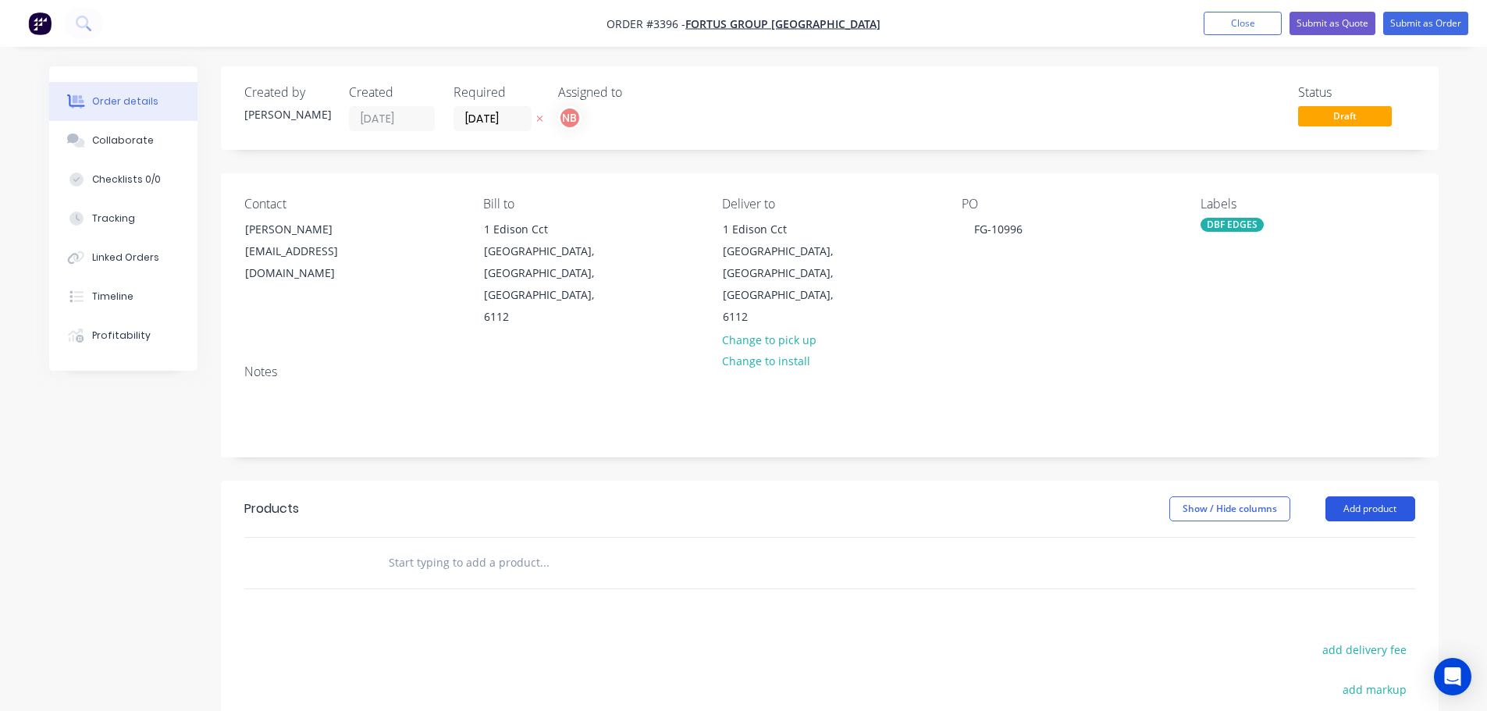
click at [1376, 496] on button "Add product" at bounding box center [1370, 508] width 90 height 25
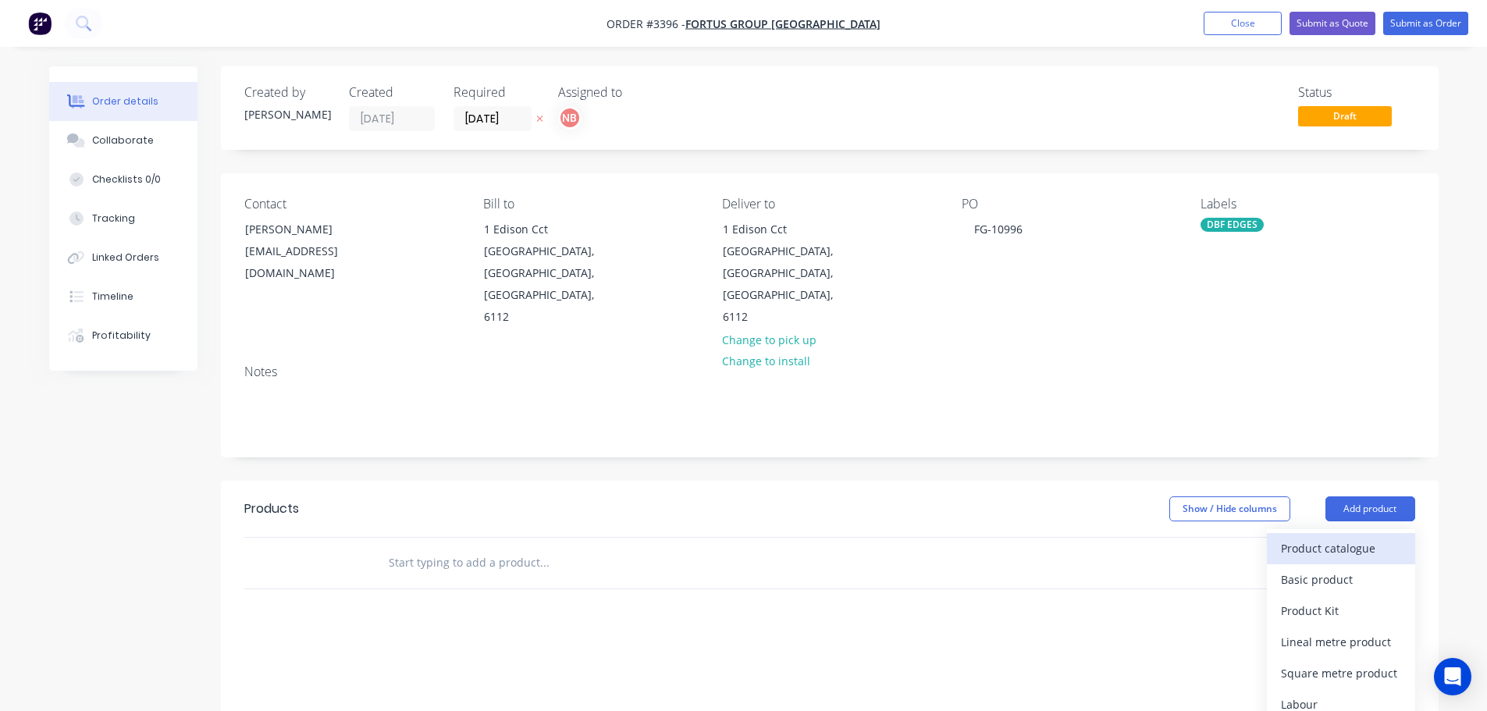
click at [1336, 537] on div "Product catalogue" at bounding box center [1341, 548] width 120 height 23
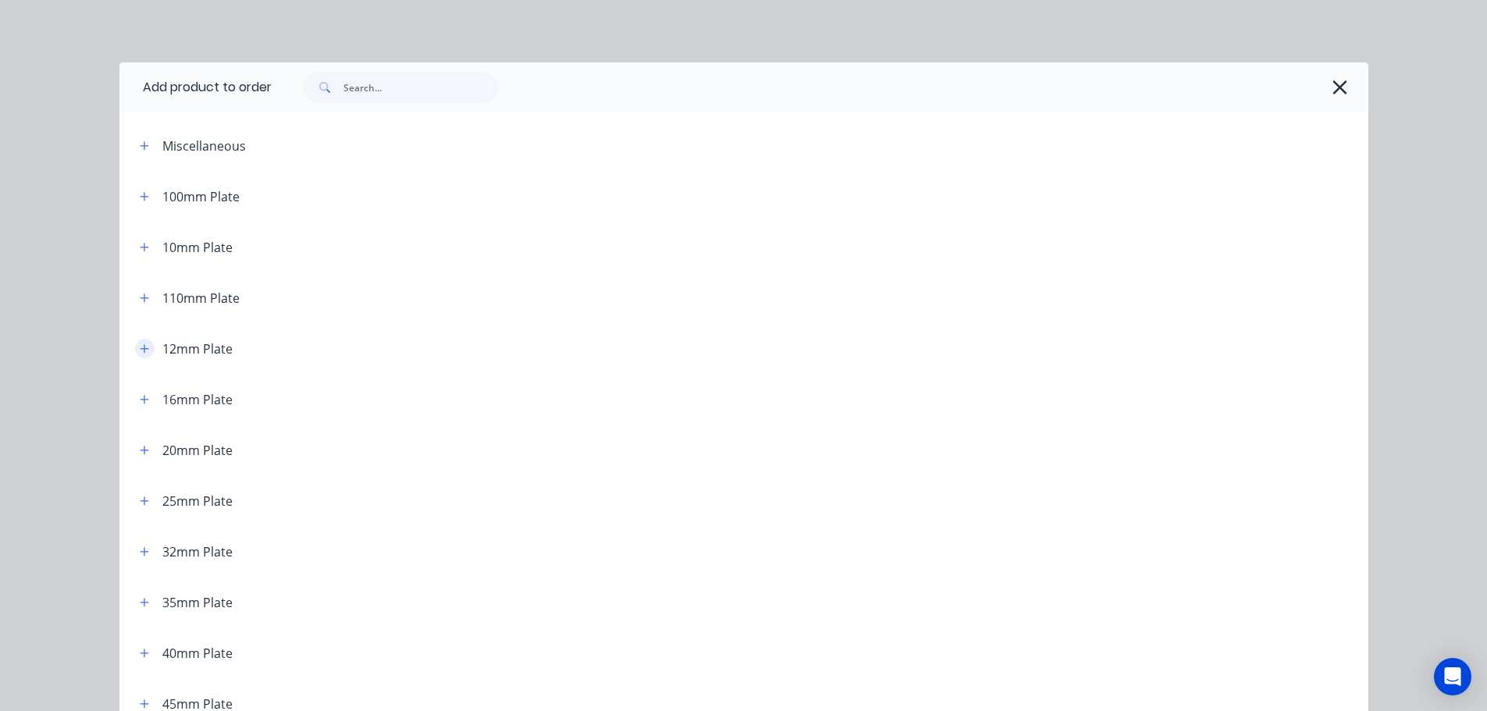
click at [140, 355] on button "button" at bounding box center [145, 349] width 20 height 20
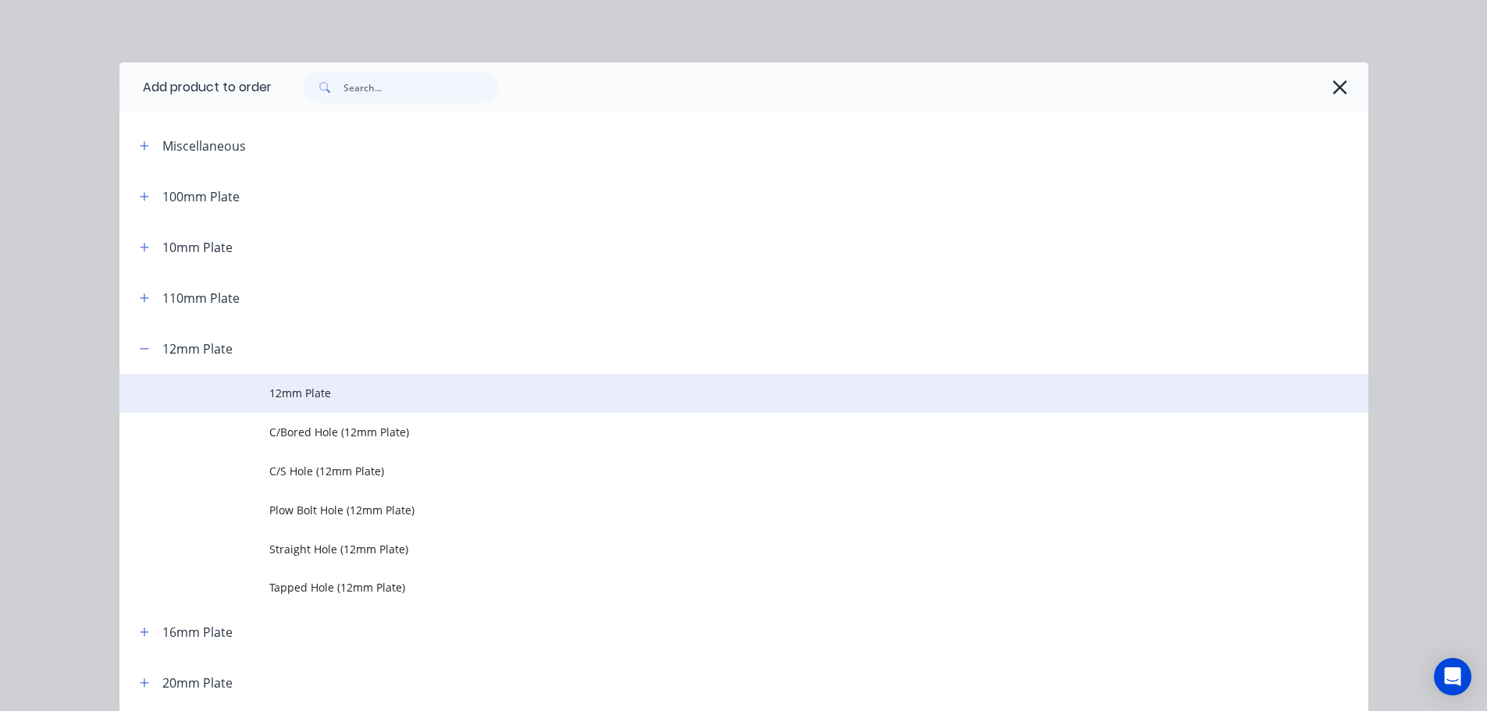
click at [297, 397] on span "12mm Plate" at bounding box center [708, 393] width 879 height 16
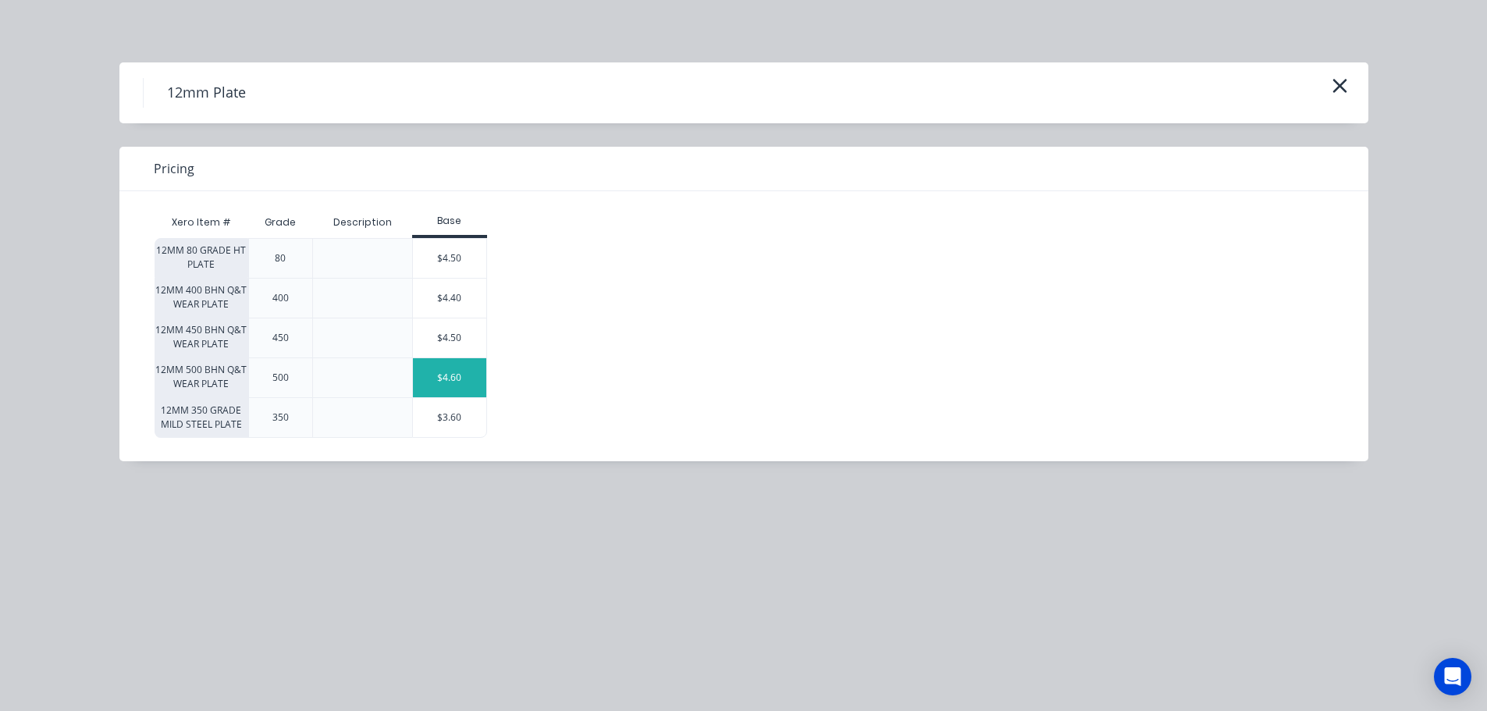
click at [445, 382] on div "$4.60" at bounding box center [449, 377] width 73 height 39
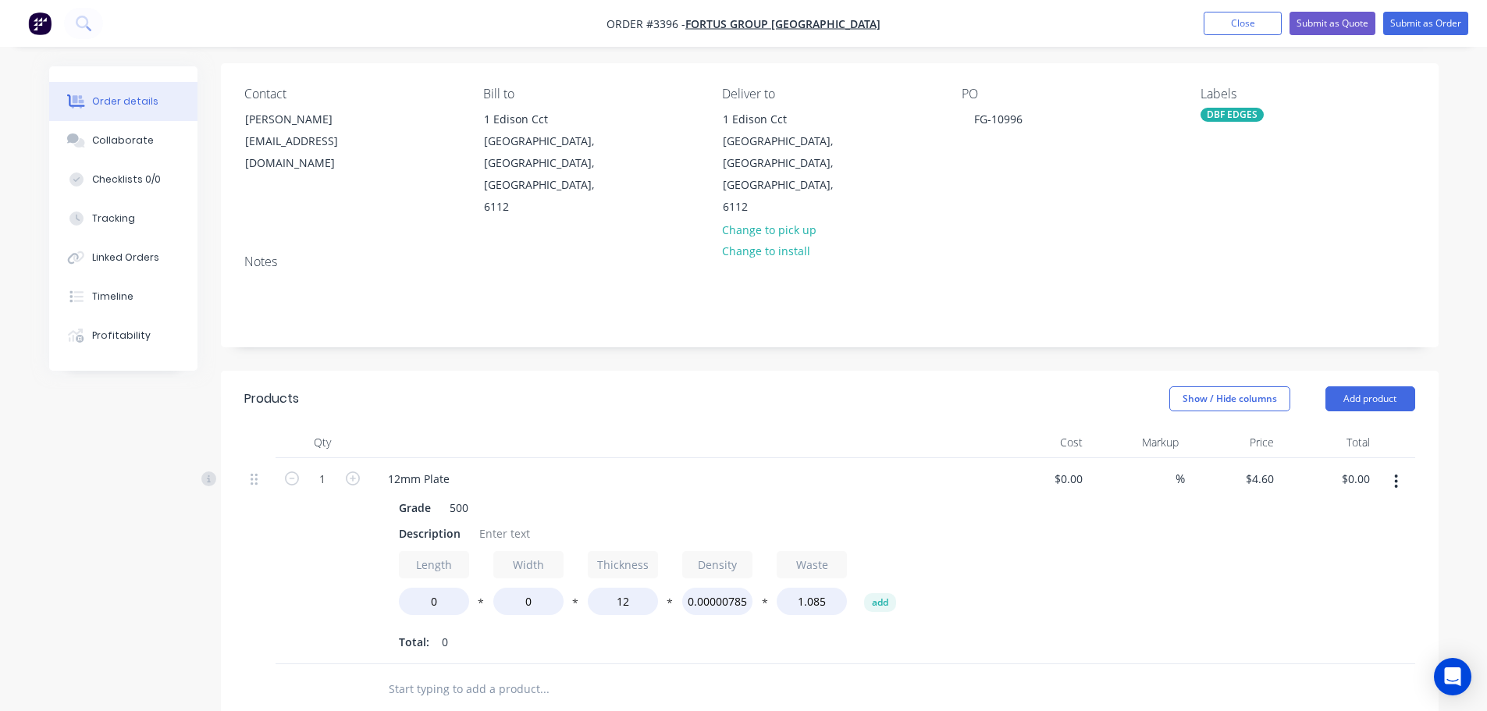
scroll to position [156, 0]
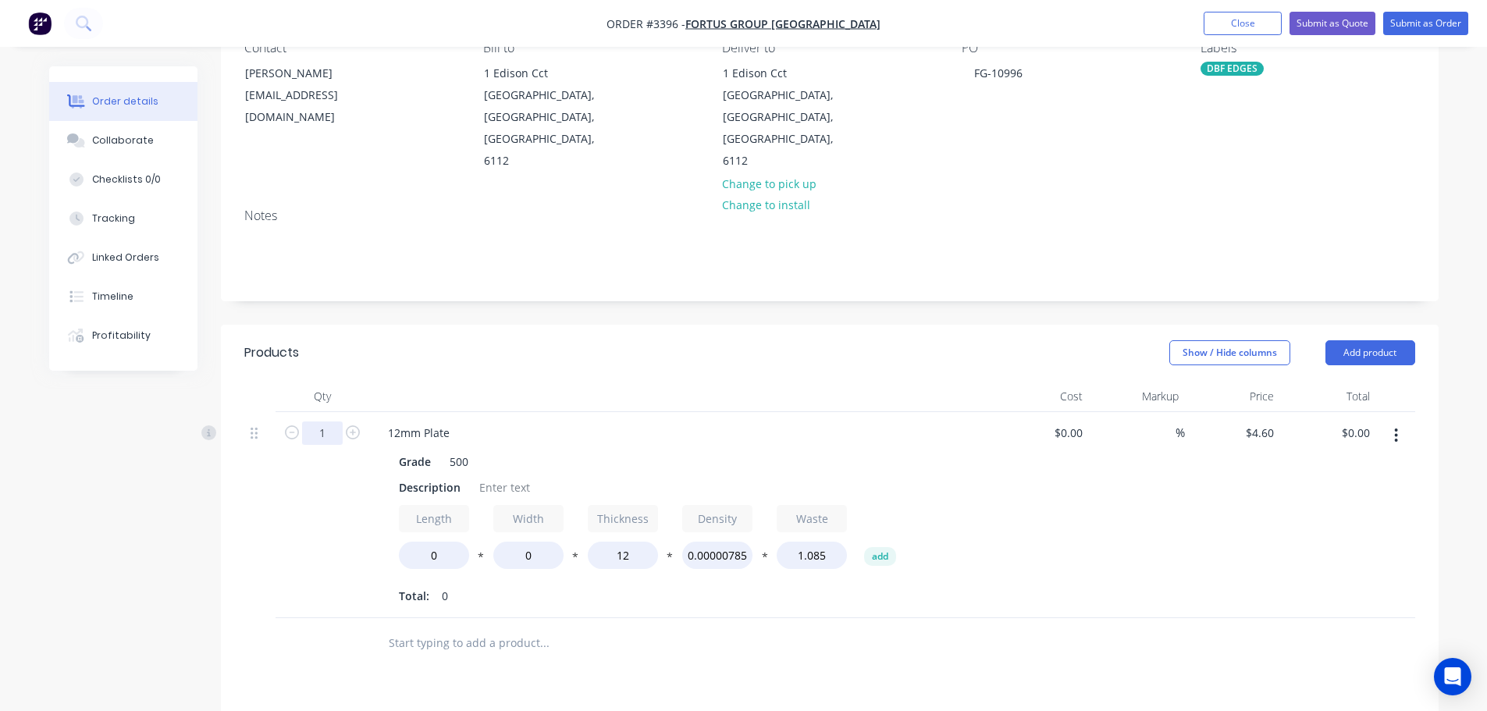
click at [324, 421] on input "1" at bounding box center [322, 432] width 41 height 23
type input "2"
click at [407, 336] on header "Products Show / Hide columns Add product" at bounding box center [830, 353] width 1218 height 56
click at [414, 476] on div "Description" at bounding box center [430, 487] width 74 height 23
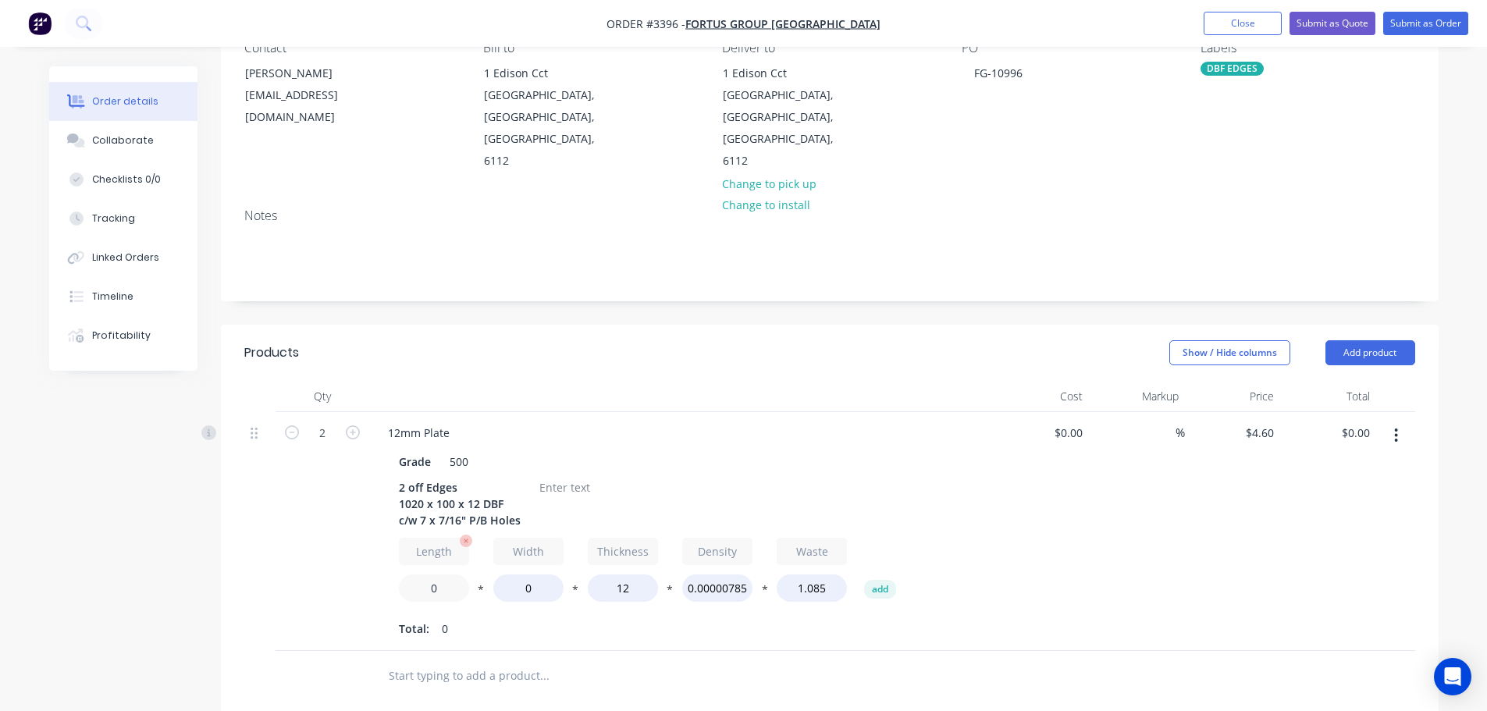
click at [418, 574] on input "0" at bounding box center [434, 587] width 70 height 27
type input "1020"
click at [514, 574] on input "0" at bounding box center [528, 587] width 70 height 27
type input "100"
type input "$92.00"
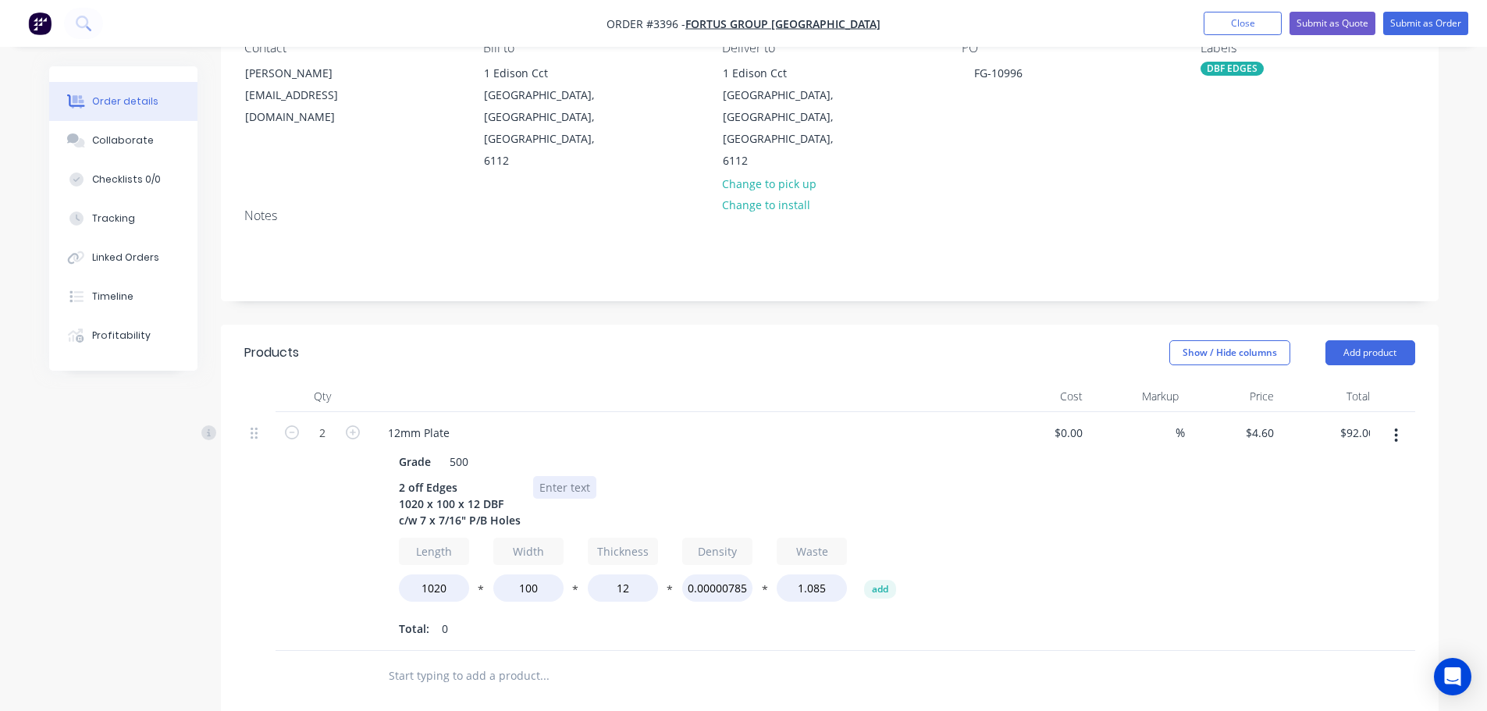
click at [546, 476] on div at bounding box center [564, 487] width 63 height 23
click at [1360, 340] on button "Add product" at bounding box center [1370, 352] width 90 height 25
click at [1335, 381] on div "Product catalogue" at bounding box center [1341, 392] width 120 height 23
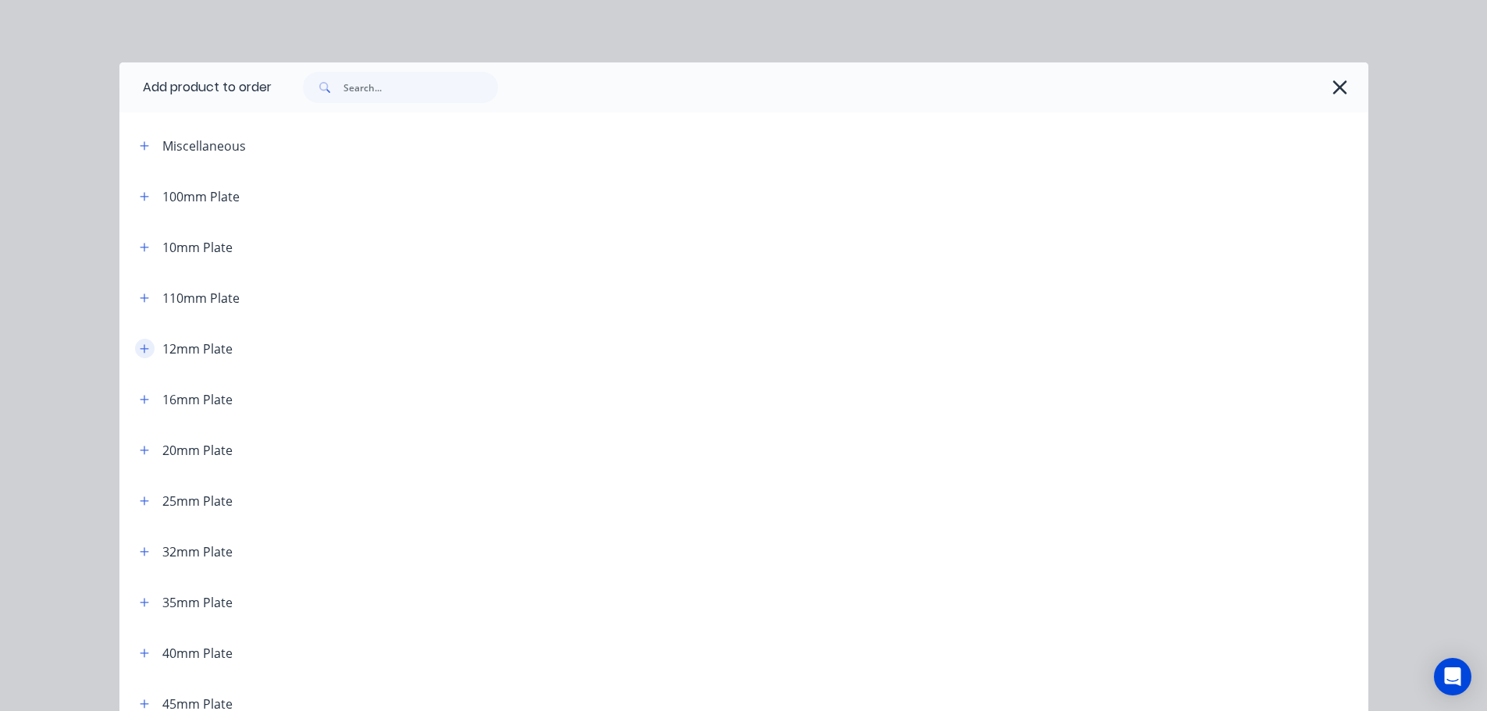
click at [141, 341] on button "button" at bounding box center [145, 349] width 20 height 20
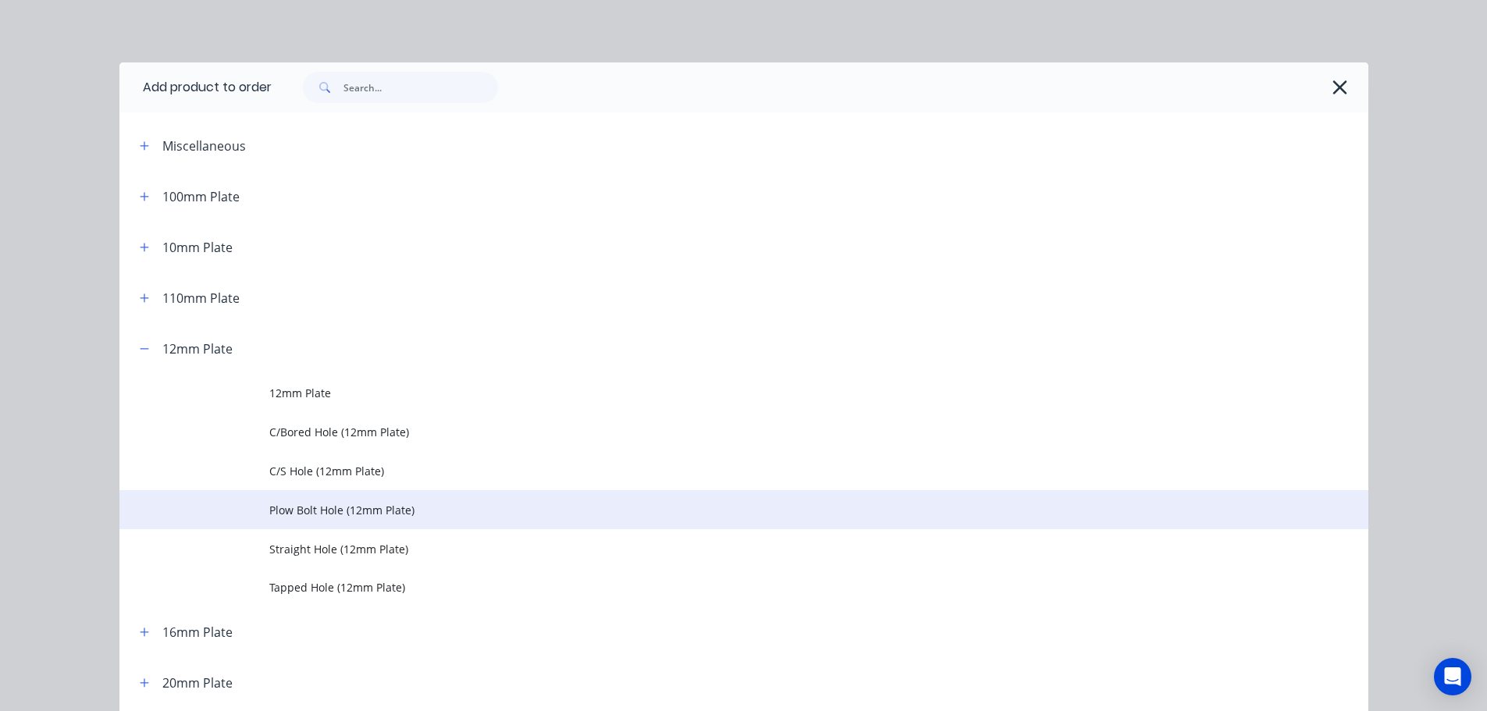
click at [277, 517] on span "Plow Bolt Hole (12mm Plate)" at bounding box center [708, 510] width 879 height 16
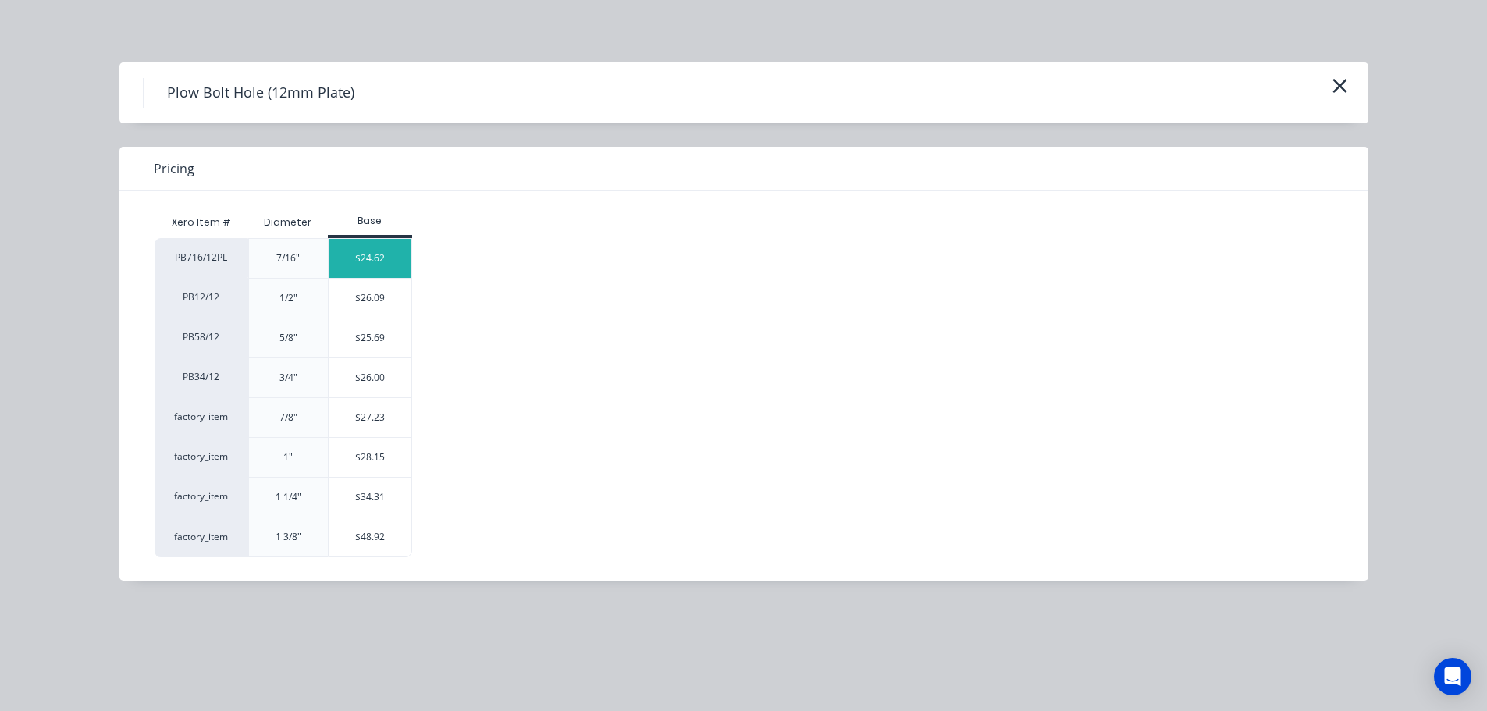
click at [364, 255] on div "$24.62" at bounding box center [371, 258] width 84 height 39
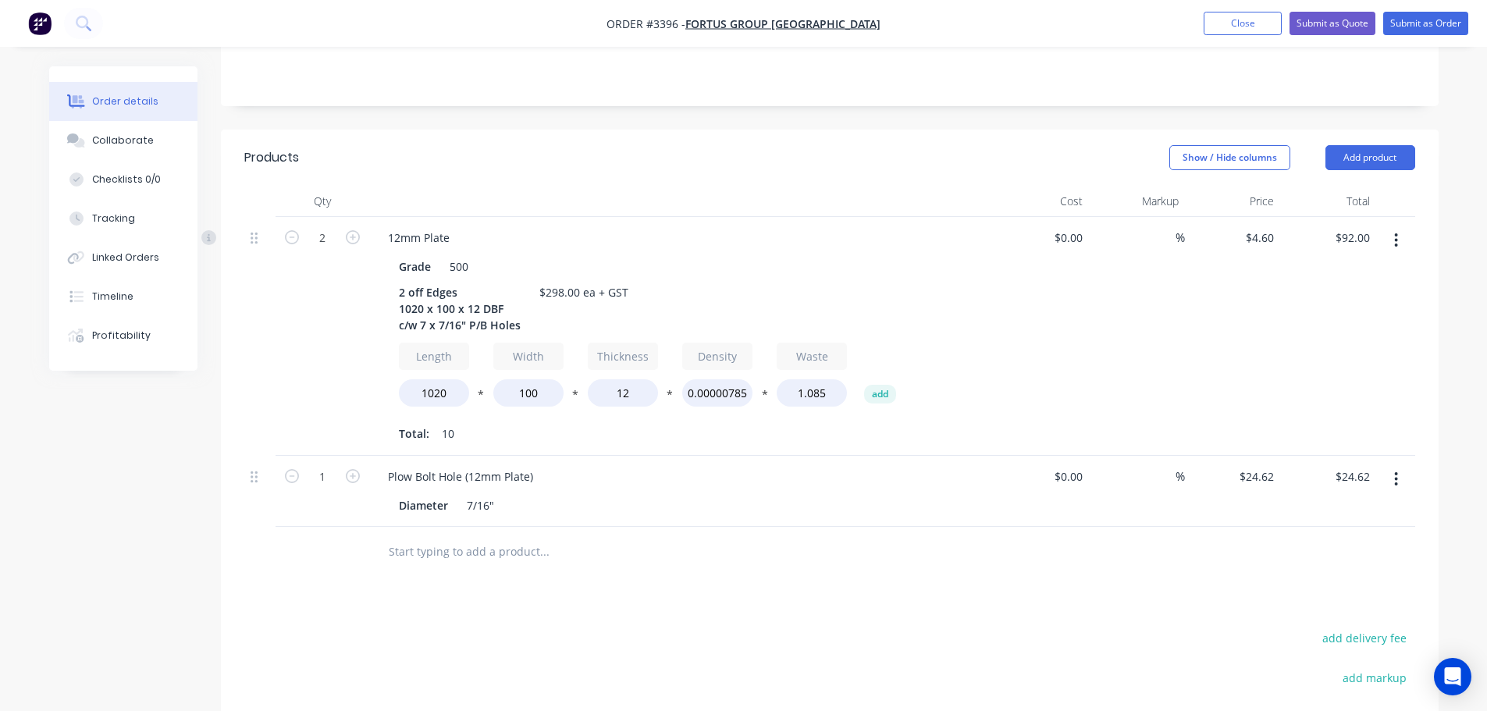
scroll to position [390, 0]
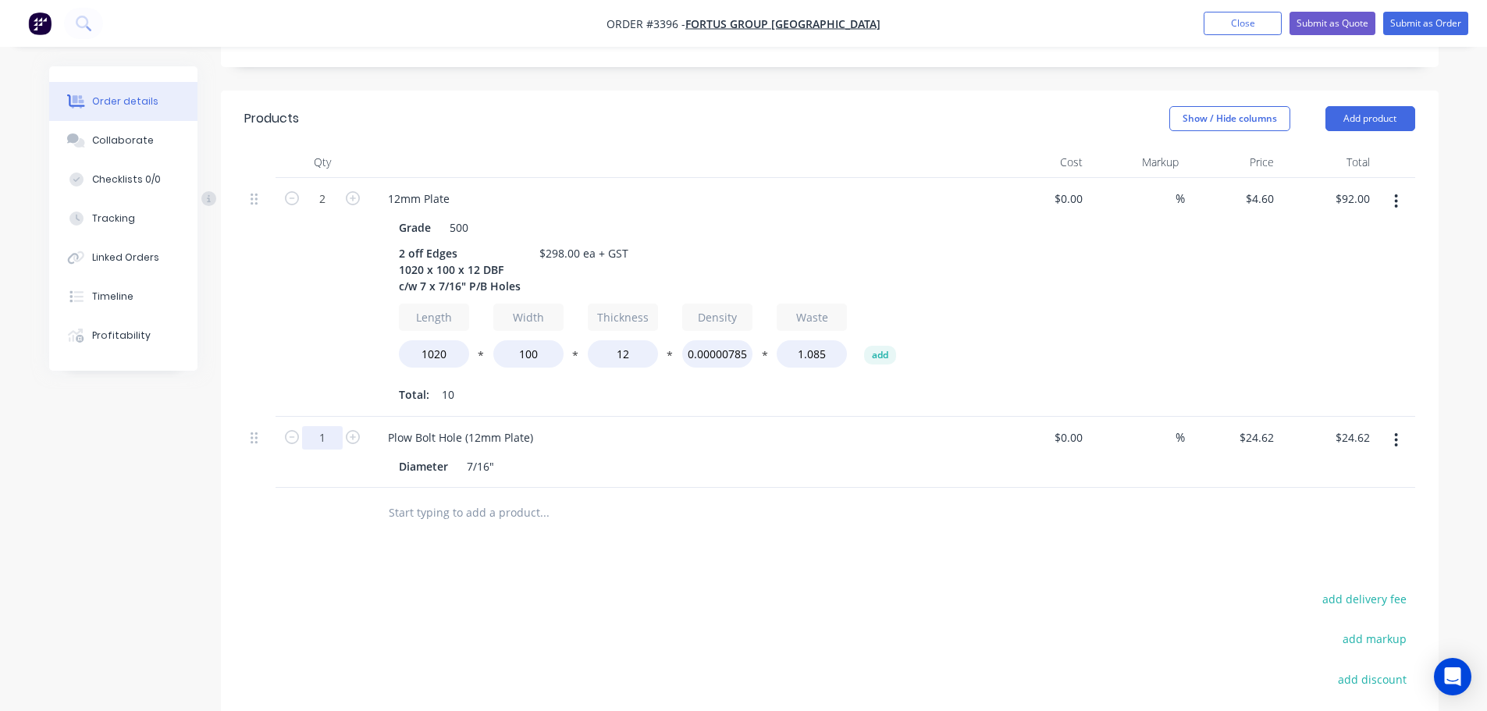
click at [322, 426] on input "1" at bounding box center [322, 437] width 41 height 23
type input "14"
type input "$344.68"
click at [767, 540] on div "Products Show / Hide columns Add product Qty Cost Markup Price Total 2 12mm Pla…" at bounding box center [830, 502] width 1218 height 823
click at [1378, 106] on button "Add product" at bounding box center [1370, 118] width 90 height 25
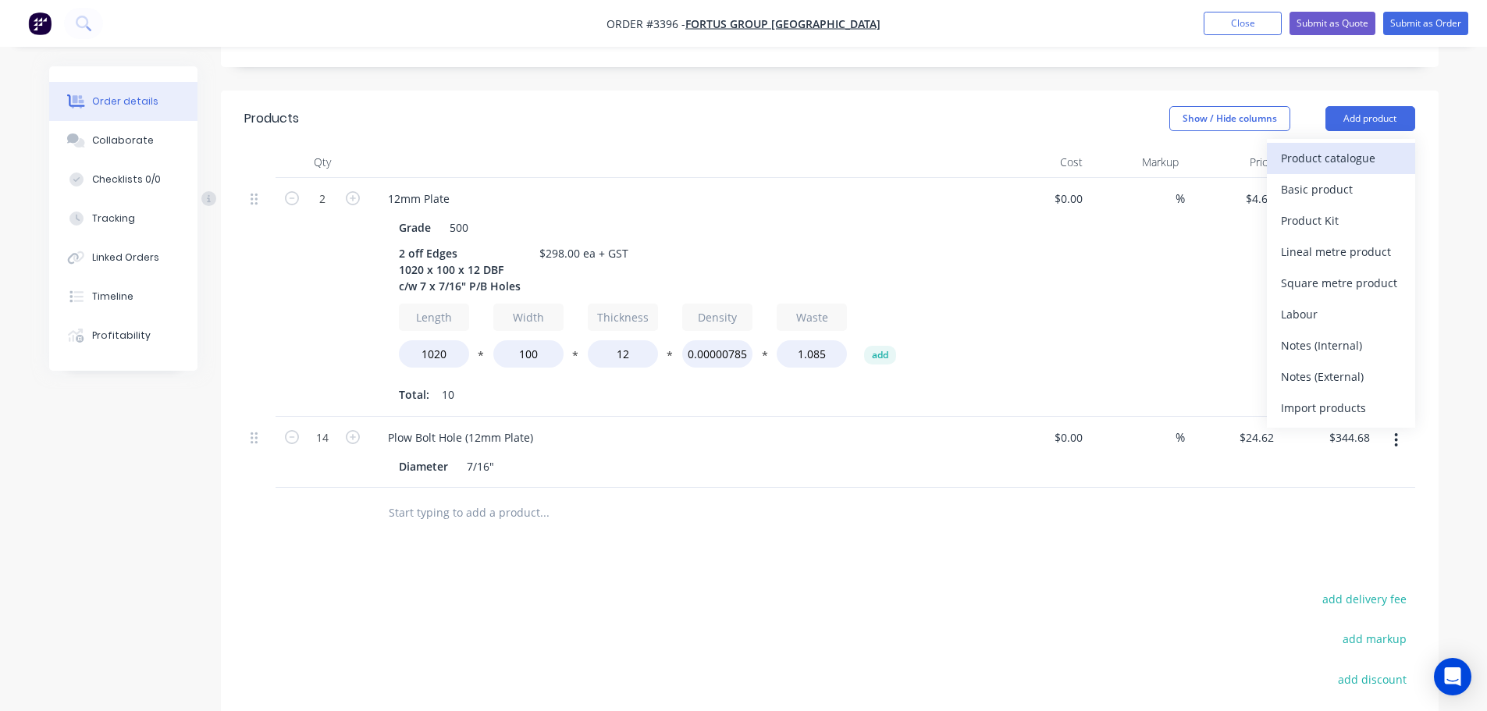
click at [1356, 147] on div "Product catalogue" at bounding box center [1341, 158] width 120 height 23
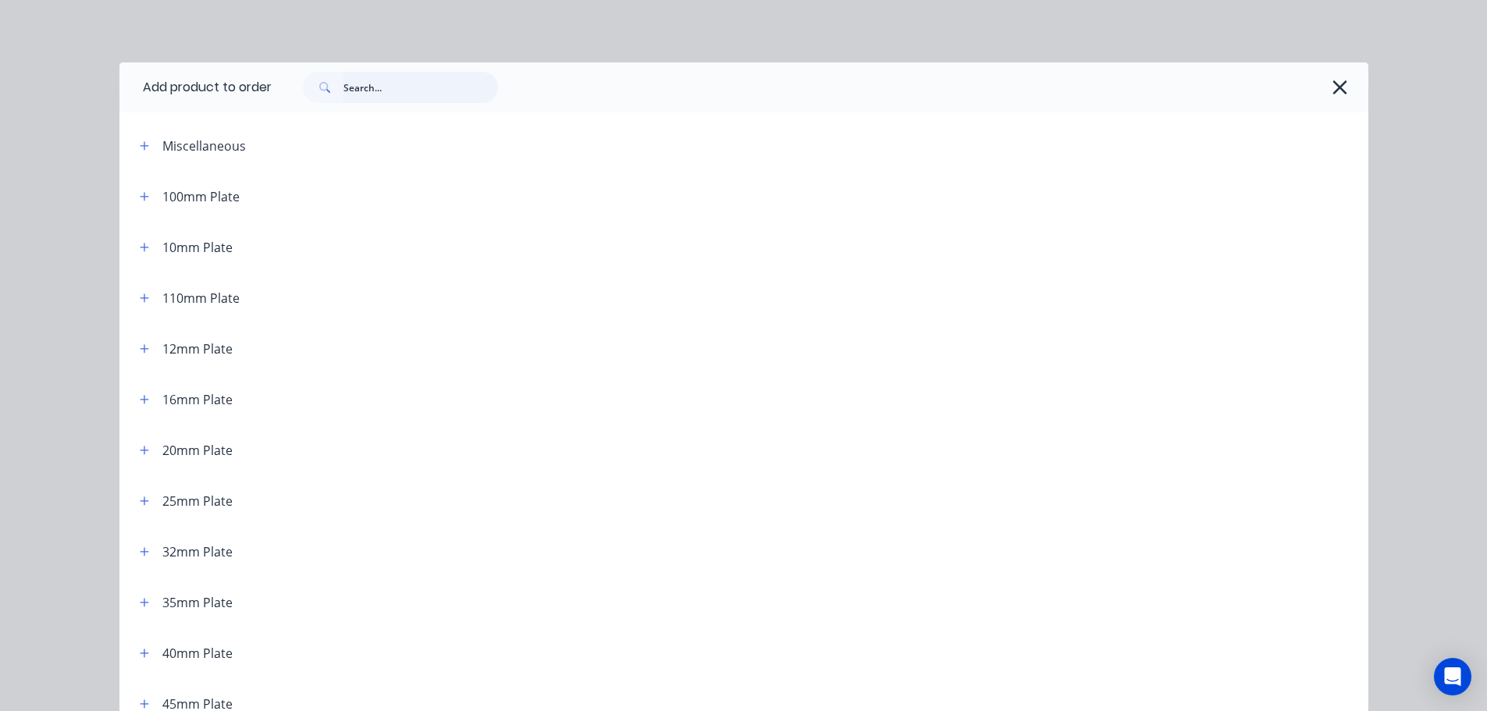
click at [400, 86] on input "text" at bounding box center [420, 87] width 155 height 31
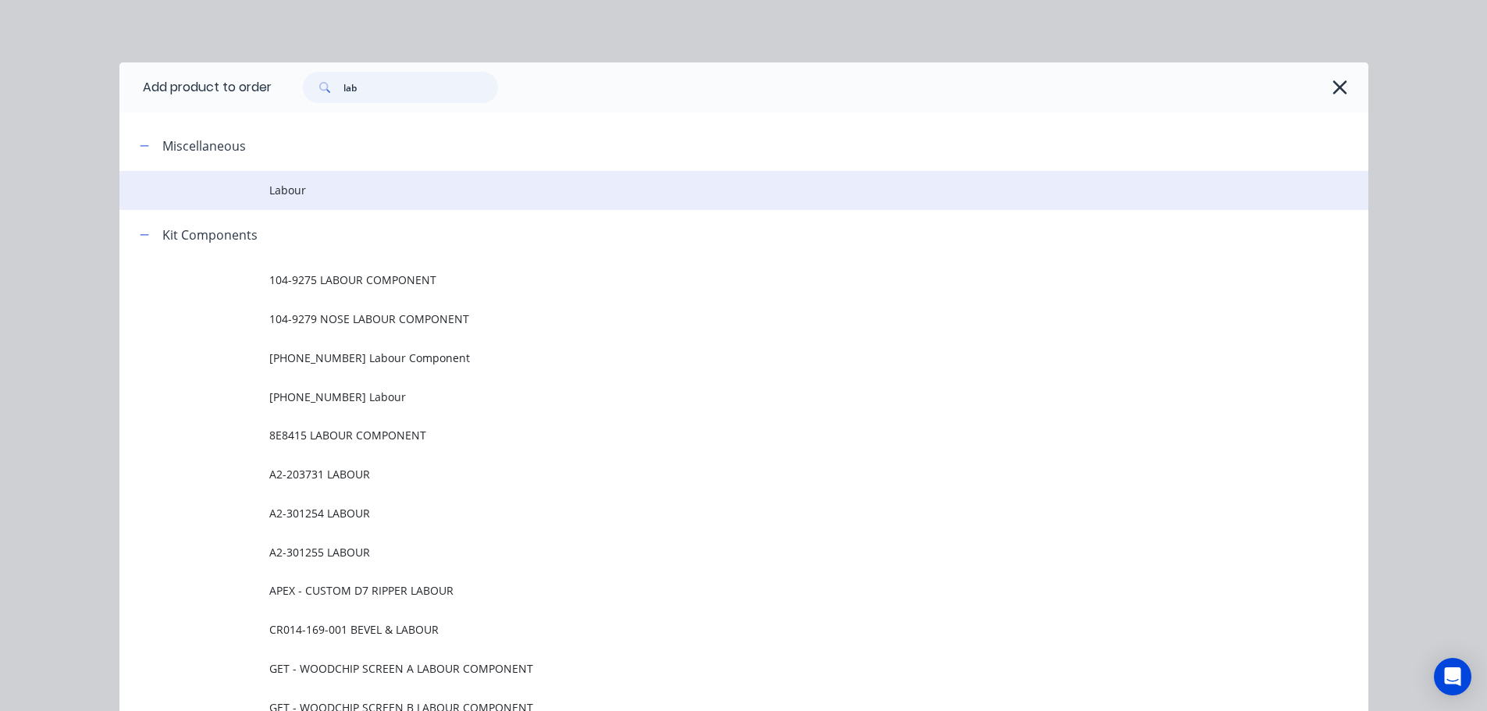
type input "lab"
click at [272, 198] on span "Labour" at bounding box center [708, 190] width 879 height 16
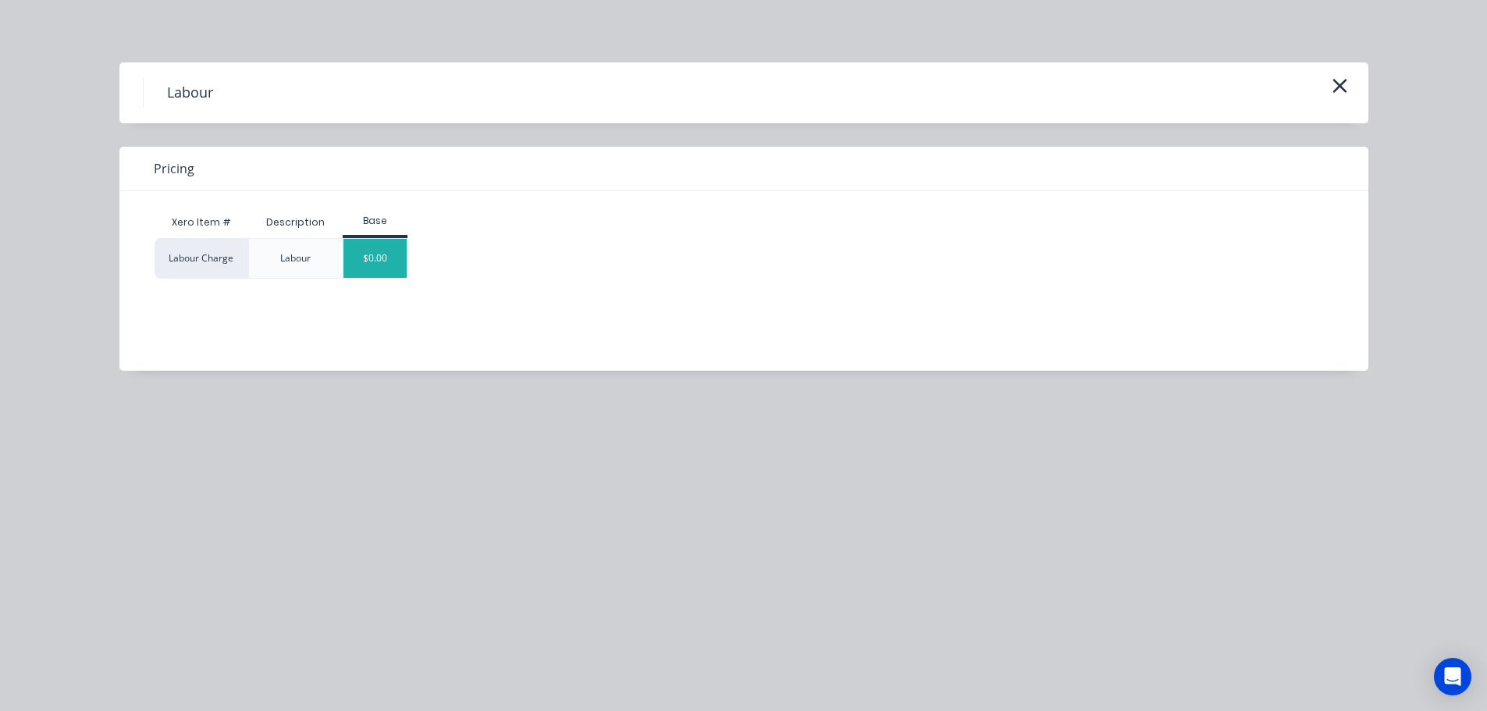
click at [359, 261] on div "$0.00" at bounding box center [374, 258] width 63 height 39
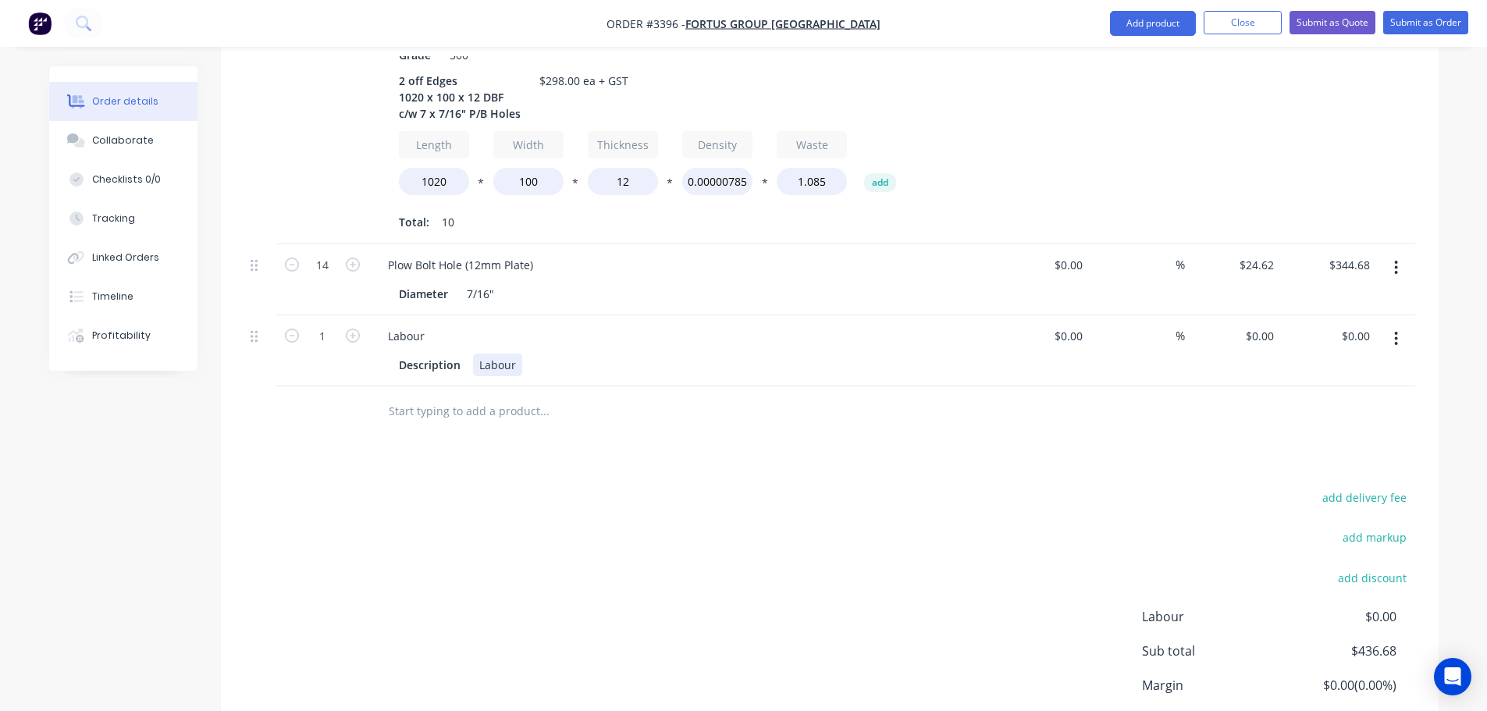
scroll to position [643, 0]
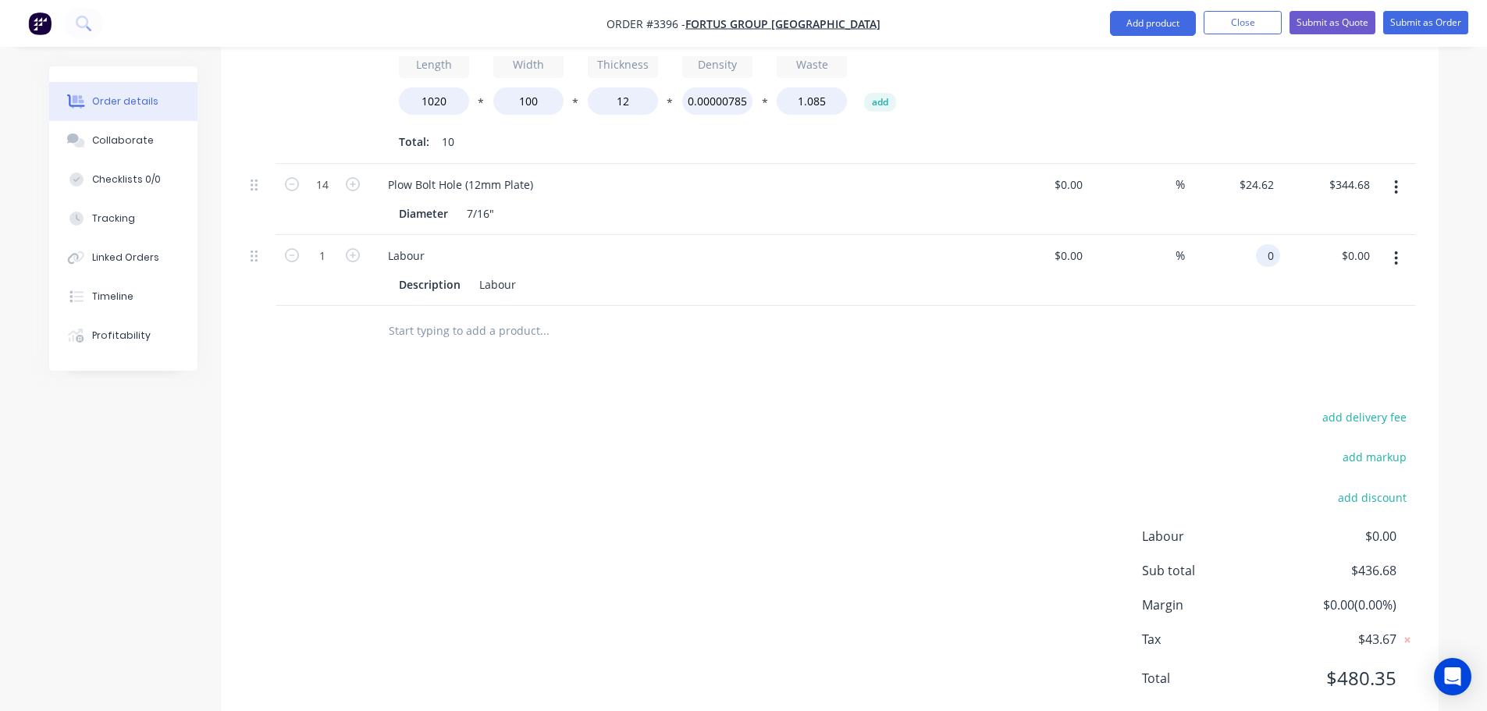
click at [1263, 244] on input "0" at bounding box center [1271, 255] width 18 height 23
type input "$159.32"
click at [1023, 430] on div "add delivery fee add markup add discount Labour $0.00 Sub total $596.00 Margin …" at bounding box center [829, 557] width 1171 height 301
click at [100, 122] on button "Collaborate" at bounding box center [123, 140] width 148 height 39
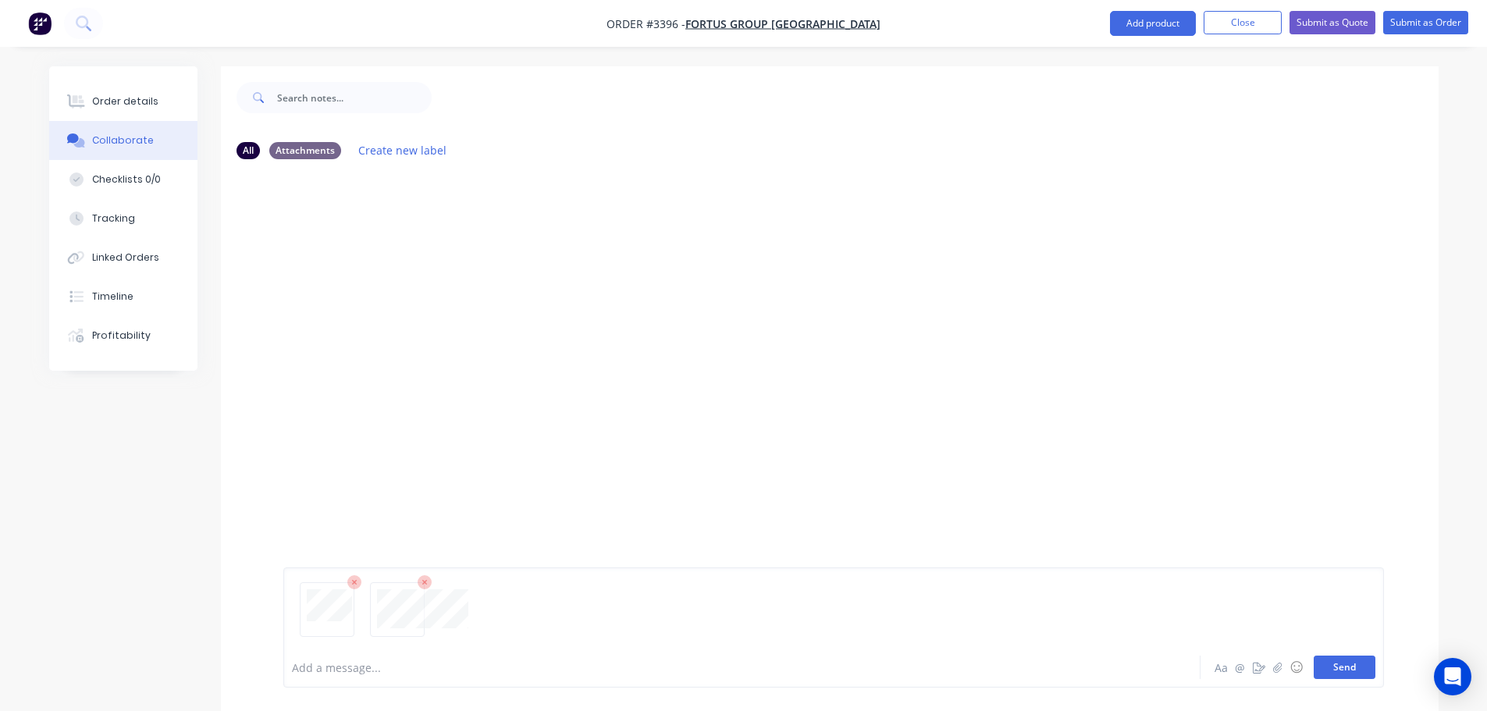
click at [1342, 669] on button "Send" at bounding box center [1345, 667] width 62 height 23
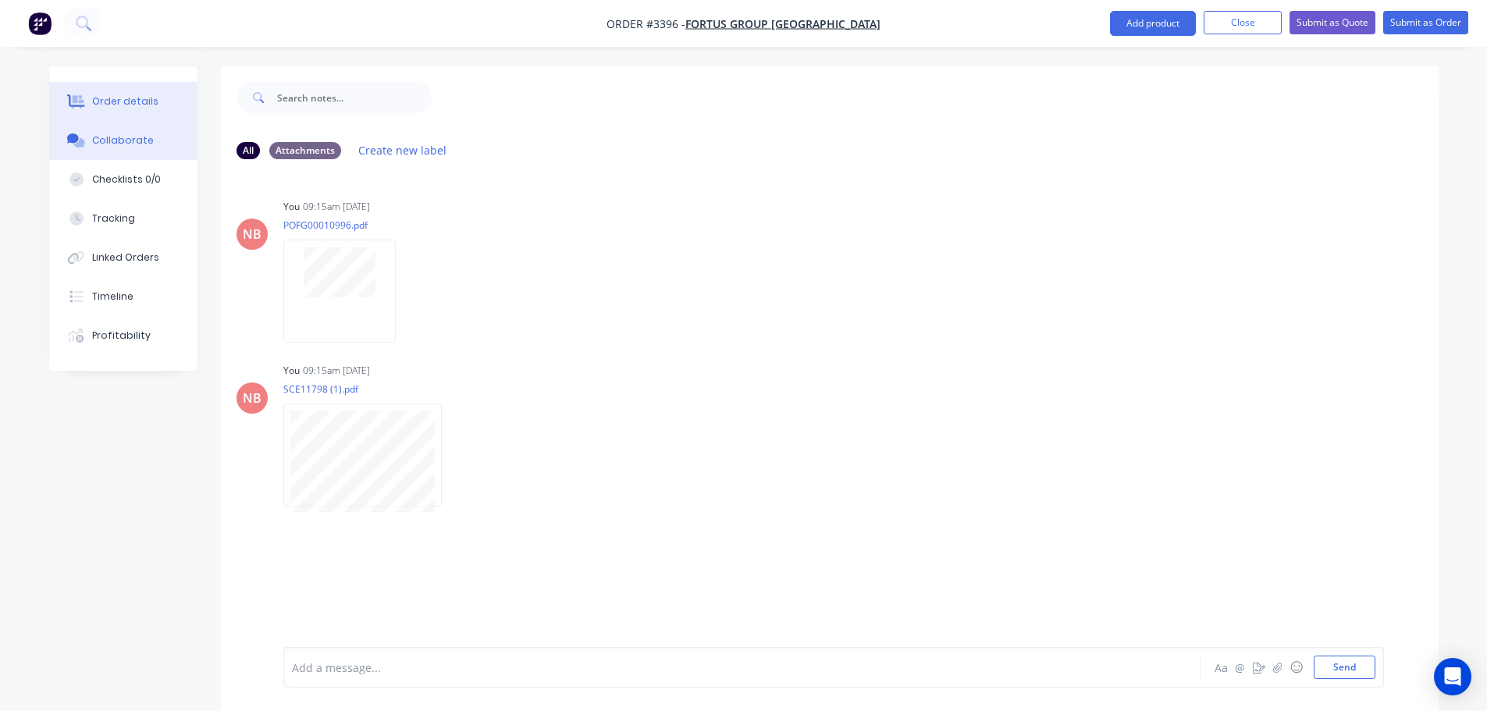
click at [144, 87] on button "Order details" at bounding box center [123, 101] width 148 height 39
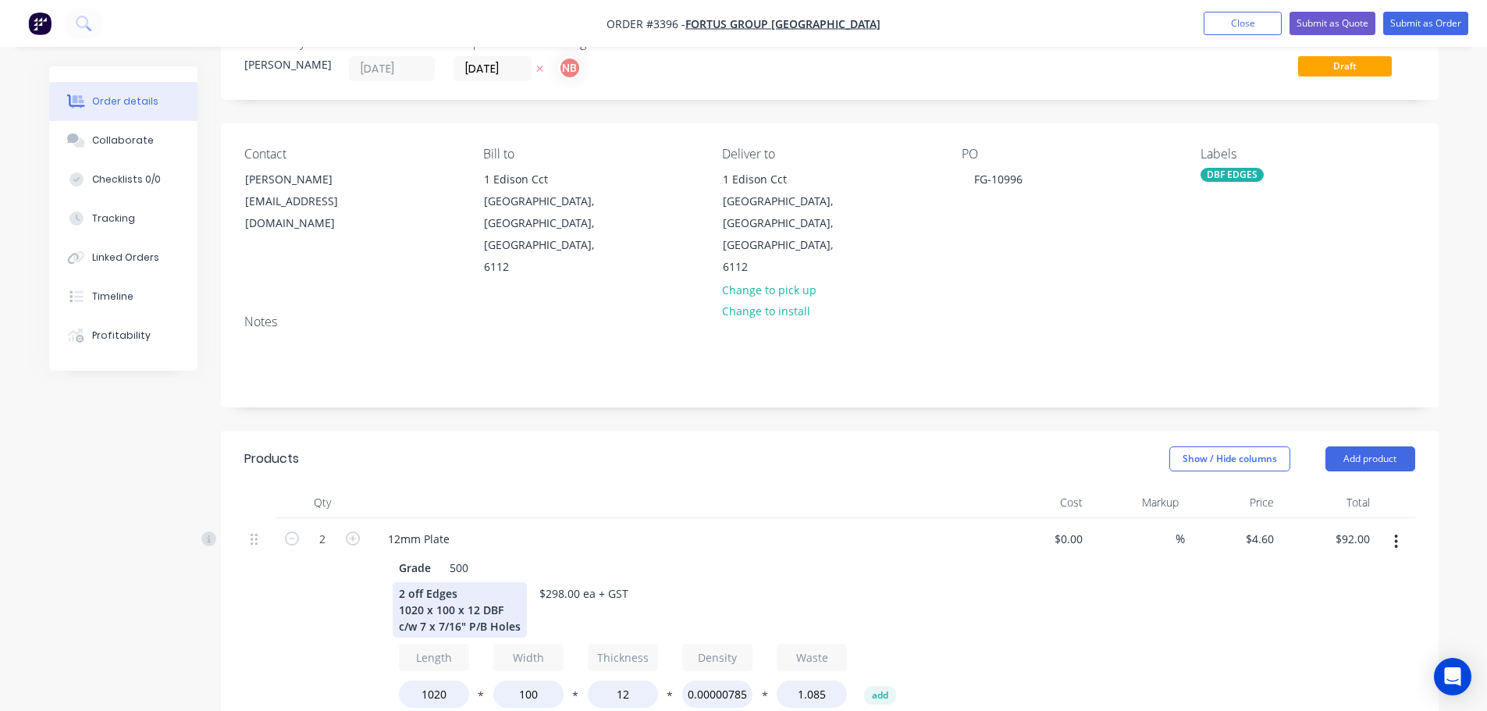
scroll to position [234, 0]
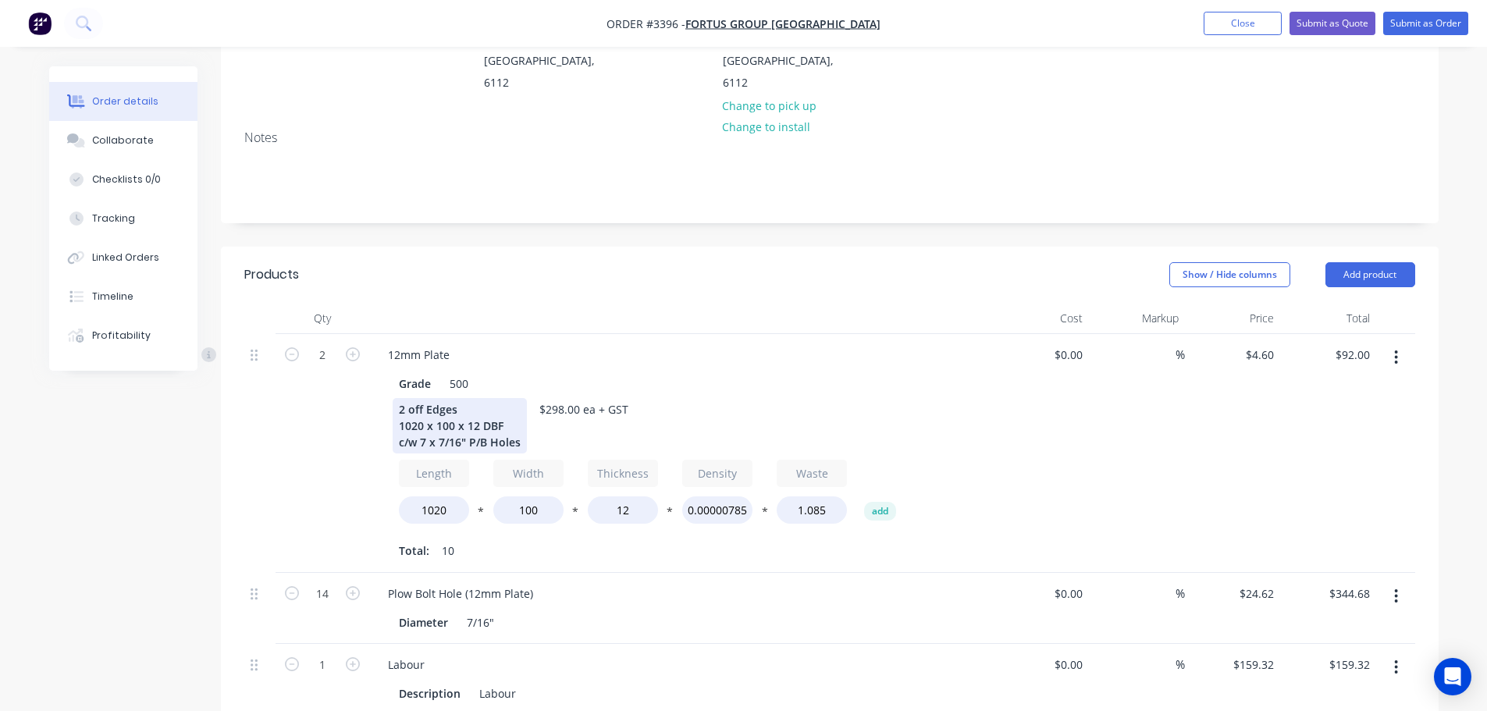
click at [441, 398] on div "2 off Edges 1020 x 100 x 12 DBF c/w 7 x 7/16" P/B Holes" at bounding box center [460, 425] width 134 height 55
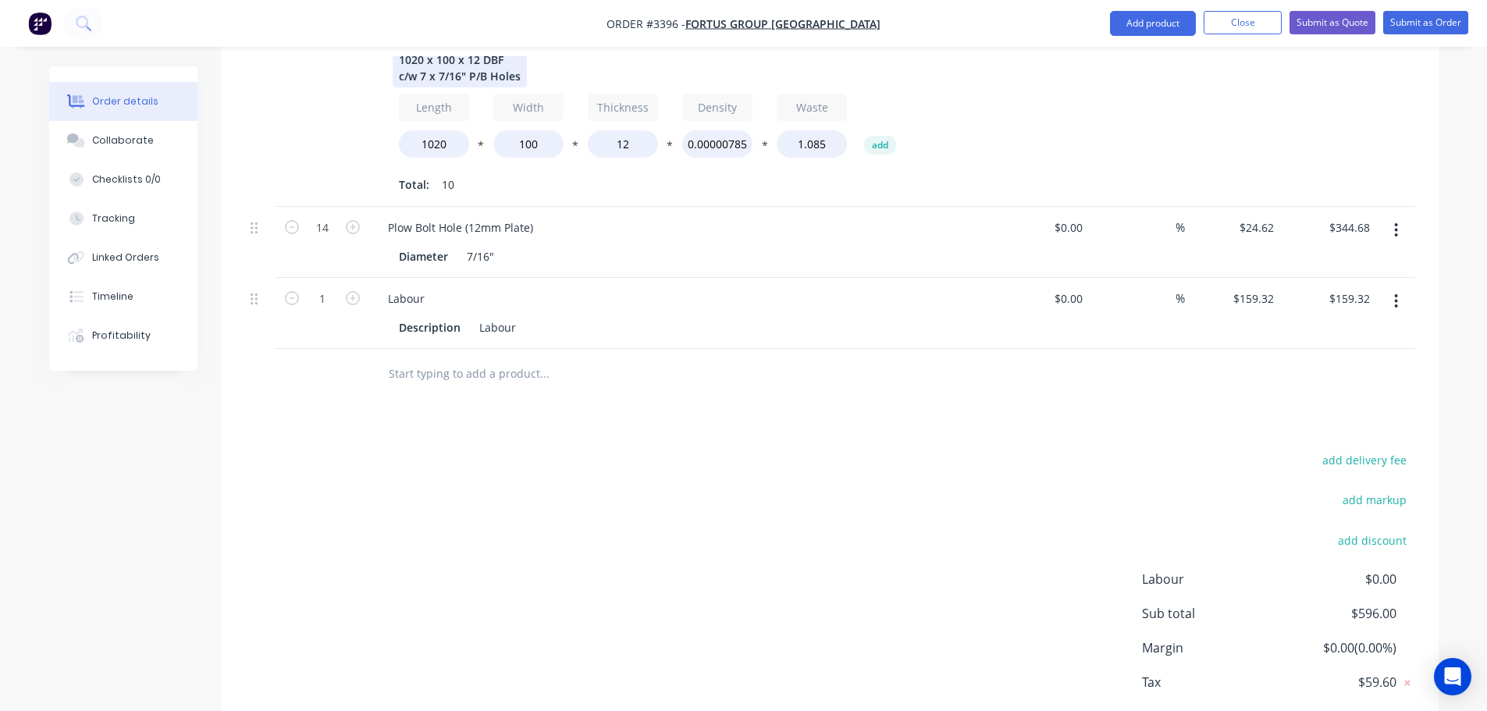
scroll to position [487, 0]
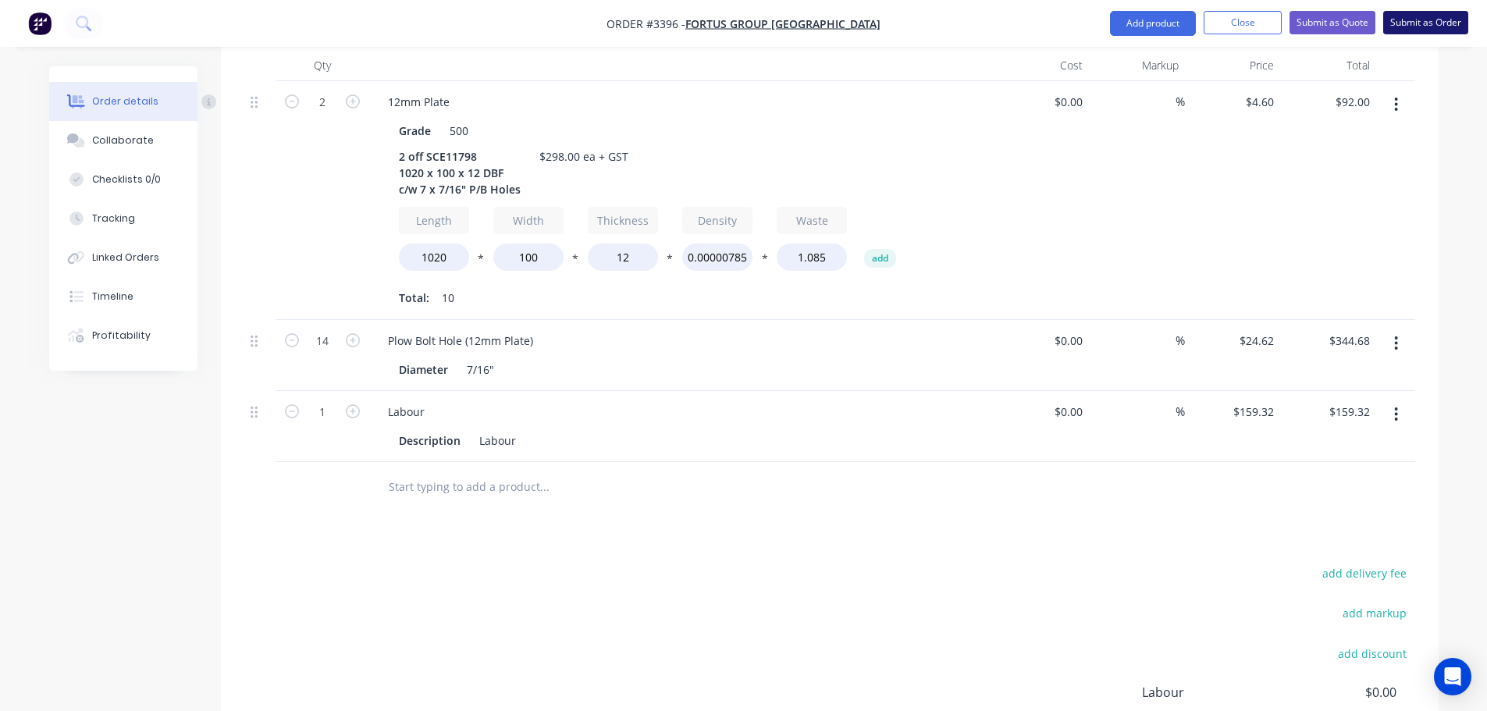
click at [1407, 16] on button "Submit as Order" at bounding box center [1425, 22] width 85 height 23
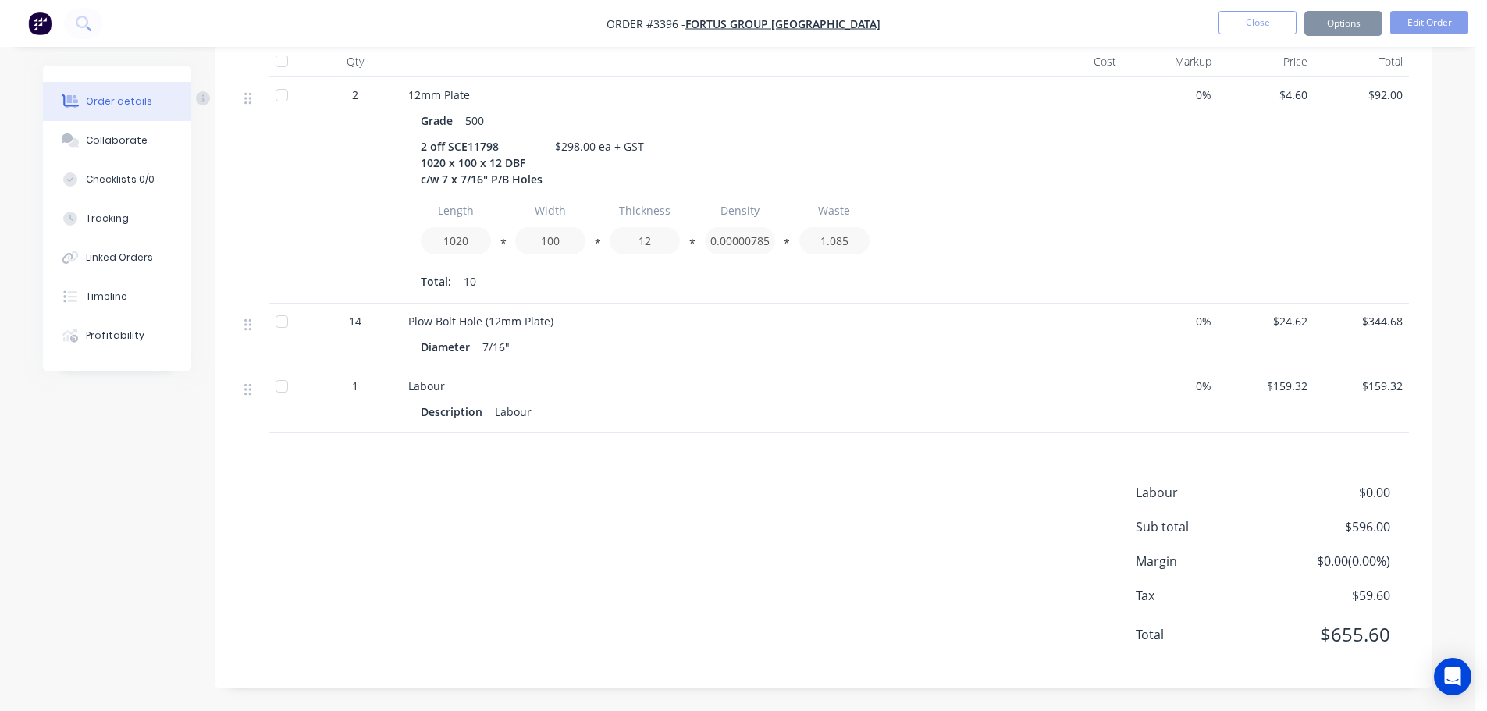
scroll to position [0, 0]
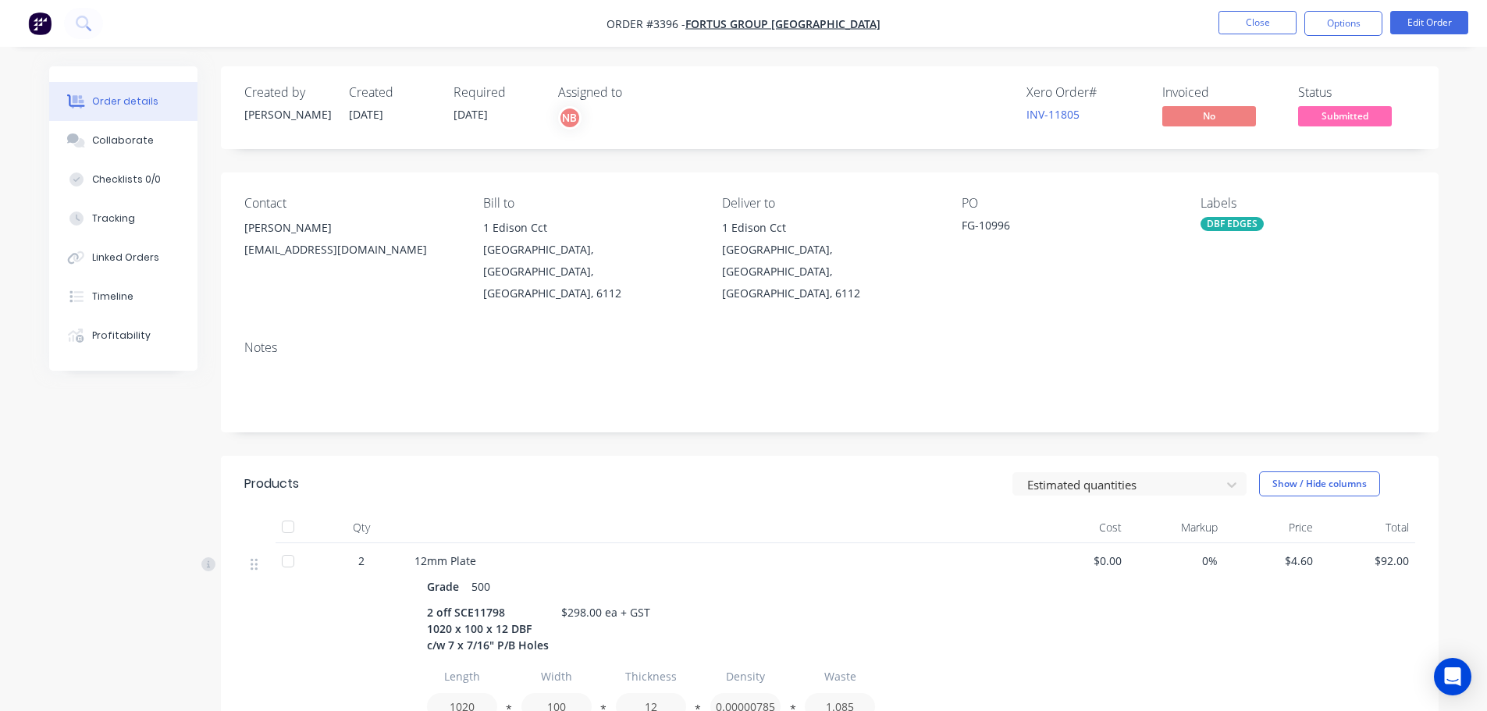
click at [1334, 23] on button "Options" at bounding box center [1343, 23] width 78 height 25
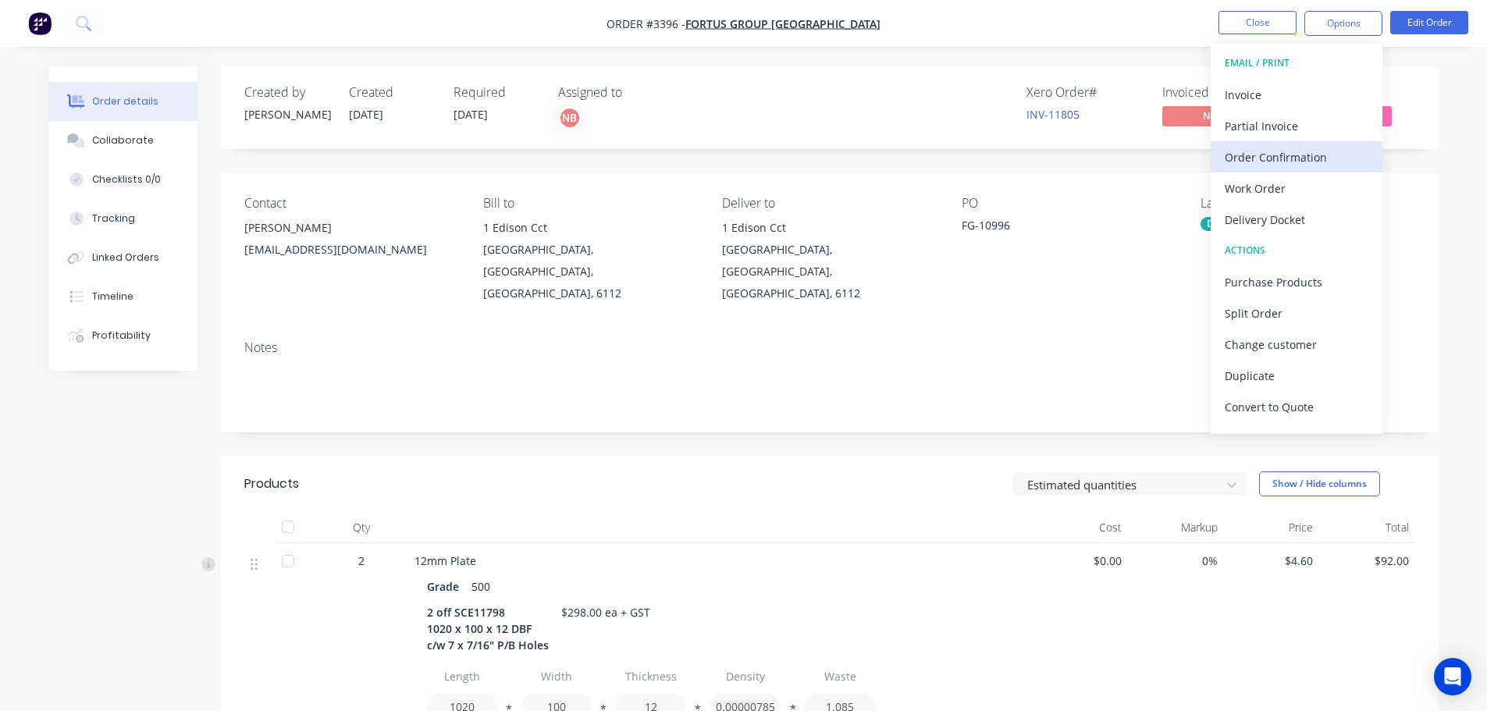
click at [1282, 148] on div "Order Confirmation" at bounding box center [1297, 157] width 144 height 23
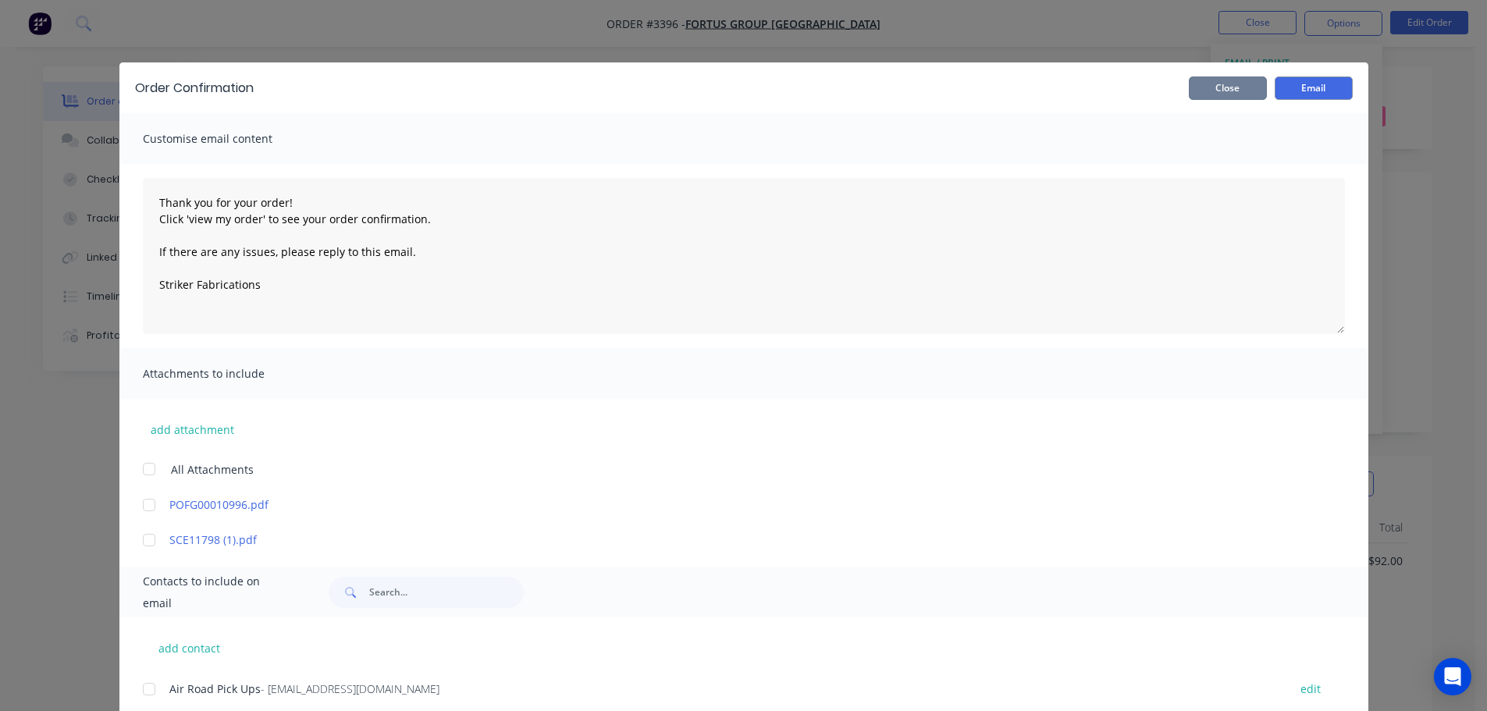
drag, startPoint x: 1218, startPoint y: 88, endPoint x: 1161, endPoint y: 122, distance: 66.1
click at [1218, 88] on button "Close" at bounding box center [1228, 87] width 78 height 23
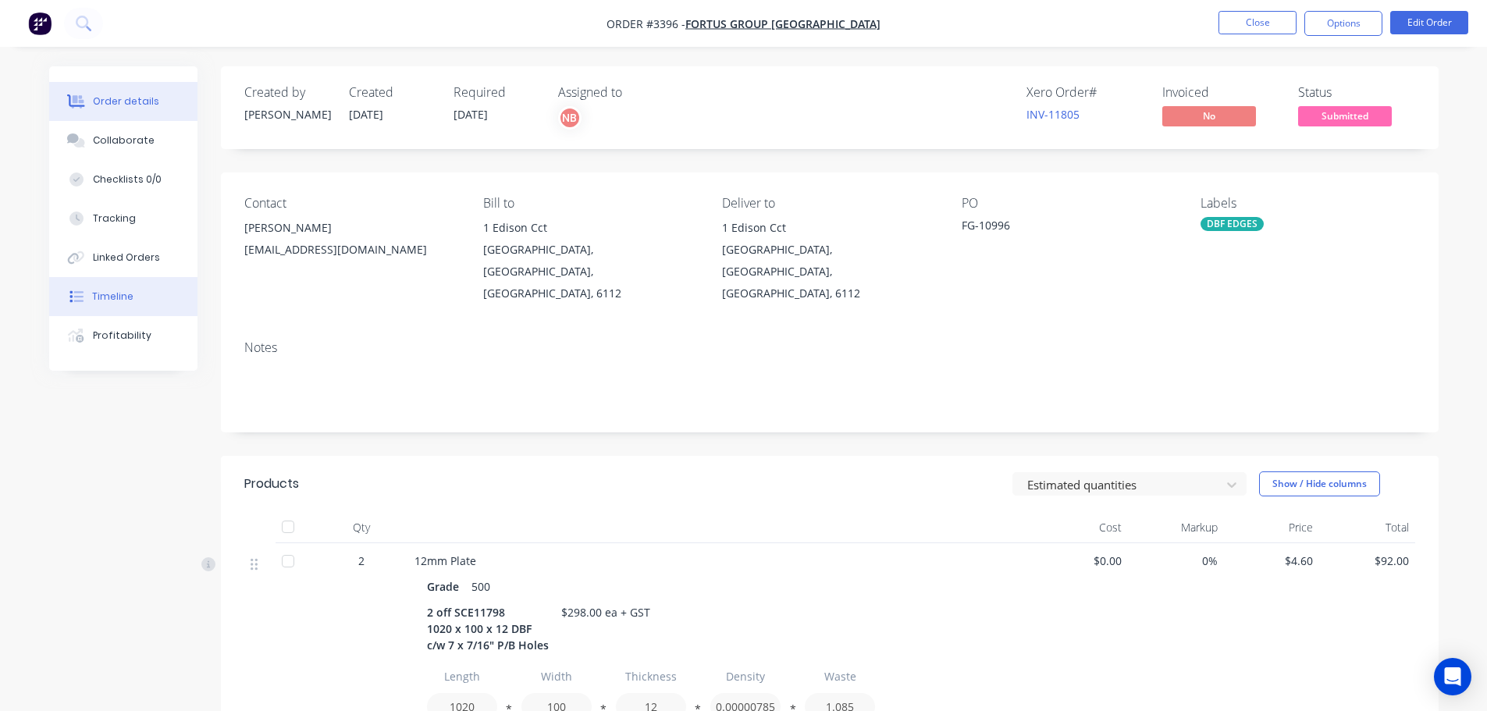
click at [105, 301] on div "Timeline" at bounding box center [112, 297] width 41 height 14
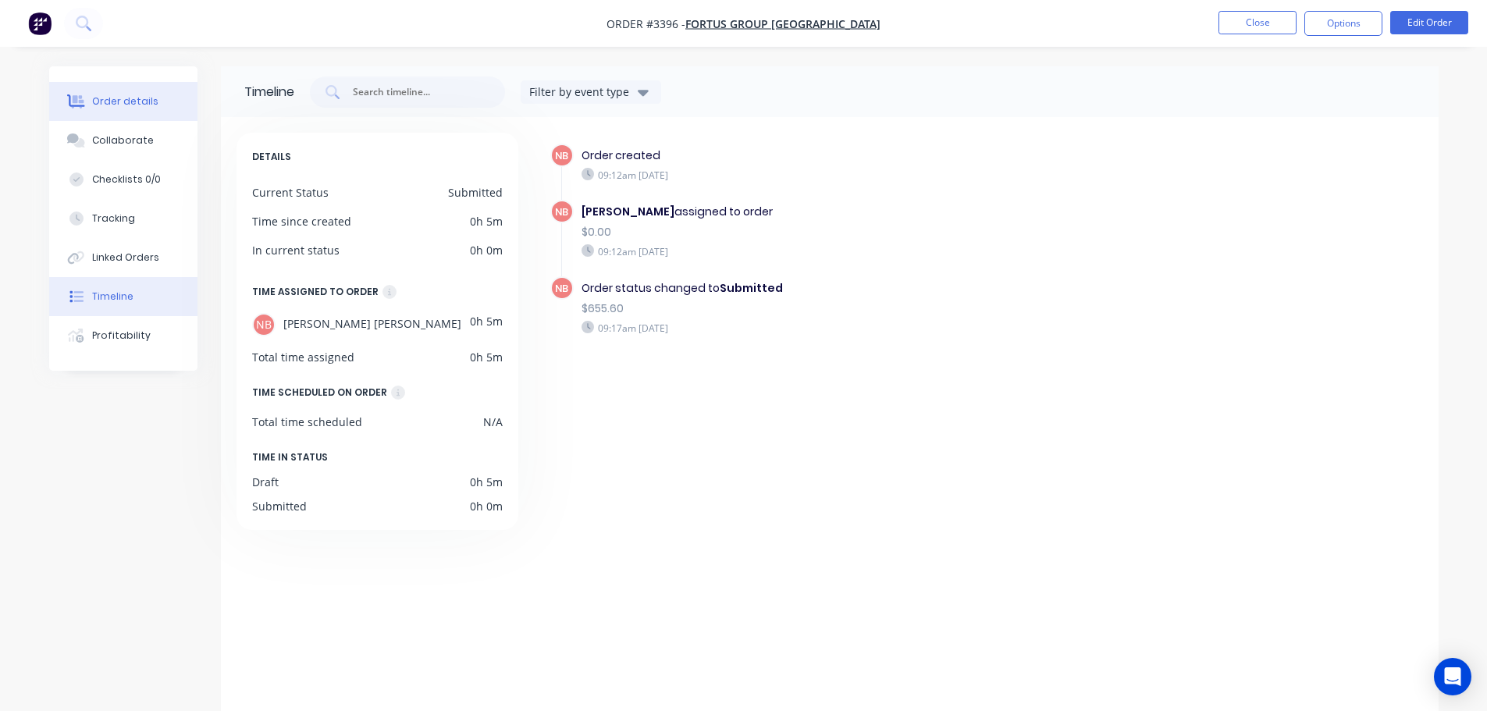
click at [123, 114] on button "Order details" at bounding box center [123, 101] width 148 height 39
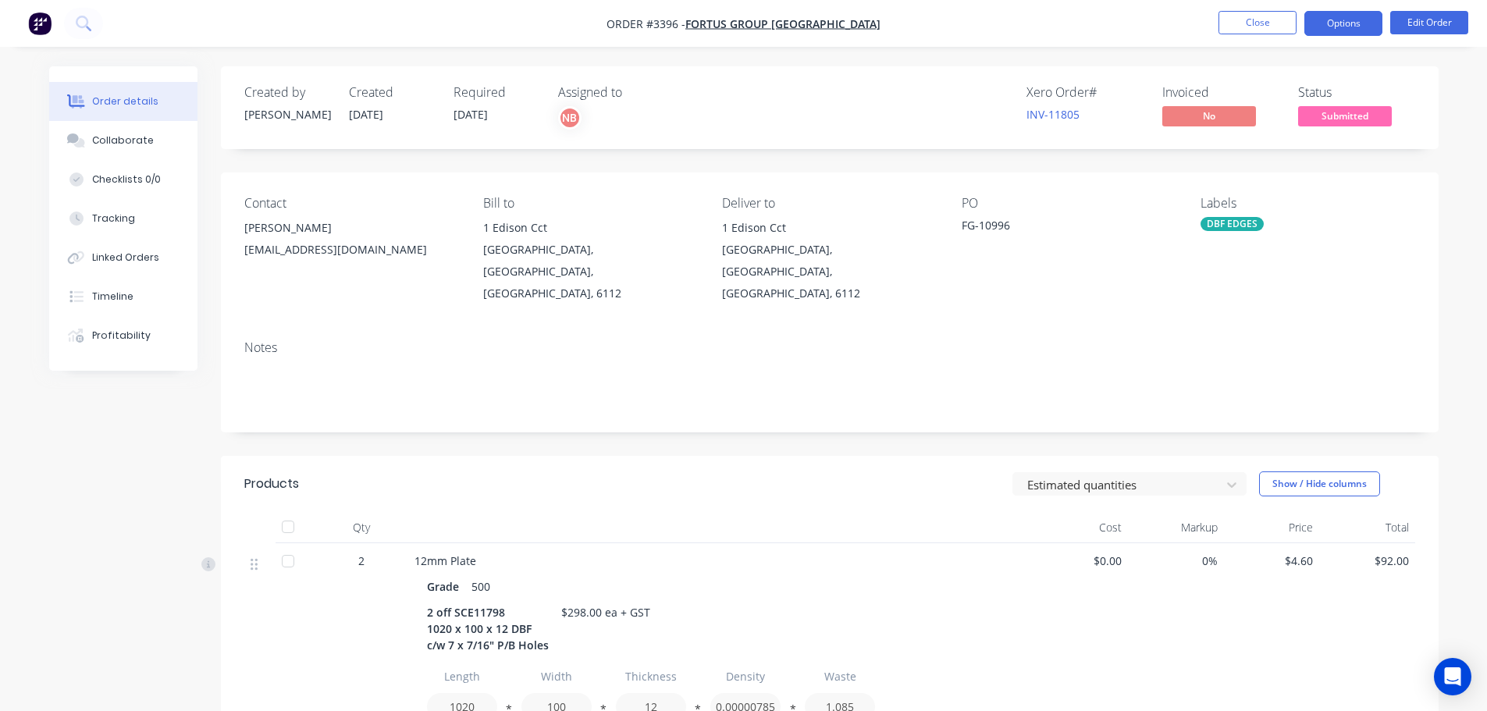
click at [1336, 34] on button "Options" at bounding box center [1343, 23] width 78 height 25
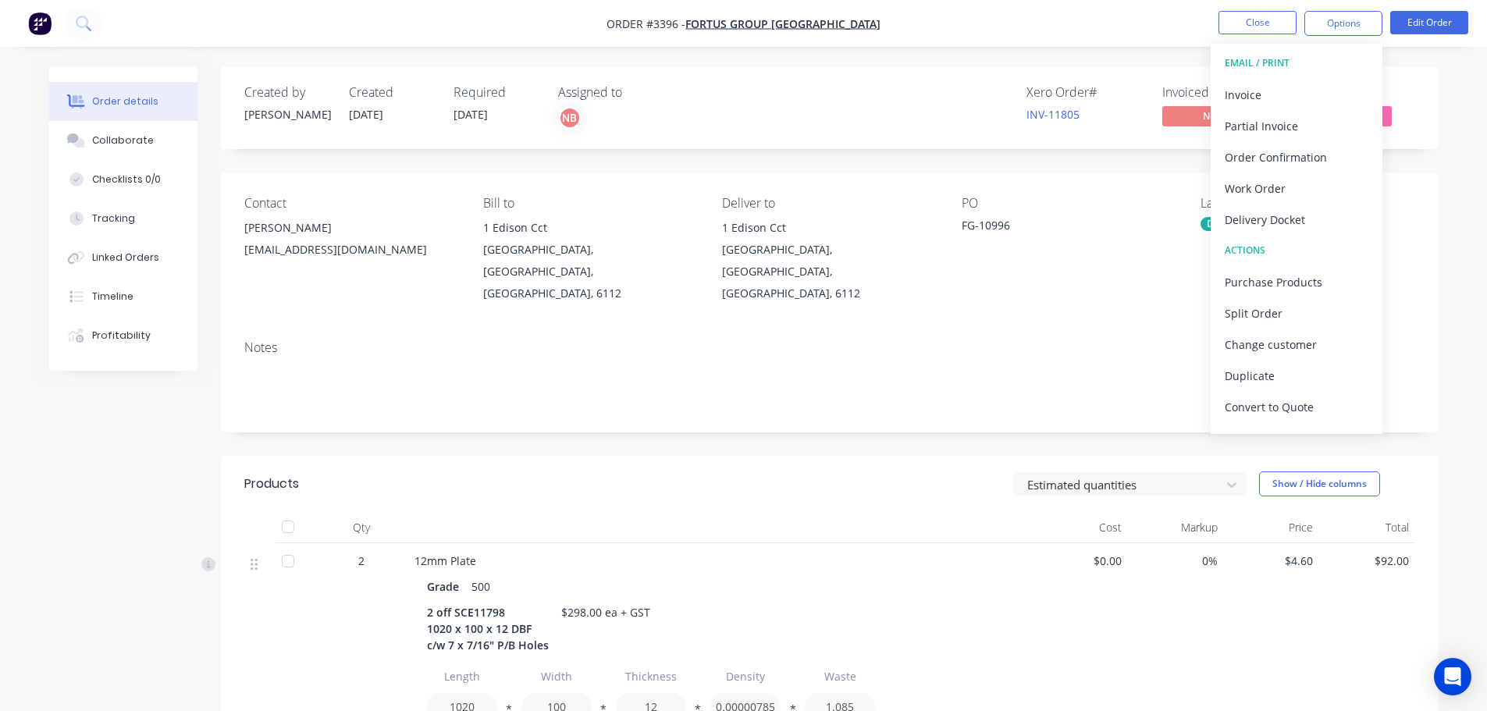
drag, startPoint x: 1261, startPoint y: 102, endPoint x: 905, endPoint y: 146, distance: 358.6
click at [905, 146] on div "Order #3396 - Fortus Group [GEOGRAPHIC_DATA] Close Options EMAIL / PRINT Invoic…" at bounding box center [743, 588] width 1487 height 1177
click at [1240, 161] on div "Order Confirmation" at bounding box center [1297, 157] width 144 height 23
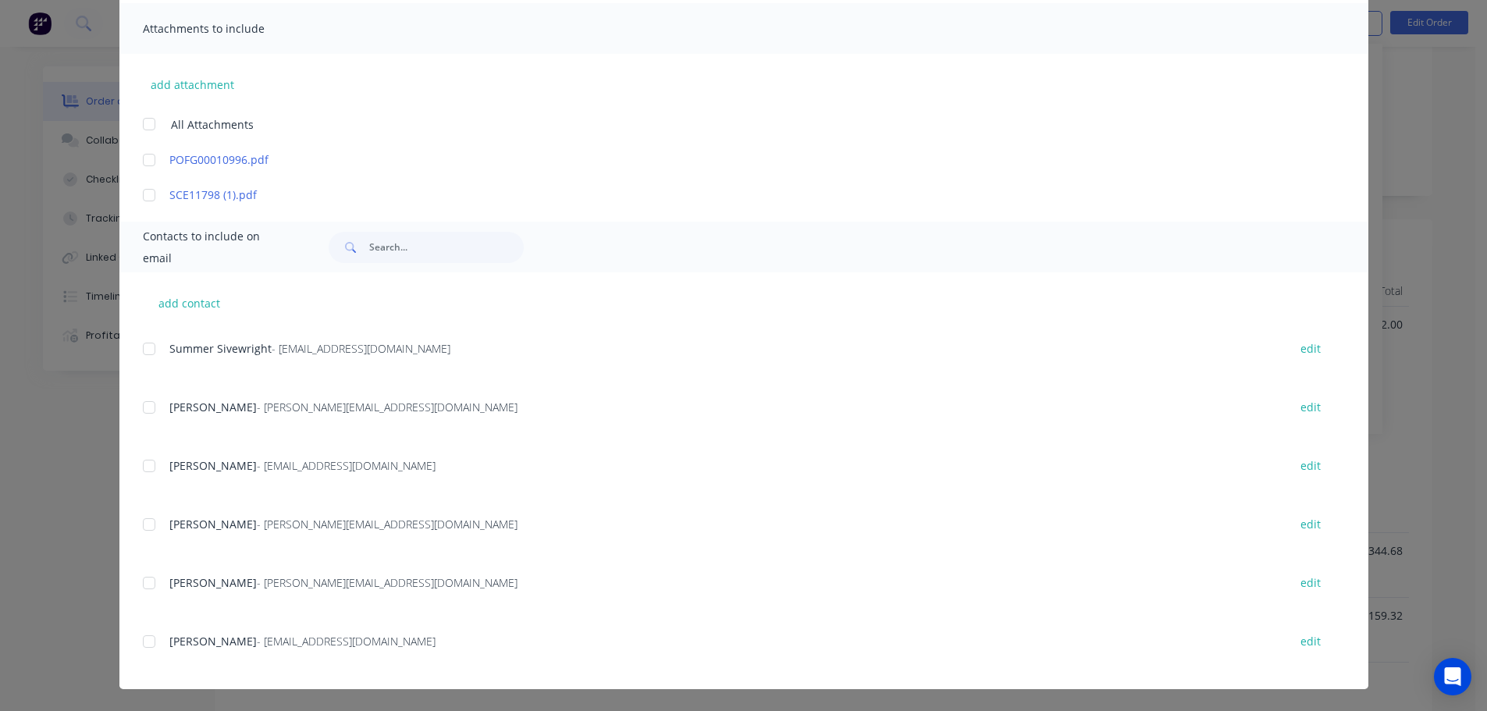
scroll to position [444, 0]
click at [142, 471] on div at bounding box center [148, 465] width 31 height 31
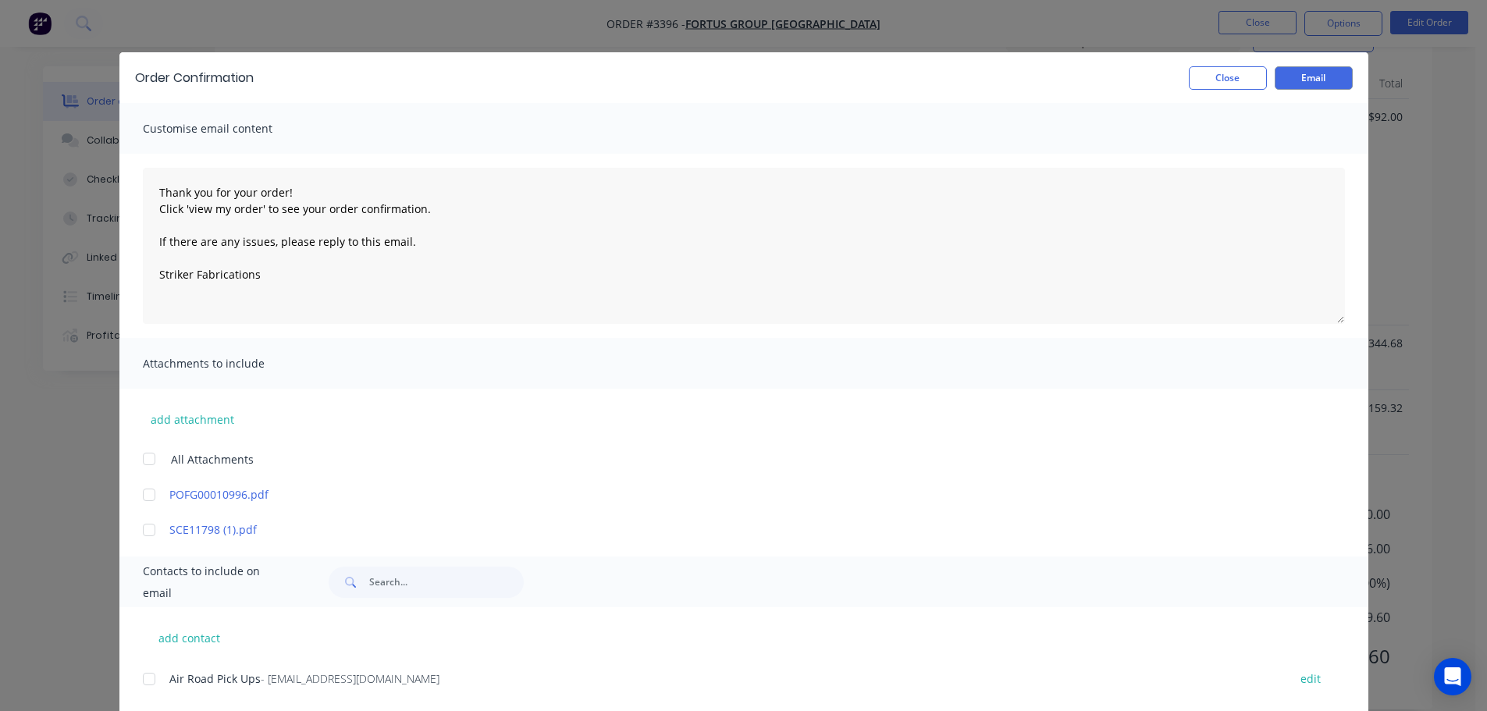
scroll to position [0, 0]
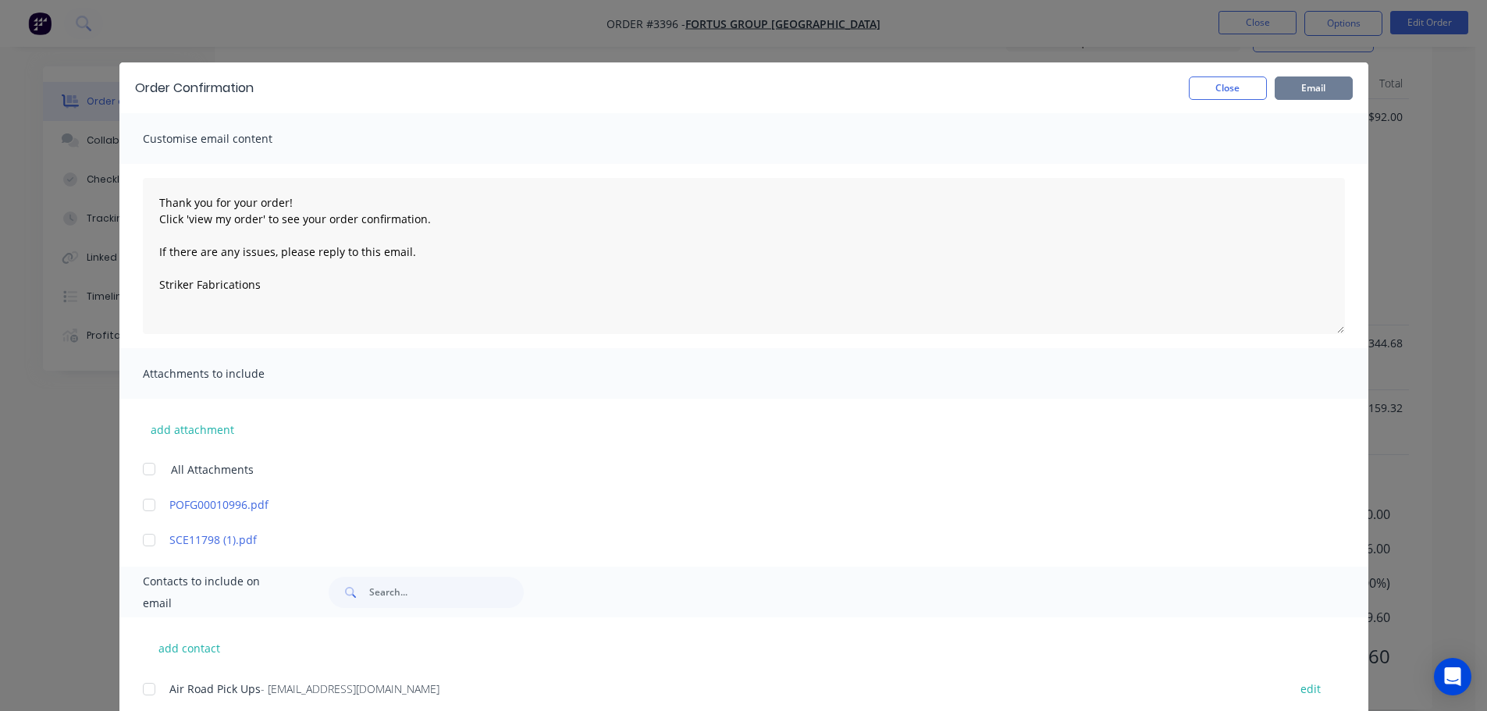
click at [1293, 89] on button "Email" at bounding box center [1314, 87] width 78 height 23
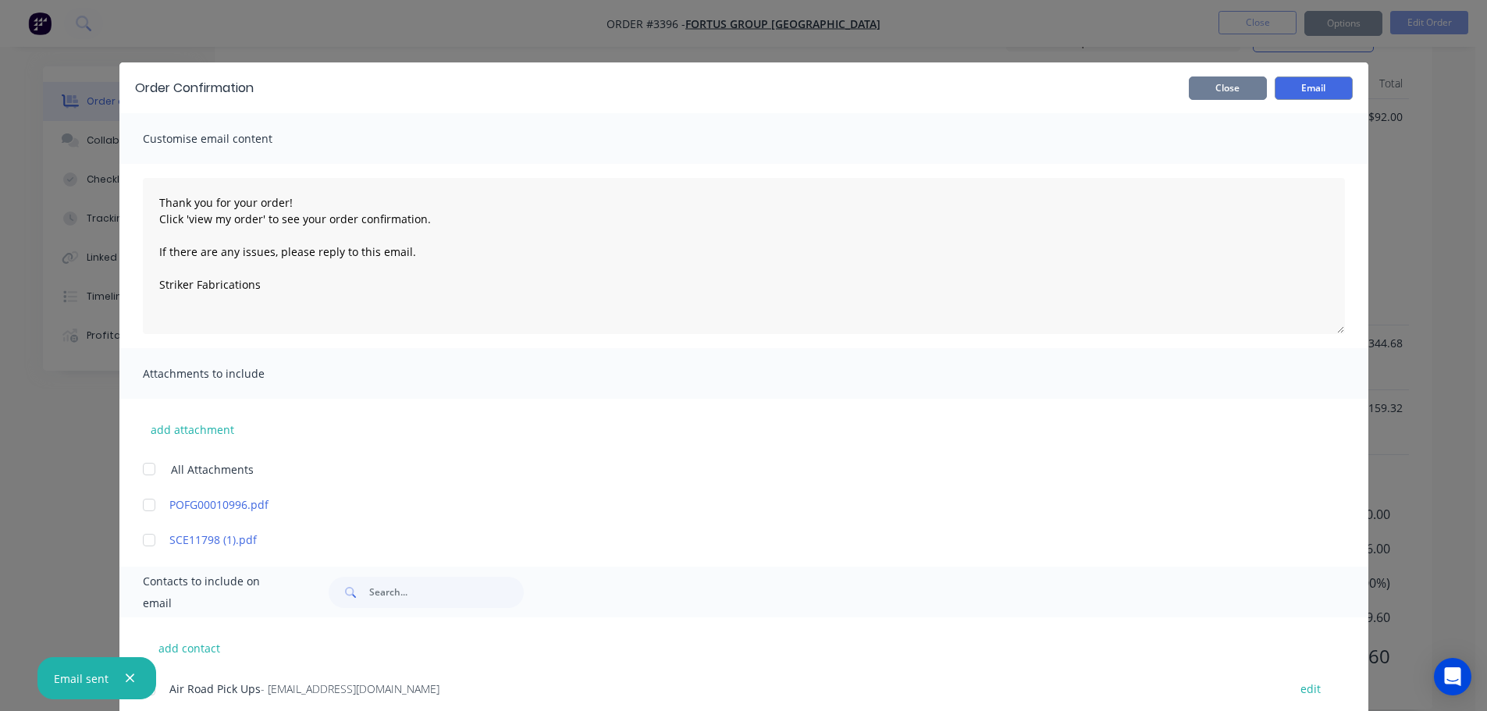
click at [1211, 86] on button "Close" at bounding box center [1228, 87] width 78 height 23
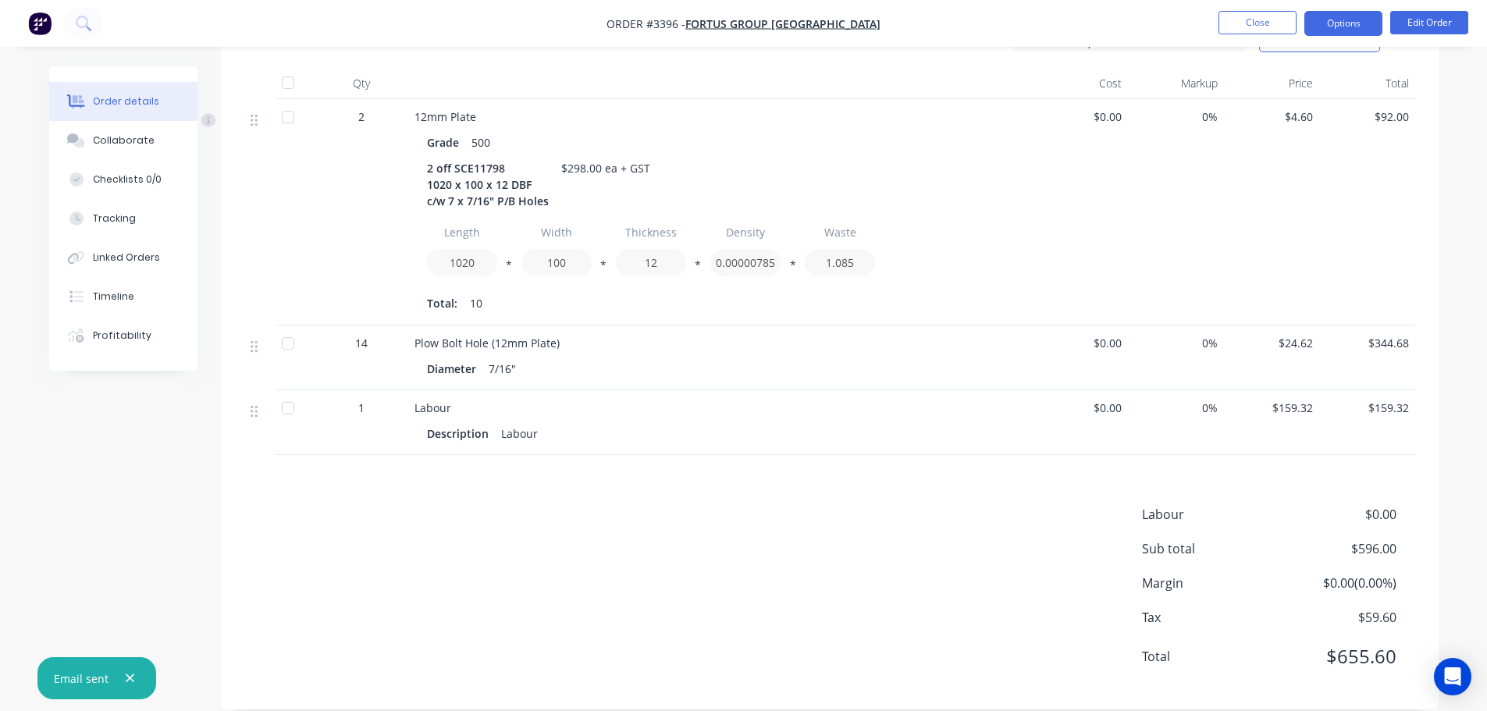
click at [1352, 20] on button "Options" at bounding box center [1343, 23] width 78 height 25
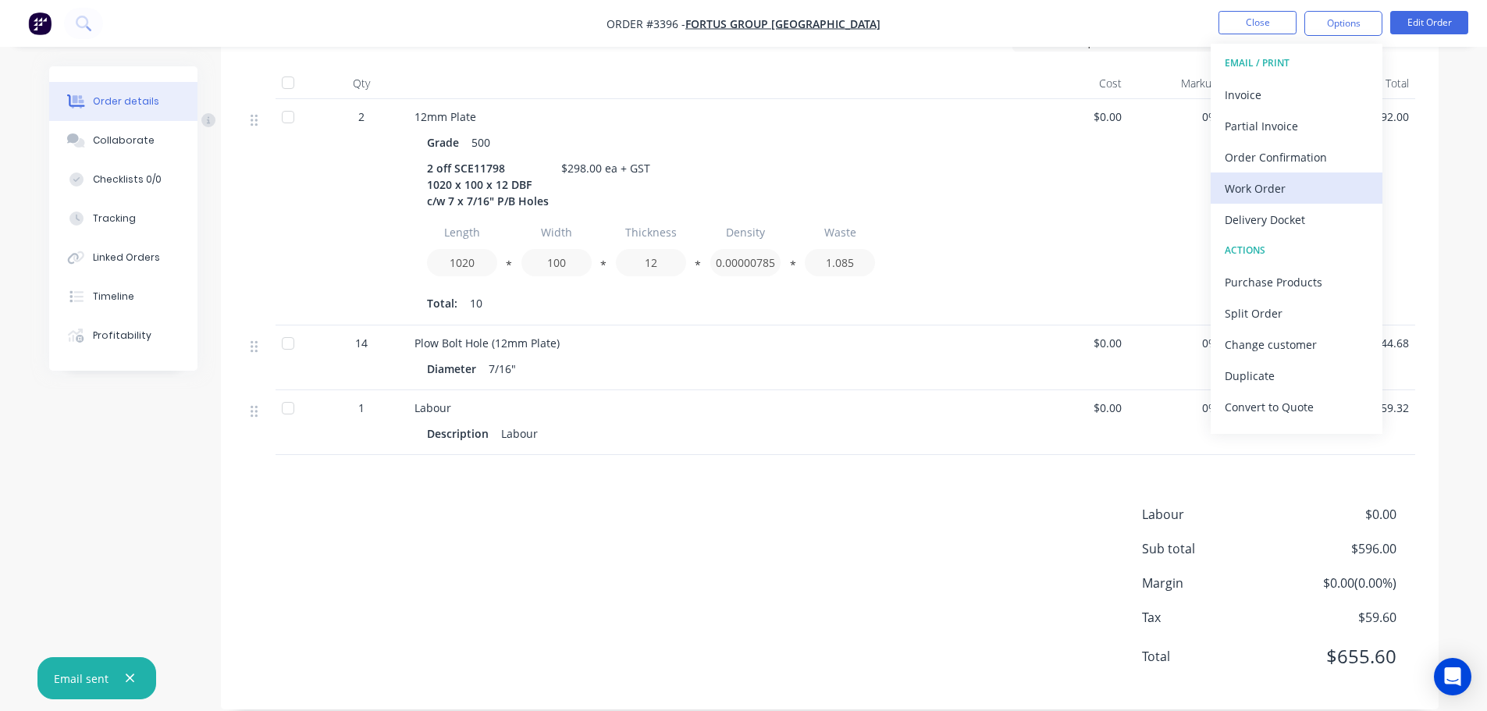
click at [1291, 183] on div "Work Order" at bounding box center [1297, 188] width 144 height 23
click at [1291, 183] on div "Custom" at bounding box center [1297, 188] width 144 height 23
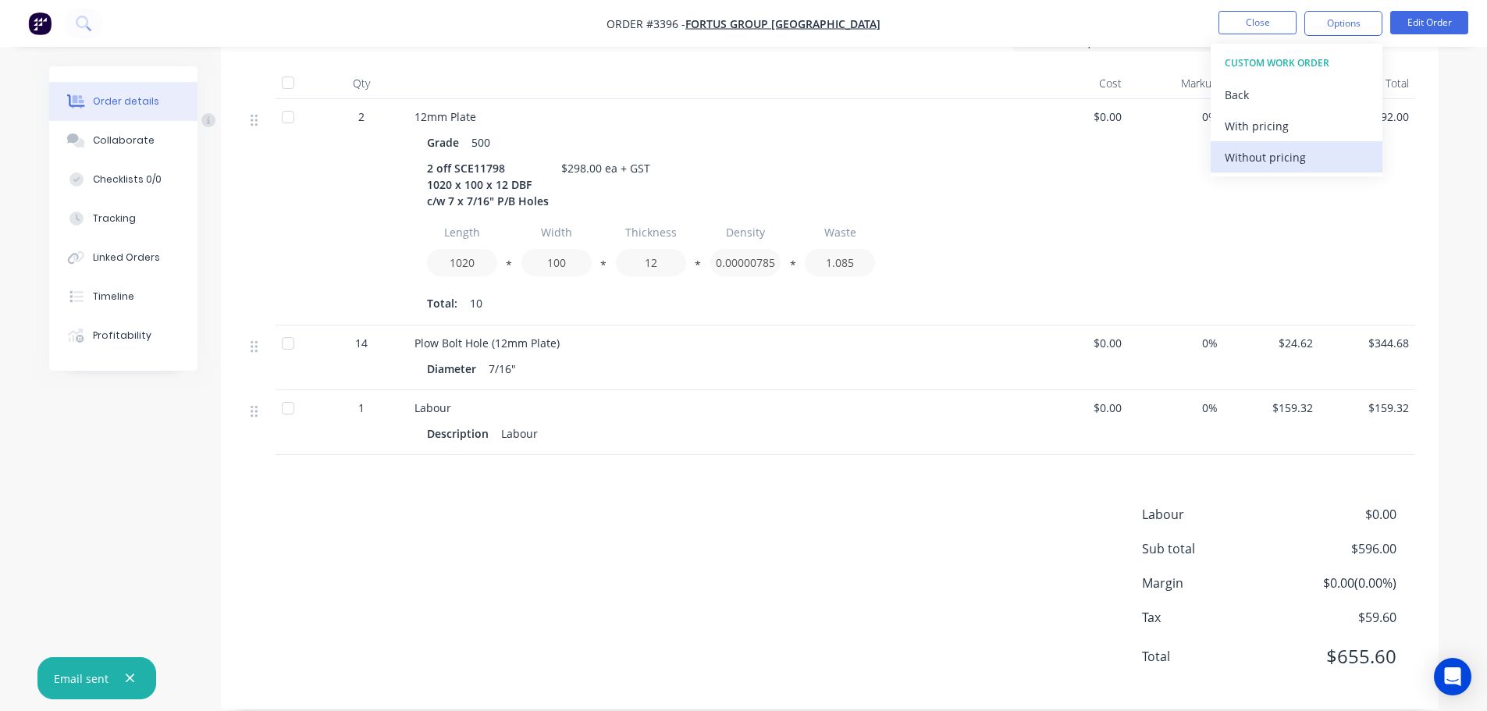
click at [1283, 162] on div "Without pricing" at bounding box center [1297, 157] width 144 height 23
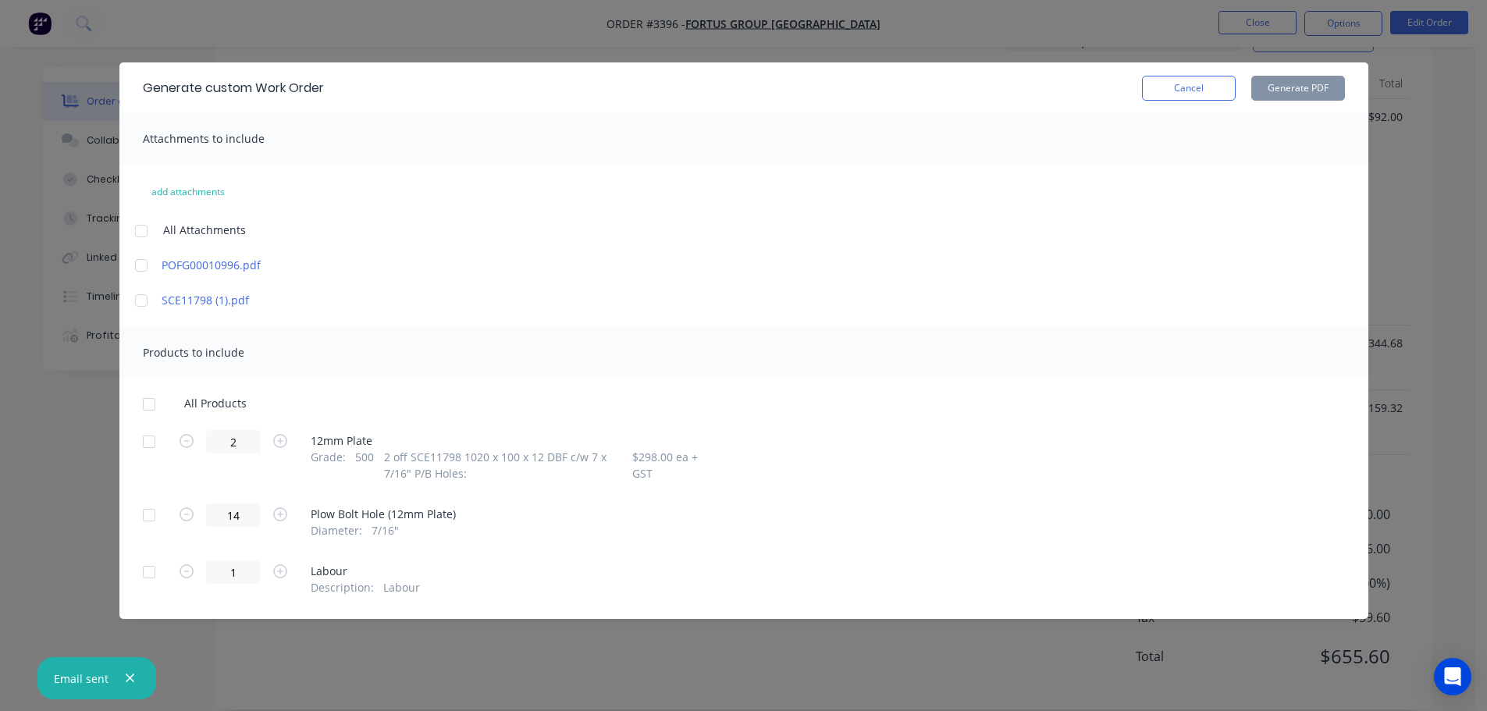
click at [151, 438] on div at bounding box center [148, 441] width 31 height 31
click at [1307, 83] on button "Generate PDF" at bounding box center [1298, 88] width 94 height 25
click at [1186, 83] on button "Cancel" at bounding box center [1189, 88] width 94 height 25
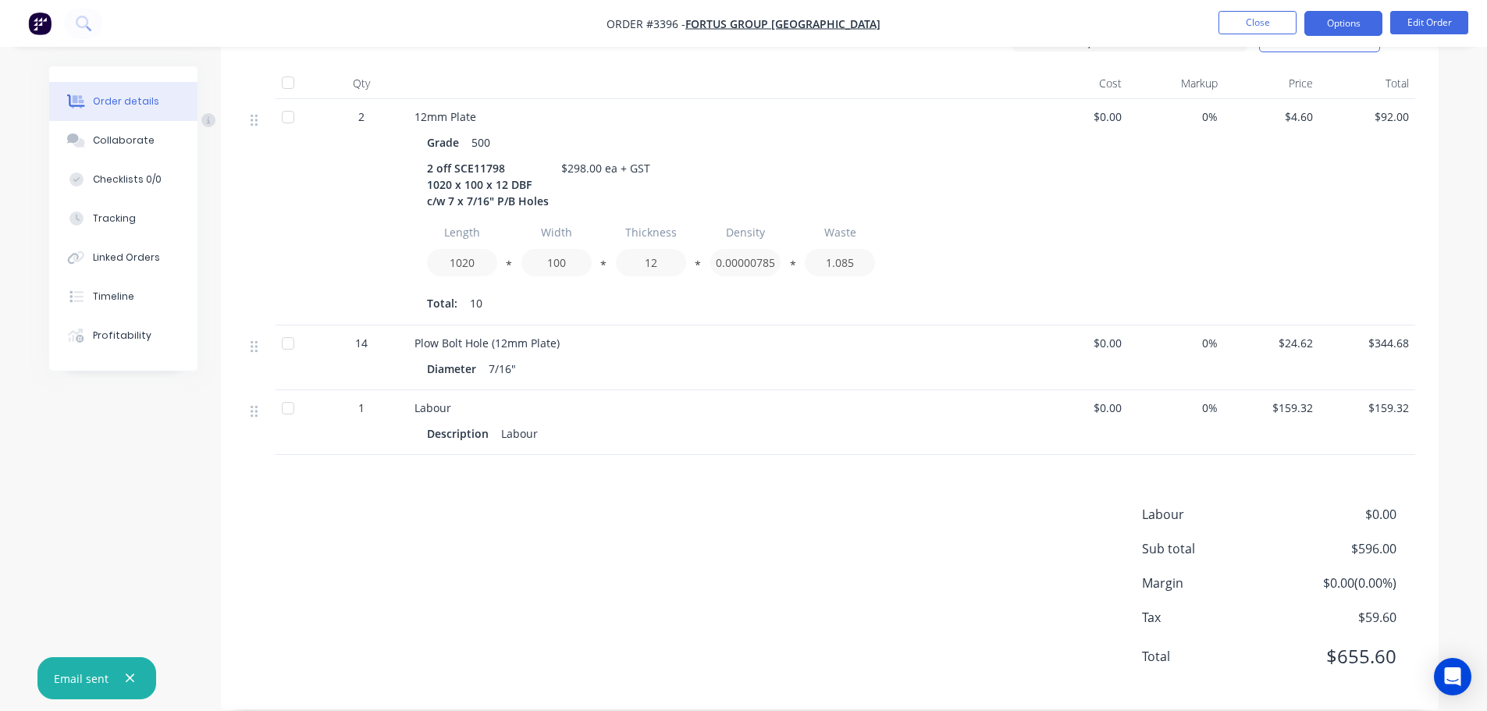
click at [1357, 22] on button "Options" at bounding box center [1343, 23] width 78 height 25
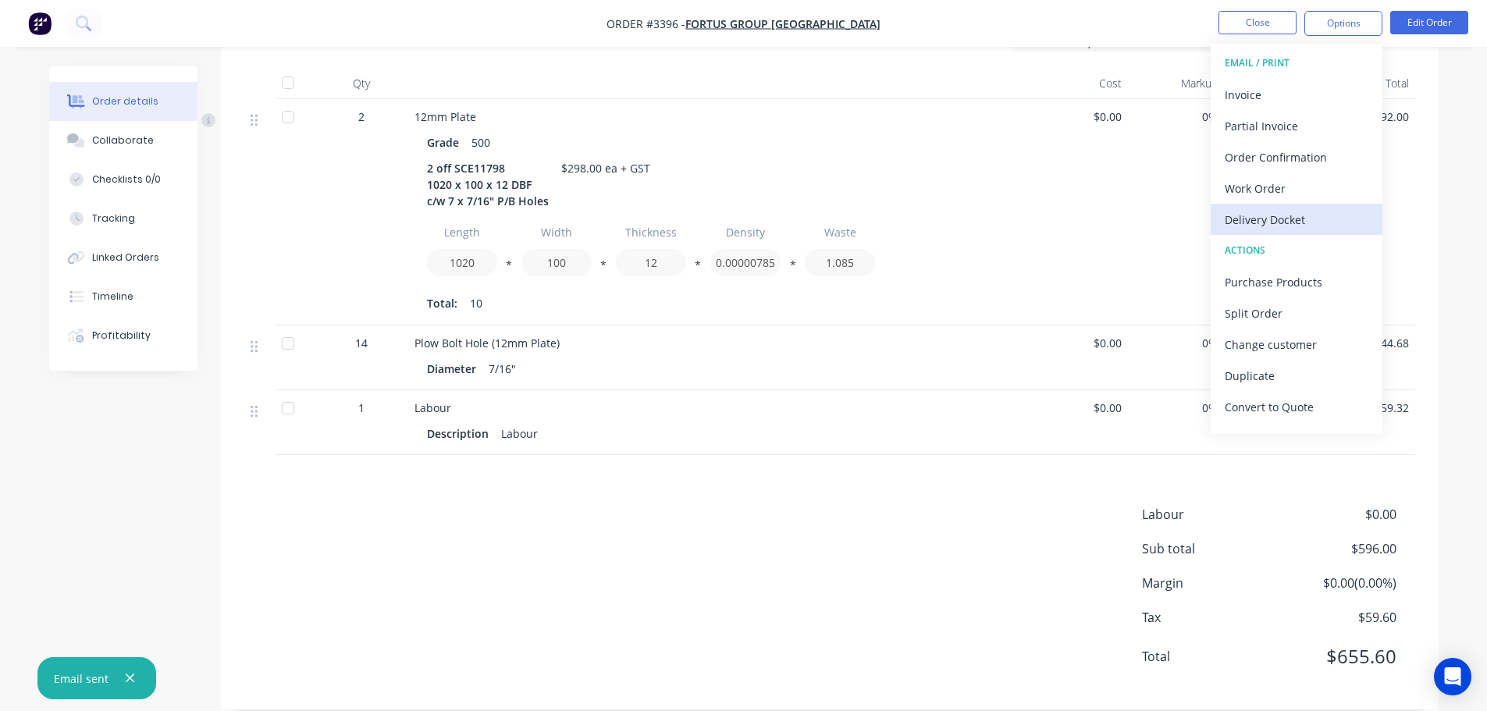
click at [1288, 213] on div "Delivery Docket" at bounding box center [1297, 219] width 144 height 23
click at [1279, 190] on div "Custom" at bounding box center [1297, 188] width 144 height 23
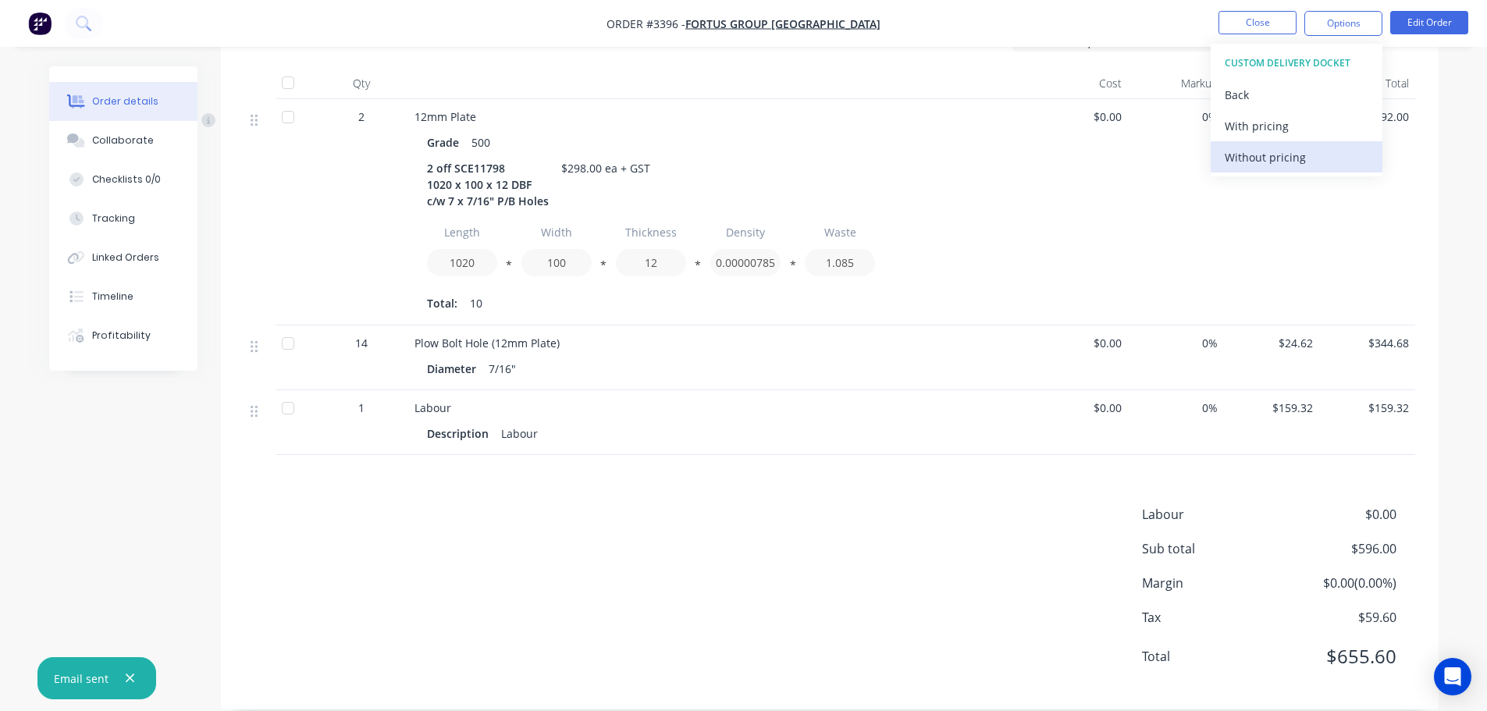
click at [1272, 159] on div "Without pricing" at bounding box center [1297, 157] width 144 height 23
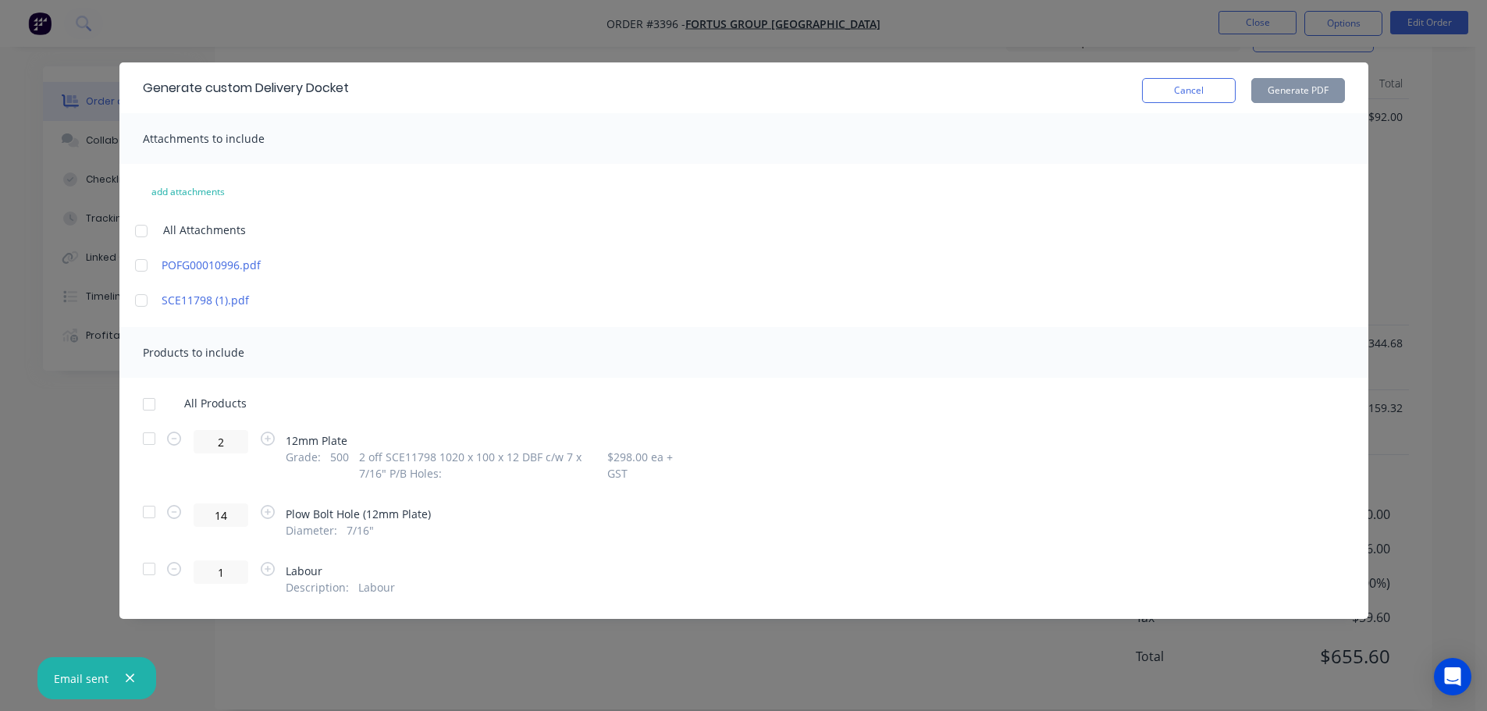
click at [150, 441] on div at bounding box center [148, 438] width 31 height 31
click at [1323, 91] on button "Generate PDF" at bounding box center [1298, 90] width 94 height 25
click at [1178, 99] on button "Cancel" at bounding box center [1189, 90] width 94 height 25
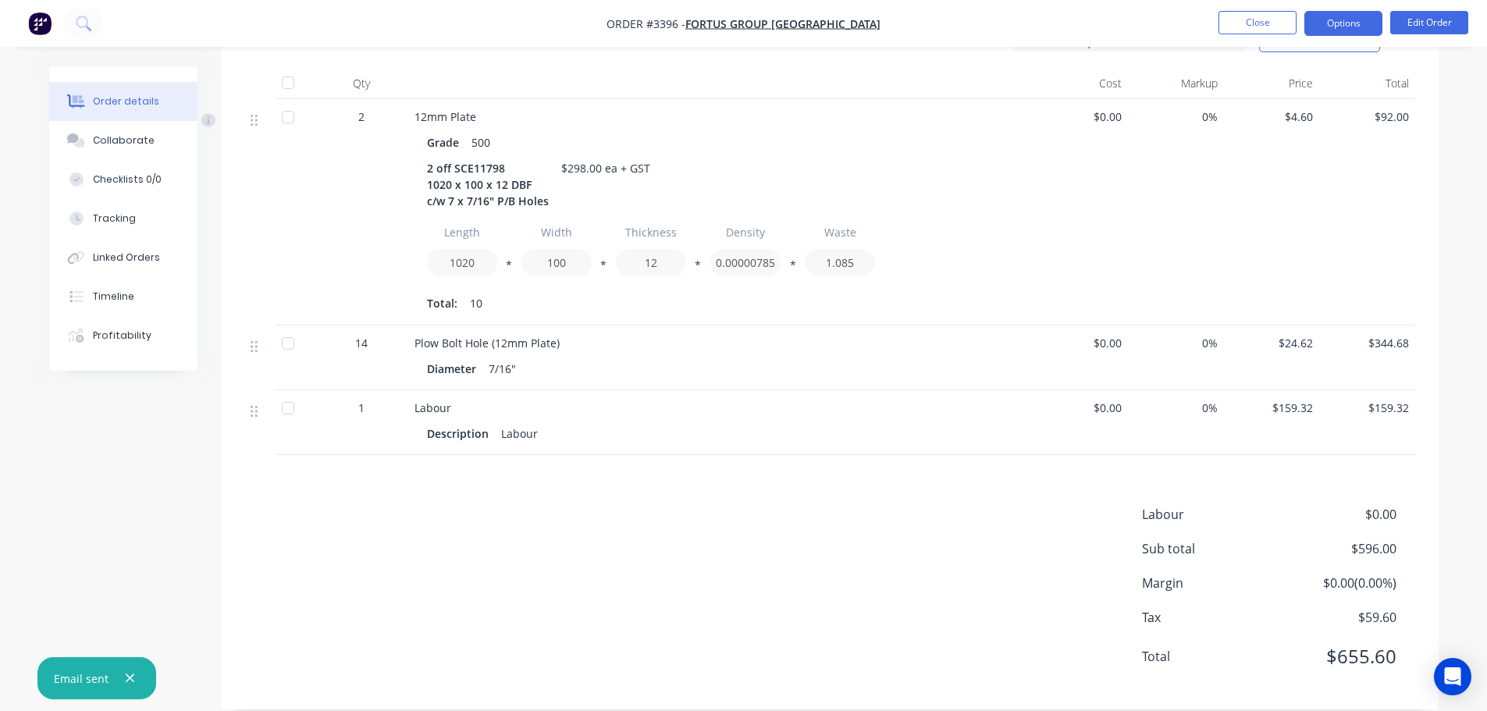
click at [1348, 33] on button "Options" at bounding box center [1343, 23] width 78 height 25
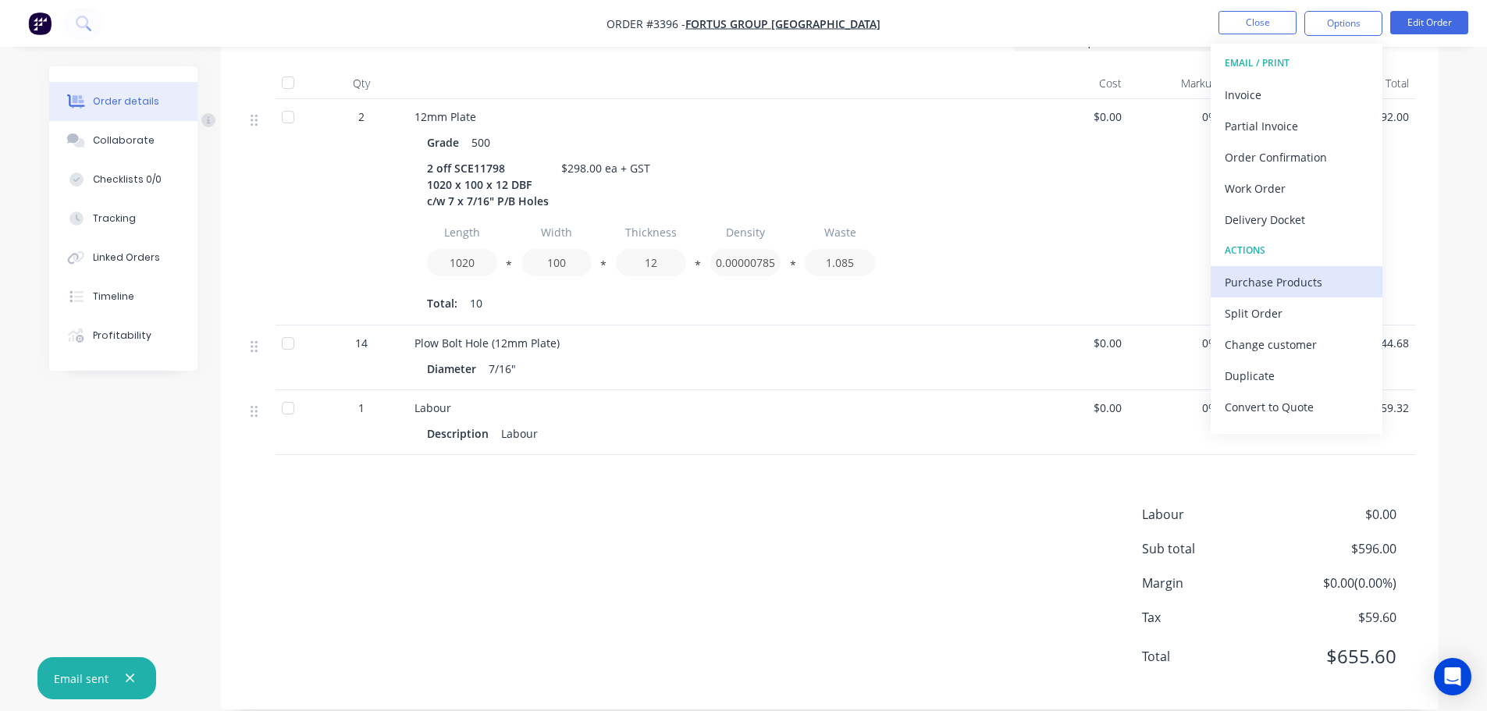
click at [1239, 283] on div "Purchase Products" at bounding box center [1297, 282] width 144 height 23
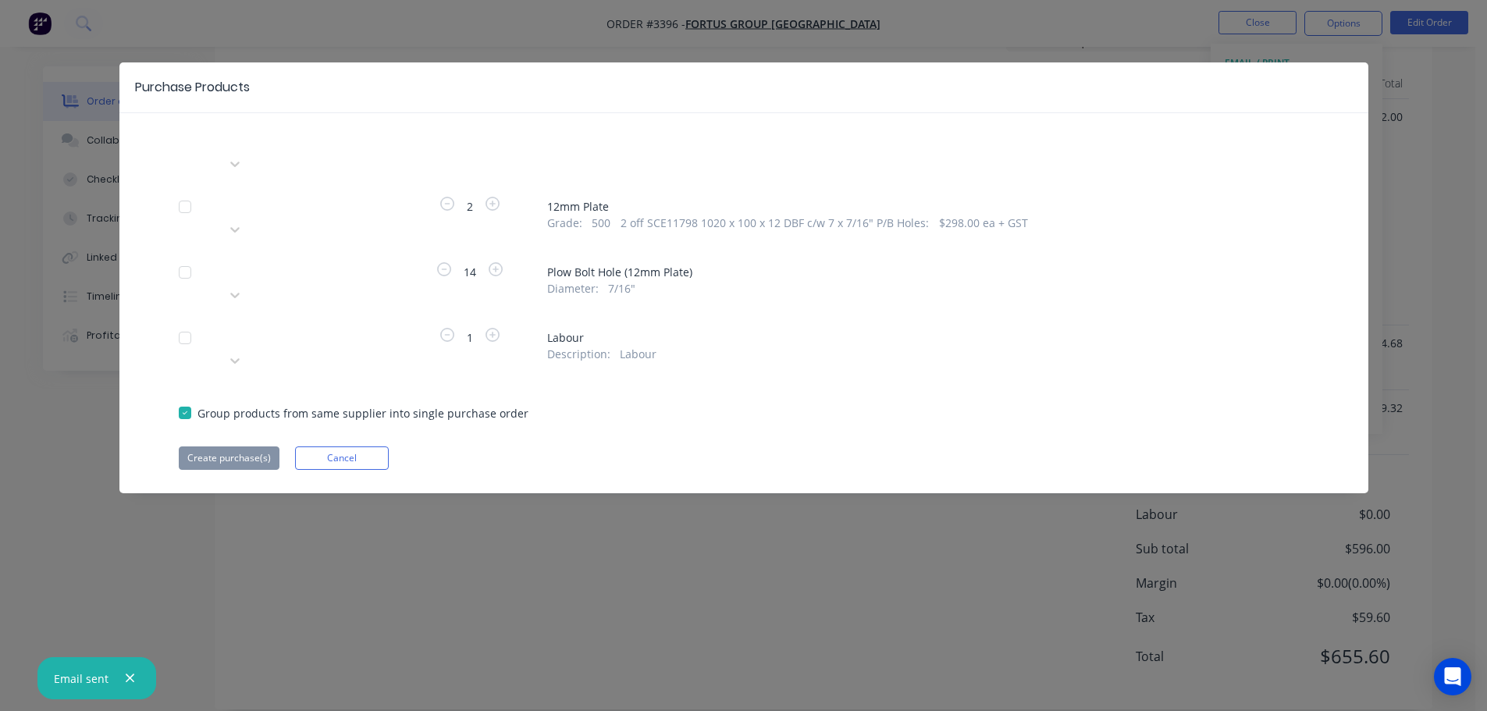
click at [370, 260] on div at bounding box center [338, 270] width 225 height 20
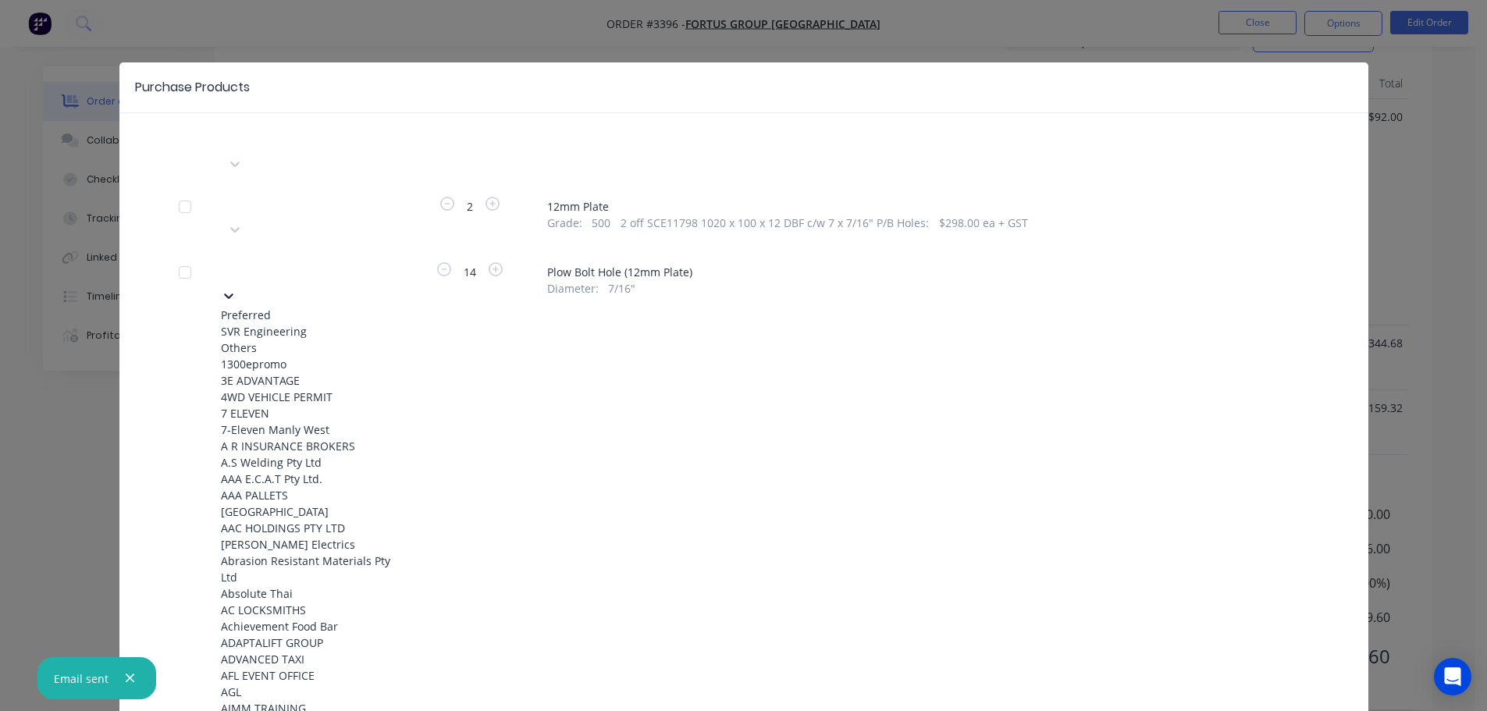
click at [333, 323] on div "SVR Engineering" at bounding box center [307, 331] width 172 height 16
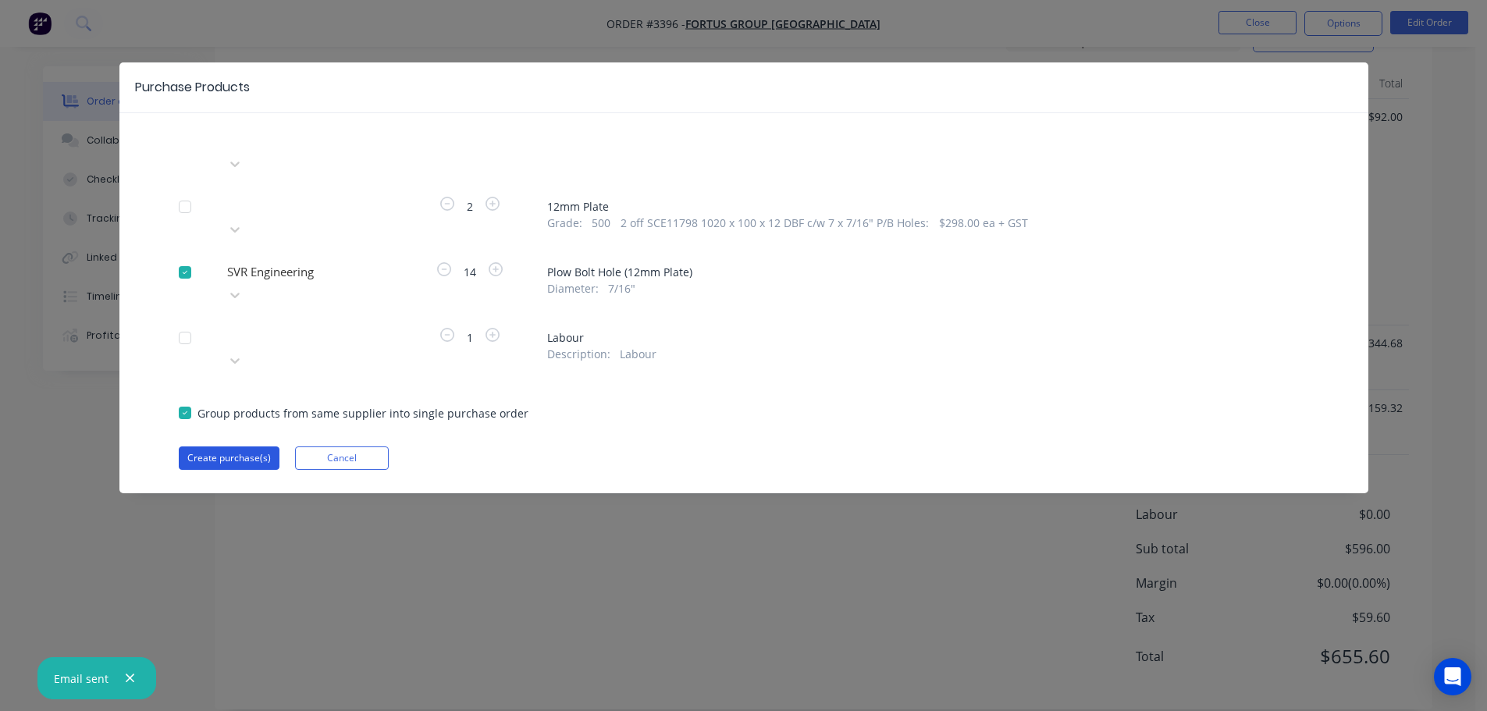
click at [263, 446] on button "Create purchase(s)" at bounding box center [229, 457] width 101 height 23
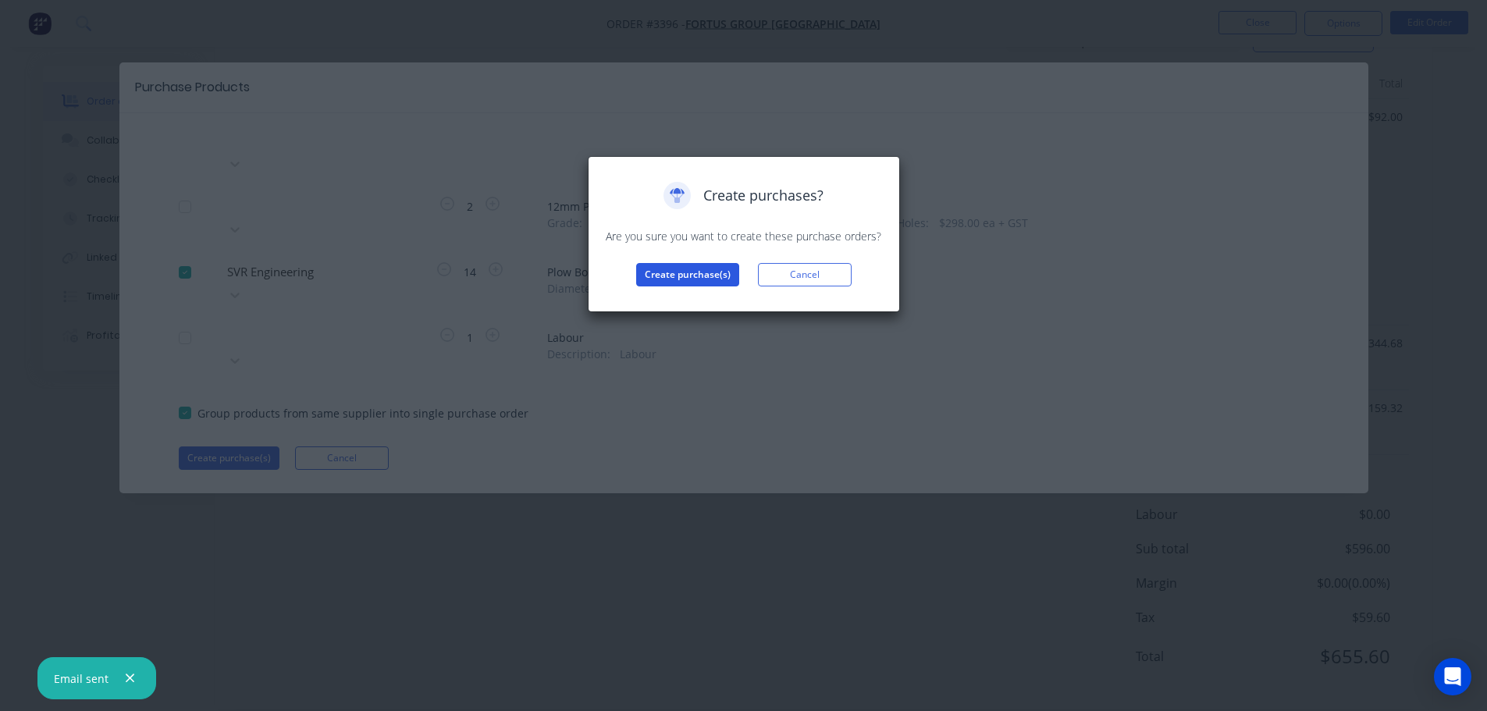
click at [678, 274] on button "Create purchase(s)" at bounding box center [687, 274] width 103 height 23
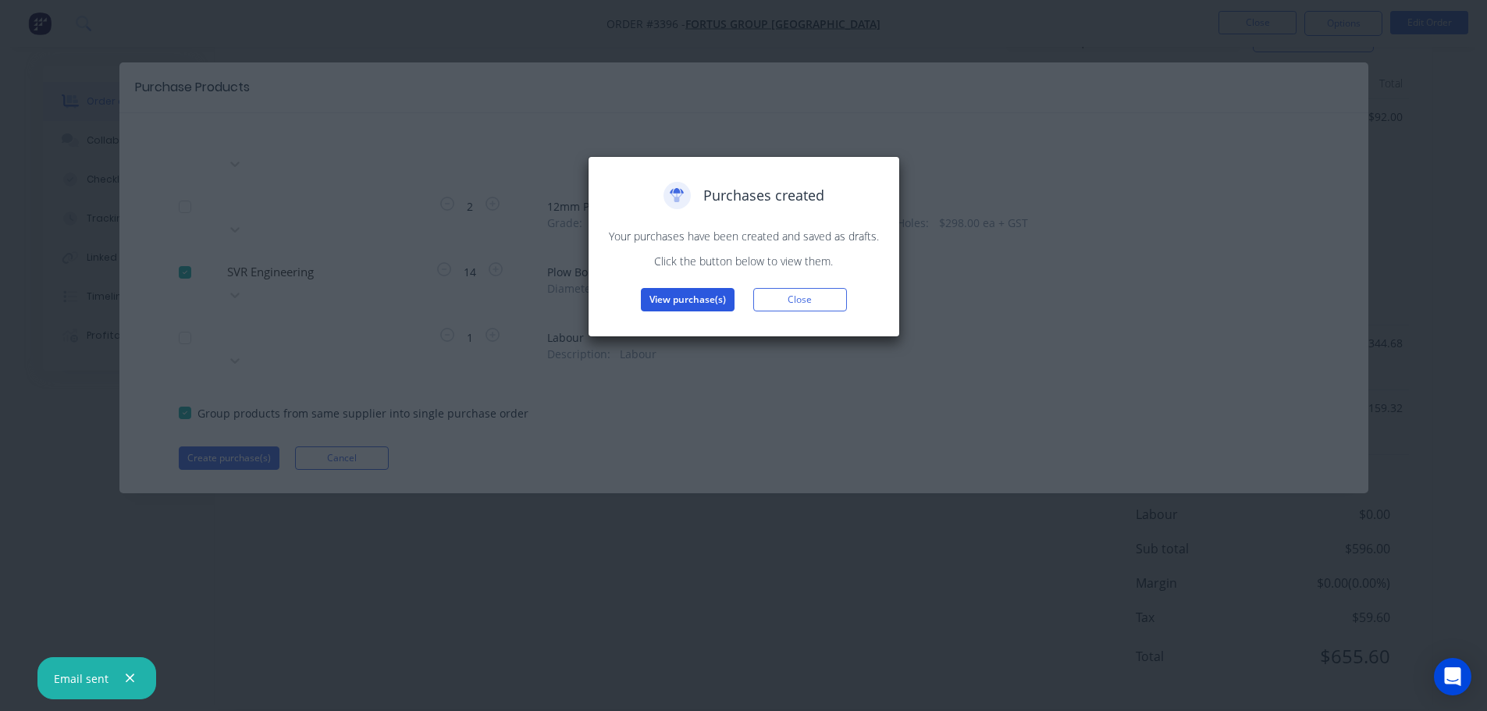
click at [692, 293] on button "View purchase(s)" at bounding box center [688, 299] width 94 height 23
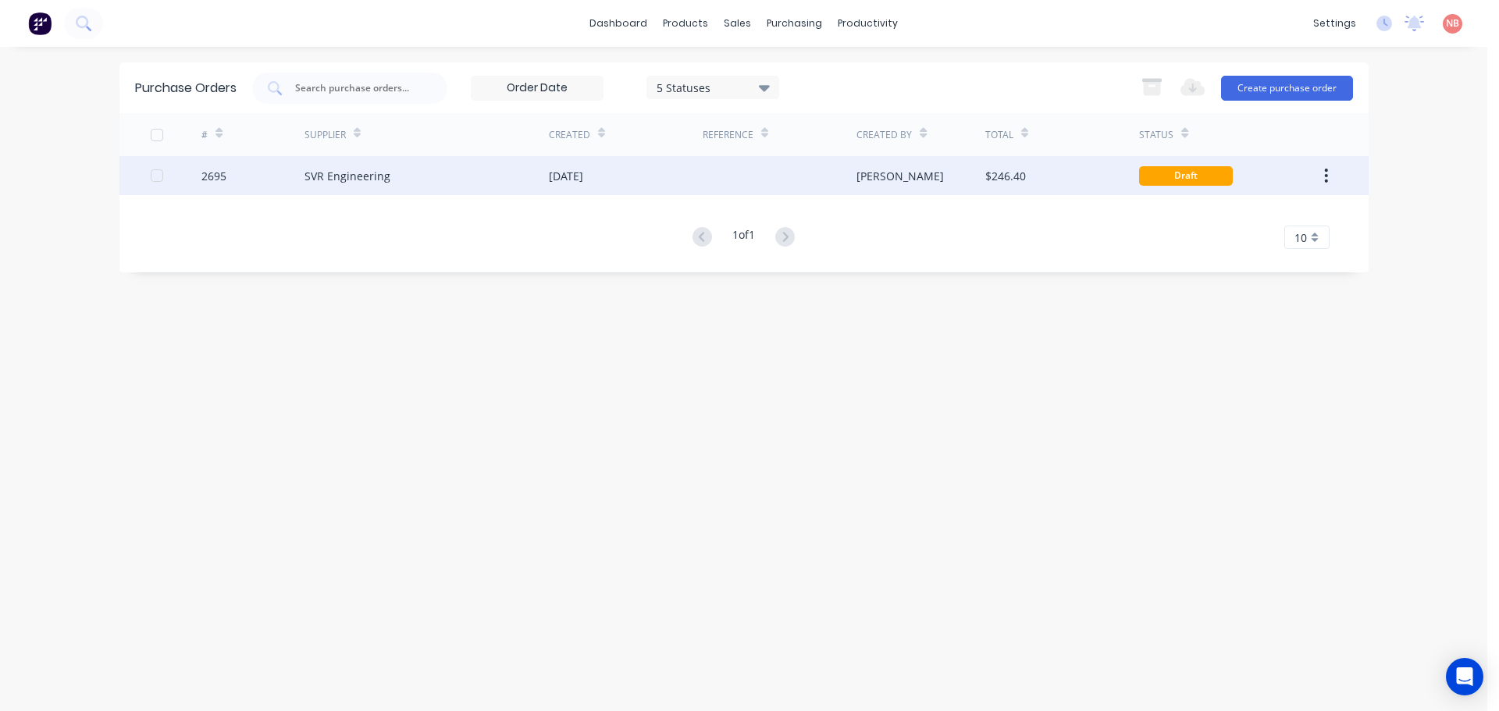
click at [647, 170] on div "[DATE]" at bounding box center [626, 175] width 154 height 39
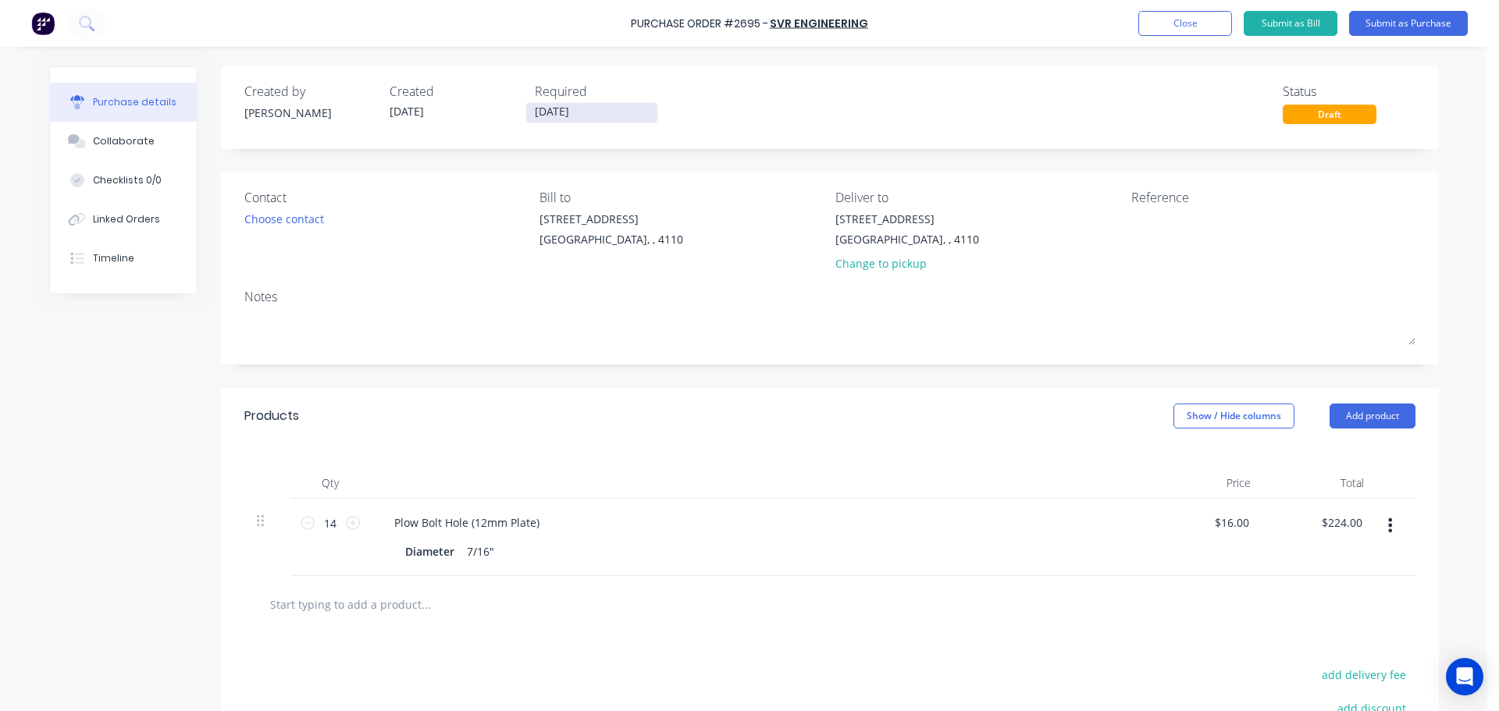
click at [576, 116] on input "[DATE]" at bounding box center [591, 113] width 131 height 20
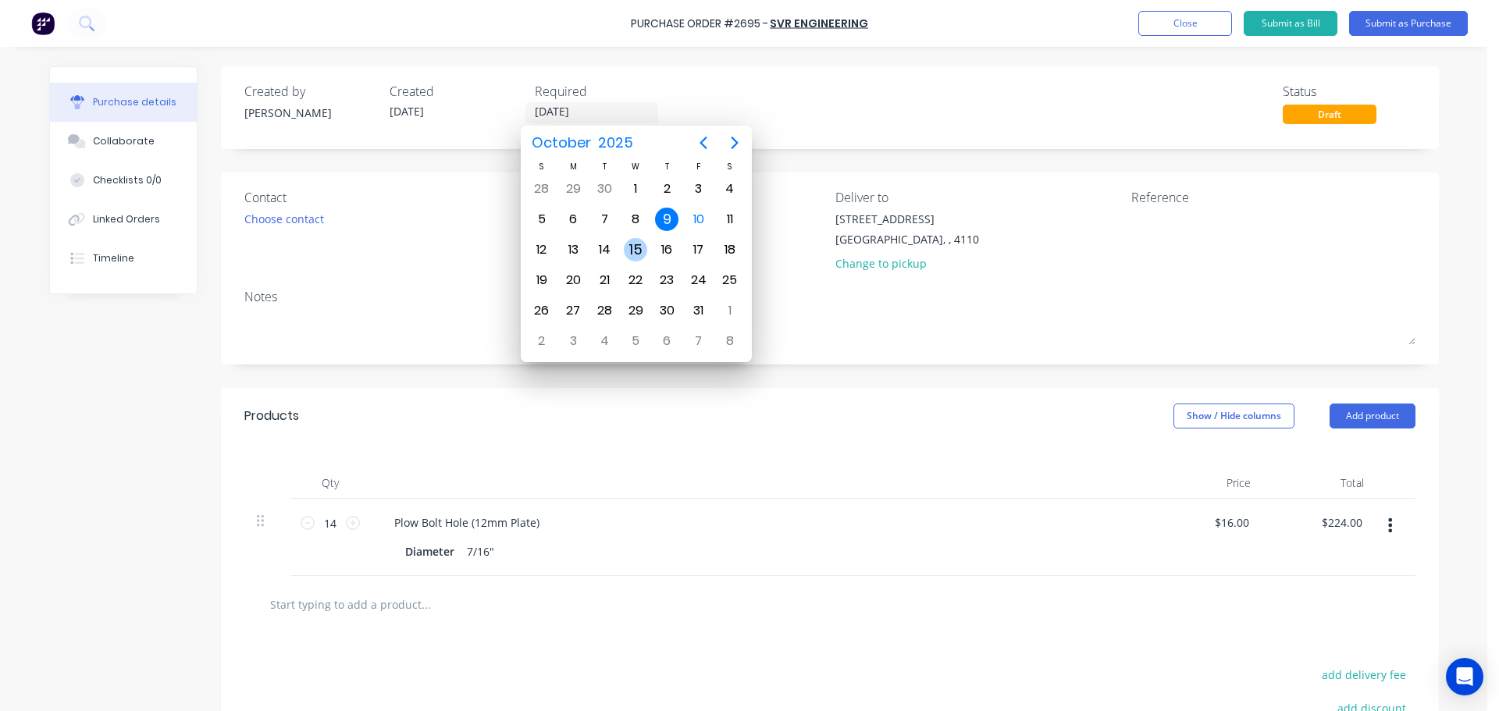
click at [628, 248] on div "15" at bounding box center [635, 249] width 23 height 23
type input "[DATE]"
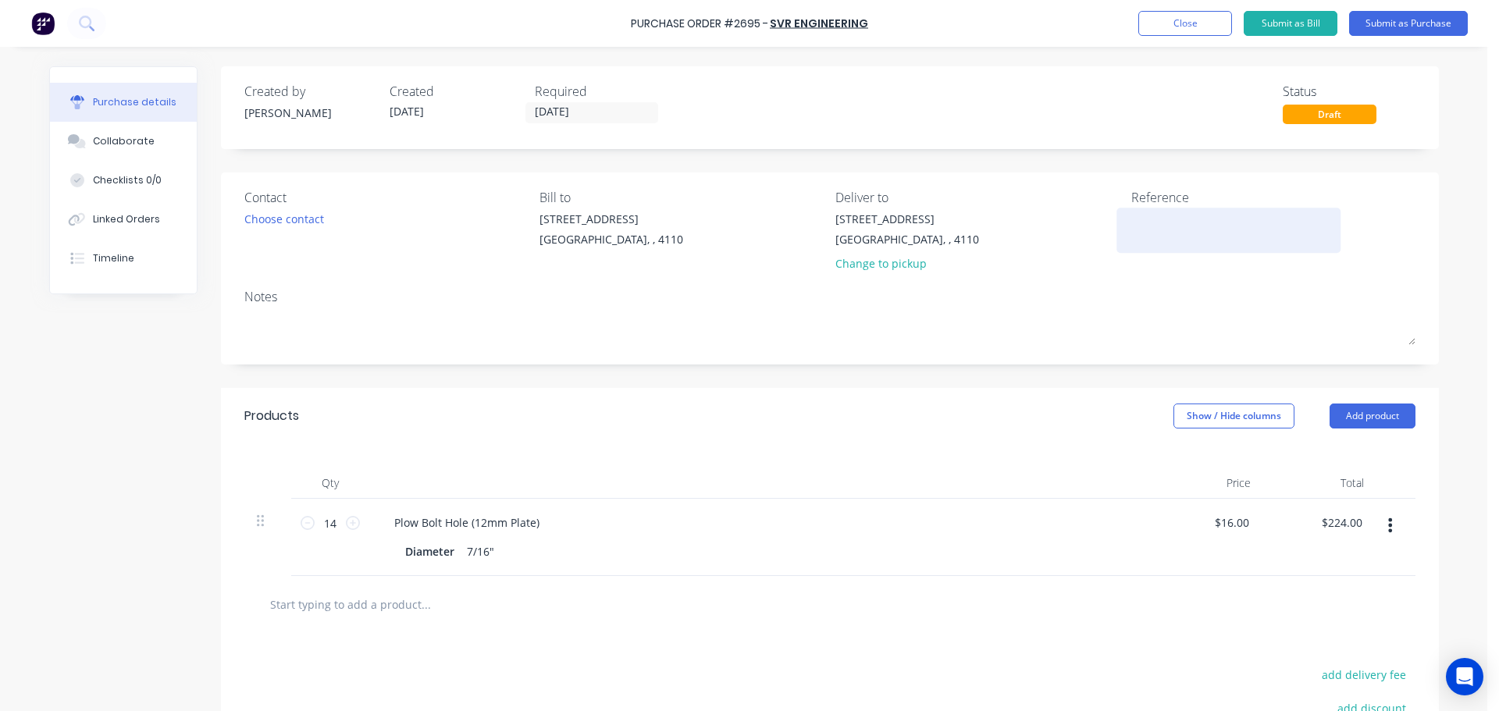
click at [1158, 226] on textarea at bounding box center [1228, 228] width 195 height 35
type textarea "[PERSON_NAME]-10996"
click at [1381, 17] on button "Submit as Purchase" at bounding box center [1408, 23] width 119 height 25
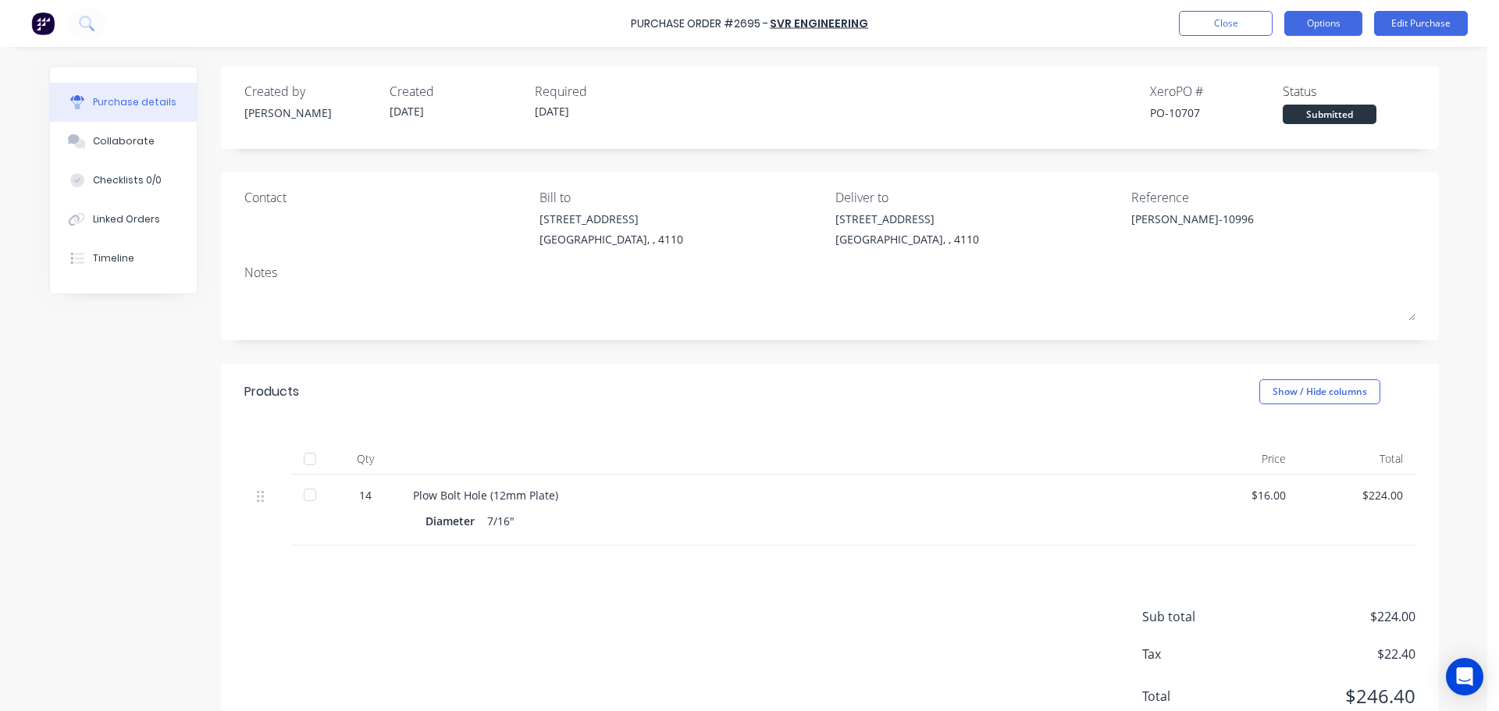
click at [1339, 25] on button "Options" at bounding box center [1323, 23] width 78 height 25
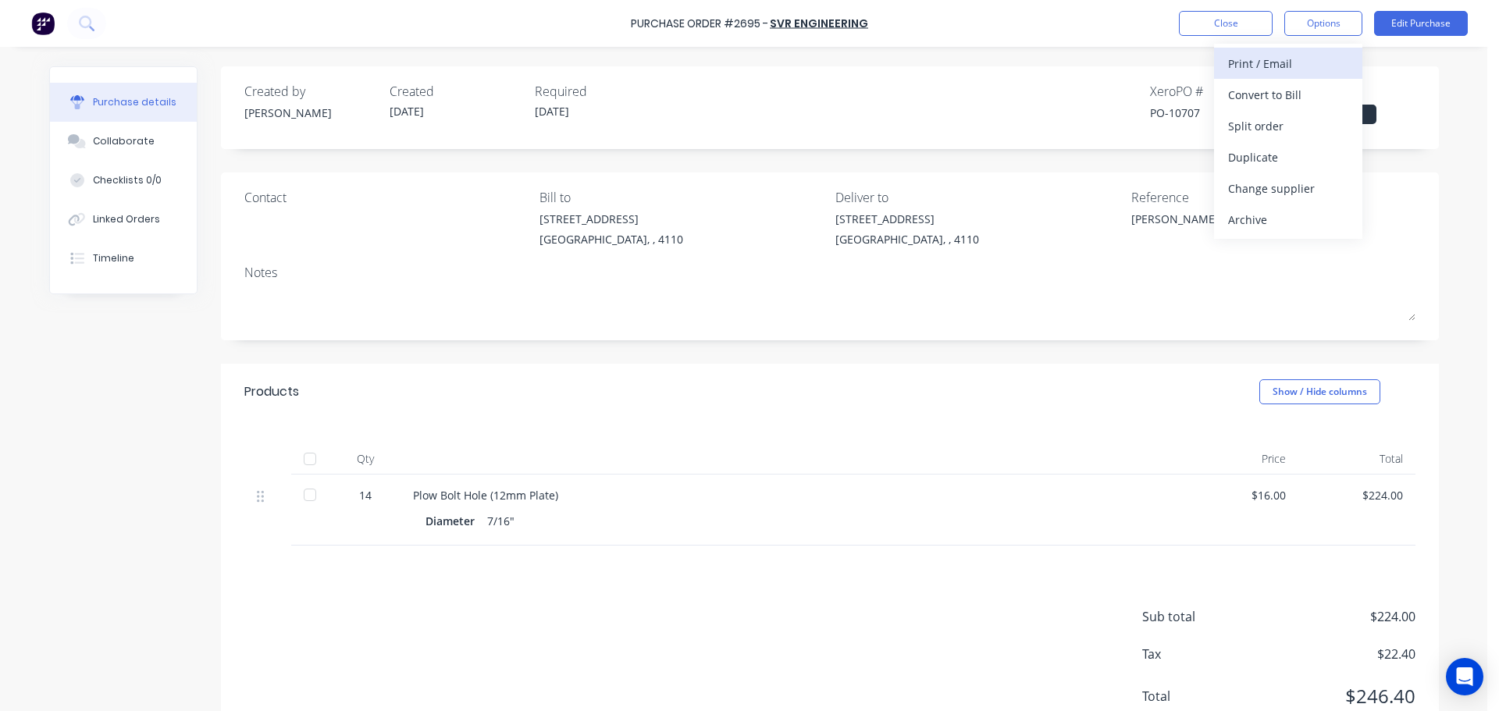
click at [1308, 68] on div "Print / Email" at bounding box center [1288, 63] width 120 height 23
click at [1282, 91] on div "With pricing" at bounding box center [1288, 95] width 120 height 23
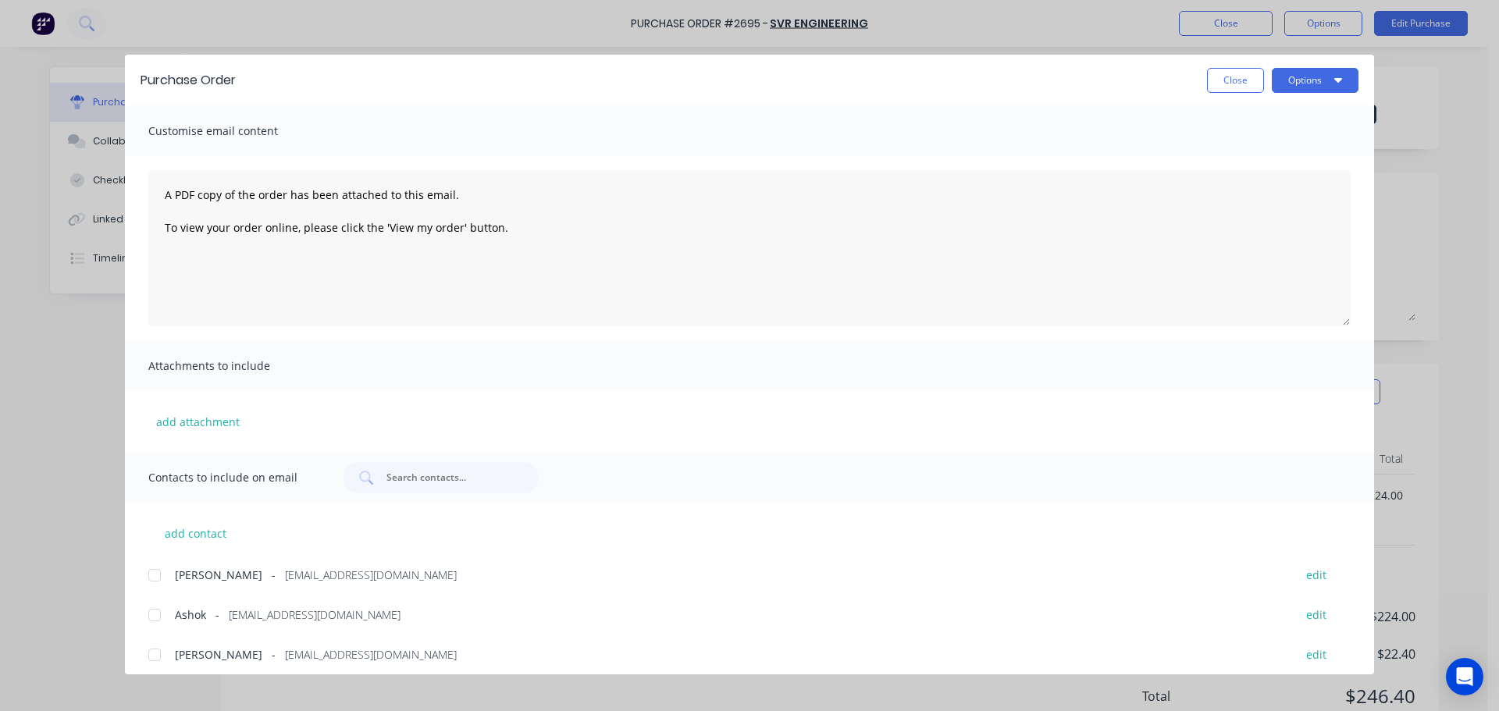
click at [137, 614] on div "add contact [PERSON_NAME] - [PERSON_NAME][EMAIL_ADDRESS][DOMAIN_NAME] edit Asho…" at bounding box center [749, 684] width 1249 height 363
click at [154, 617] on div at bounding box center [154, 614] width 31 height 31
click at [1300, 85] on button "Options" at bounding box center [1315, 80] width 87 height 25
click at [1281, 142] on div "Print" at bounding box center [1284, 151] width 120 height 23
click at [1341, 73] on icon "button" at bounding box center [1338, 79] width 8 height 12
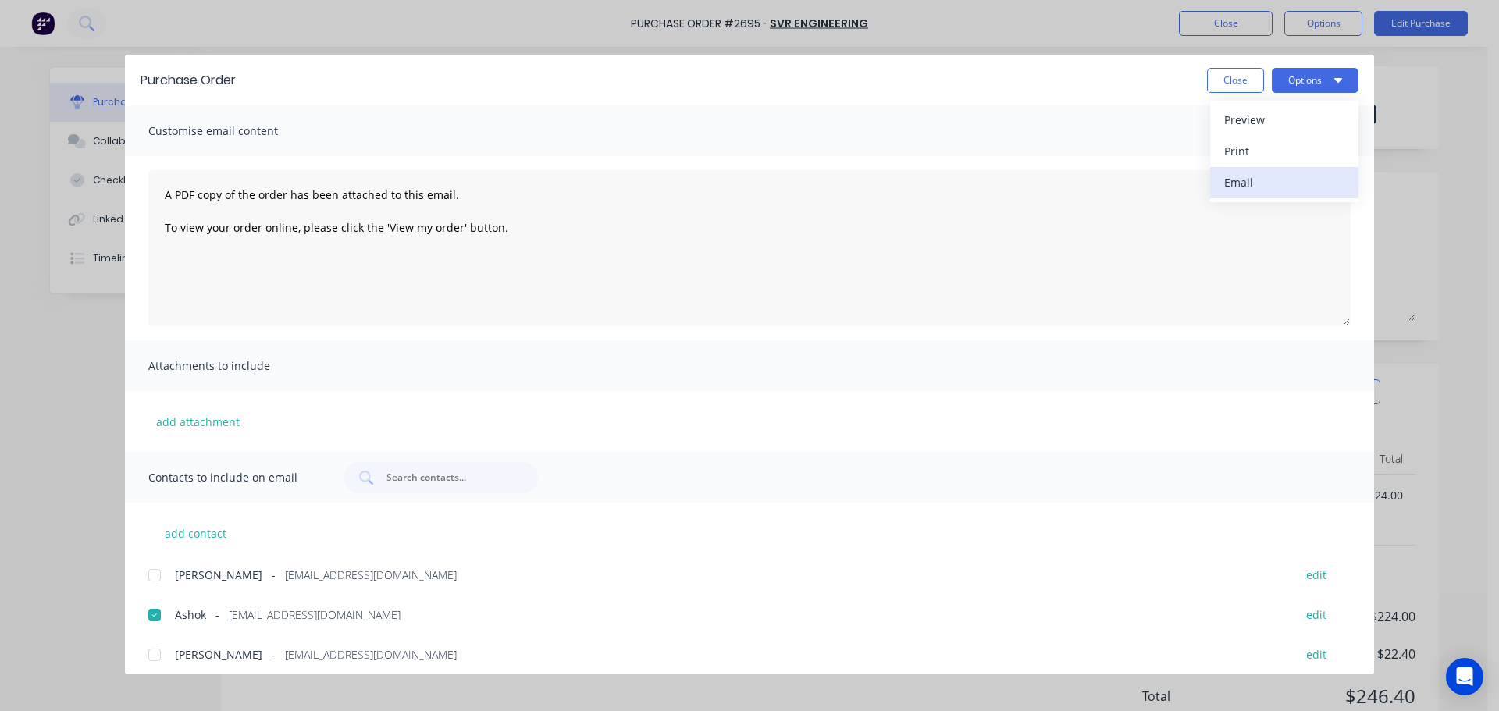
click at [1289, 183] on div "Email" at bounding box center [1284, 182] width 120 height 23
drag, startPoint x: 1225, startPoint y: 73, endPoint x: 1219, endPoint y: 52, distance: 22.7
click at [1225, 73] on button "Close" at bounding box center [1235, 80] width 57 height 25
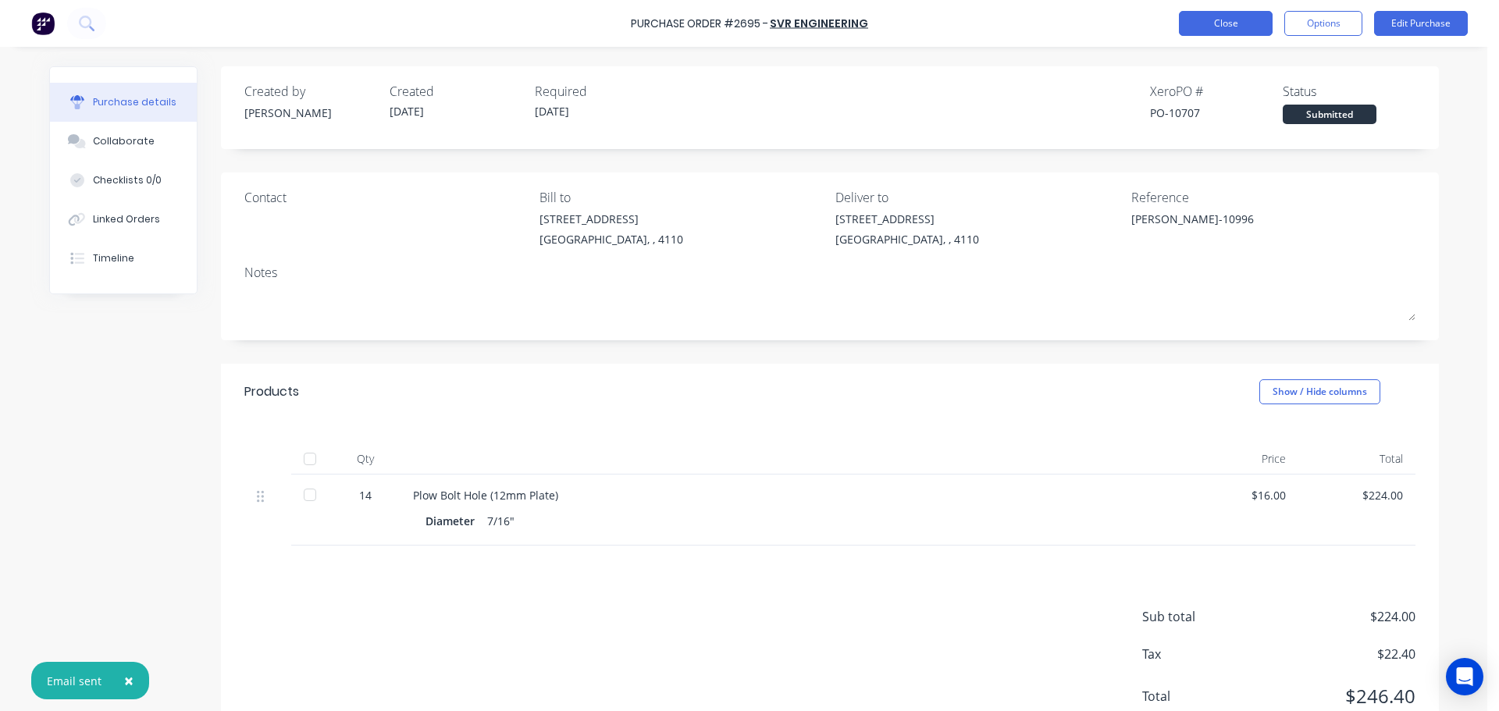
click at [1215, 29] on button "Close" at bounding box center [1226, 23] width 94 height 25
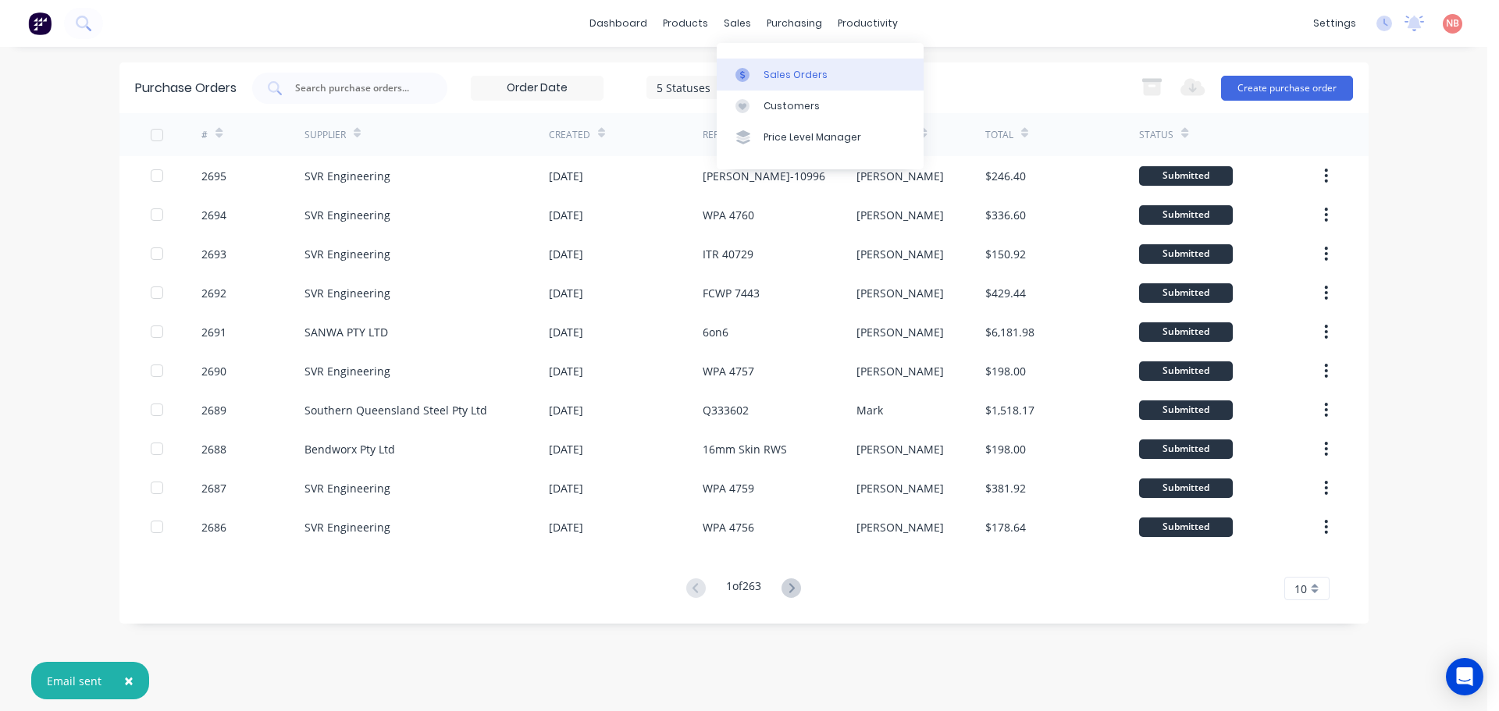
click at [751, 73] on div at bounding box center [746, 75] width 23 height 14
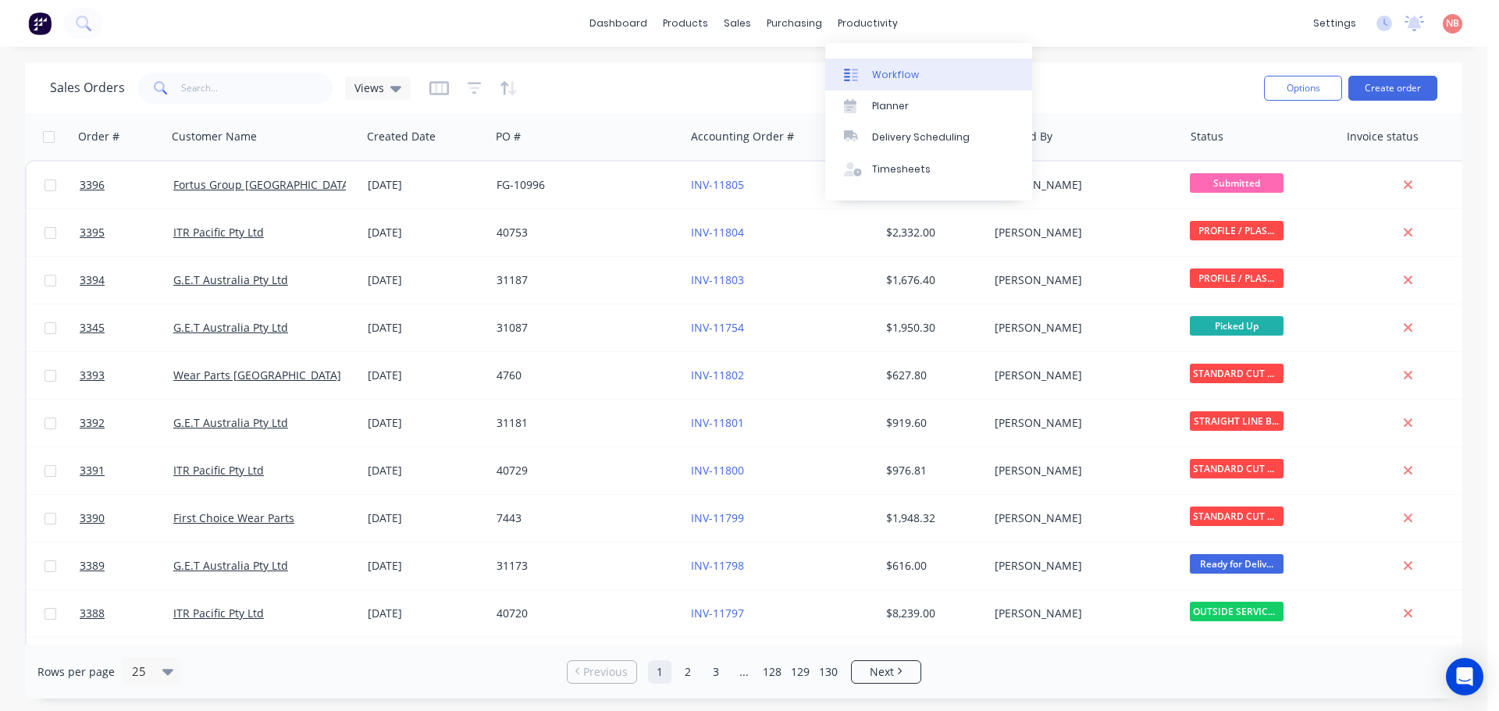
click at [872, 76] on div "Workflow" at bounding box center [895, 75] width 47 height 14
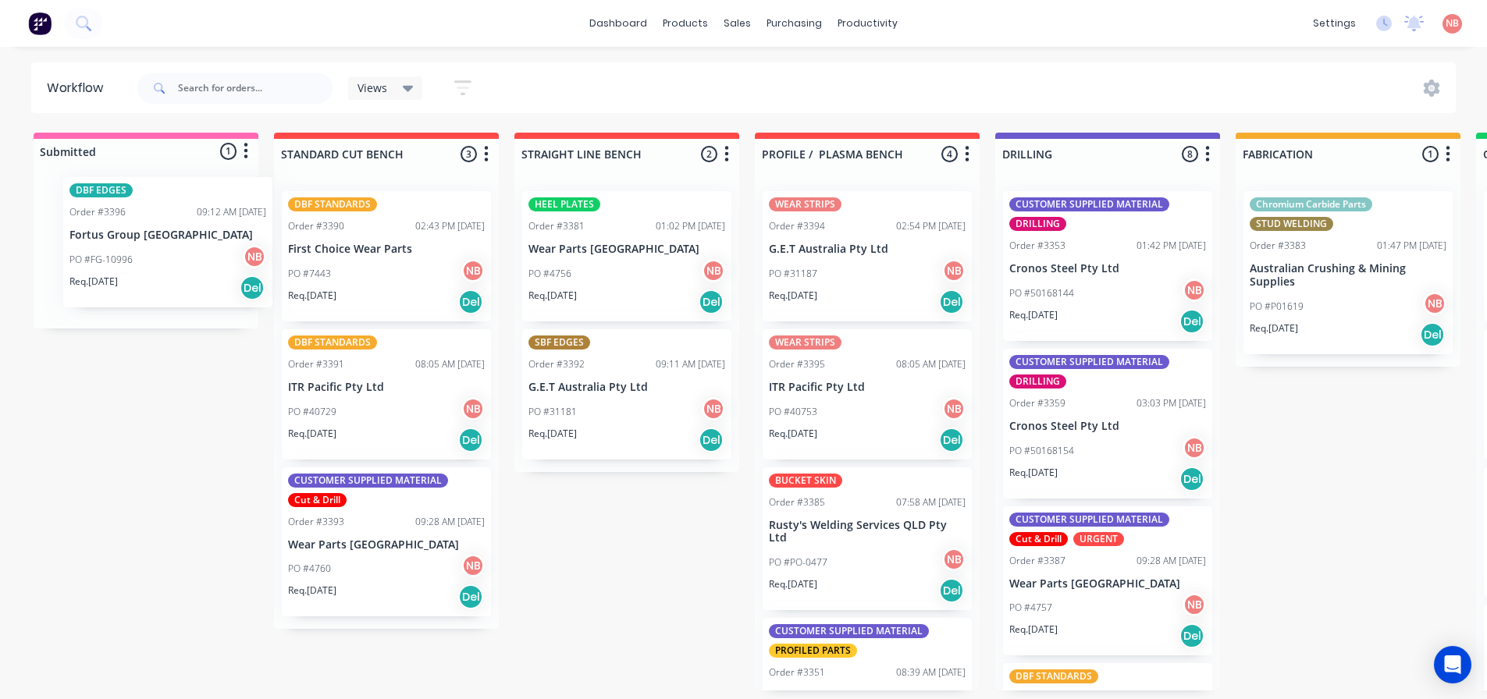
drag, startPoint x: 106, startPoint y: 277, endPoint x: 138, endPoint y: 267, distance: 33.6
click at [138, 267] on div "DBF EDGES Order #3396 09:12 AM [DATE] Fortus Group [GEOGRAPHIC_DATA] PO #FG-109…" at bounding box center [146, 250] width 225 height 155
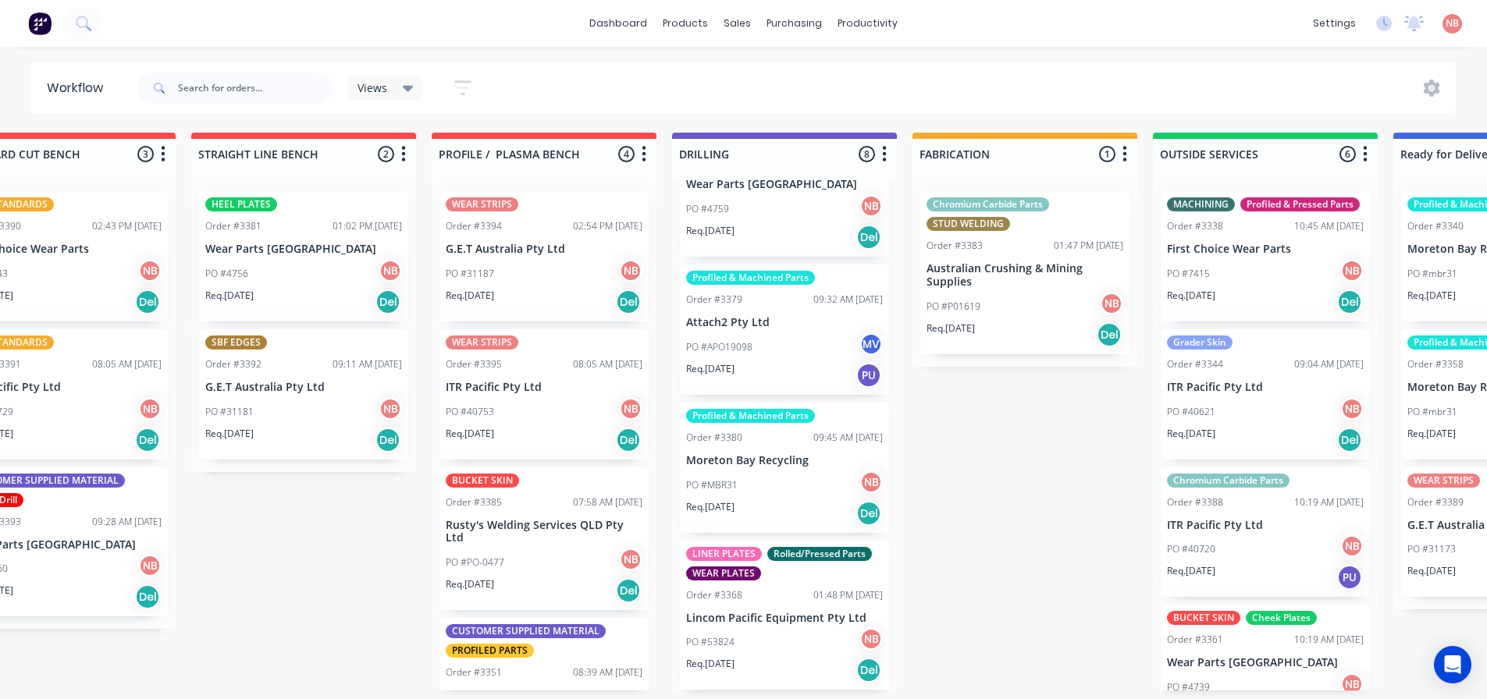
scroll to position [0, 269]
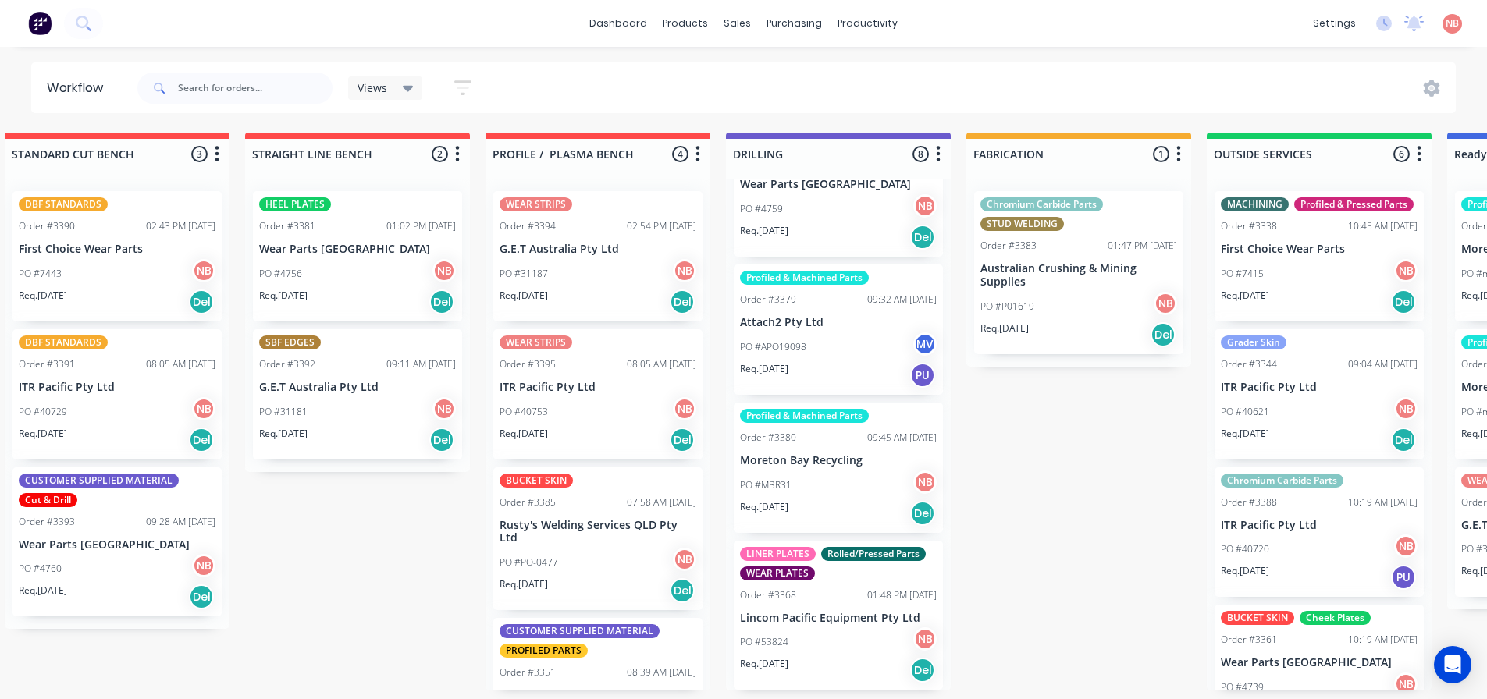
click at [335, 391] on p "G.E.T Australia Pty Ltd" at bounding box center [357, 387] width 197 height 13
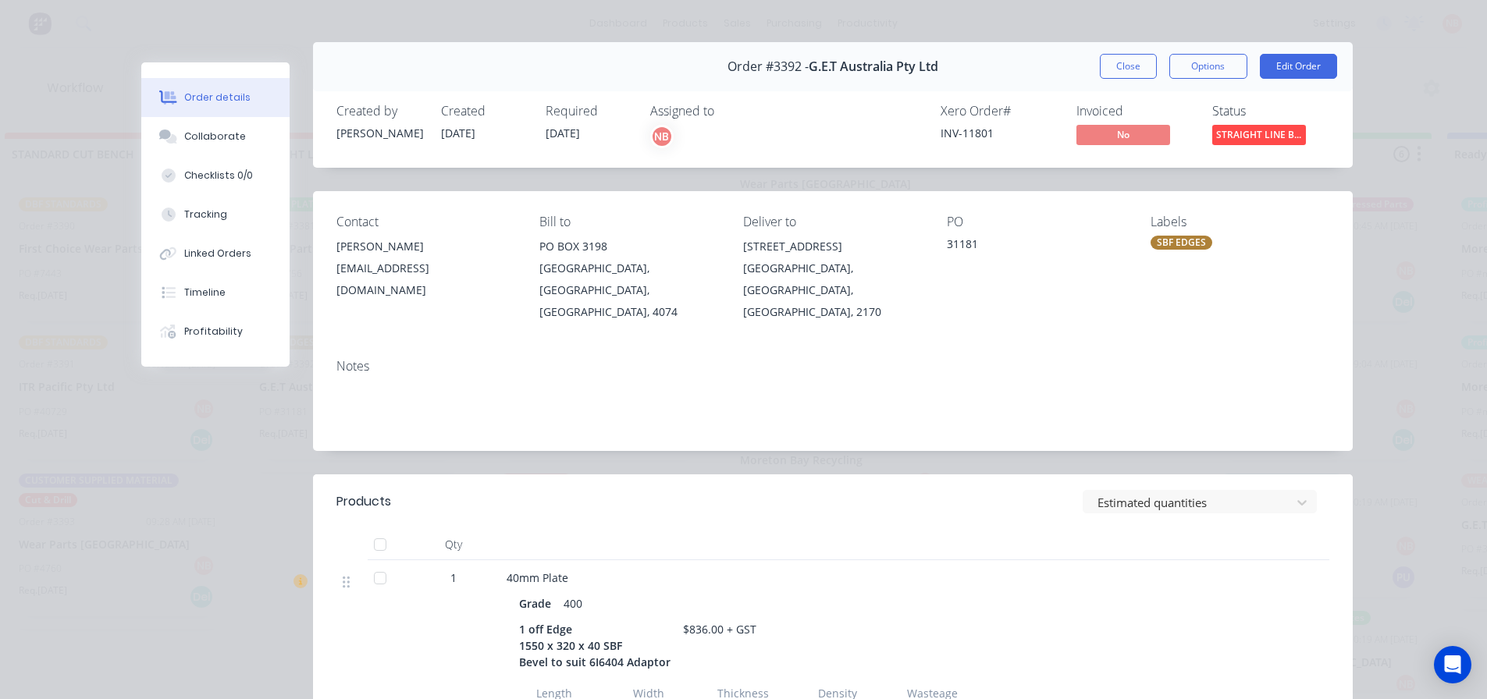
scroll to position [0, 0]
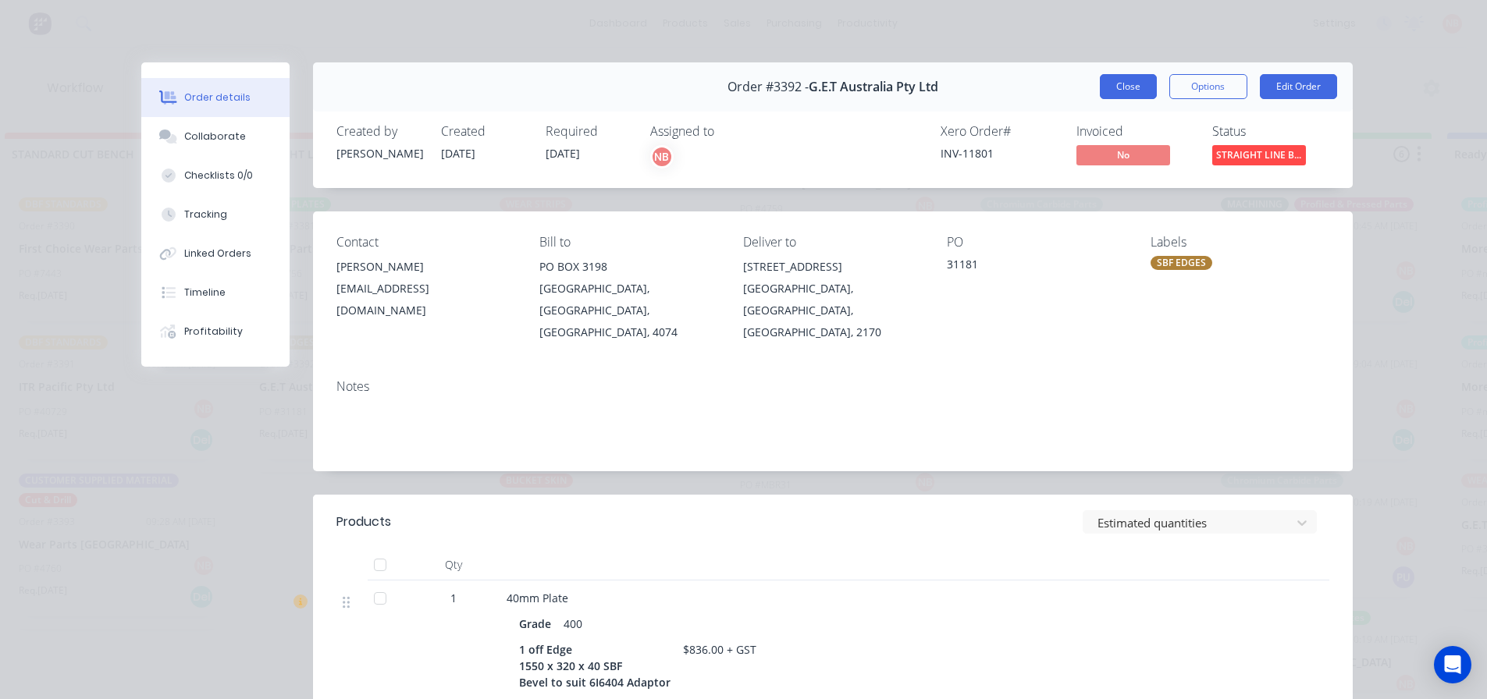
click at [1117, 76] on button "Close" at bounding box center [1128, 86] width 57 height 25
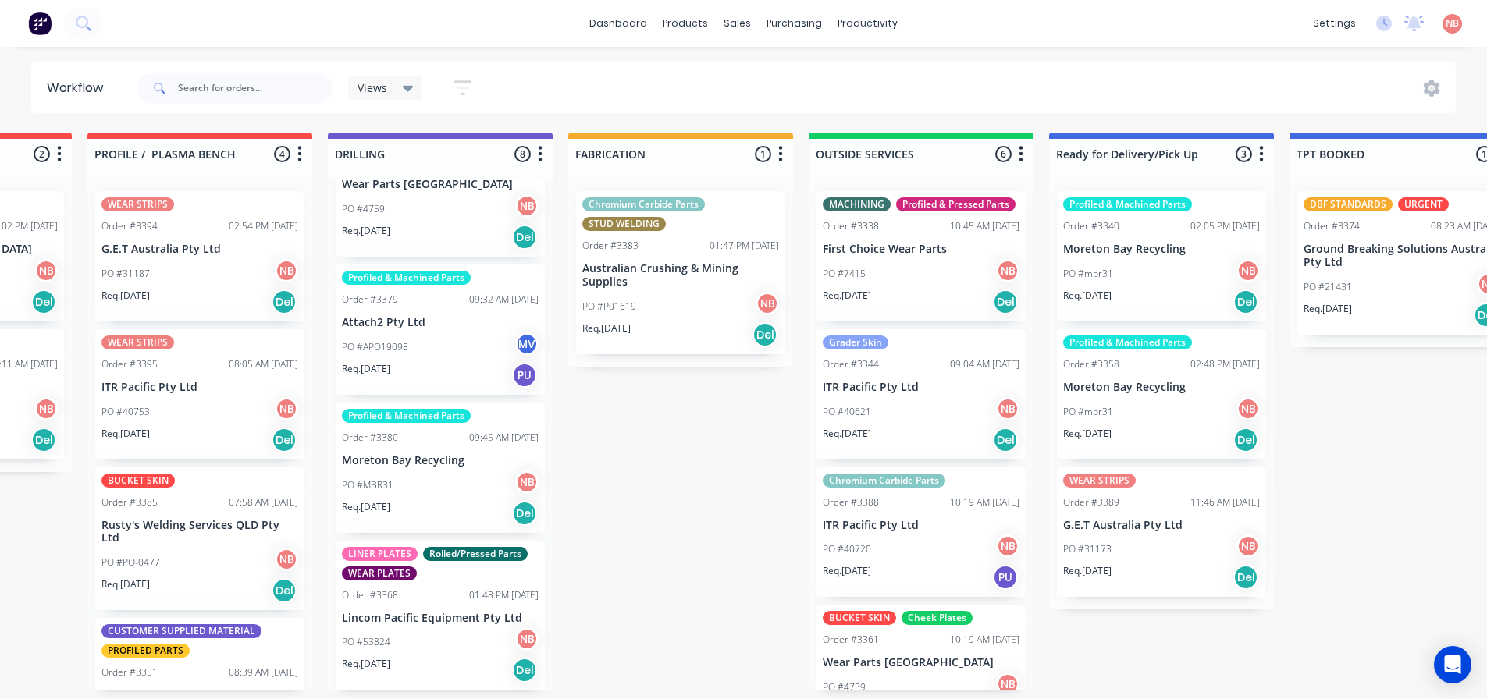
scroll to position [0, 745]
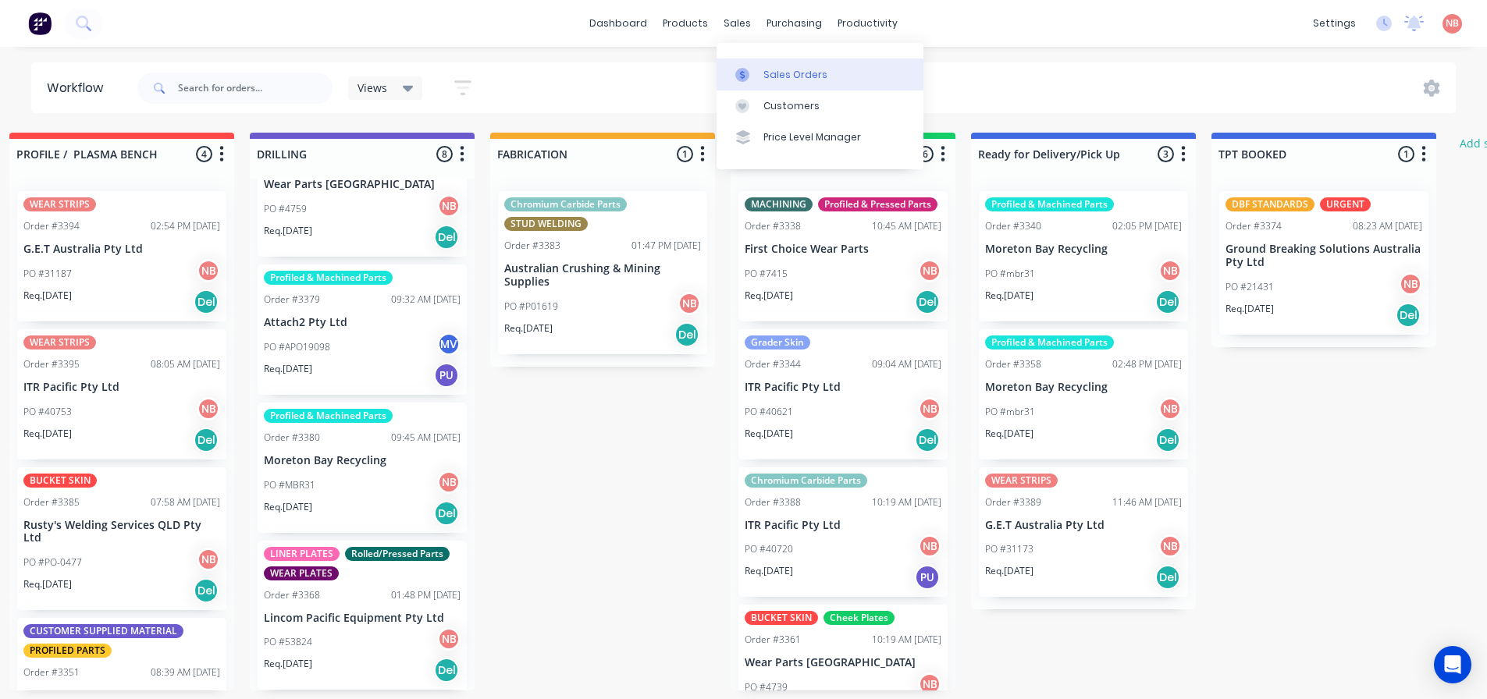
click at [755, 63] on link "Sales Orders" at bounding box center [820, 74] width 207 height 31
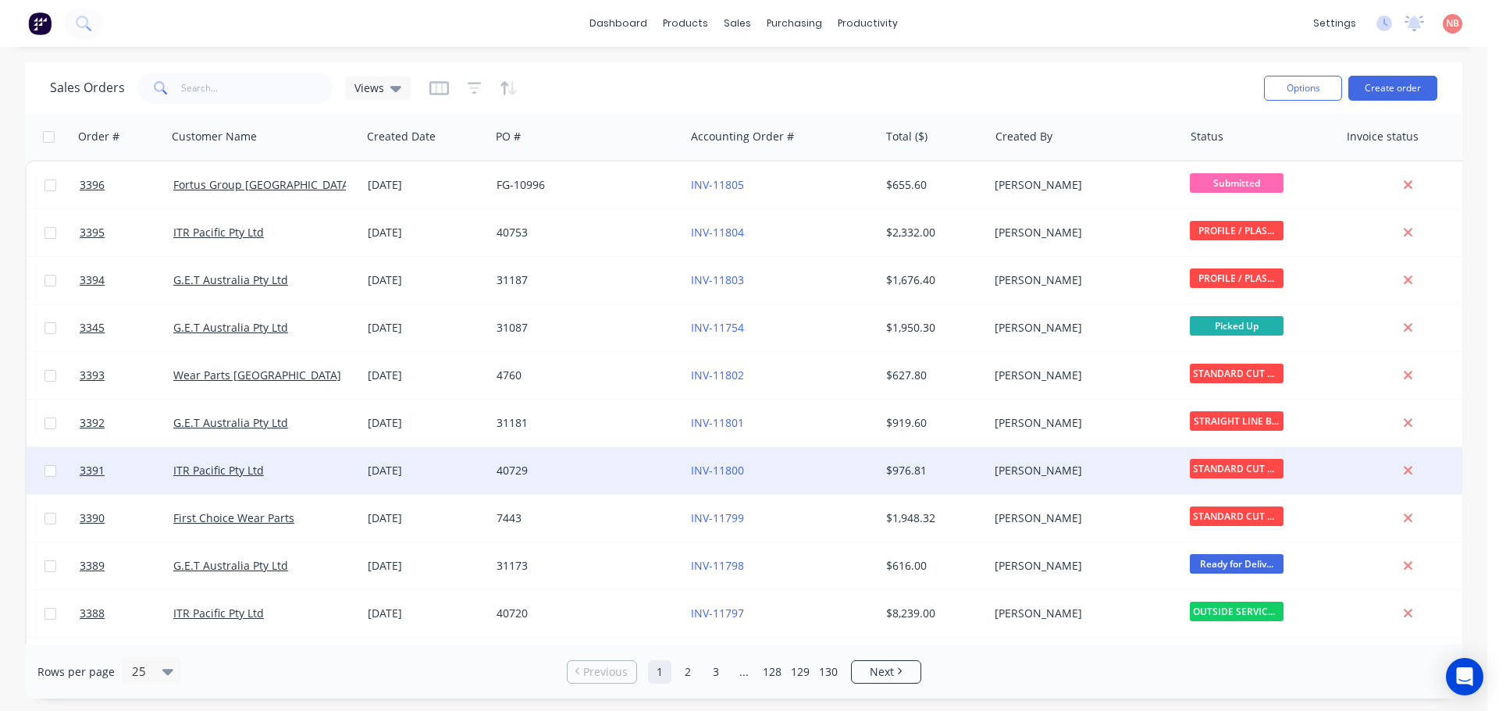
click at [595, 471] on div "40729" at bounding box center [582, 471] width 173 height 16
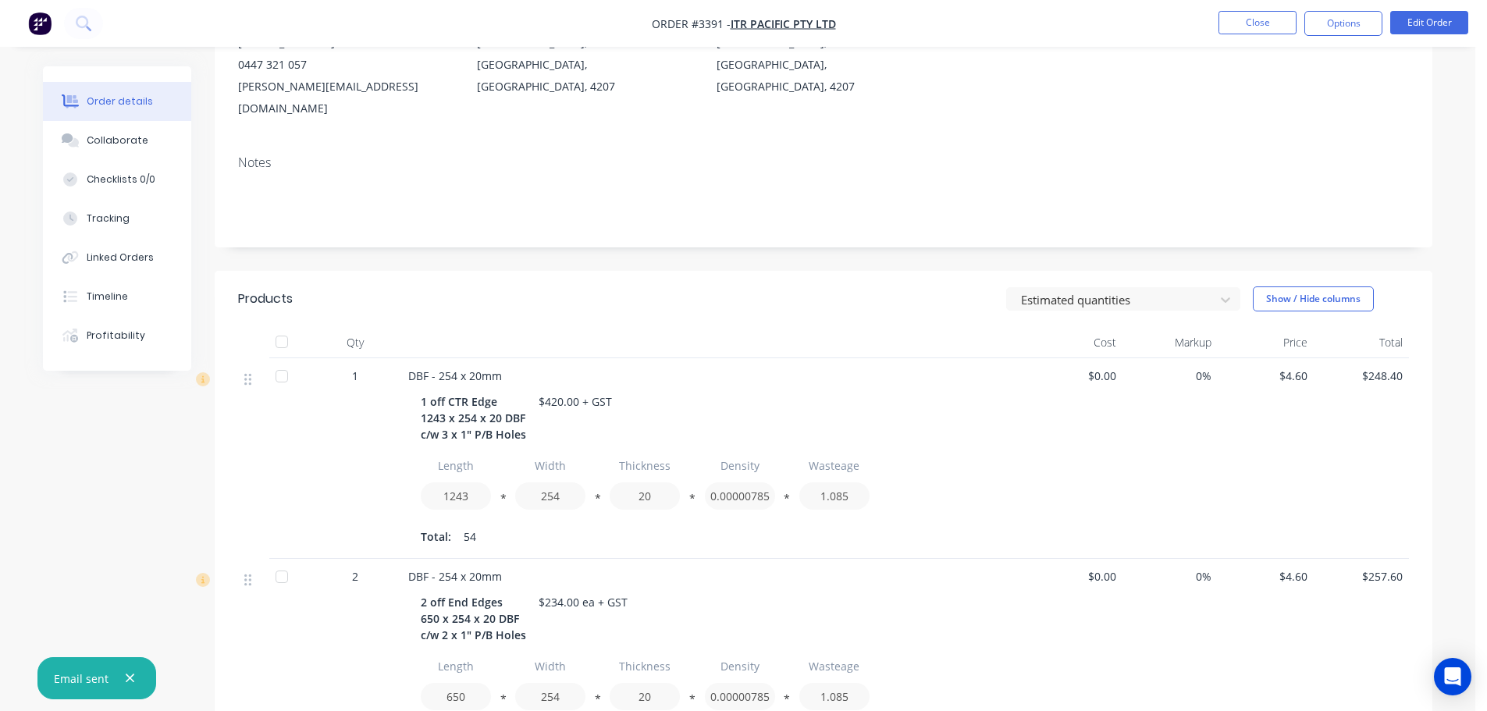
scroll to position [234, 0]
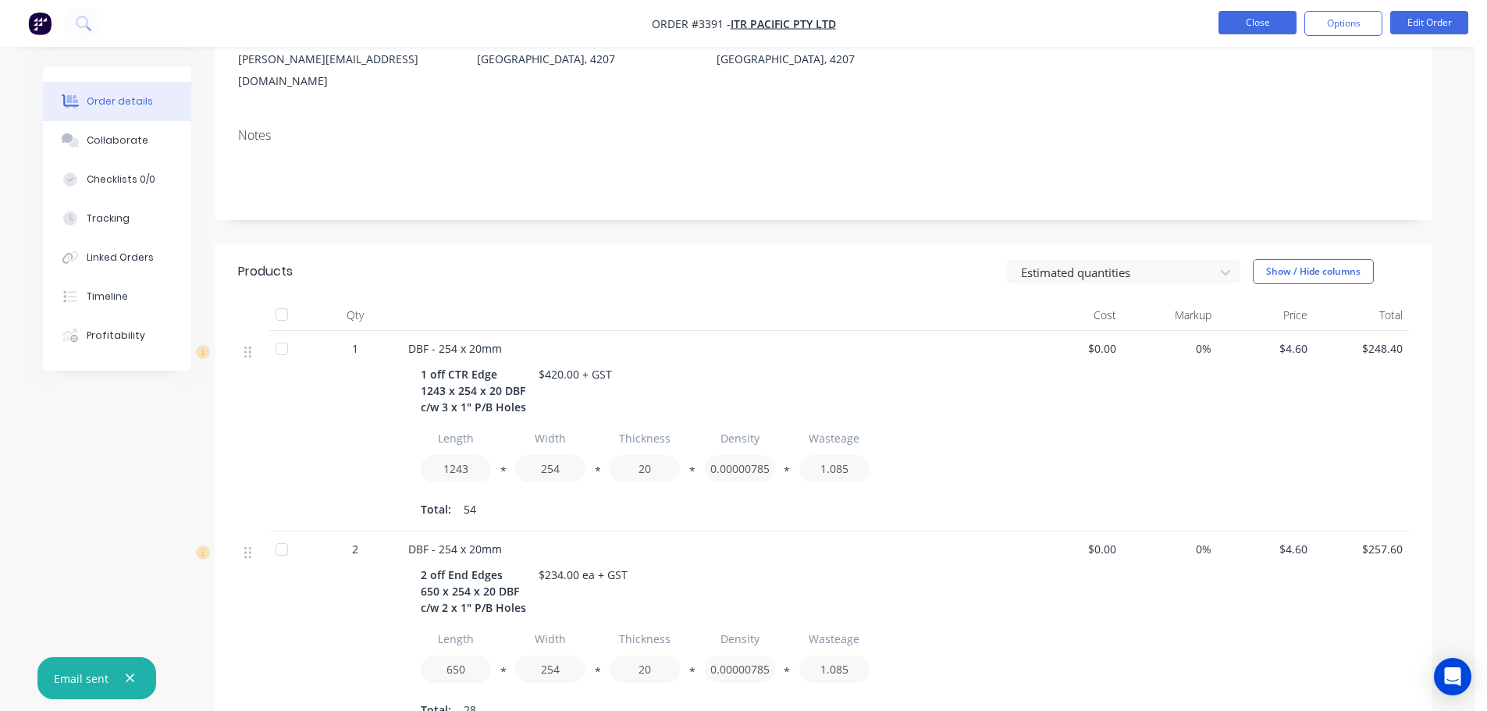
click at [1252, 22] on button "Close" at bounding box center [1257, 22] width 78 height 23
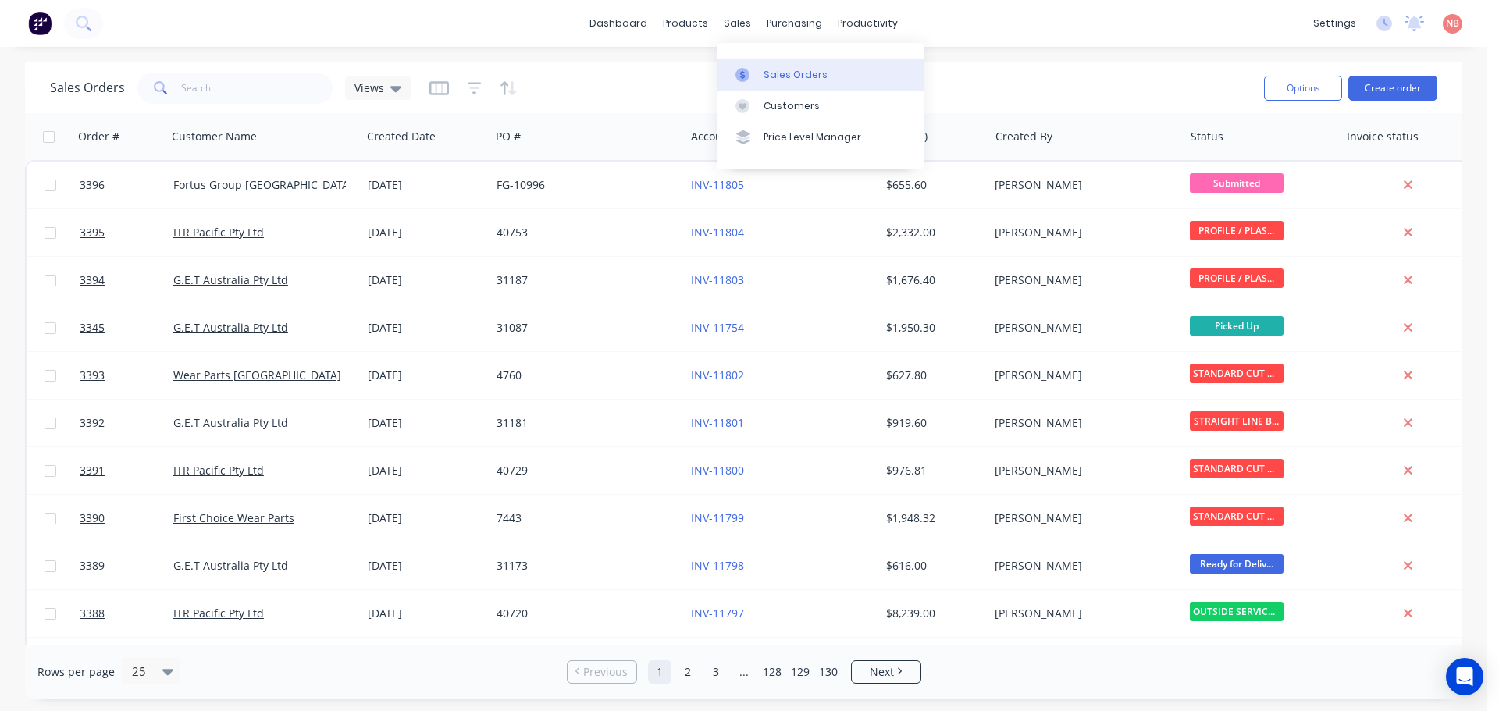
click at [762, 87] on link "Sales Orders" at bounding box center [820, 74] width 207 height 31
